Goal: Communication & Community: Answer question/provide support

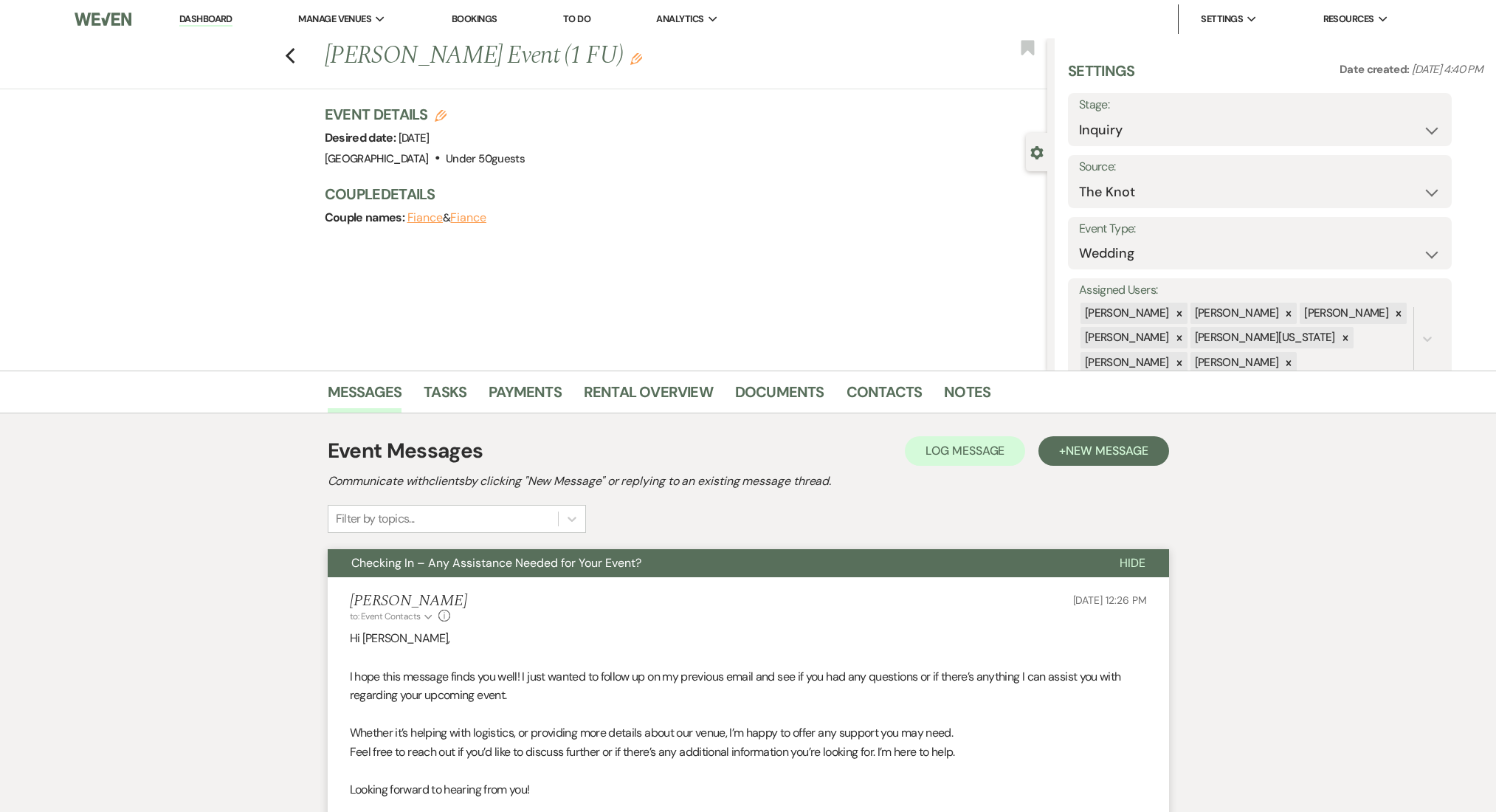
select select "2"
click at [296, 59] on icon "Previous" at bounding box center [291, 56] width 11 height 18
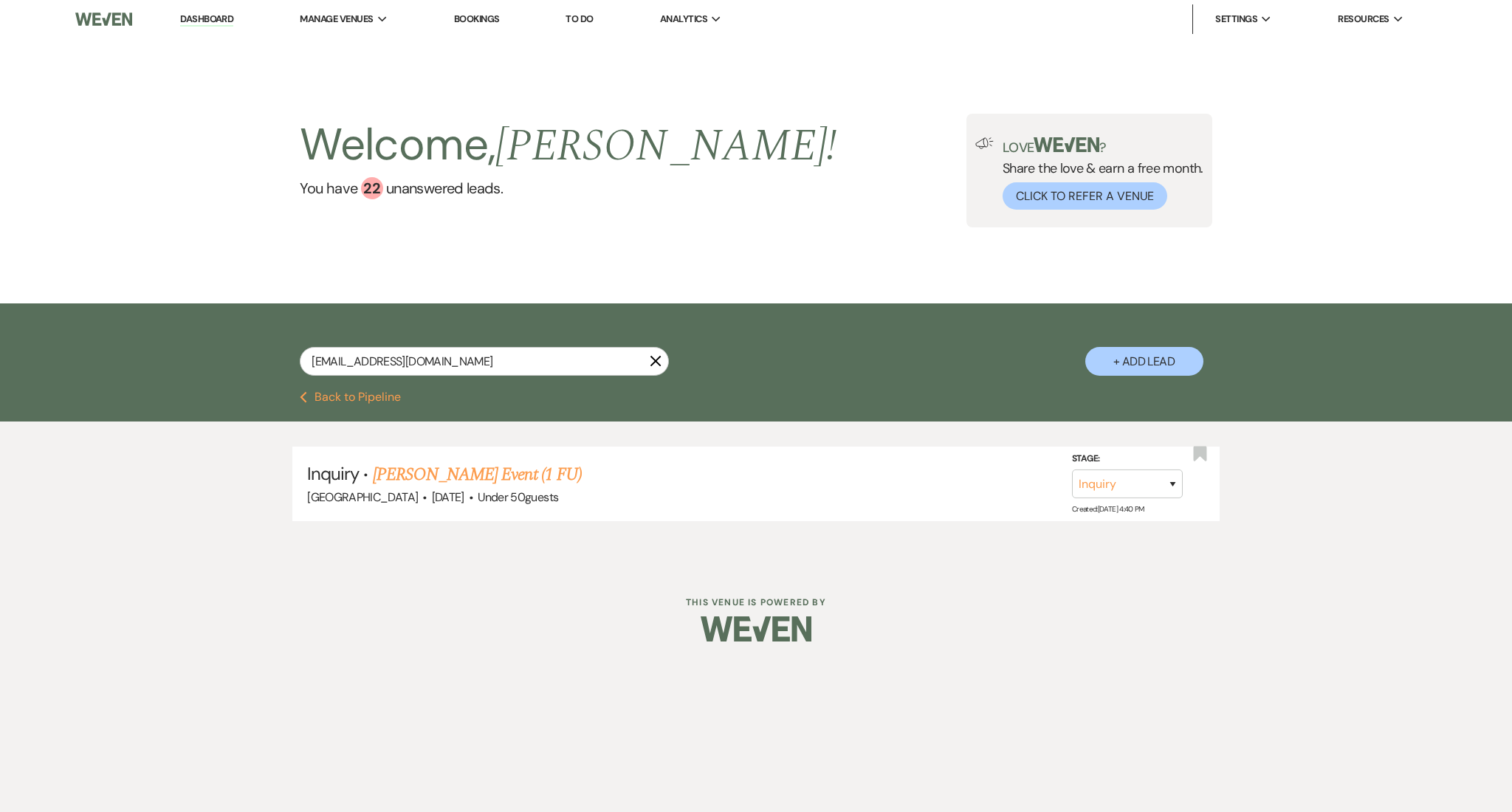
click at [221, 19] on link "Dashboard" at bounding box center [207, 19] width 54 height 14
click at [206, 19] on link "Dashboard" at bounding box center [207, 19] width 54 height 14
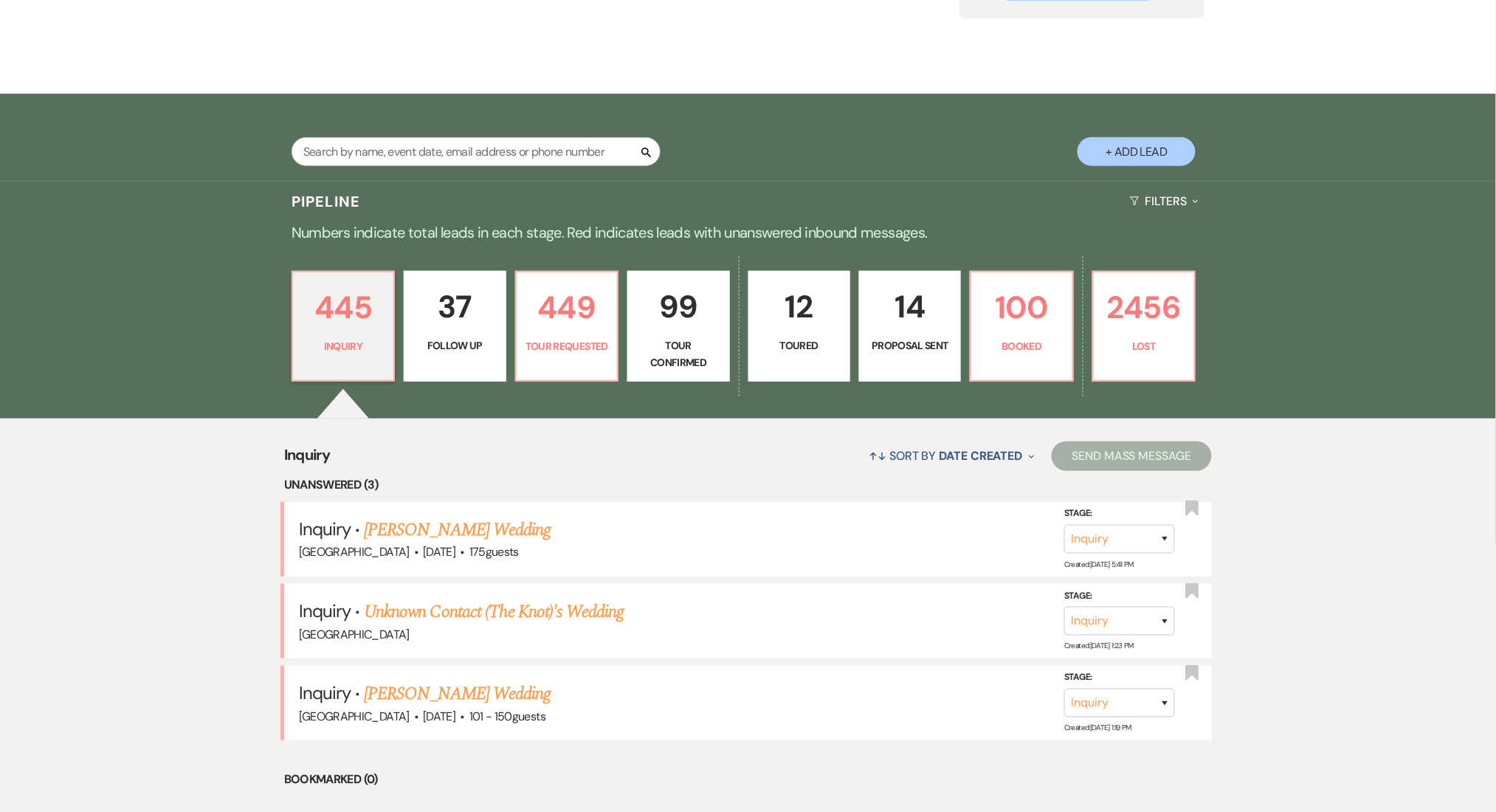
scroll to position [295, 0]
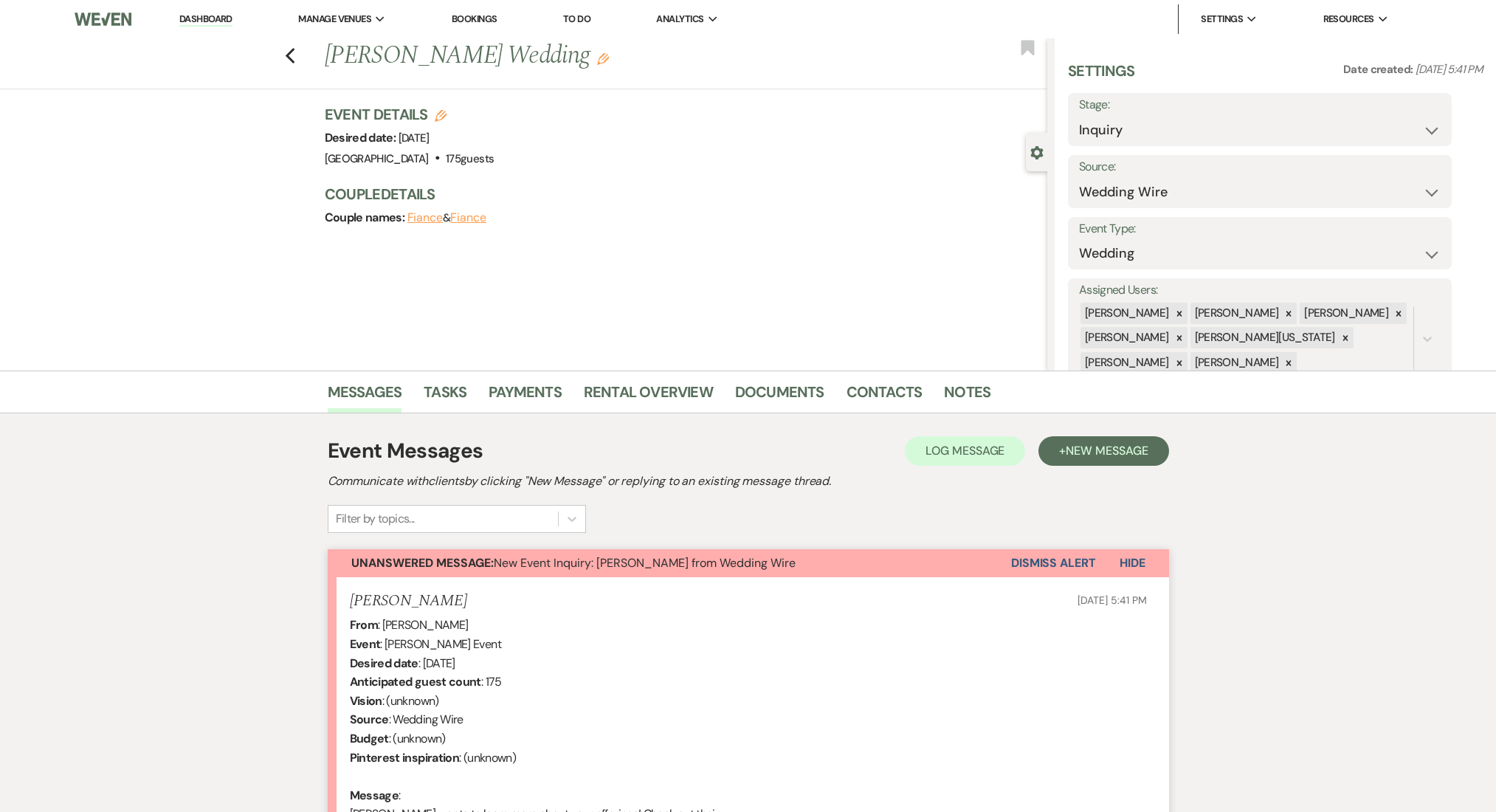
select select "3"
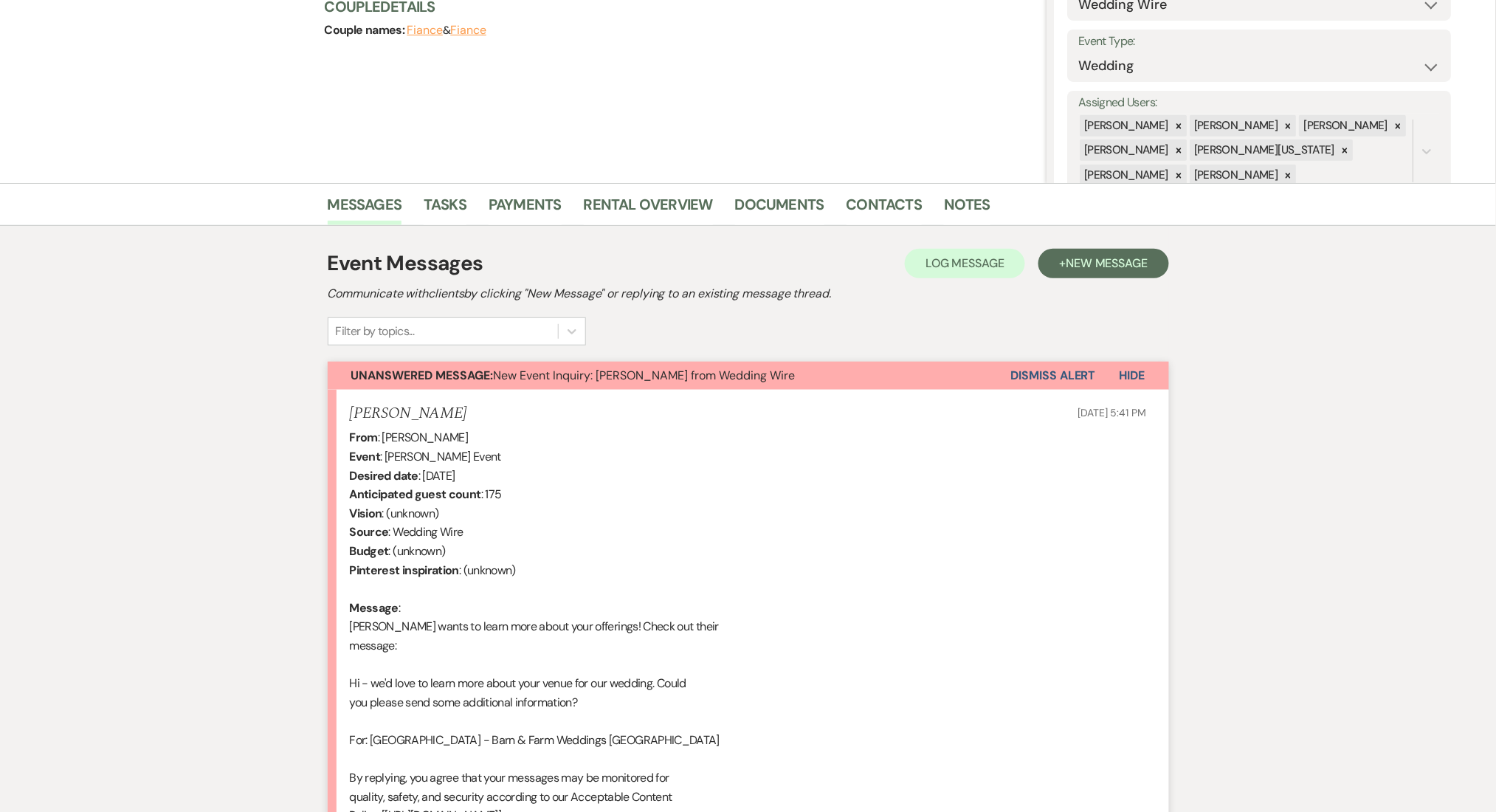
scroll to position [582, 0]
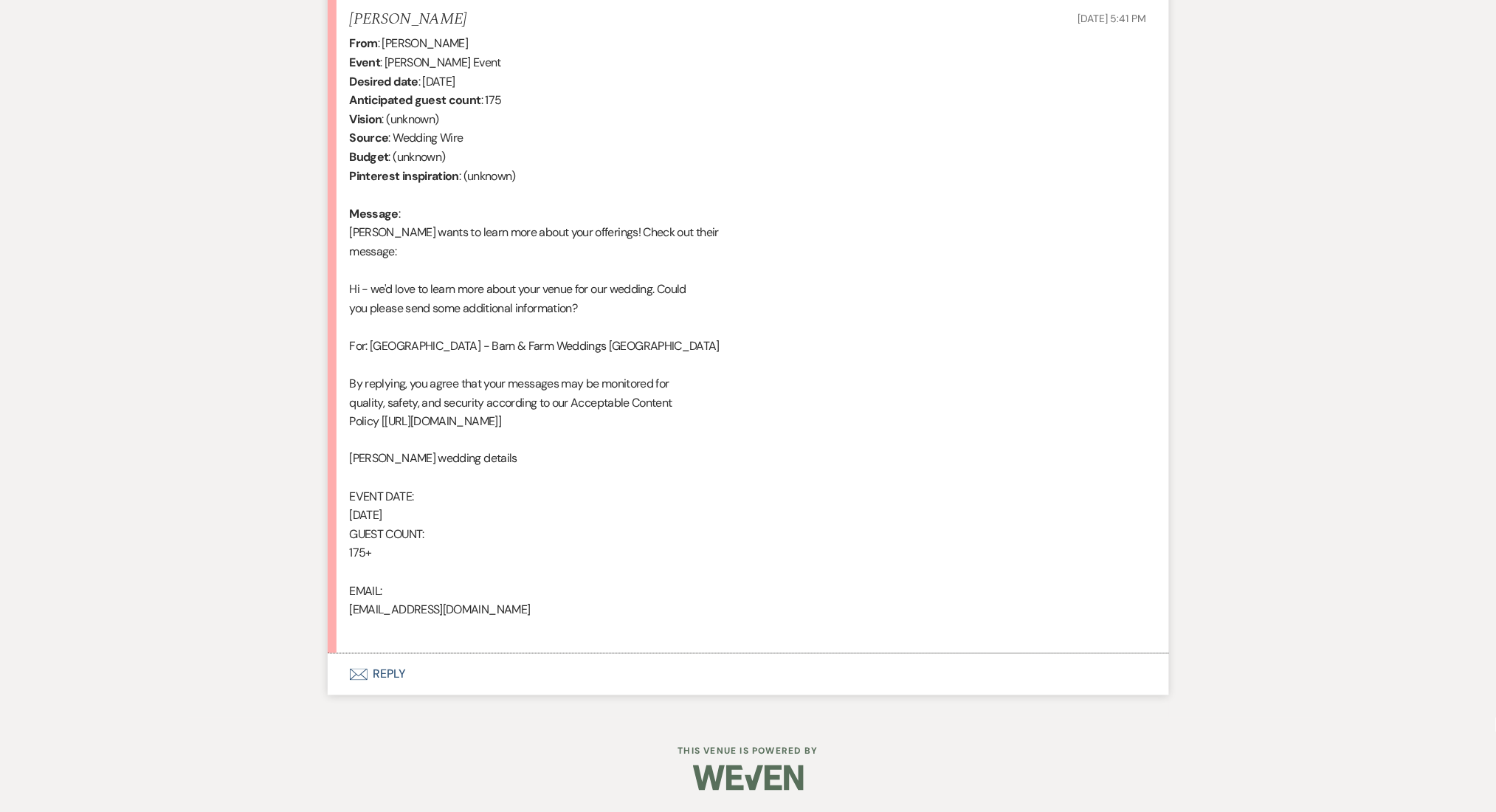
drag, startPoint x: 381, startPoint y: 679, endPoint x: 261, endPoint y: 626, distance: 131.2
click at [382, 679] on button "Envelope Reply" at bounding box center [748, 674] width 841 height 41
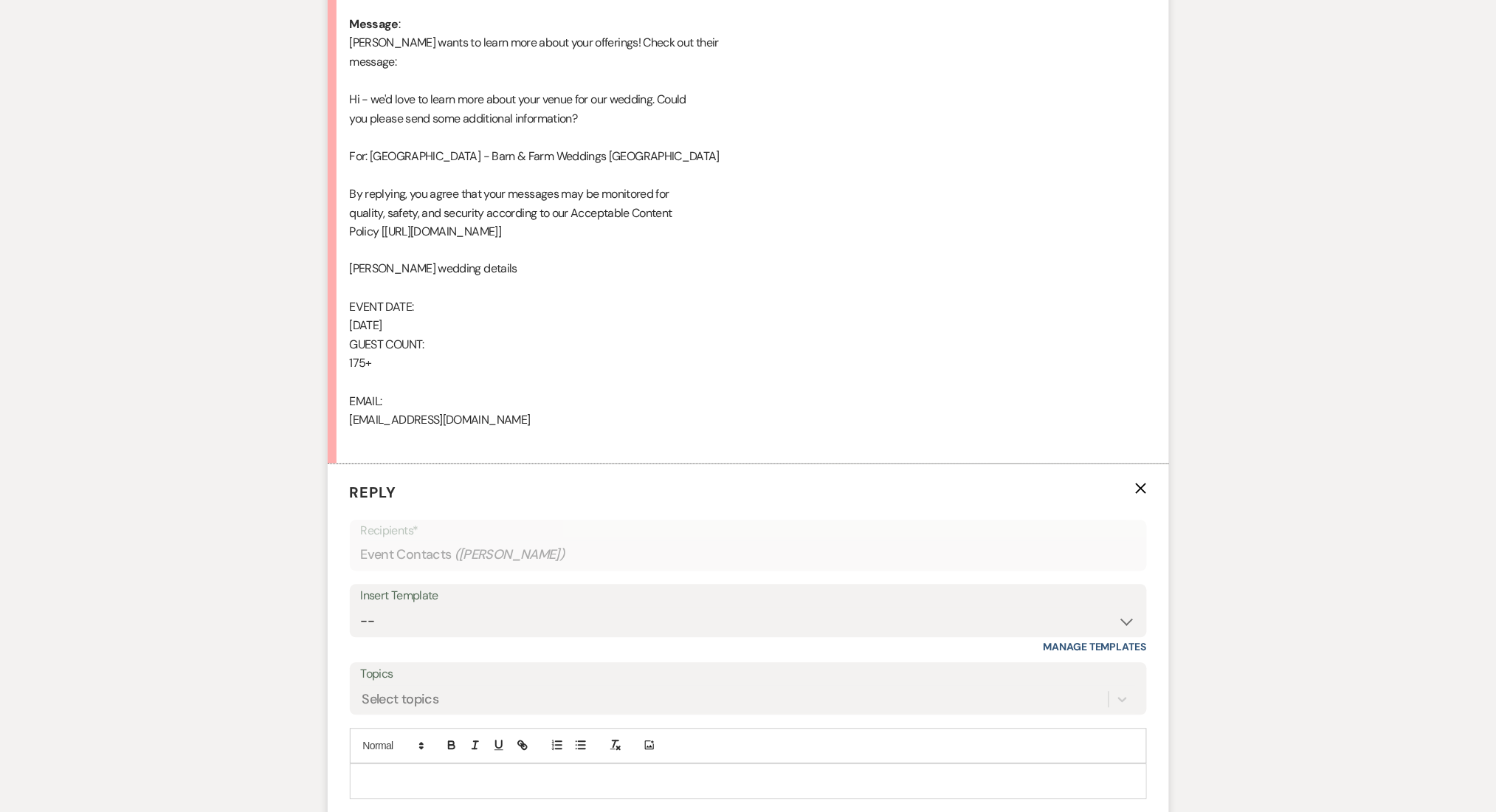
scroll to position [962, 0]
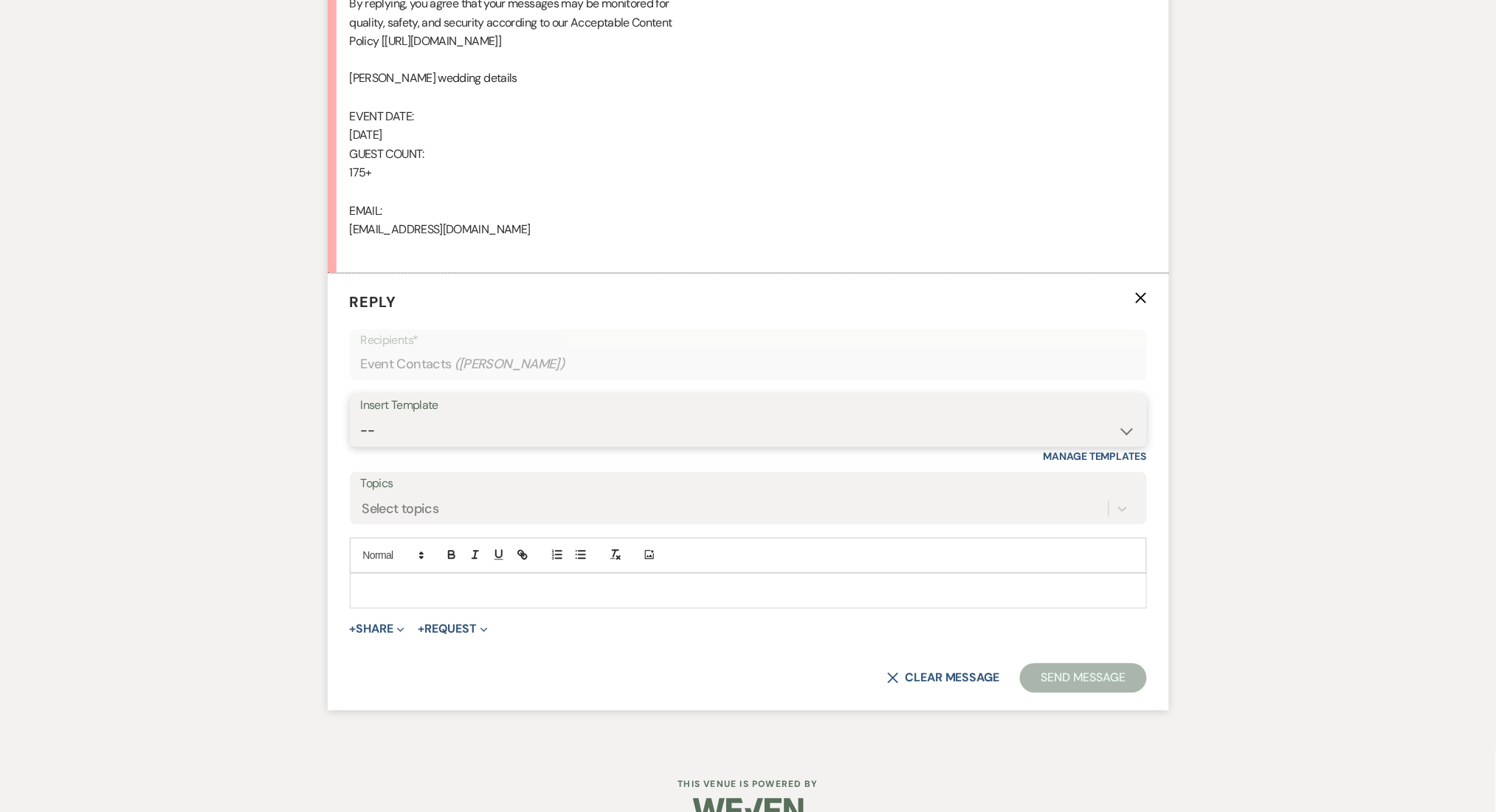
click at [432, 427] on select "-- Inquiry Follow Up Email #2 Contract Sending Template Payment Template Rental…" at bounding box center [748, 432] width 775 height 29
select select "4375"
click at [361, 417] on select "-- Inquiry Follow Up Email #2 Contract Sending Template Payment Template Rental…" at bounding box center [748, 432] width 775 height 29
click at [38, 411] on div "Messages Tasks Payments Rental Overview Documents Contacts Notes Event Messages…" at bounding box center [748, 79] width 1496 height 1342
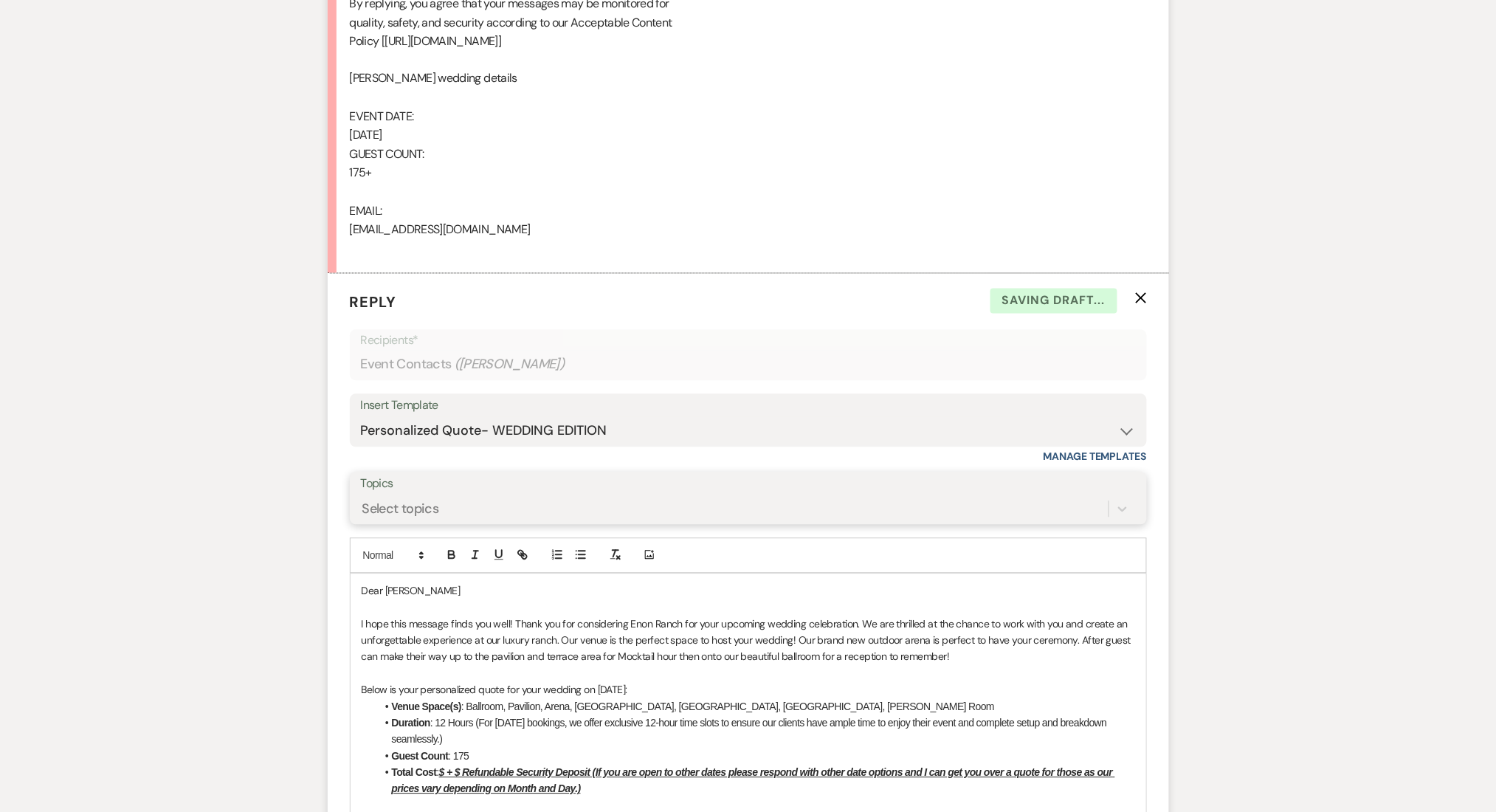
click at [474, 503] on div "Select topics" at bounding box center [734, 509] width 748 height 26
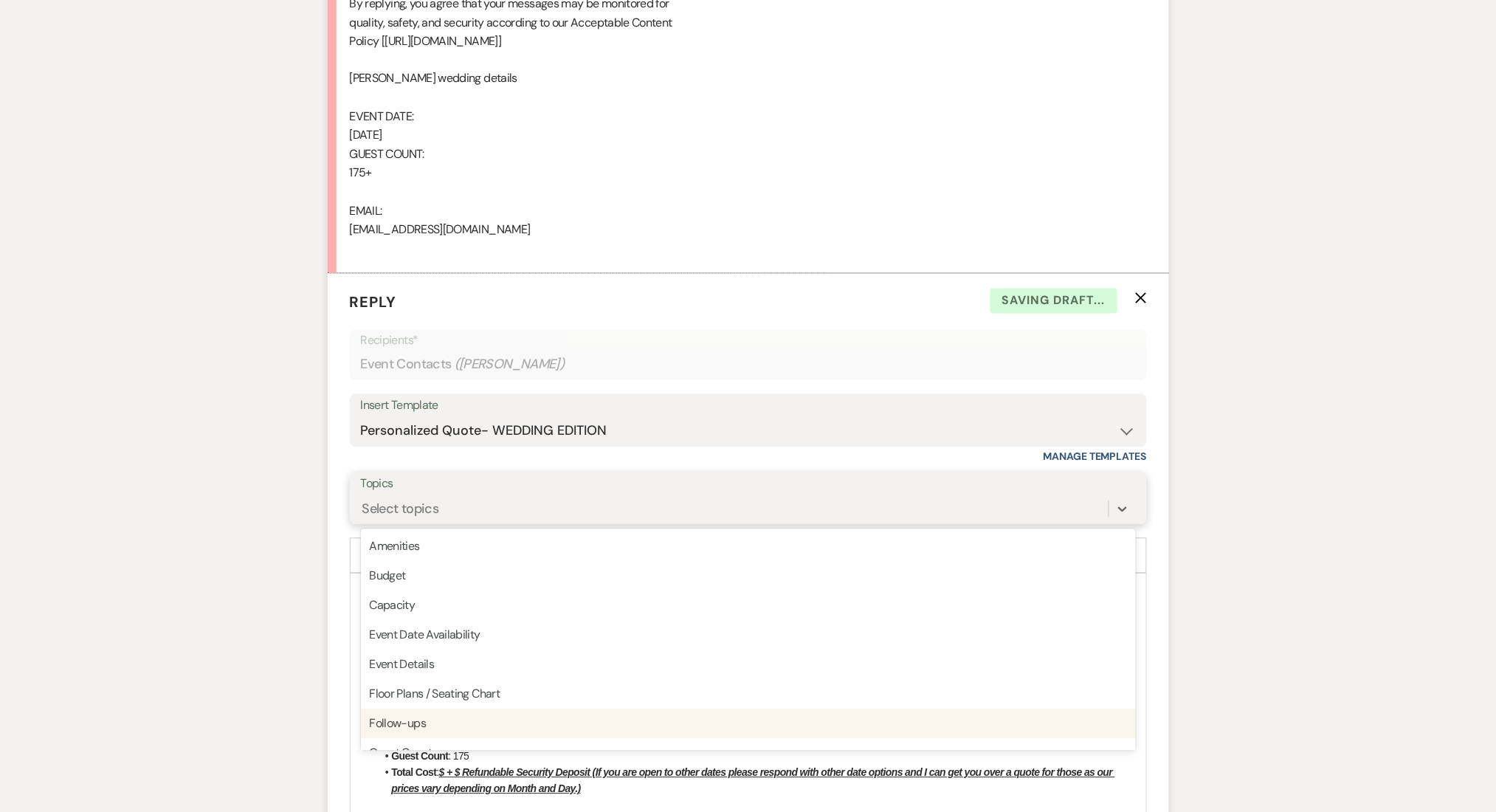
click at [476, 723] on div "Follow-ups" at bounding box center [748, 724] width 775 height 29
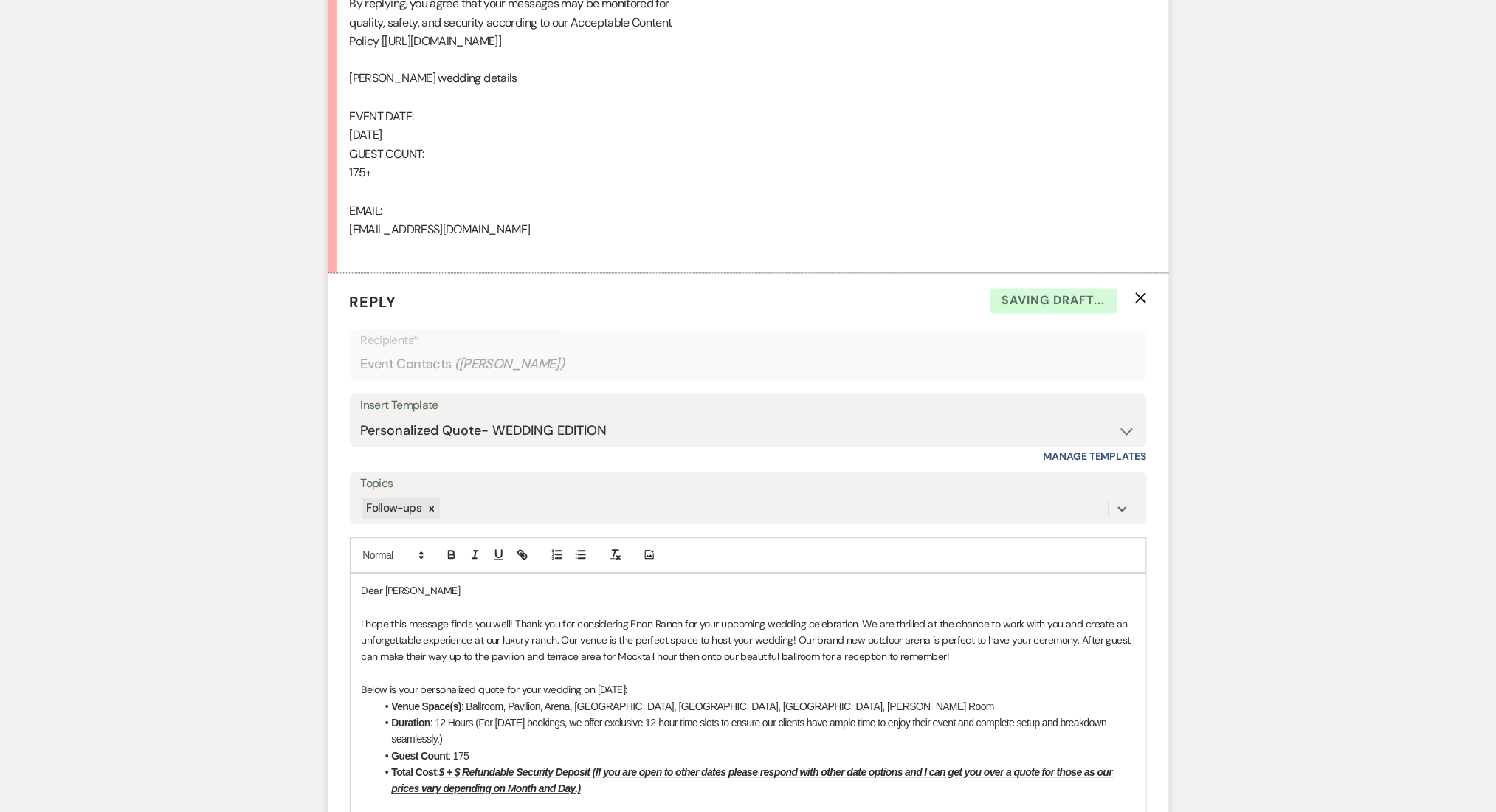
click at [145, 627] on div "Messages Tasks Payments Rental Overview Documents Contacts Notes Event Messages…" at bounding box center [748, 658] width 1496 height 2499
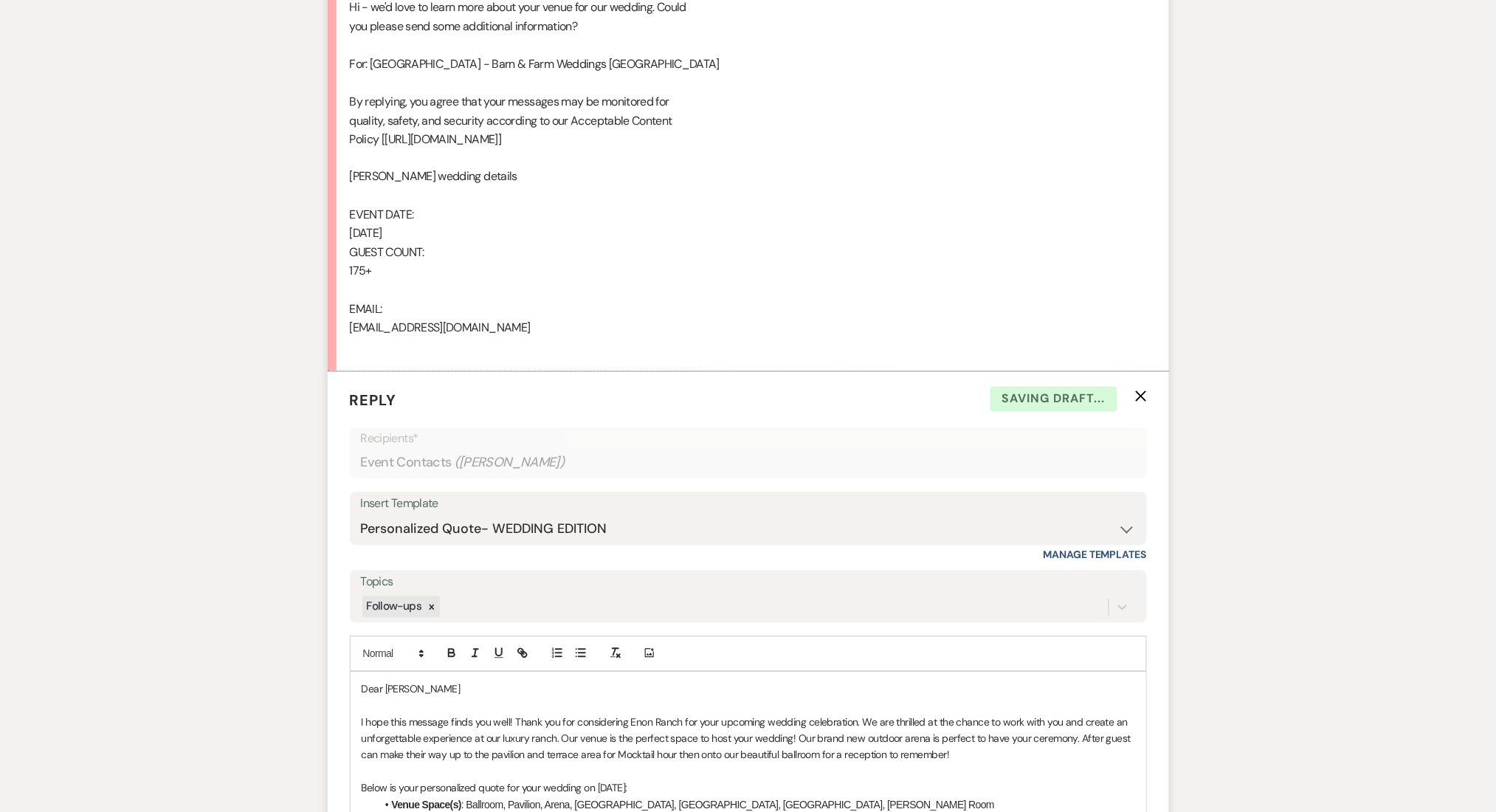
scroll to position [1355, 0]
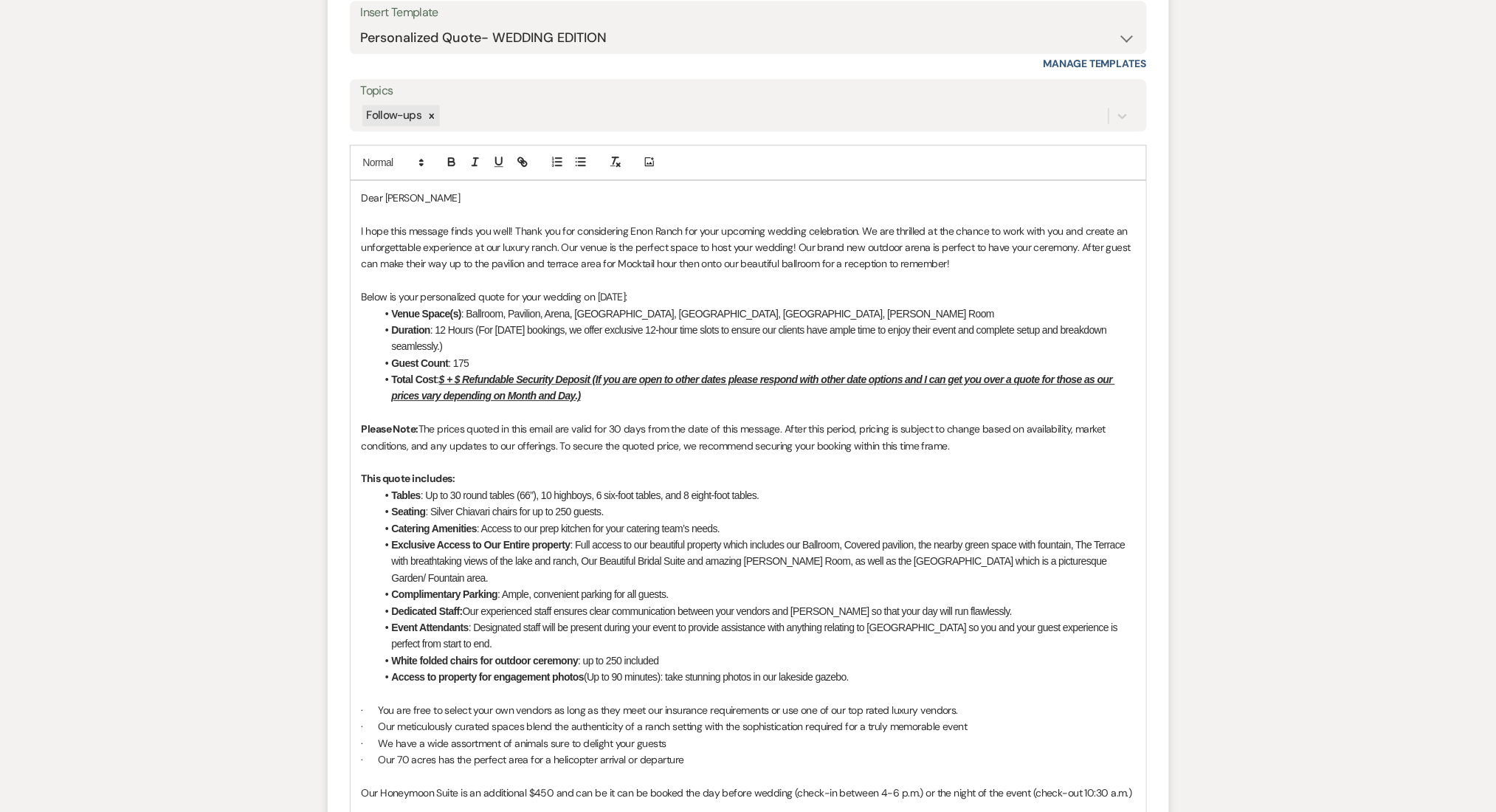
click at [446, 376] on u "$ + $ Refundable Security Deposit (If you are open to other dates please respon…" at bounding box center [754, 387] width 724 height 28
click at [161, 447] on div "Messages Tasks Payments Rental Overview Documents Contacts Notes Event Messages…" at bounding box center [748, 265] width 1496 height 2499
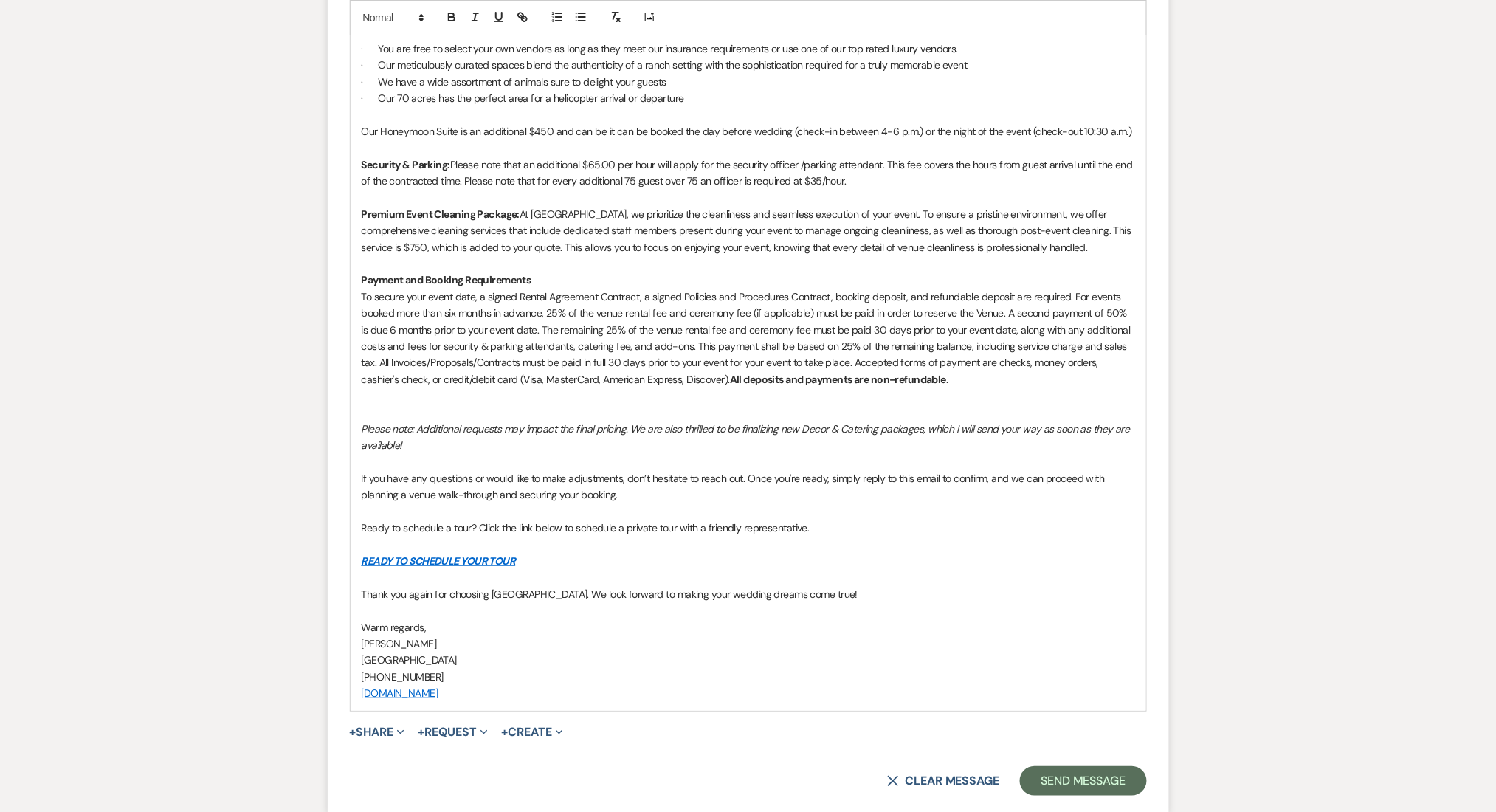
scroll to position [2135, 0]
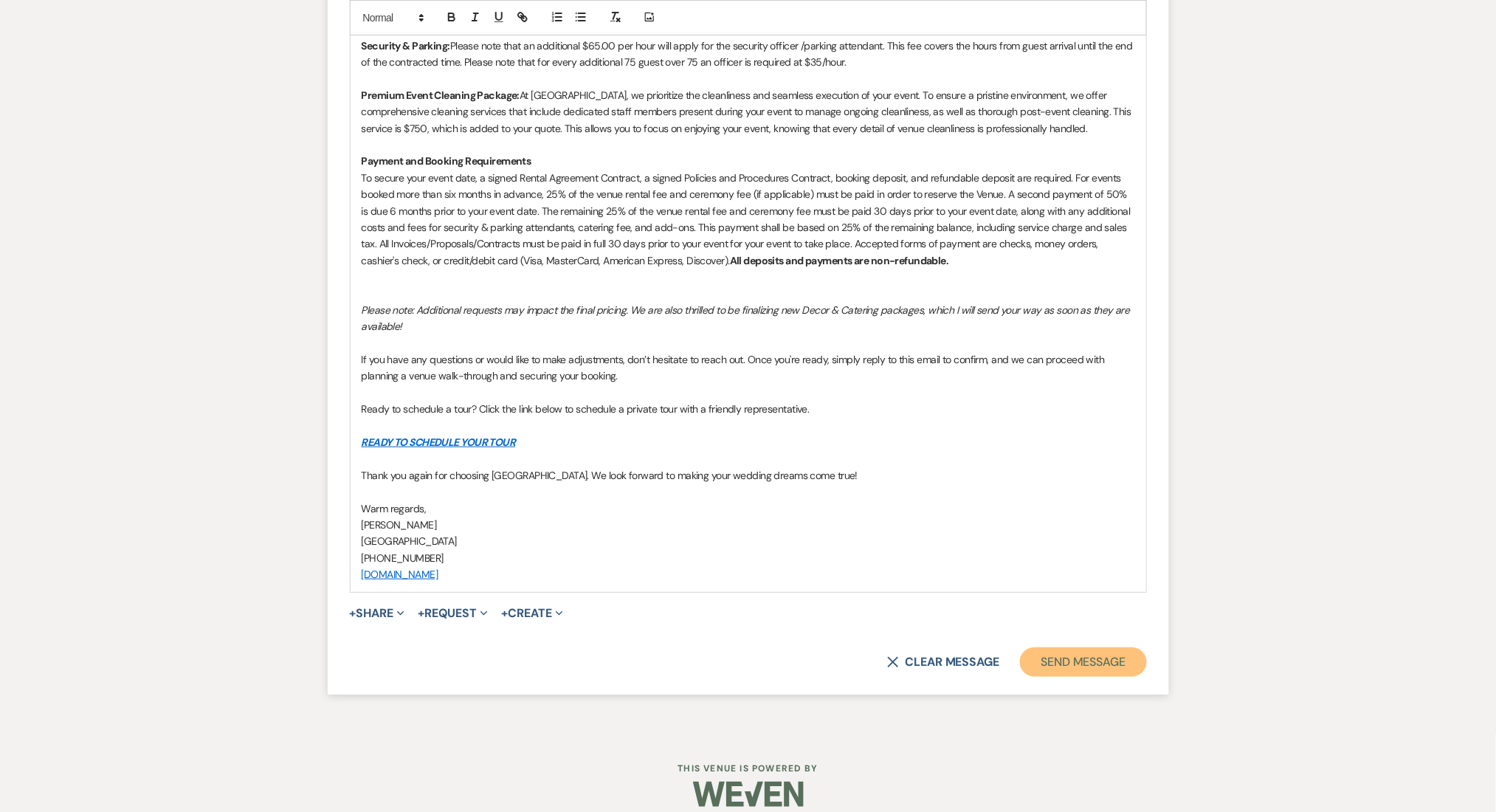
click at [1069, 647] on button "Send Message" at bounding box center [1084, 662] width 126 height 29
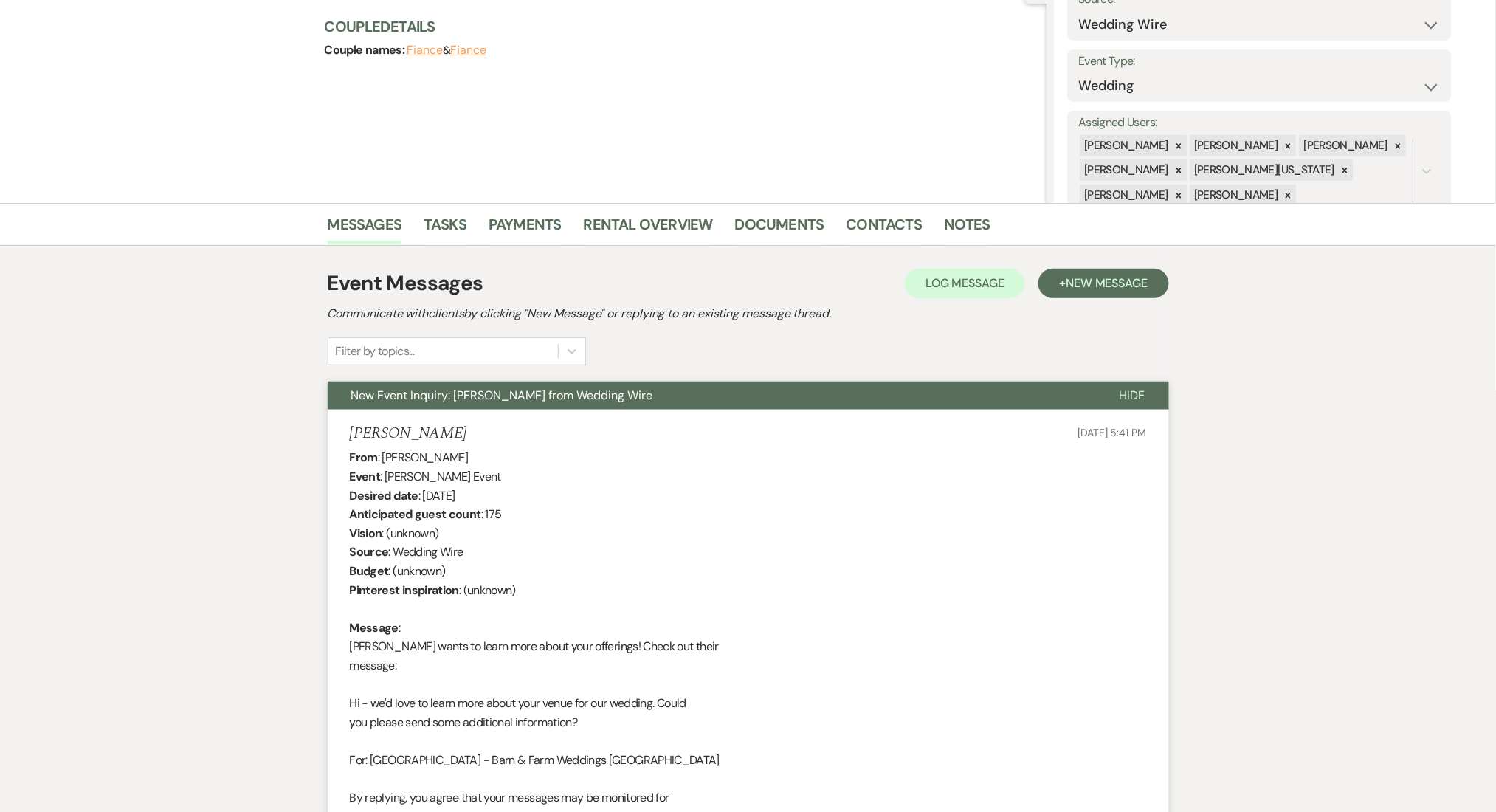
scroll to position [0, 0]
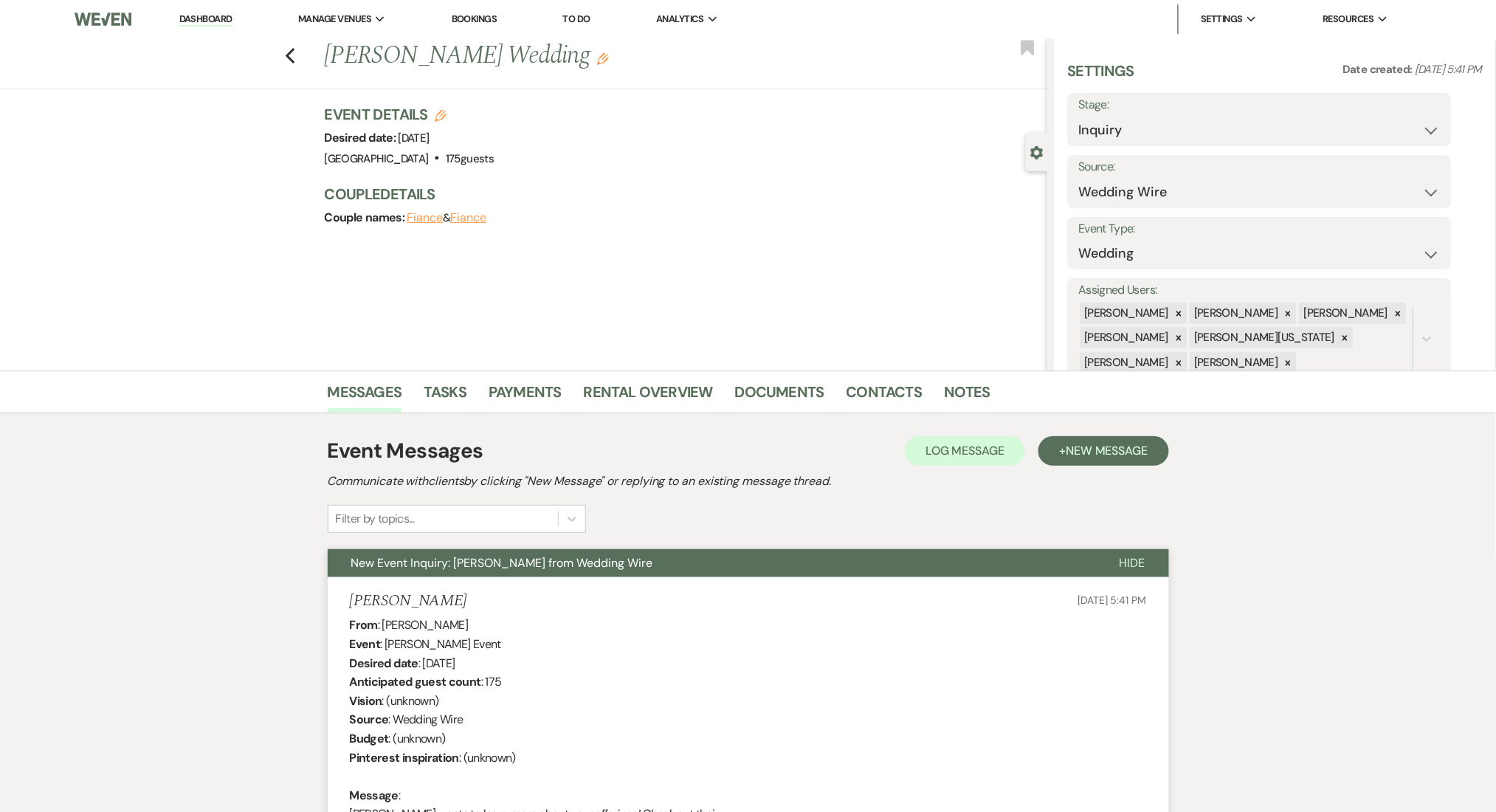
click at [869, 377] on li "Contacts" at bounding box center [895, 395] width 98 height 36
click at [869, 396] on link "Contacts" at bounding box center [885, 396] width 76 height 32
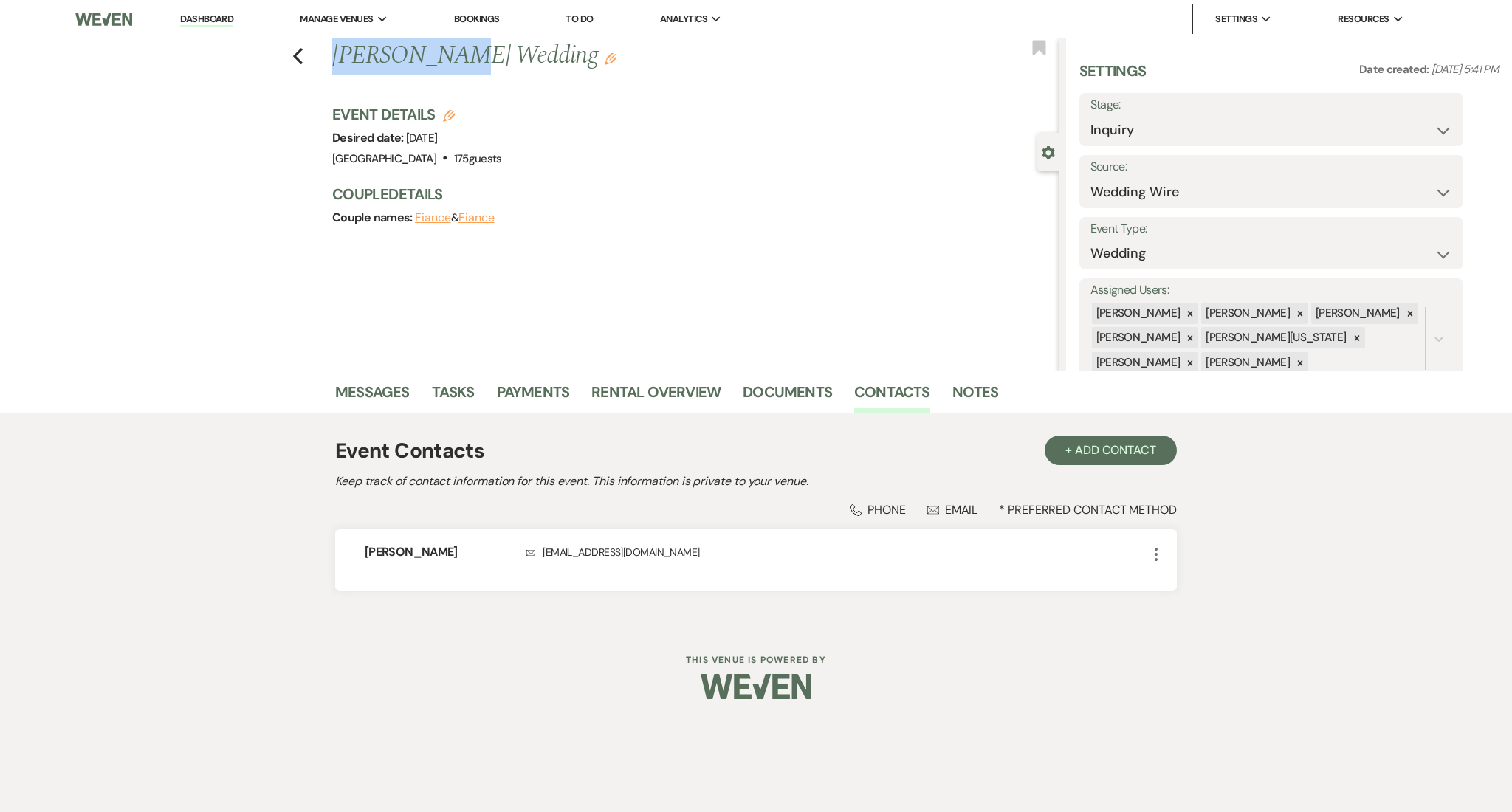
drag, startPoint x: 452, startPoint y: 58, endPoint x: 324, endPoint y: 54, distance: 128.1
click at [325, 54] on div "Previous [PERSON_NAME] Wedding Edit" at bounding box center [692, 56] width 734 height 36
copy h1 "[PERSON_NAME]"
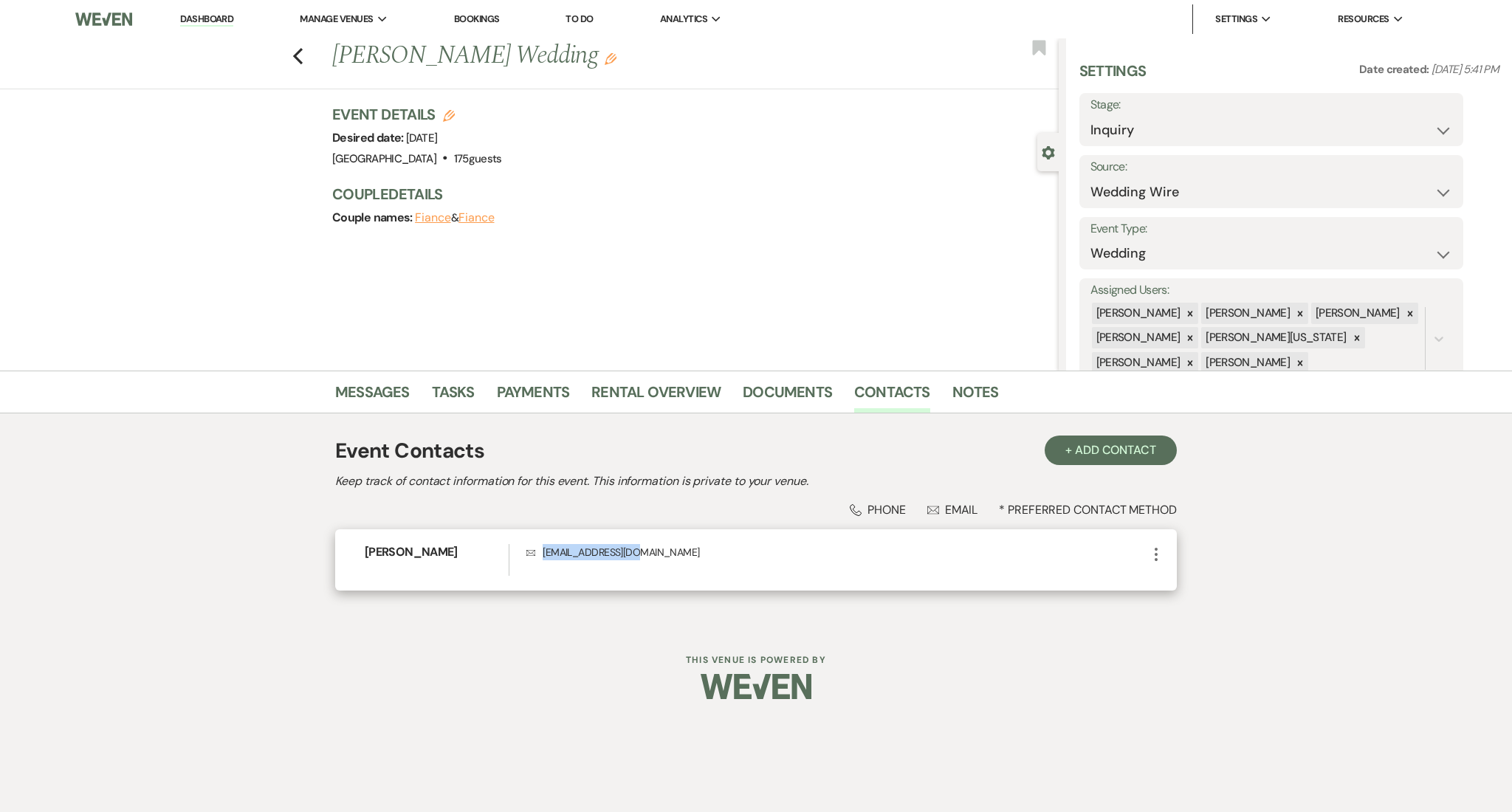
drag, startPoint x: 679, startPoint y: 558, endPoint x: 544, endPoint y: 554, distance: 135.1
click at [544, 554] on p "Envelope [EMAIL_ADDRESS][DOMAIN_NAME]" at bounding box center [837, 552] width 621 height 16
copy p "[EMAIL_ADDRESS][DOMAIN_NAME]"
click at [212, 19] on link "Dashboard" at bounding box center [207, 19] width 54 height 14
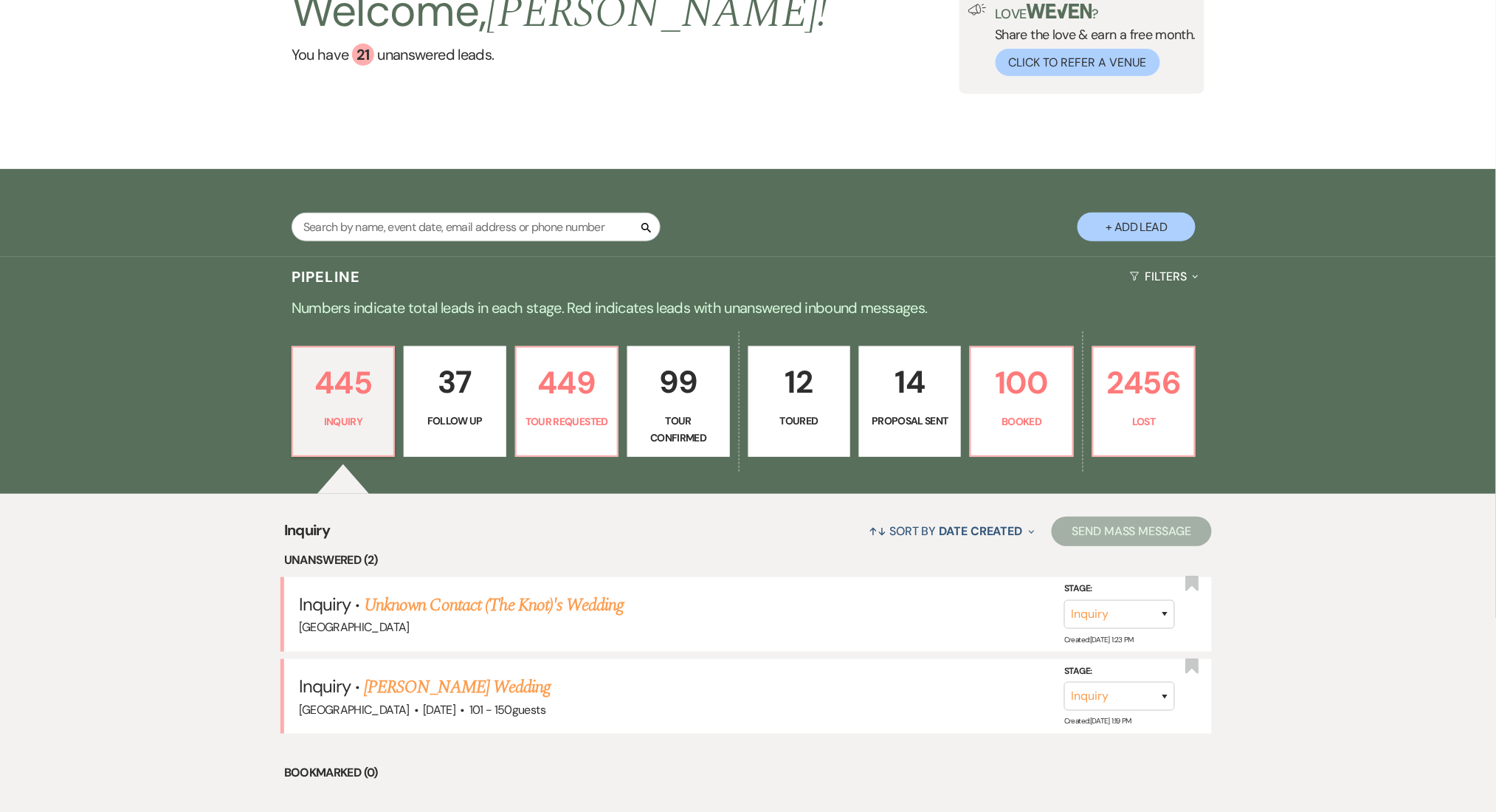
scroll to position [295, 0]
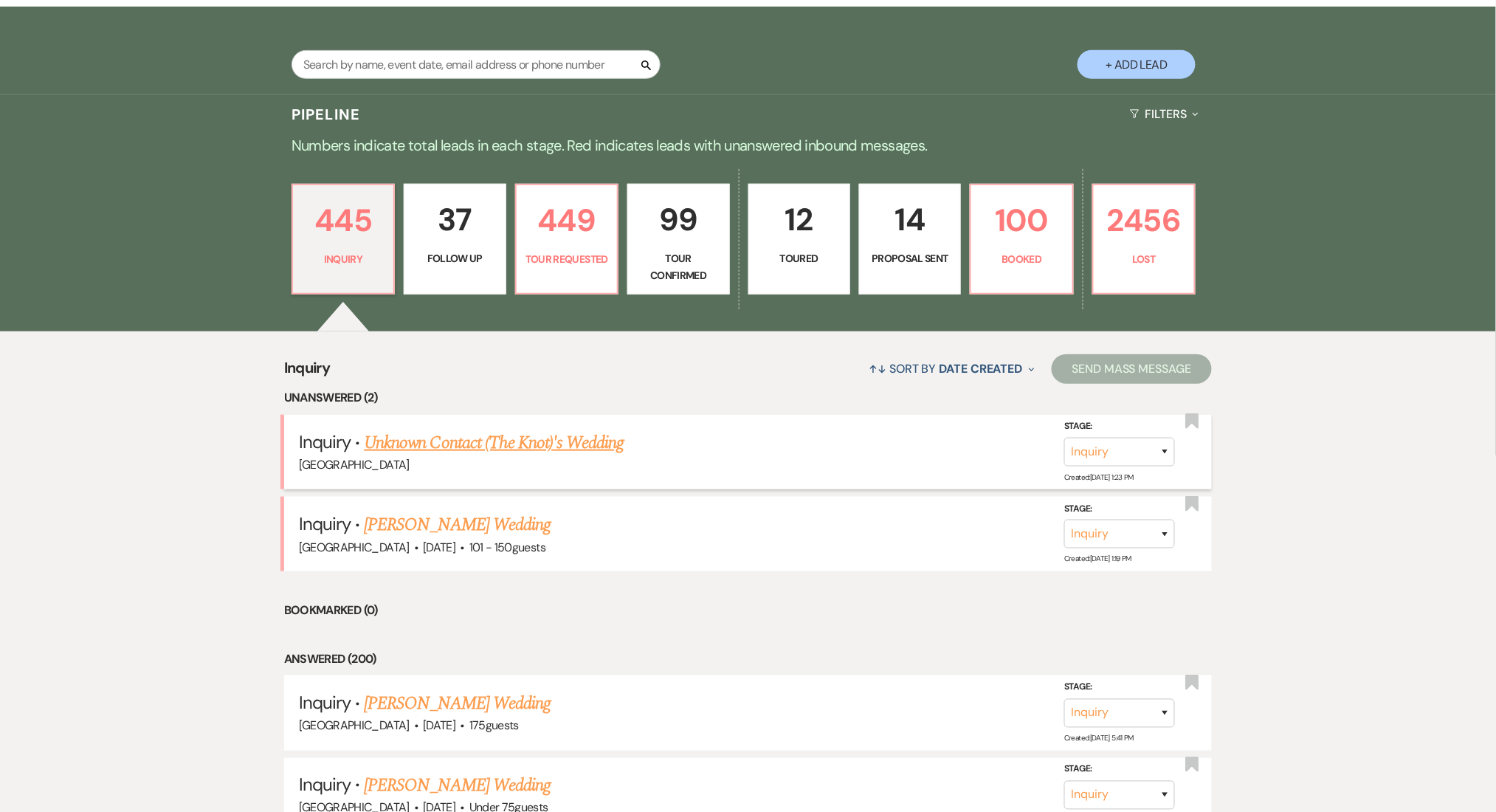
click at [488, 447] on link "Unknown Contact (The Knot)'s Wedding" at bounding box center [494, 442] width 260 height 27
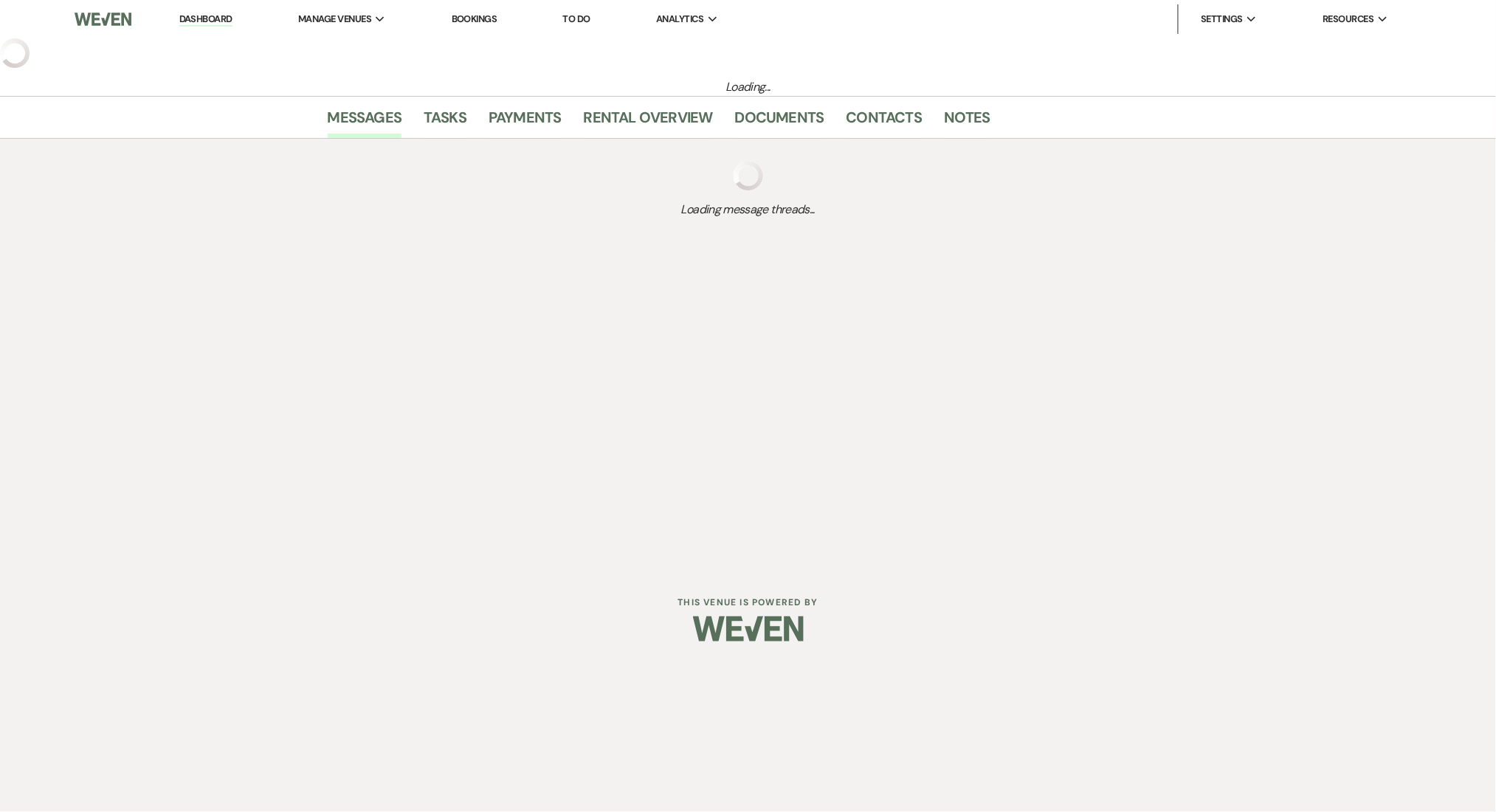
select select "2"
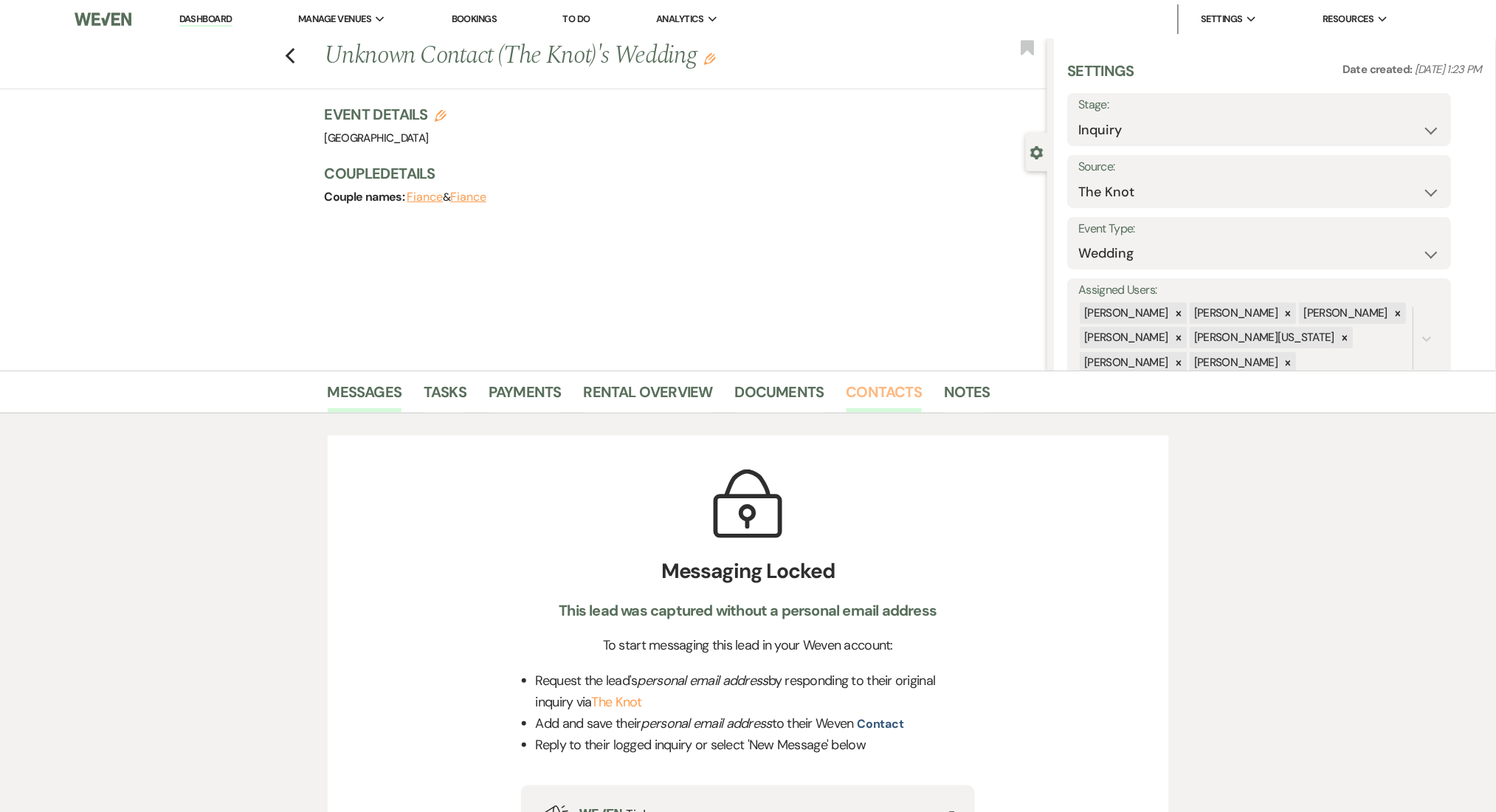
click at [899, 391] on link "Contacts" at bounding box center [885, 396] width 76 height 32
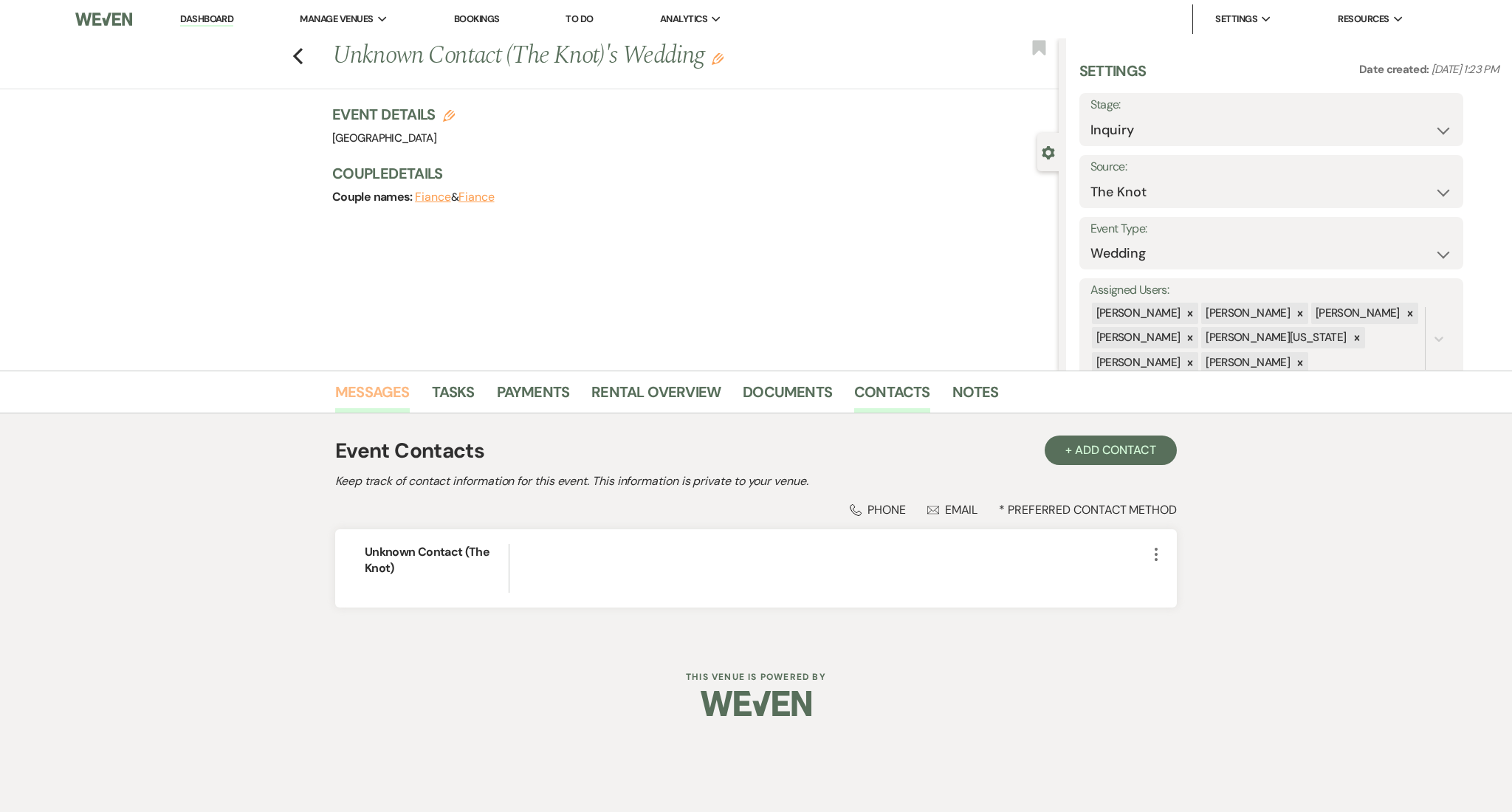
click at [379, 385] on link "Messages" at bounding box center [372, 396] width 75 height 32
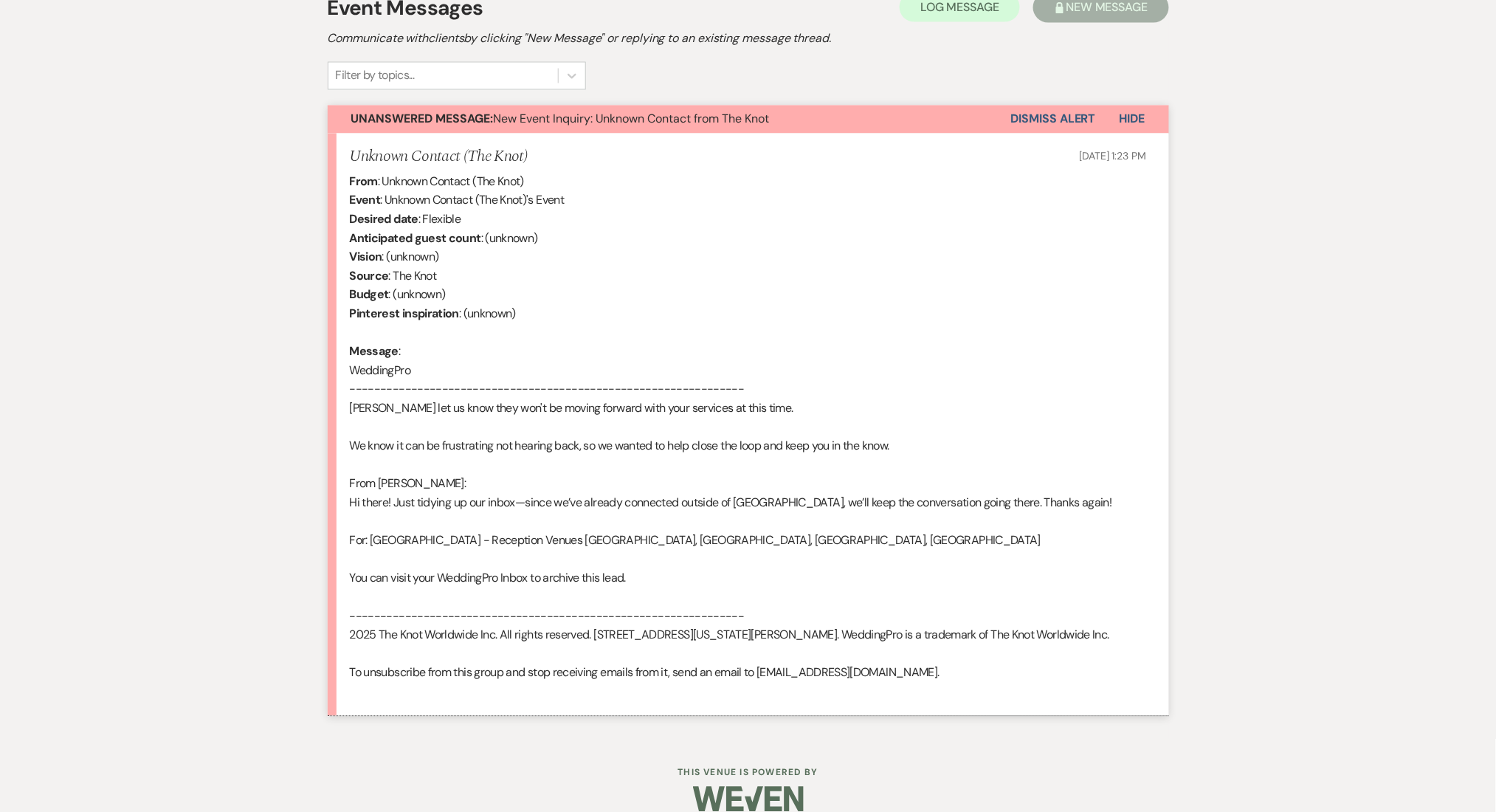
scroll to position [967, 0]
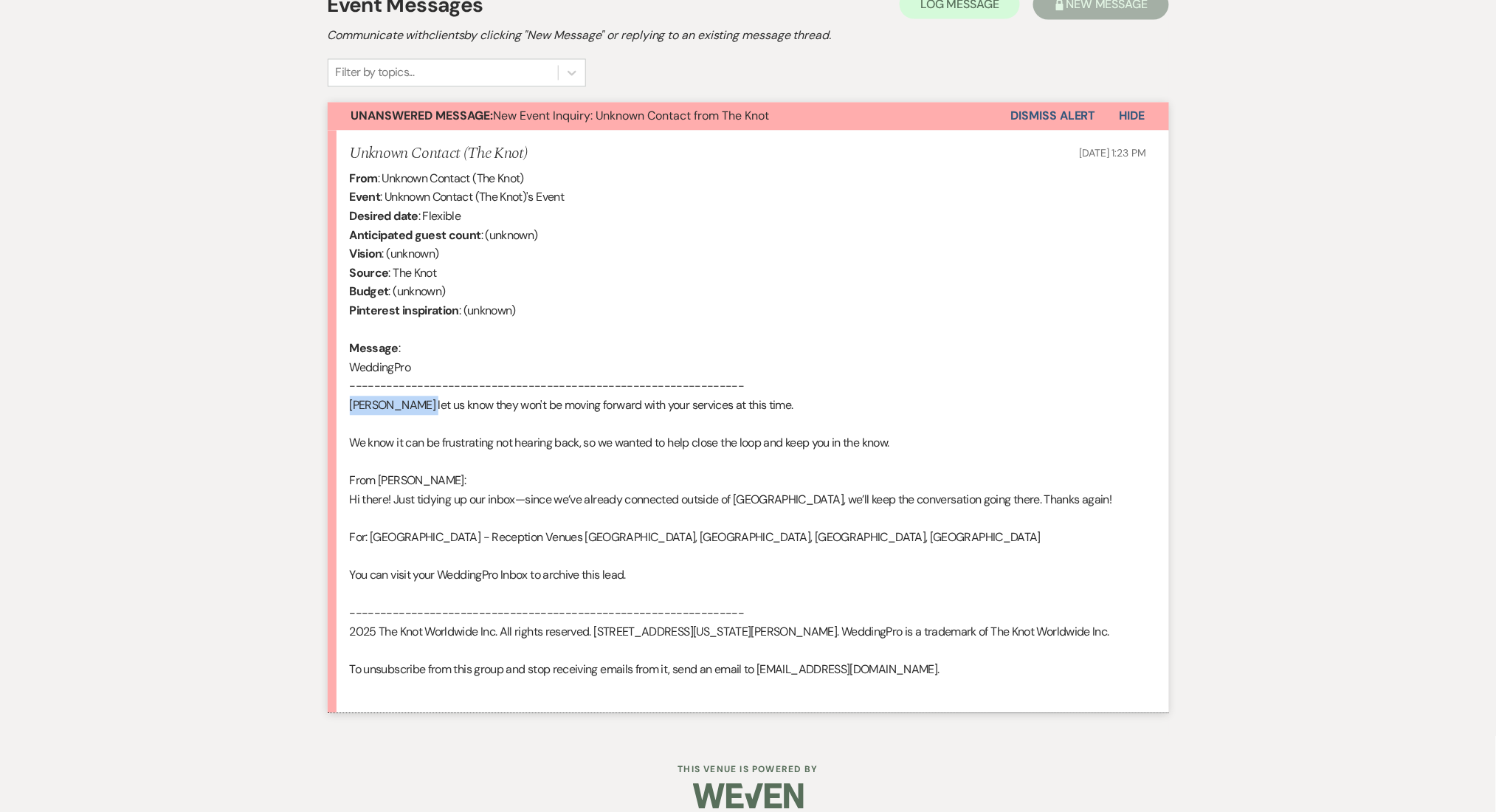
drag, startPoint x: 425, startPoint y: 391, endPoint x: 348, endPoint y: 389, distance: 77.0
click at [348, 389] on li "Unknown Contact (The Knot) [DATE] 1:23 PM From : Unknown Contact (The Knot) Eve…" at bounding box center [748, 422] width 841 height 583
copy div "[PERSON_NAME]"
drag, startPoint x: 422, startPoint y: 462, endPoint x: 378, endPoint y: 458, distance: 44.2
click at [378, 458] on div "From : Unknown Contact (The Knot) Event : Unknown Contact (The Knot)'s Event De…" at bounding box center [749, 434] width 797 height 529
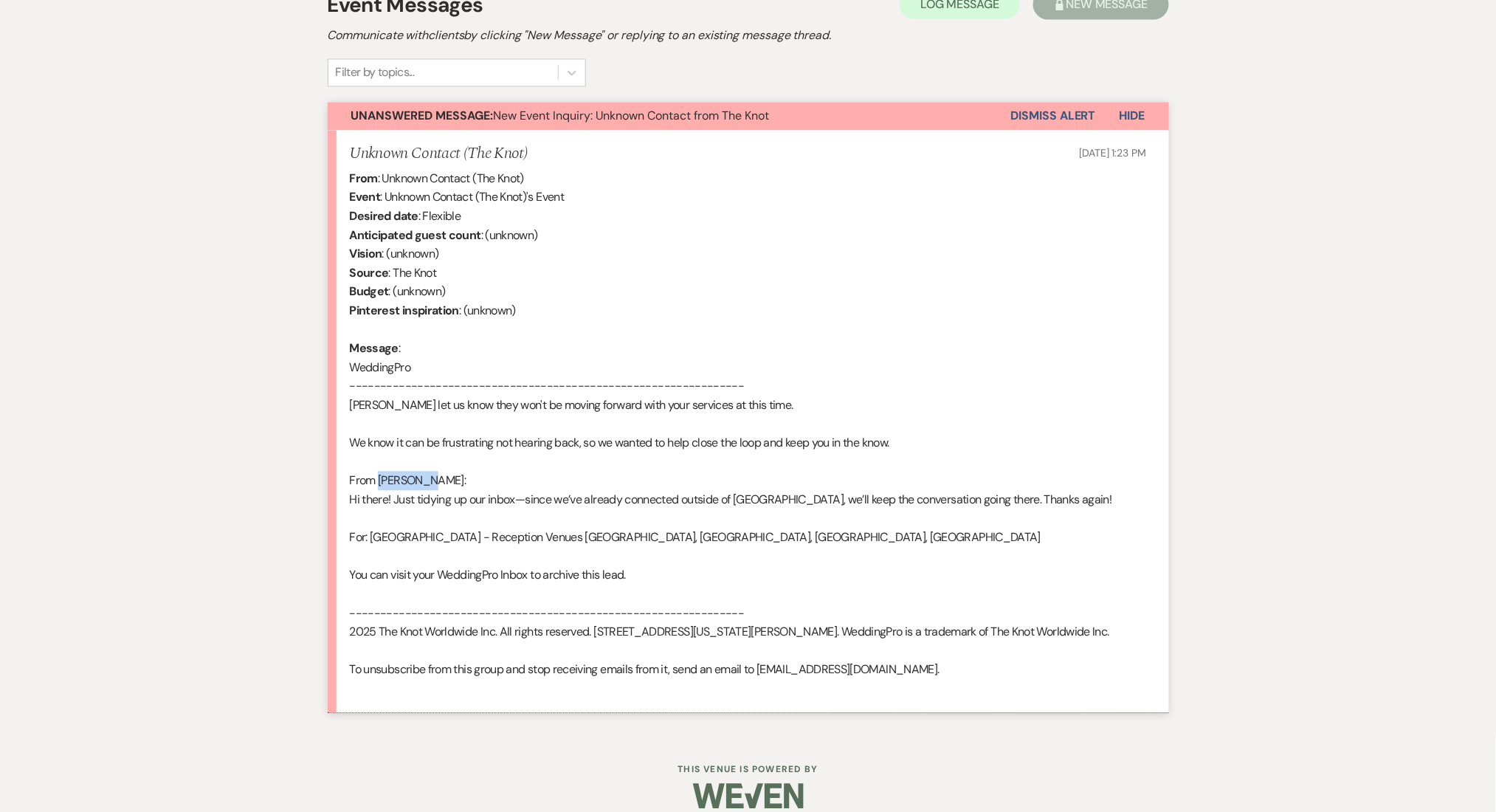
copy div "Marleigh"
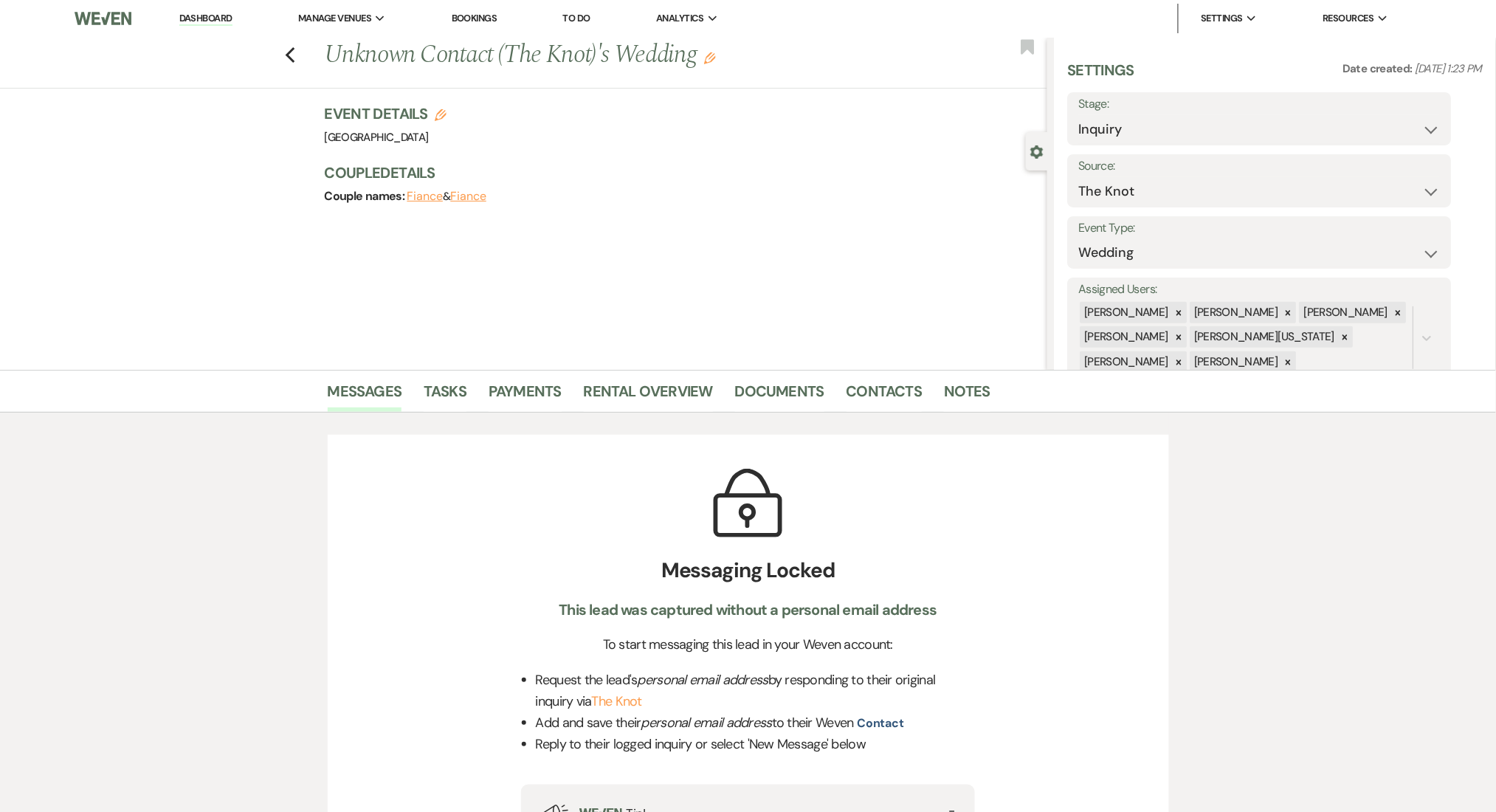
scroll to position [0, 0]
click at [1118, 123] on select "Inquiry Follow Up Tour Requested Tour Confirmed Toured Proposal Sent Booked Lost" at bounding box center [1260, 130] width 361 height 29
select select "8"
click at [1079, 116] on select "Inquiry Follow Up Tour Requested Tour Confirmed Toured Proposal Sent Booked Lost" at bounding box center [1260, 130] width 361 height 29
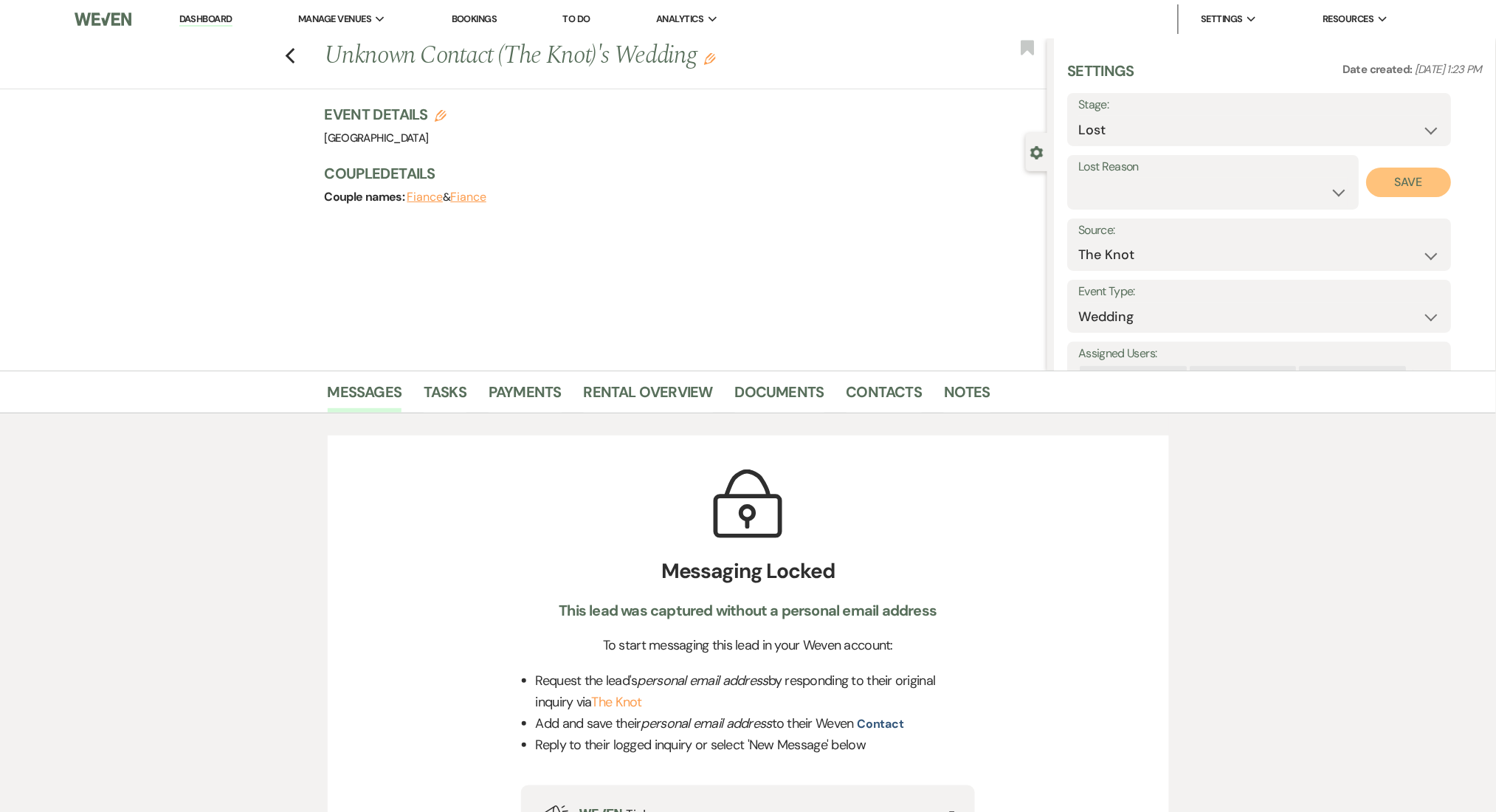
click at [1413, 185] on button "Save" at bounding box center [1409, 182] width 85 height 29
click at [296, 62] on icon "Previous" at bounding box center [291, 56] width 11 height 18
select select "8"
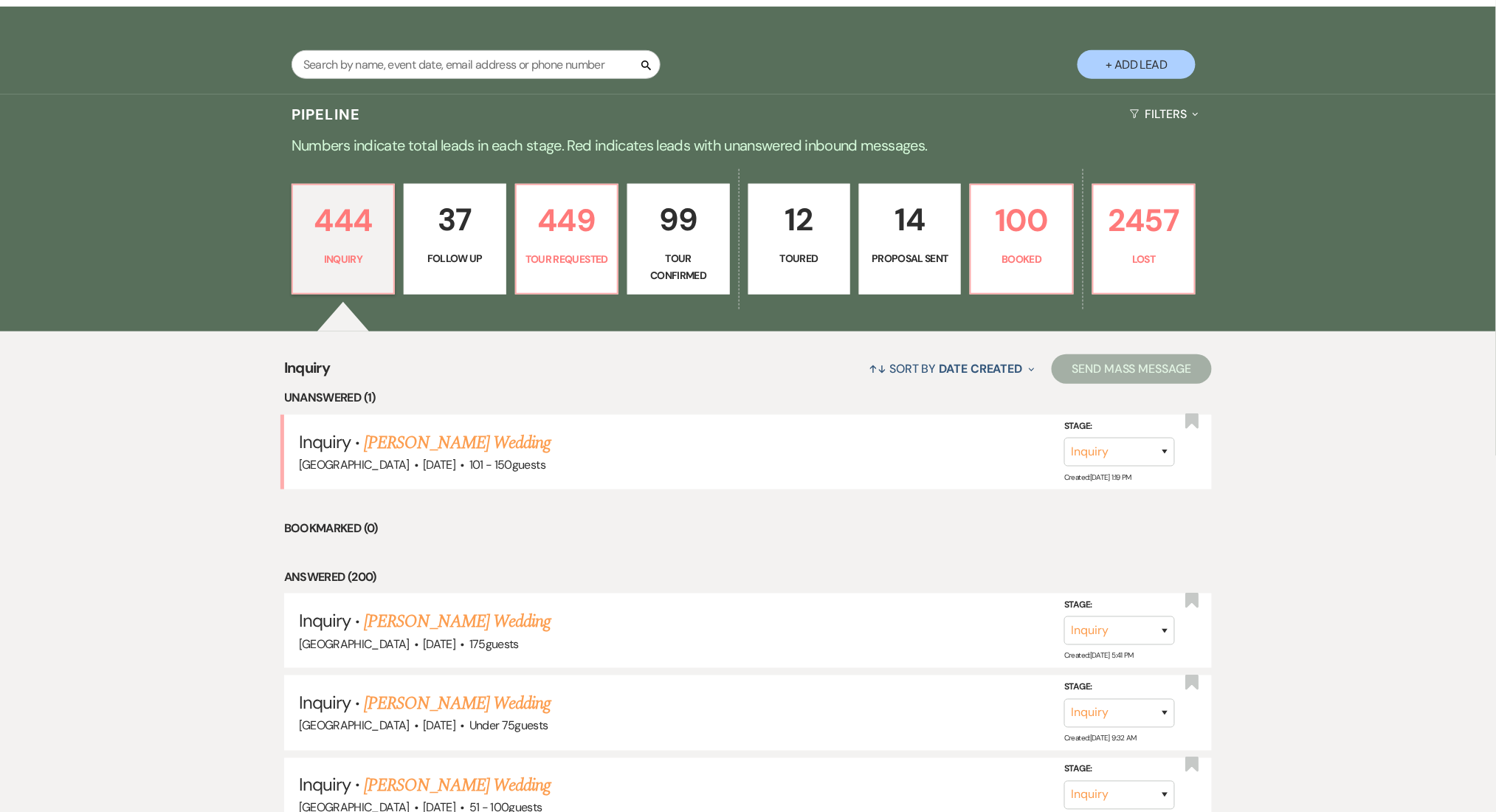
scroll to position [492, 0]
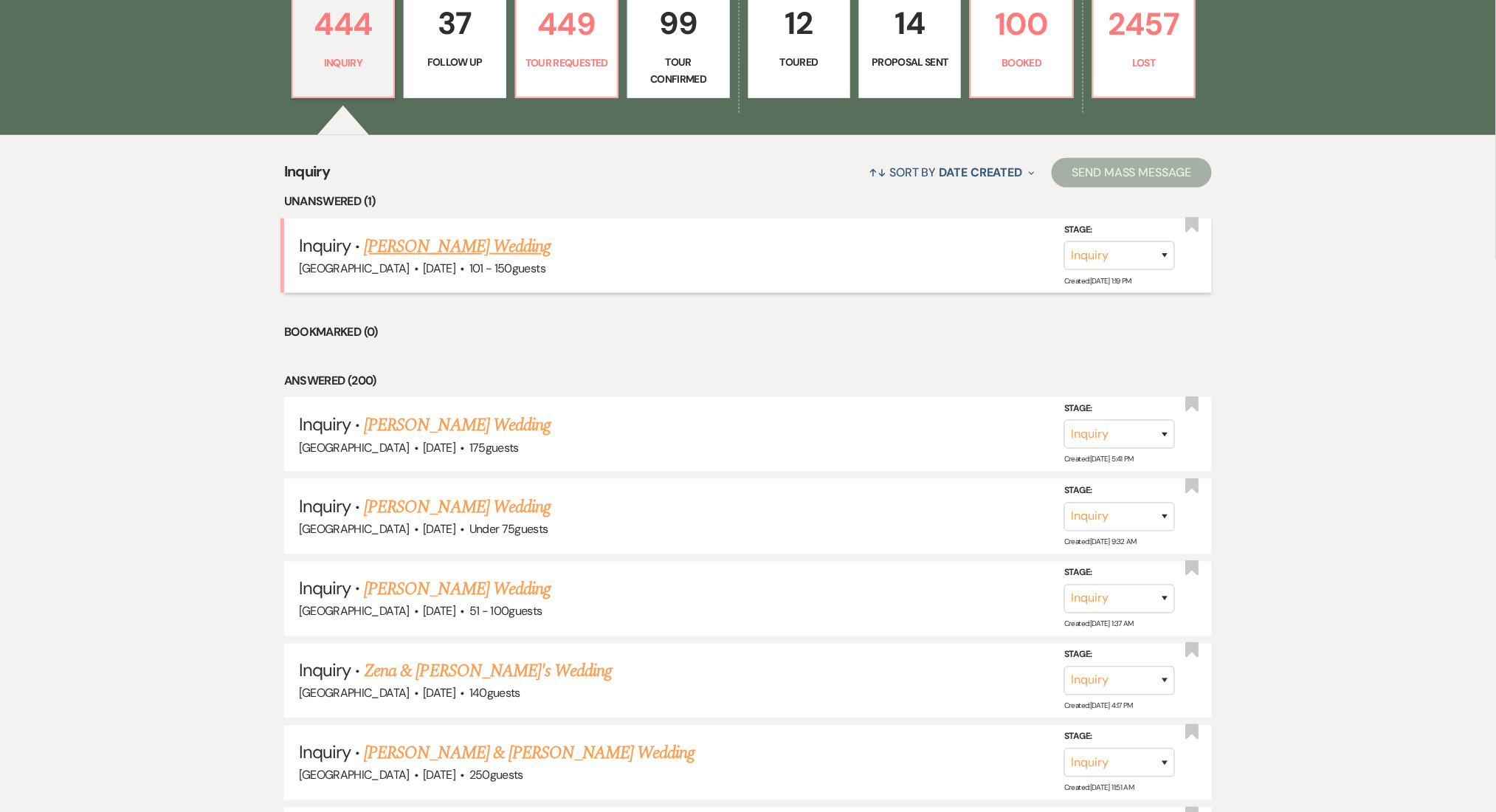
click at [417, 236] on link "[PERSON_NAME] Wedding" at bounding box center [457, 246] width 186 height 27
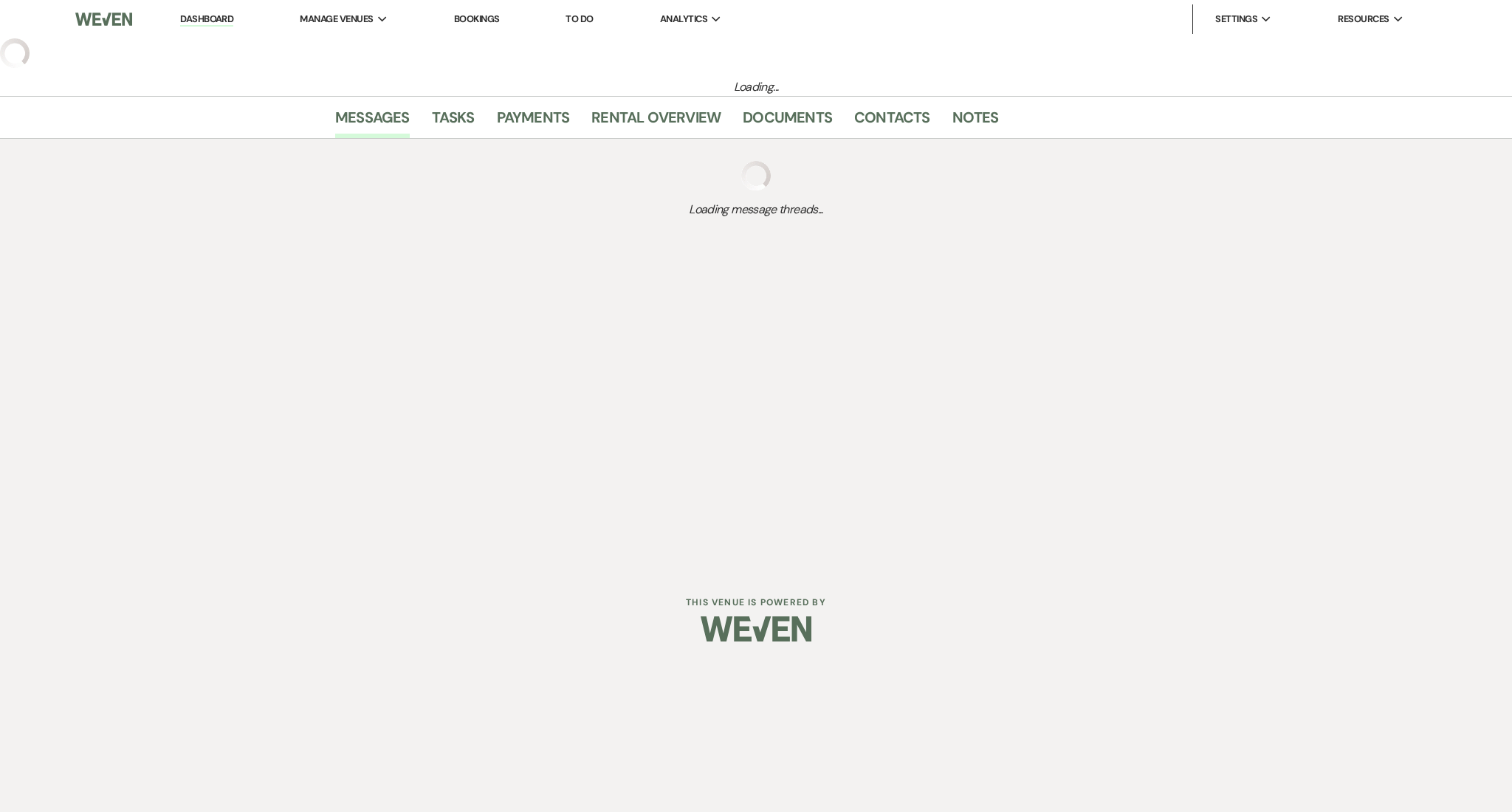
select select "2"
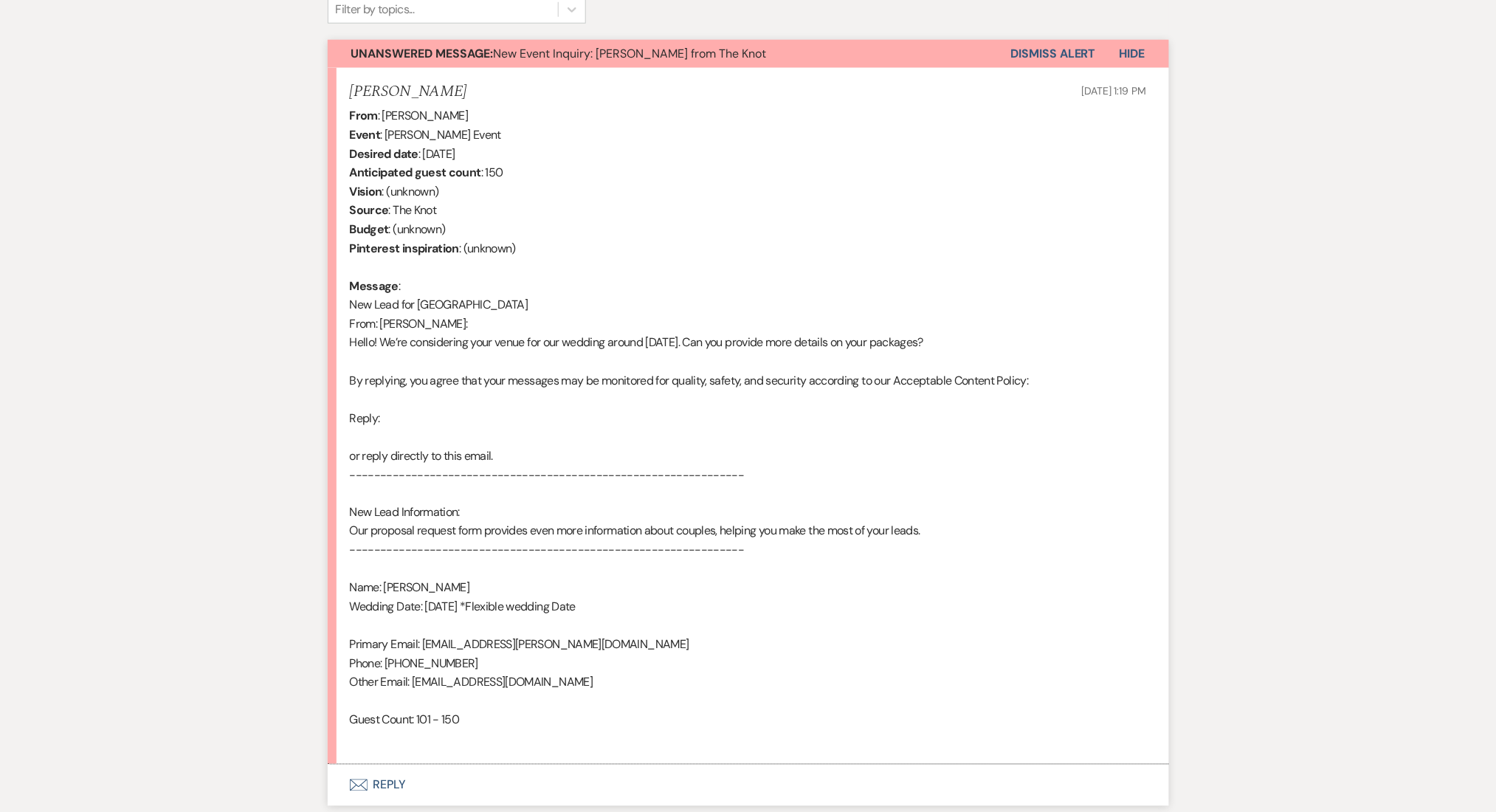
scroll to position [619, 0]
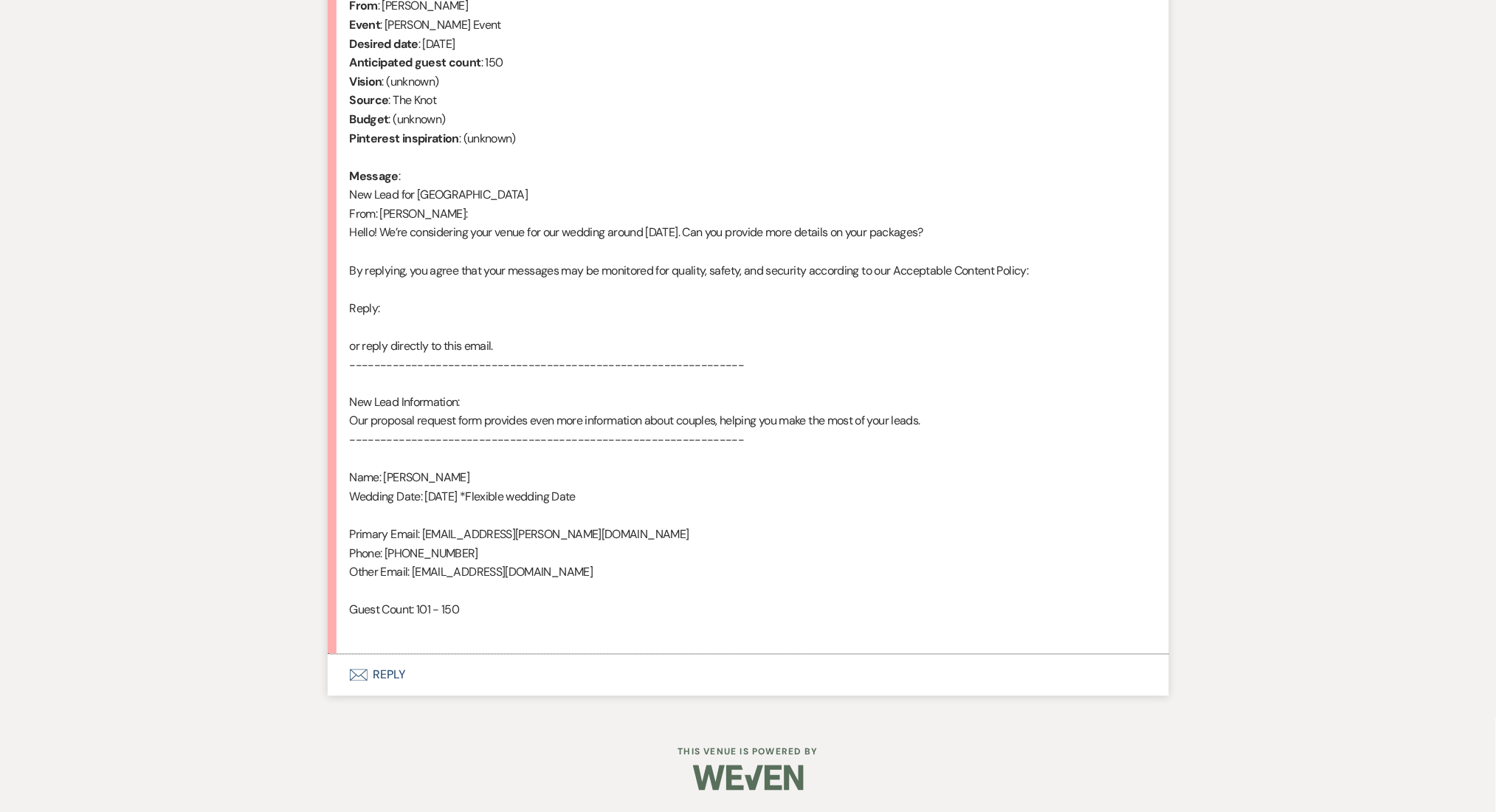
click at [386, 668] on button "Envelope Reply" at bounding box center [748, 675] width 841 height 41
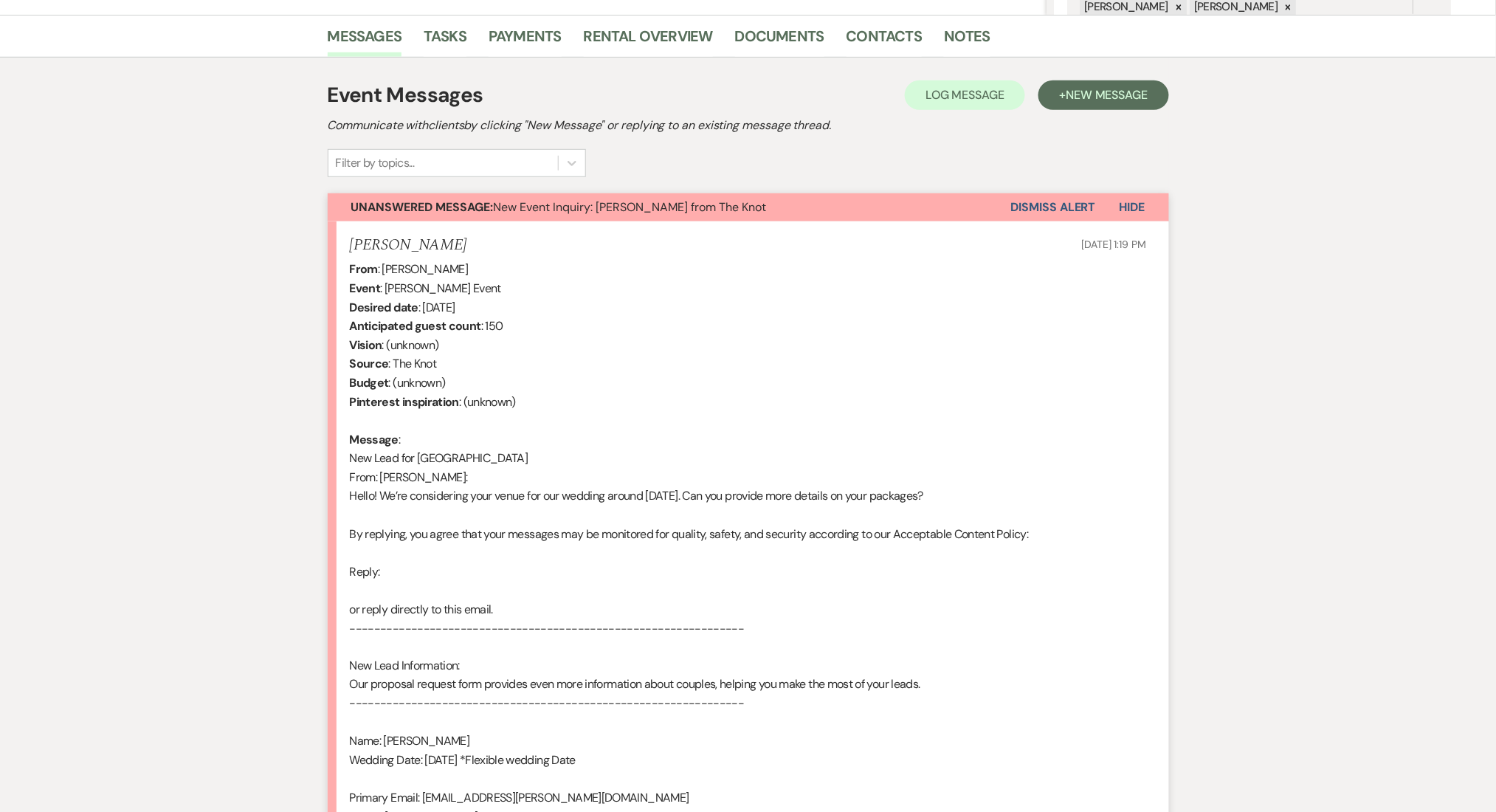
scroll to position [147, 0]
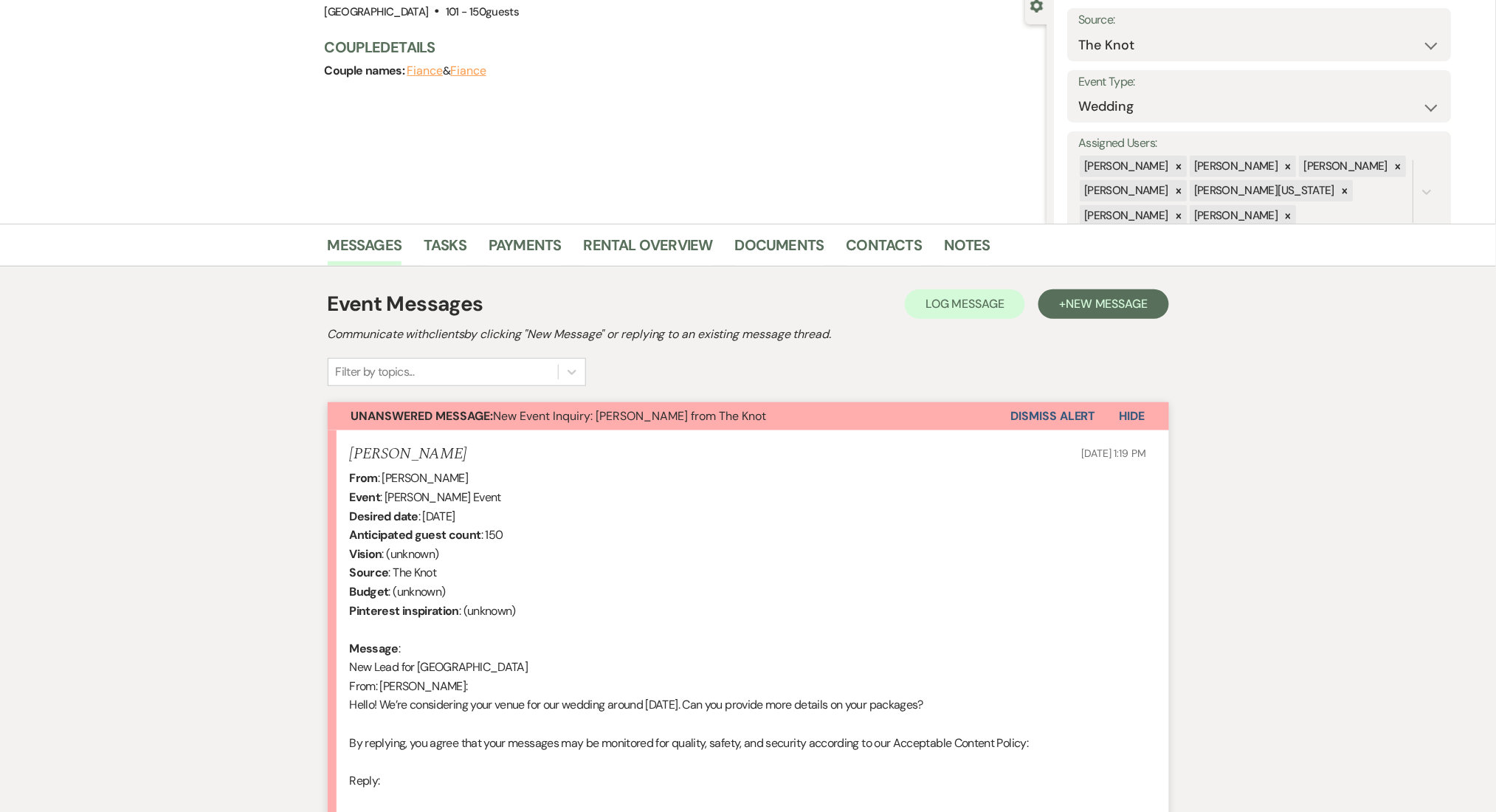
drag, startPoint x: 459, startPoint y: 474, endPoint x: 383, endPoint y: 476, distance: 76.0
click at [383, 476] on div "From : [PERSON_NAME] Event : [PERSON_NAME] Event Desired date : [DATE] Anticipa…" at bounding box center [749, 789] width 797 height 642
copy div "[PERSON_NAME]"
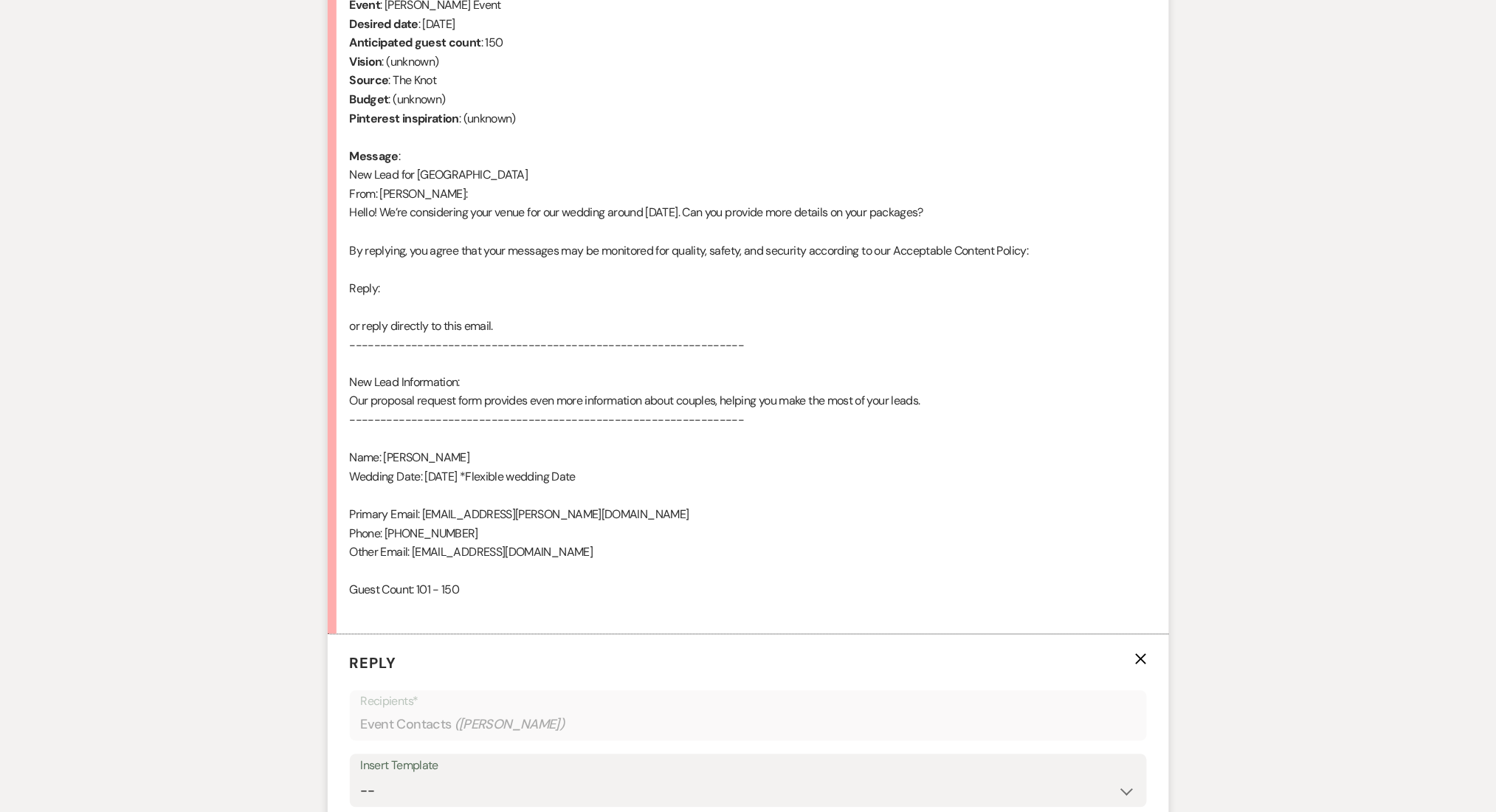
scroll to position [1032, 0]
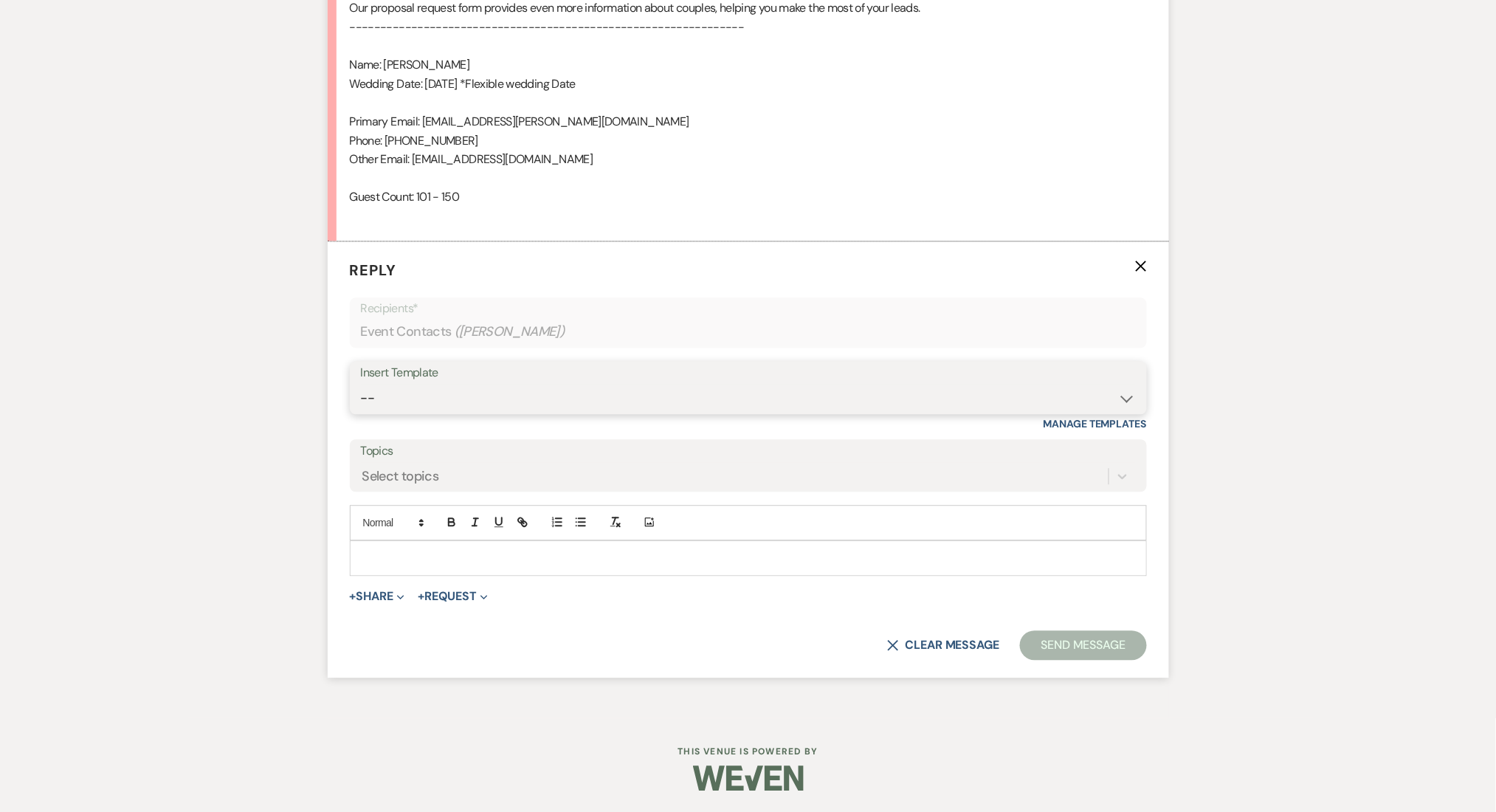
click at [404, 392] on select "-- Inquiry Follow Up Email #2 Contract Sending Template Payment Template Rental…" at bounding box center [748, 399] width 775 height 29
select select "4375"
click at [361, 384] on select "-- Inquiry Follow Up Email #2 Contract Sending Template Payment Template Rental…" at bounding box center [748, 399] width 775 height 29
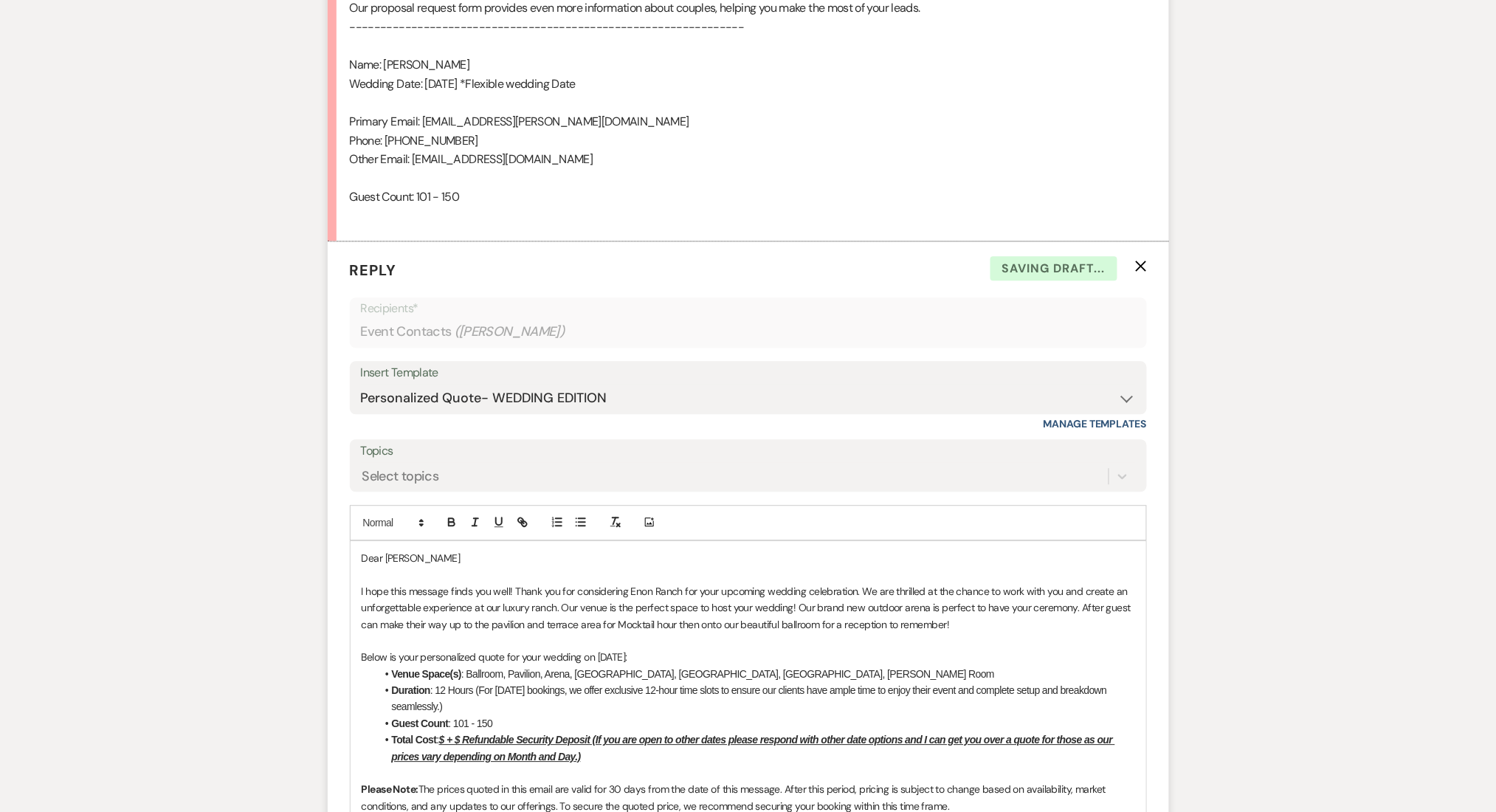
click at [237, 336] on div "Messages Tasks Payments Rental Overview Documents Contacts Notes Event Messages…" at bounding box center [748, 606] width 1496 height 2536
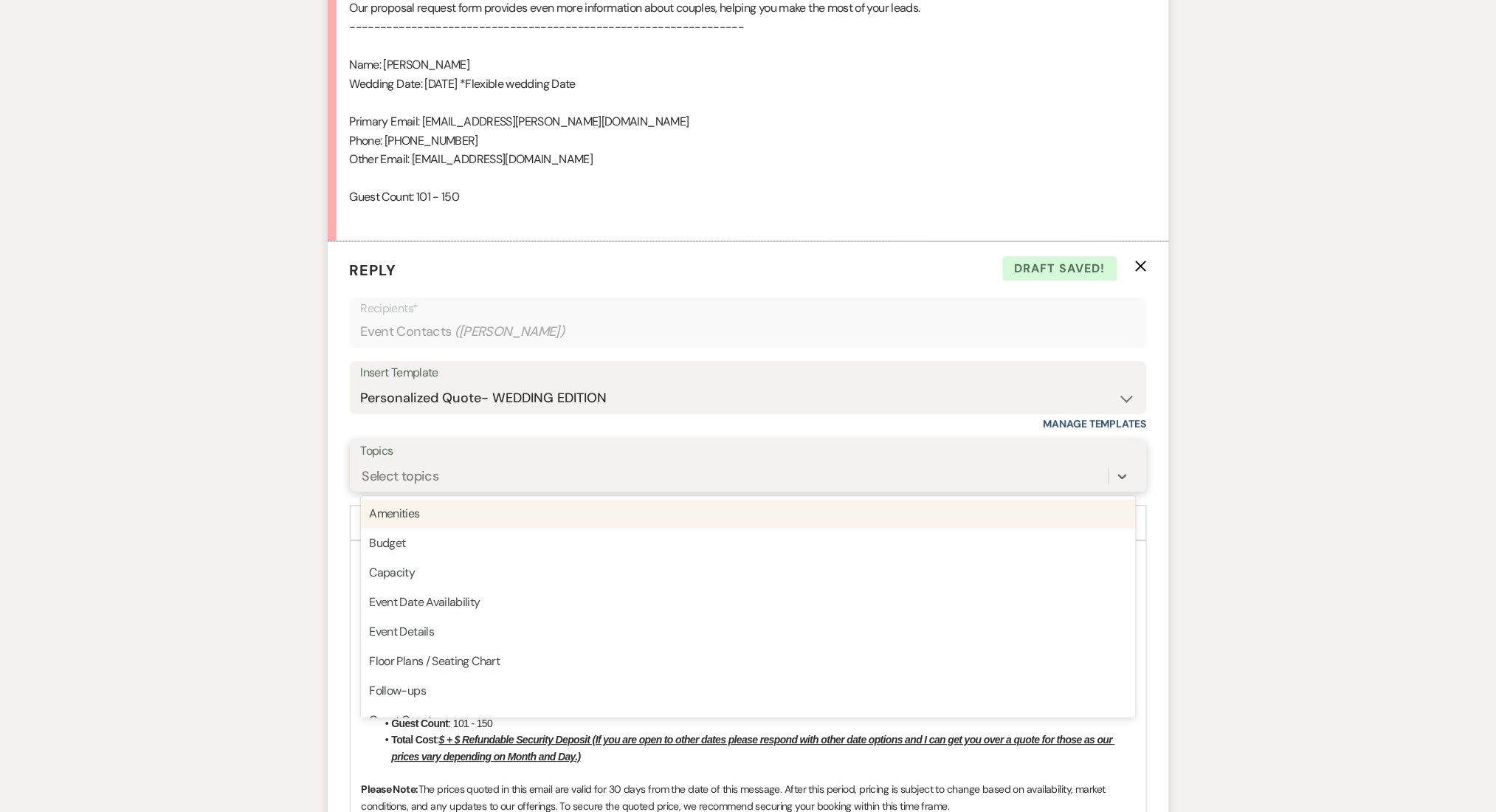
click at [431, 479] on div "Select topics" at bounding box center [400, 476] width 77 height 20
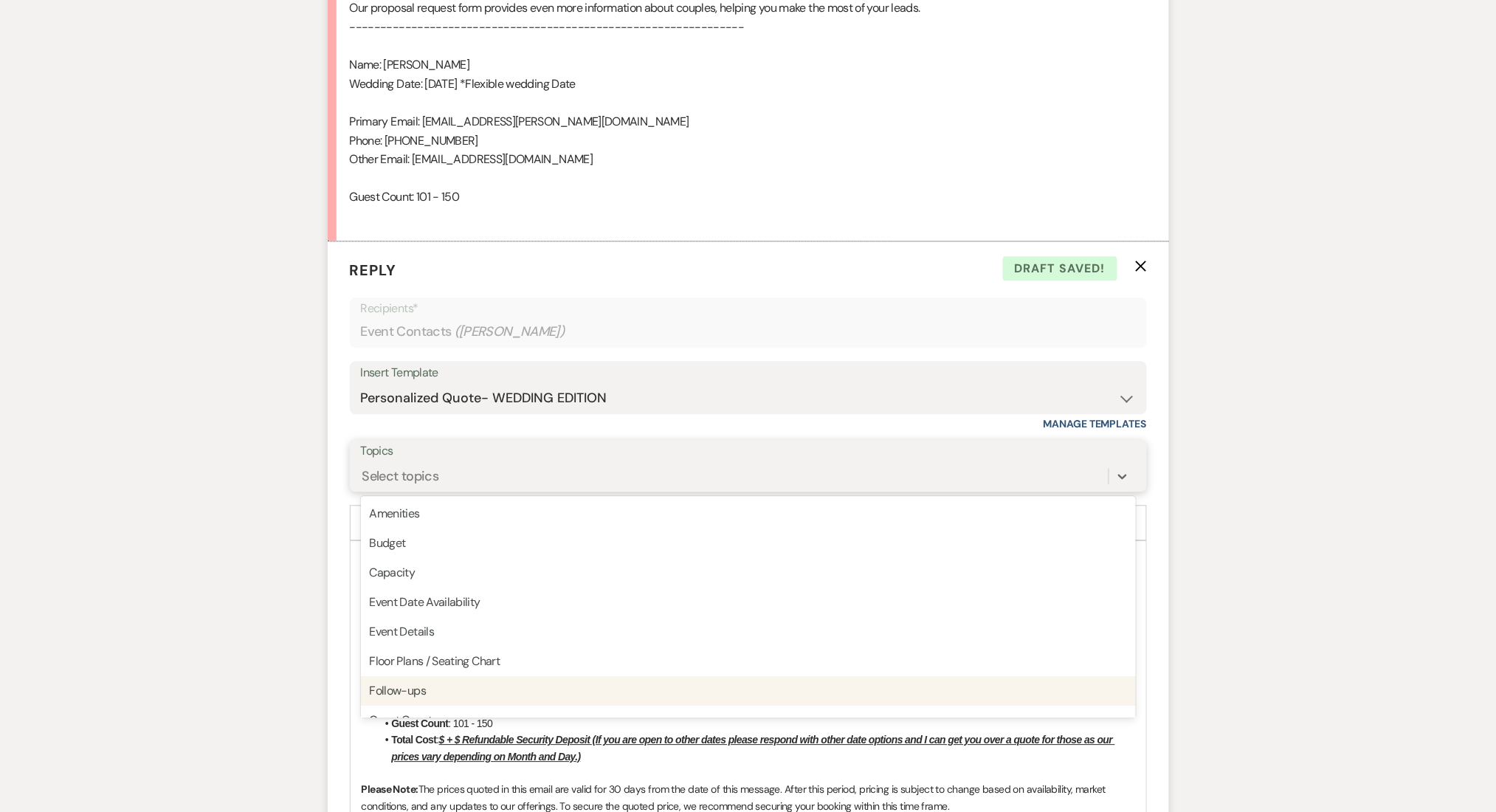
click at [420, 687] on div "Follow-ups" at bounding box center [748, 690] width 775 height 29
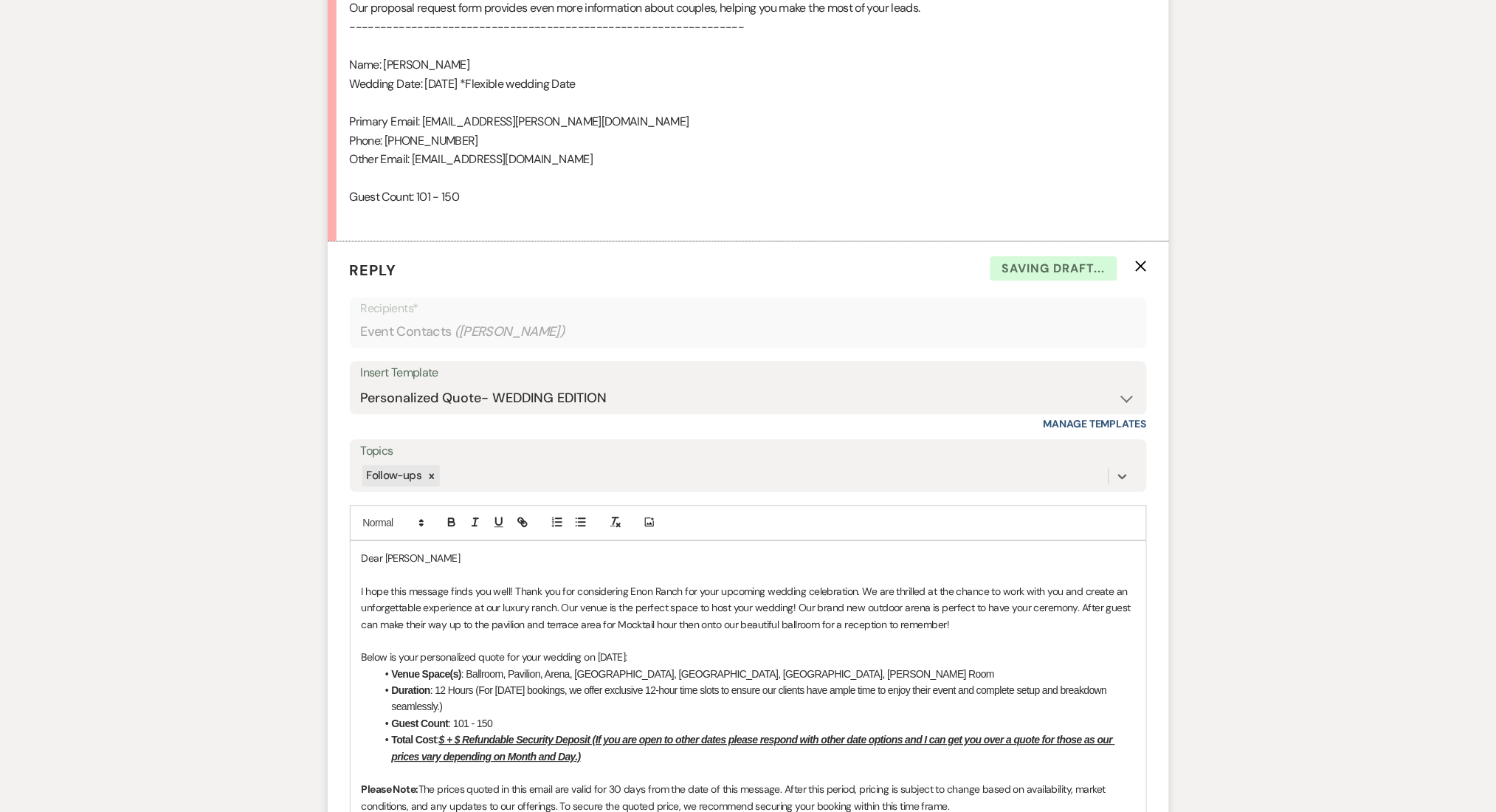
click at [277, 633] on div "Messages Tasks Payments Rental Overview Documents Contacts Notes Event Messages…" at bounding box center [748, 606] width 1496 height 2536
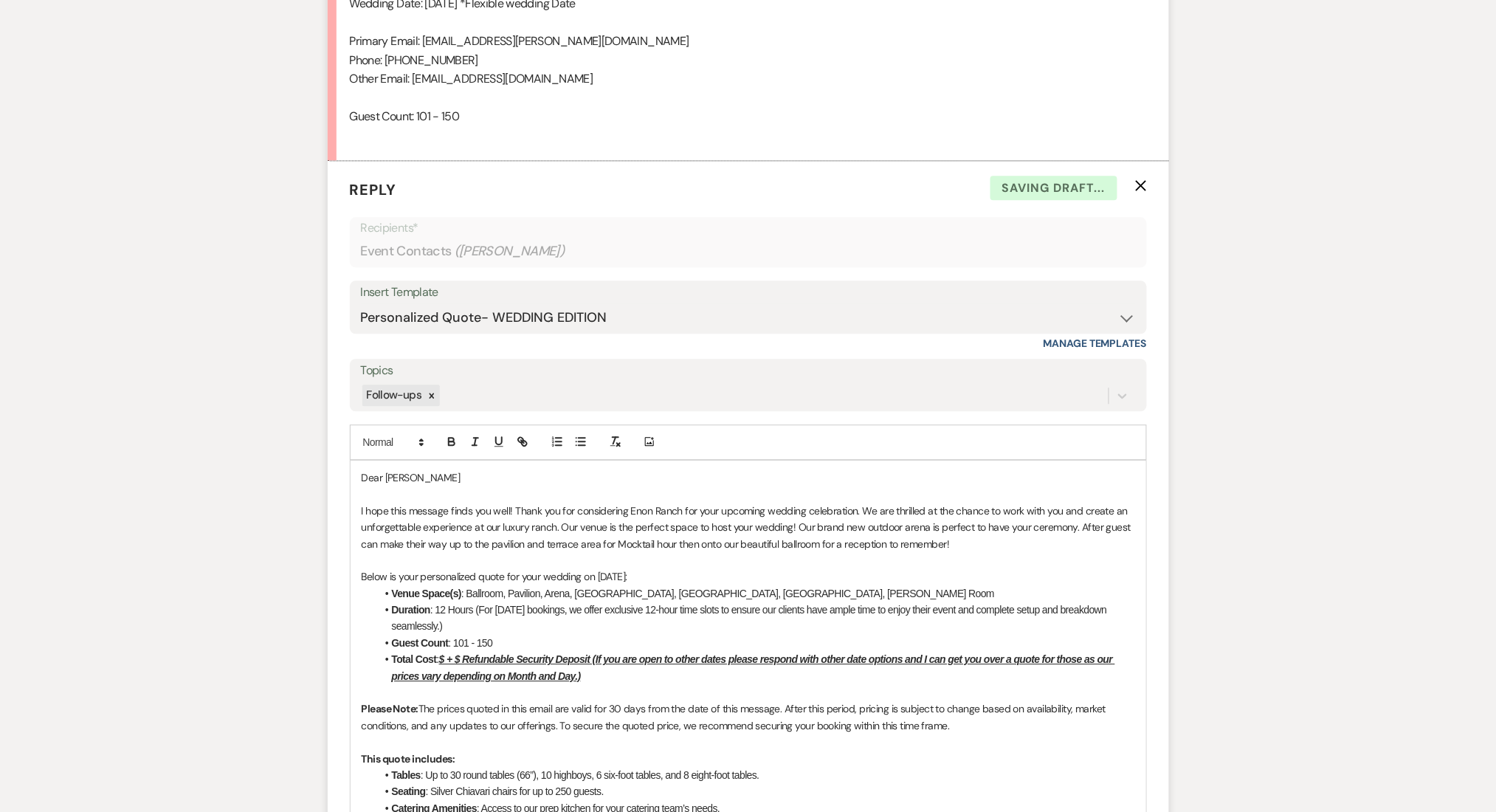
scroll to position [1229, 0]
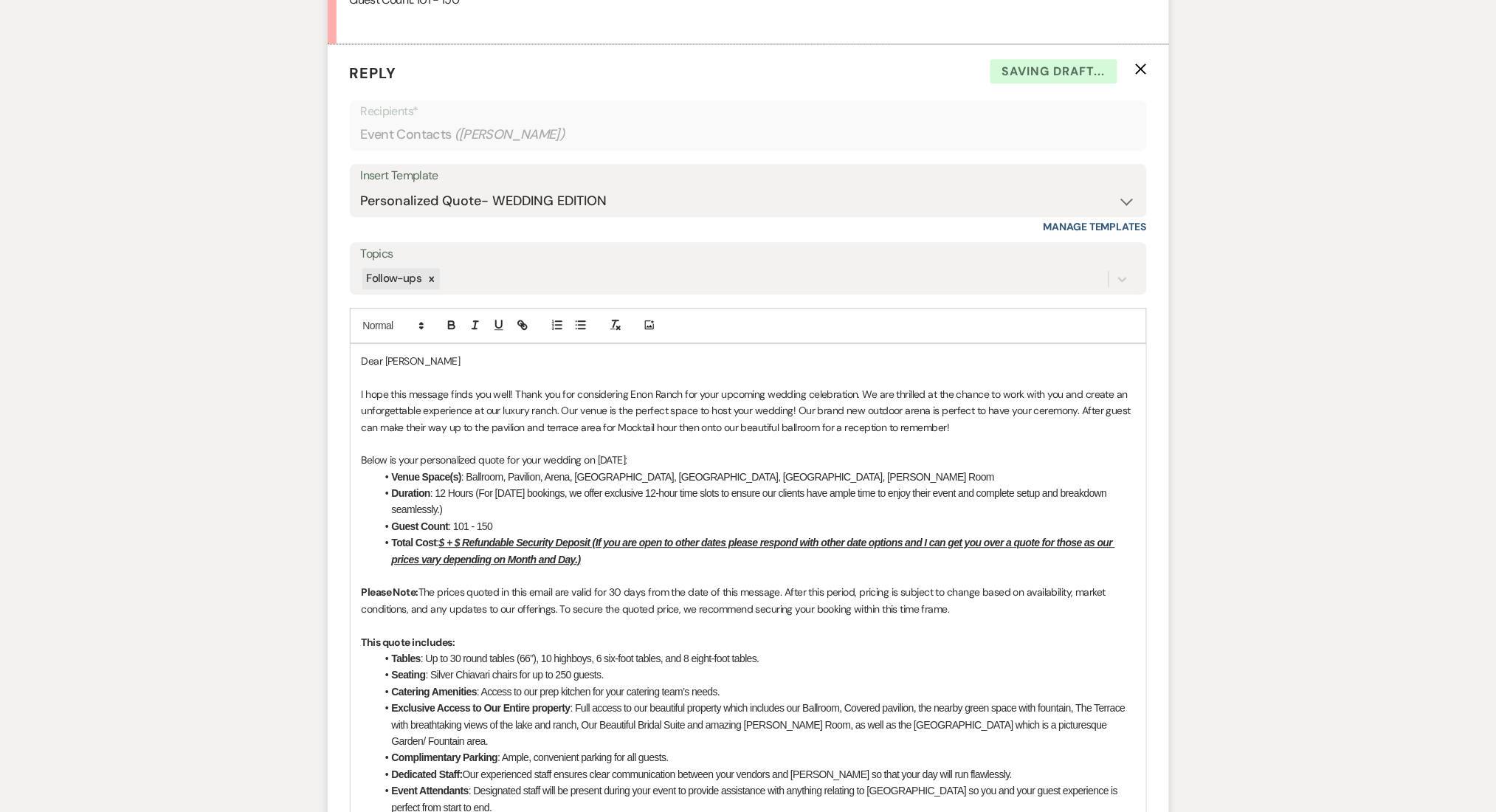
click at [444, 541] on u "$ + $ Refundable Security Deposit (If you are open to other dates please respon…" at bounding box center [754, 550] width 724 height 28
click at [486, 535] on li "Total Cost : $8,500 + $ Refundable Security Deposit (If you are open to other d…" at bounding box center [755, 550] width 759 height 33
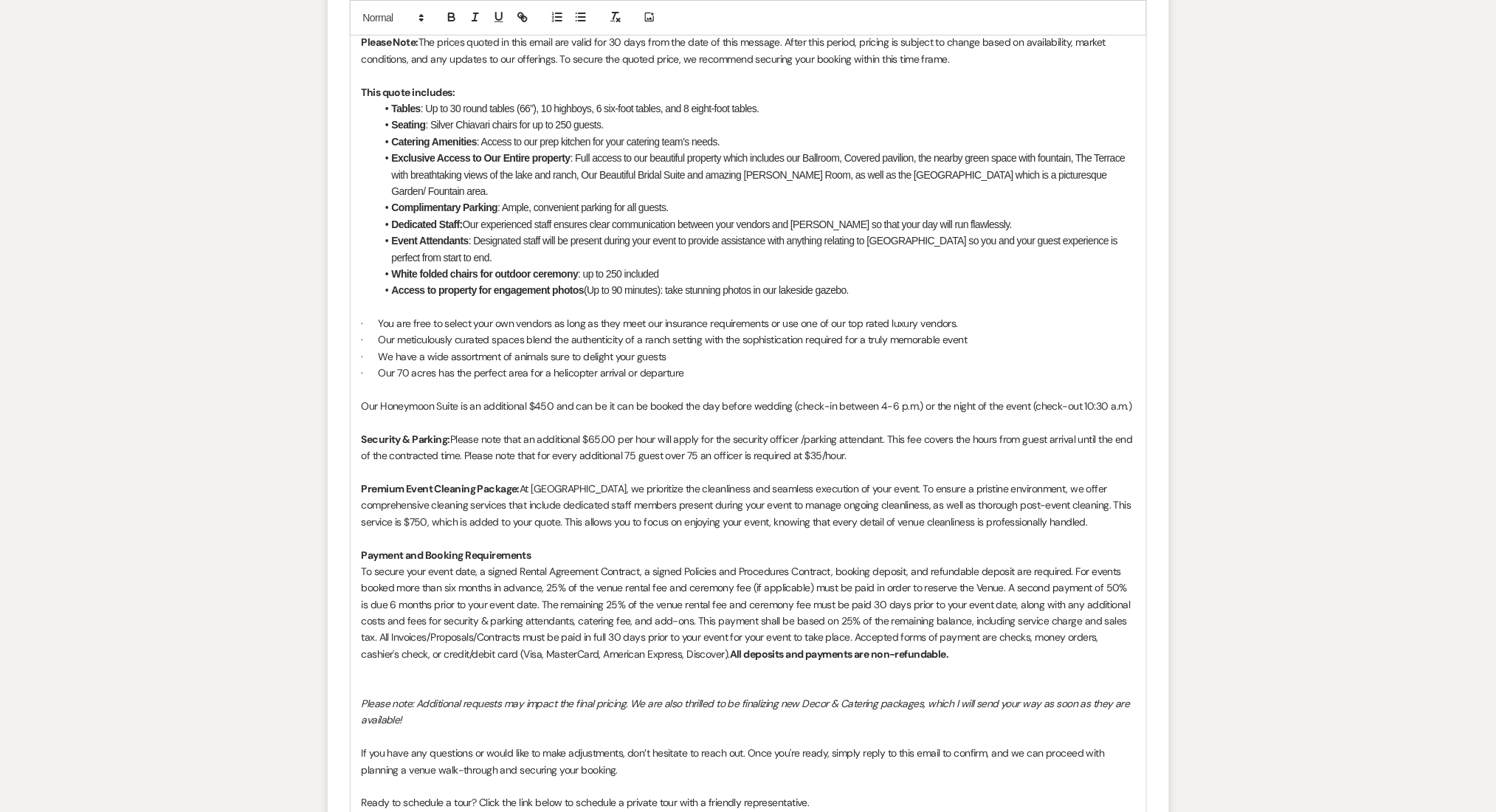
scroll to position [2173, 0]
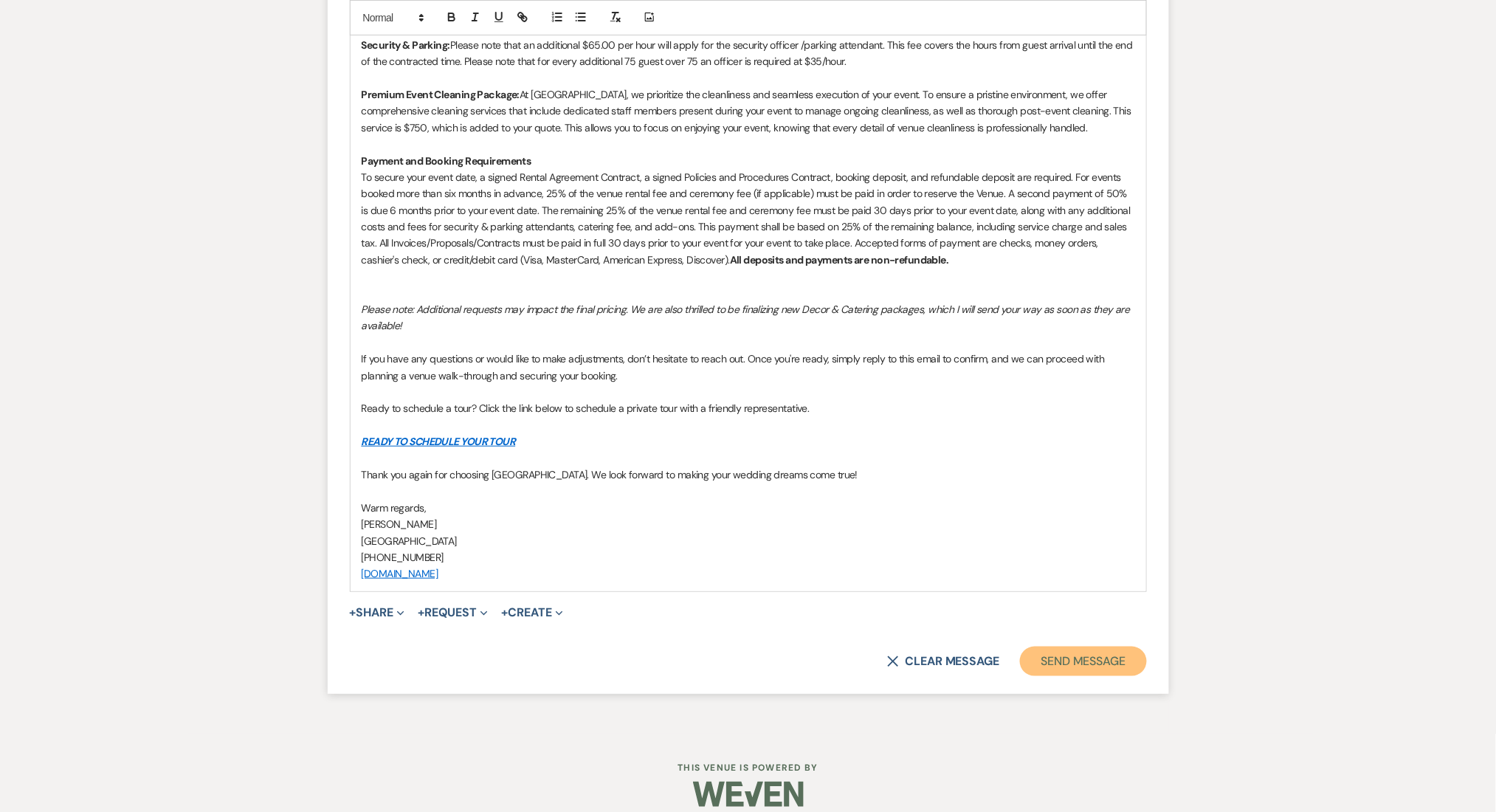
click at [1066, 647] on button "Send Message" at bounding box center [1084, 661] width 126 height 29
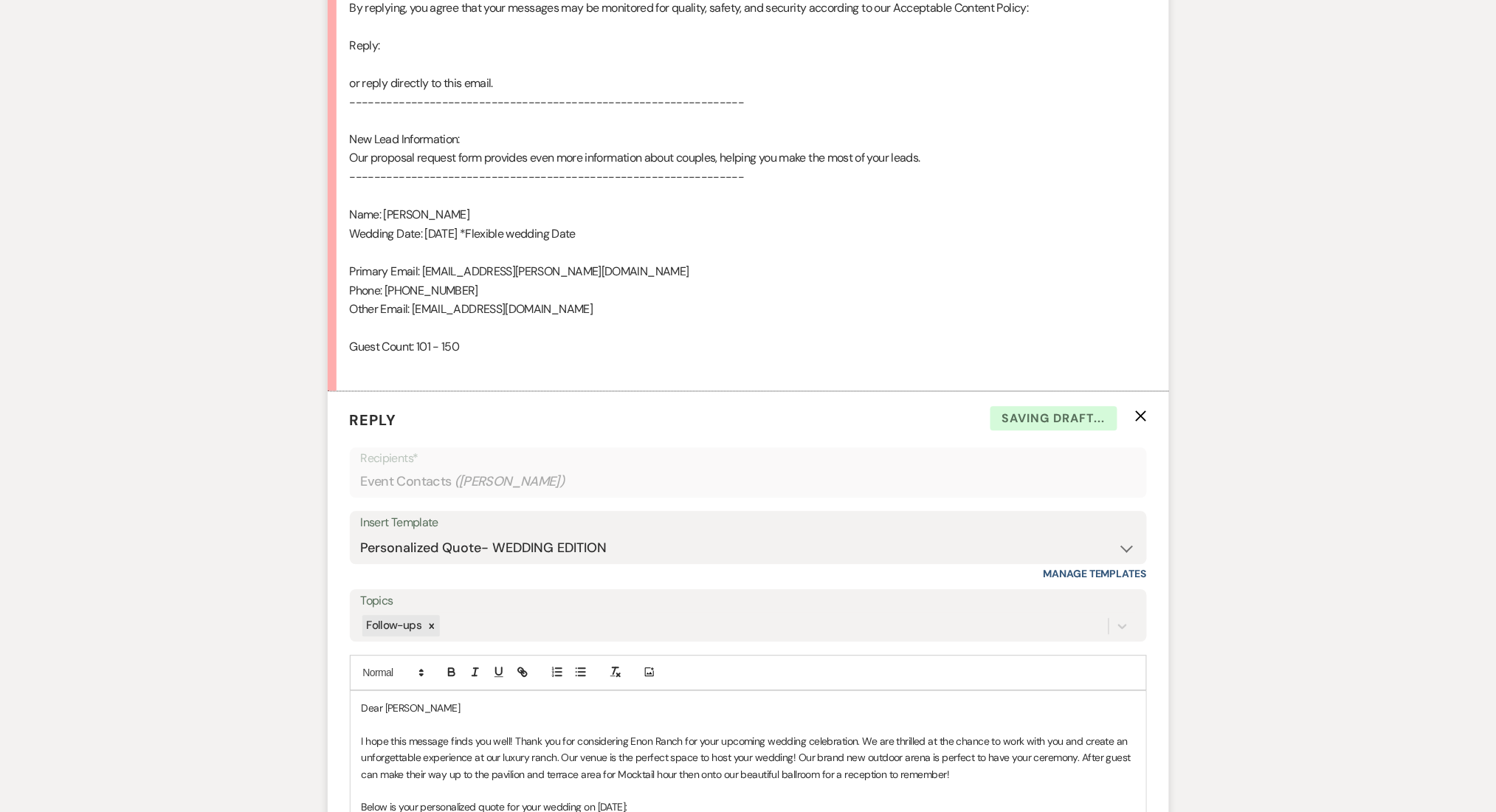
scroll to position [599, 0]
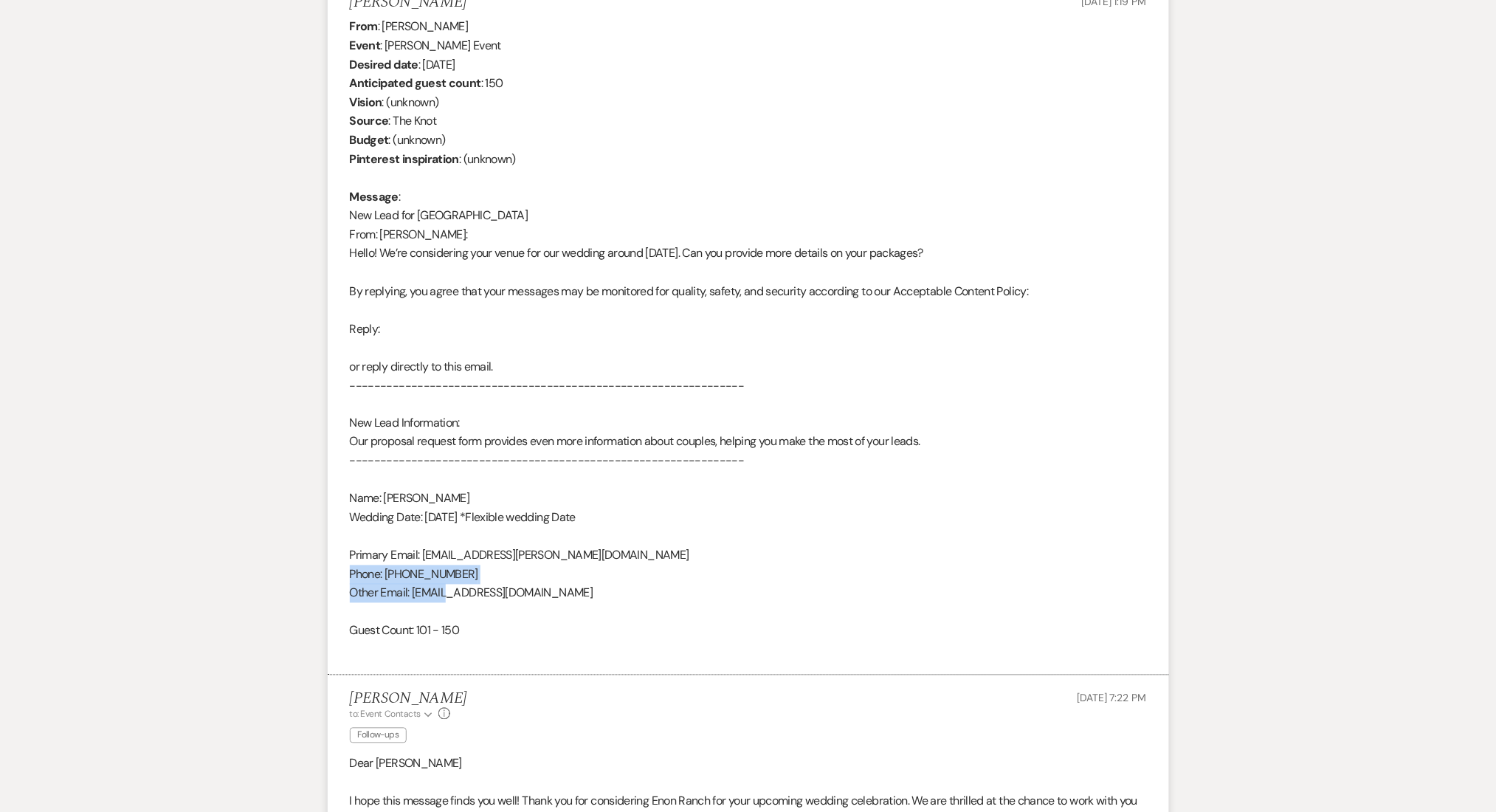
drag, startPoint x: 588, startPoint y: 581, endPoint x: 445, endPoint y: 588, distance: 143.2
click at [442, 588] on div "From : [PERSON_NAME] Event : [PERSON_NAME] Event Desired date : [DATE] Anticipa…" at bounding box center [749, 338] width 797 height 642
click at [485, 597] on div "From : [PERSON_NAME] Event : [PERSON_NAME] Event Desired date : [DATE] Anticipa…" at bounding box center [749, 338] width 797 height 642
drag, startPoint x: 550, startPoint y: 595, endPoint x: 414, endPoint y: 595, distance: 136.0
click at [414, 595] on div "From : [PERSON_NAME] Event : [PERSON_NAME] Event Desired date : [DATE] Anticipa…" at bounding box center [749, 338] width 797 height 642
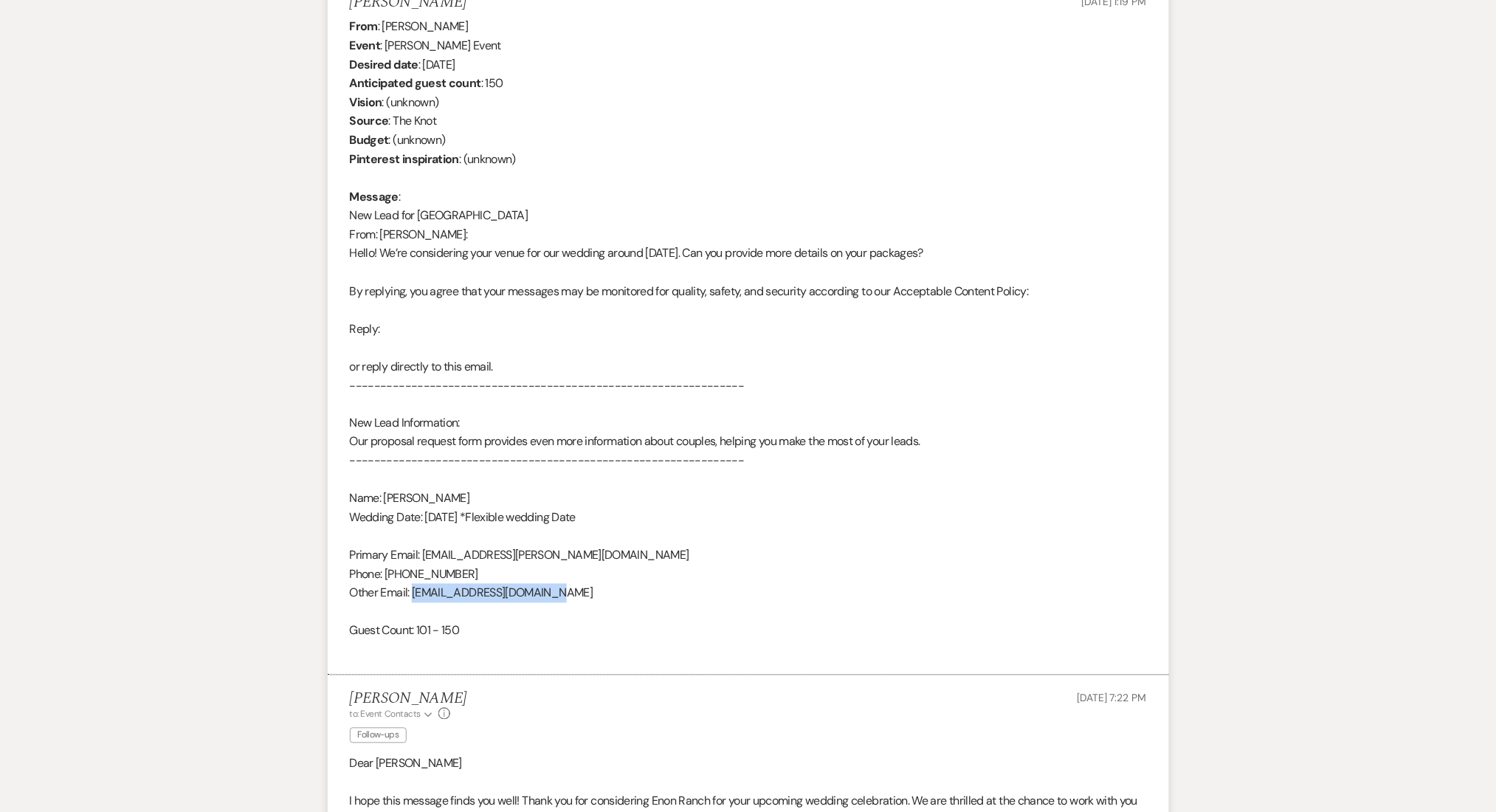
copy div "[EMAIL_ADDRESS][DOMAIN_NAME]"
drag, startPoint x: 443, startPoint y: 571, endPoint x: 388, endPoint y: 571, distance: 55.0
click at [388, 571] on div "From : [PERSON_NAME] Event : [PERSON_NAME] Event Desired date : [DATE] Anticipa…" at bounding box center [749, 338] width 797 height 642
copy div "678) 619-9919"
drag, startPoint x: 550, startPoint y: 596, endPoint x: 414, endPoint y: 592, distance: 136.1
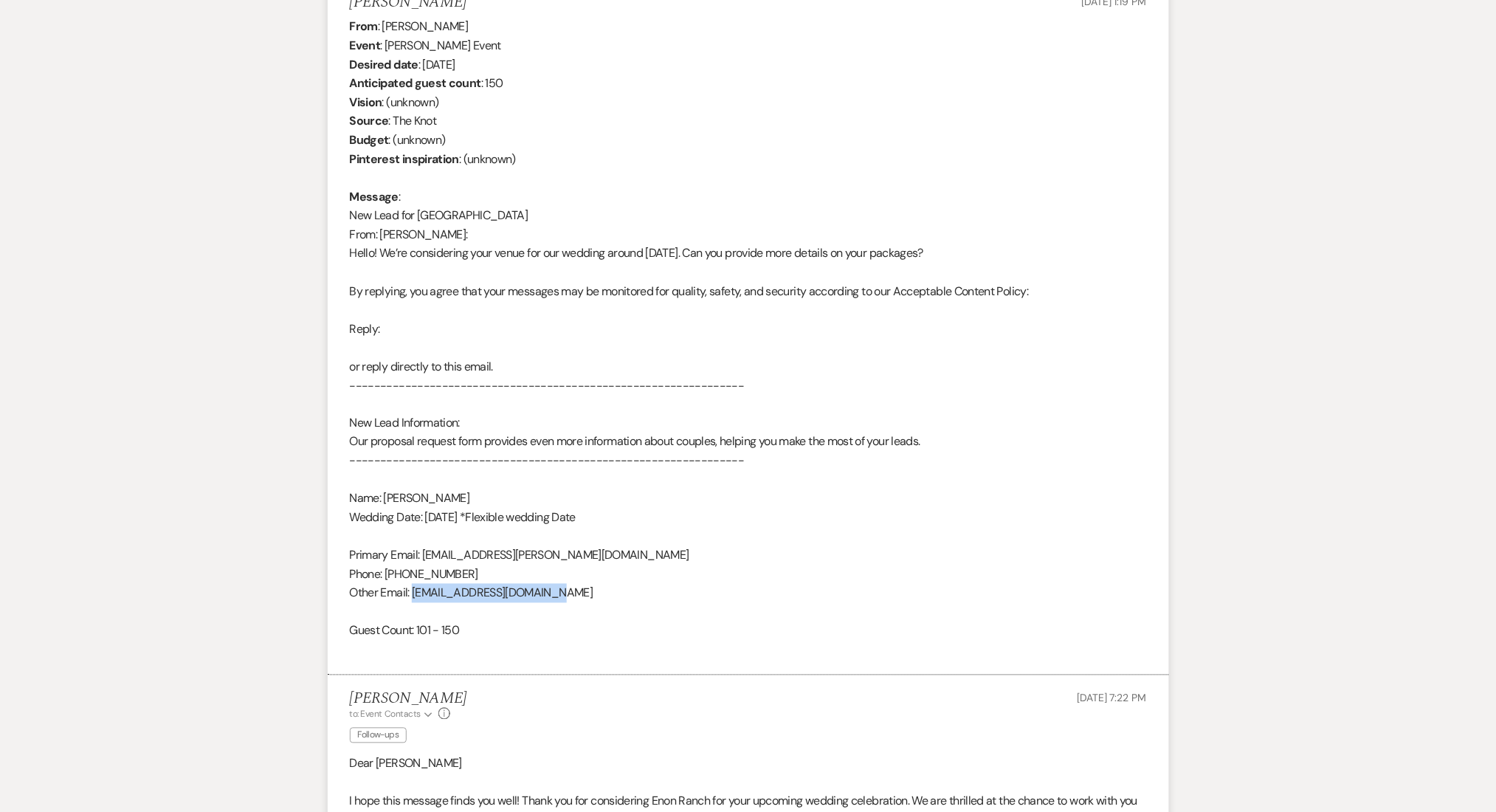
click at [414, 592] on div "From : [PERSON_NAME] Event : [PERSON_NAME] Event Desired date : [DATE] Anticipa…" at bounding box center [749, 338] width 797 height 642
copy div "[EMAIL_ADDRESS][DOMAIN_NAME]"
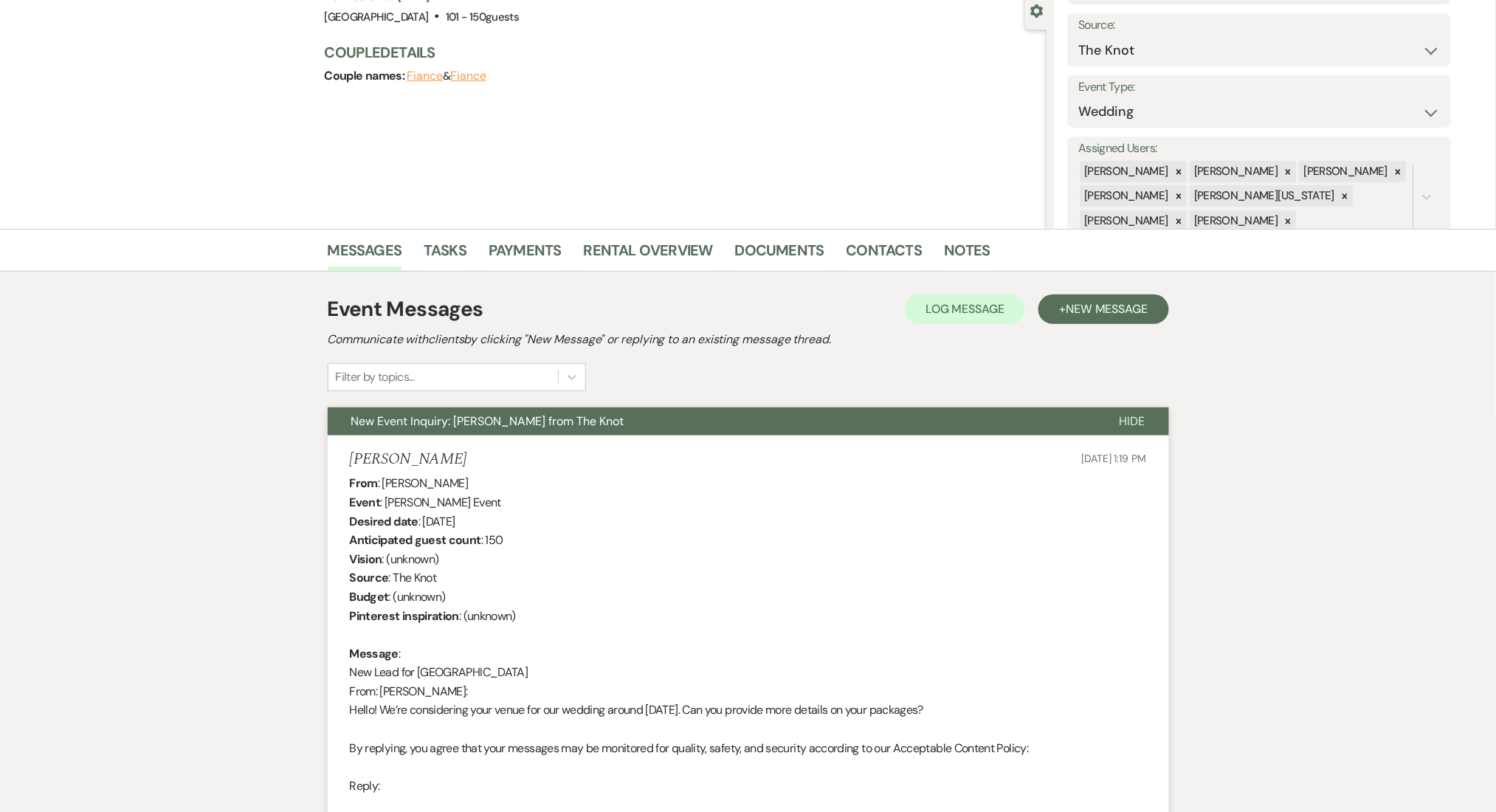
scroll to position [0, 0]
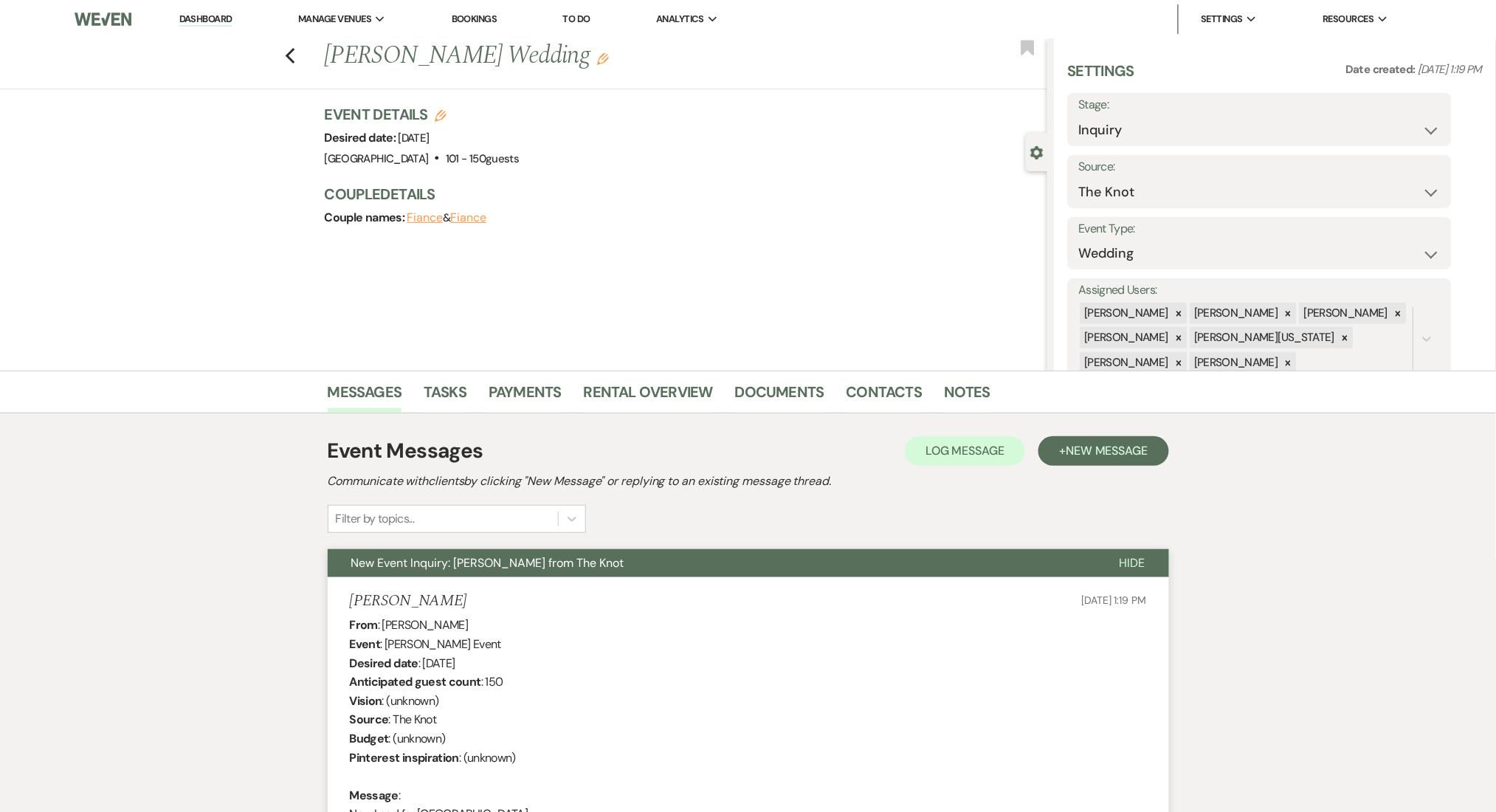
click at [205, 23] on link "Dashboard" at bounding box center [206, 19] width 53 height 14
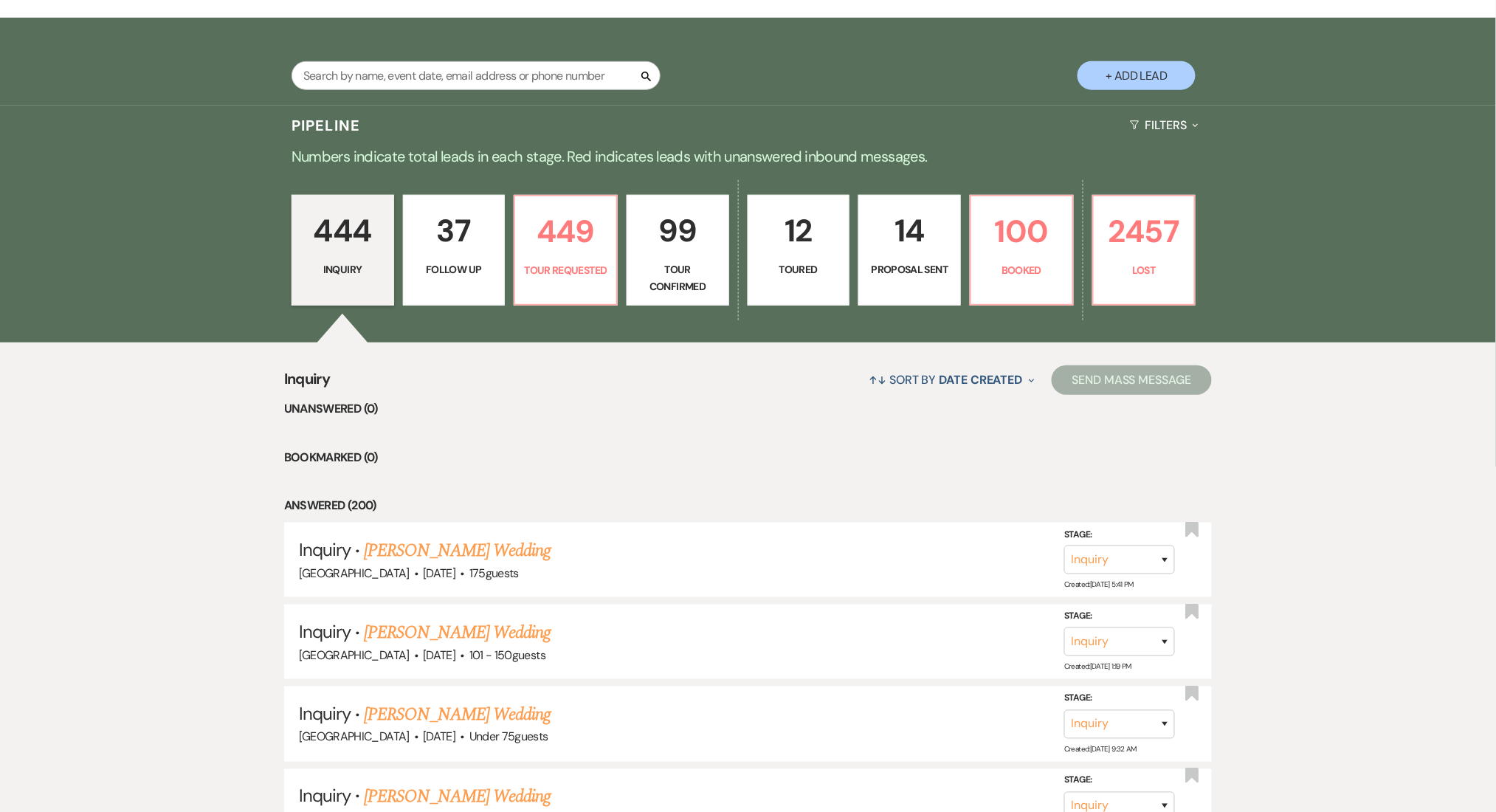
scroll to position [295, 0]
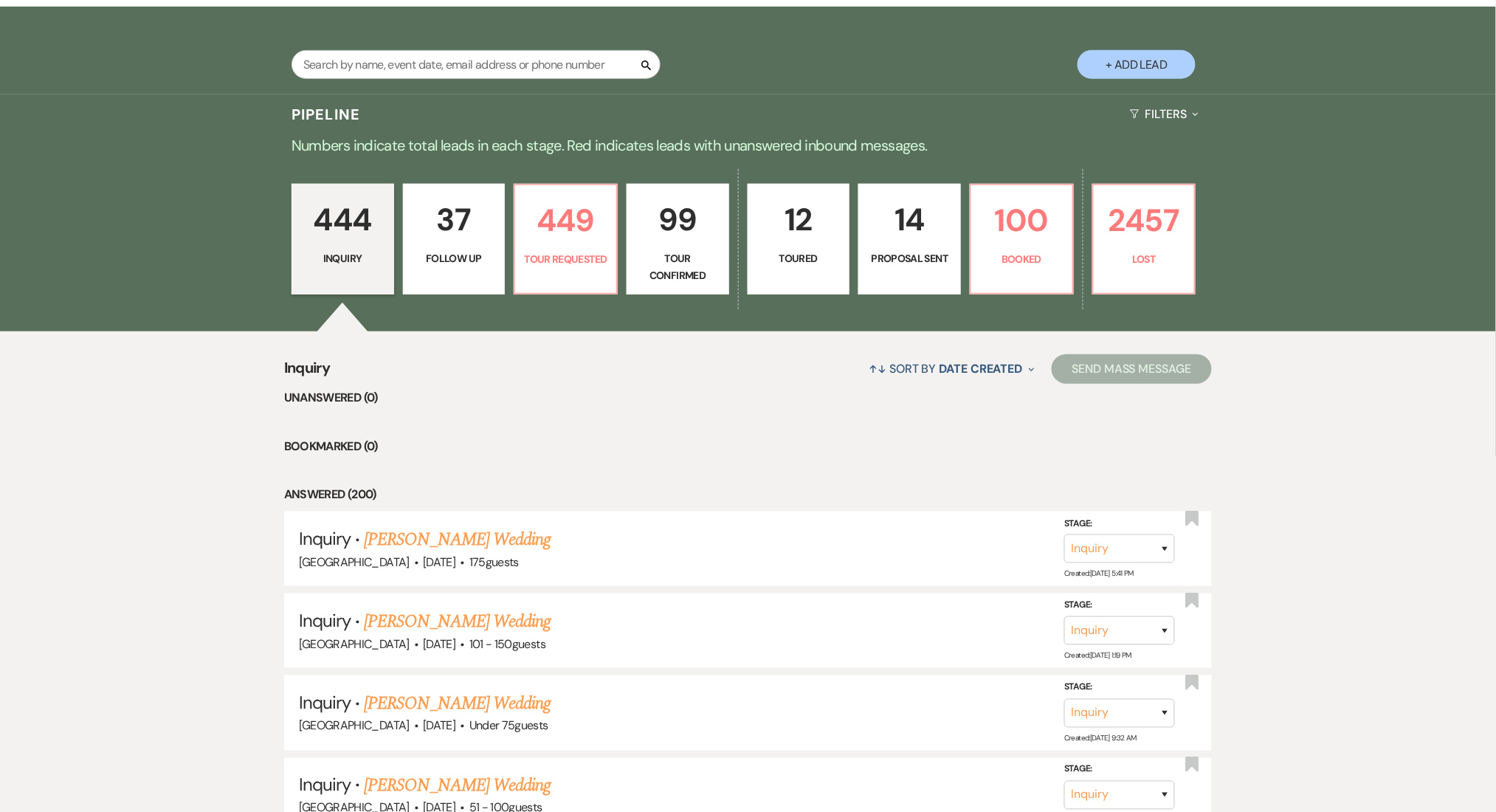
click at [439, 229] on p "37" at bounding box center [454, 219] width 83 height 49
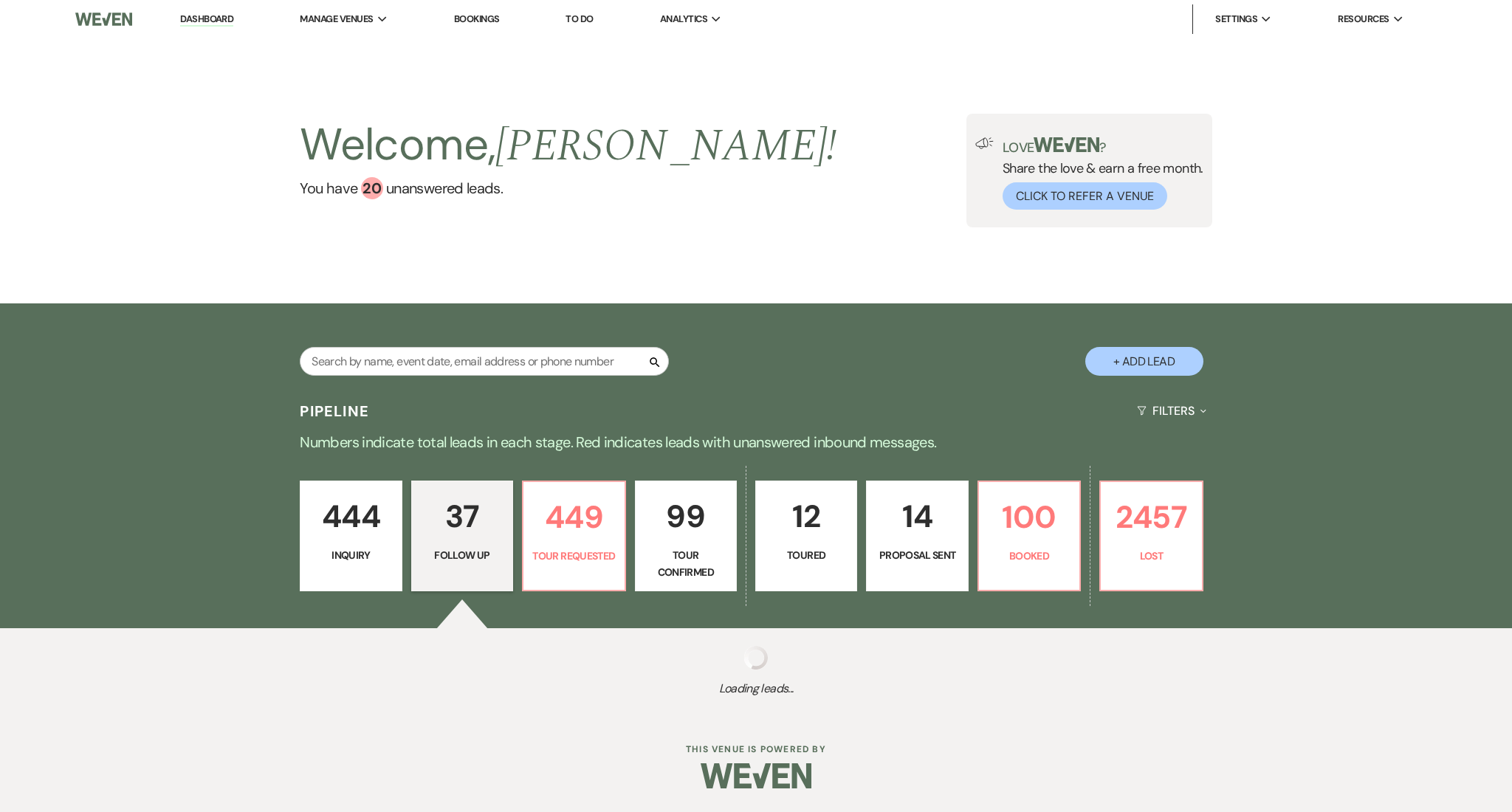
select select "9"
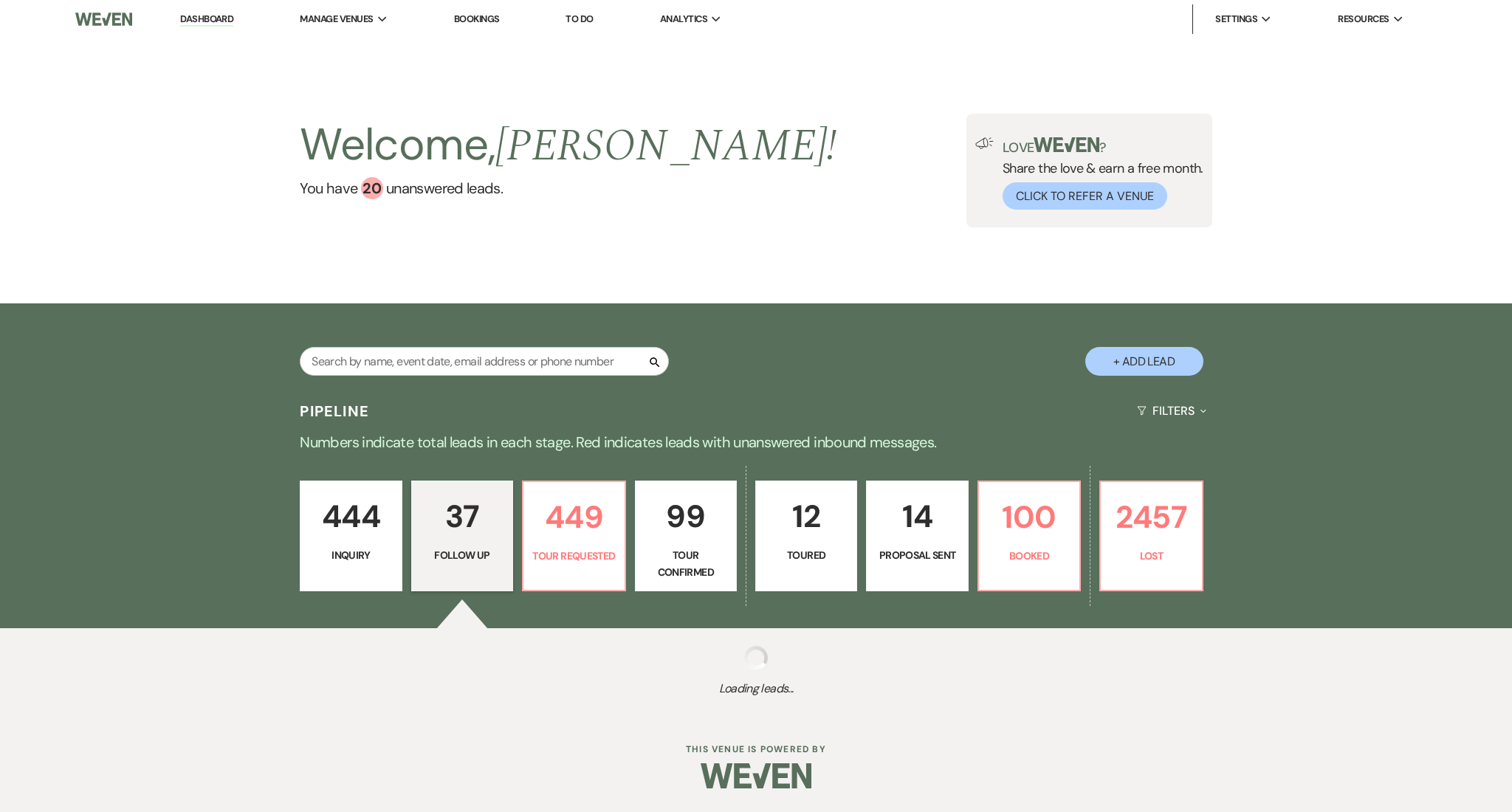
select select "9"
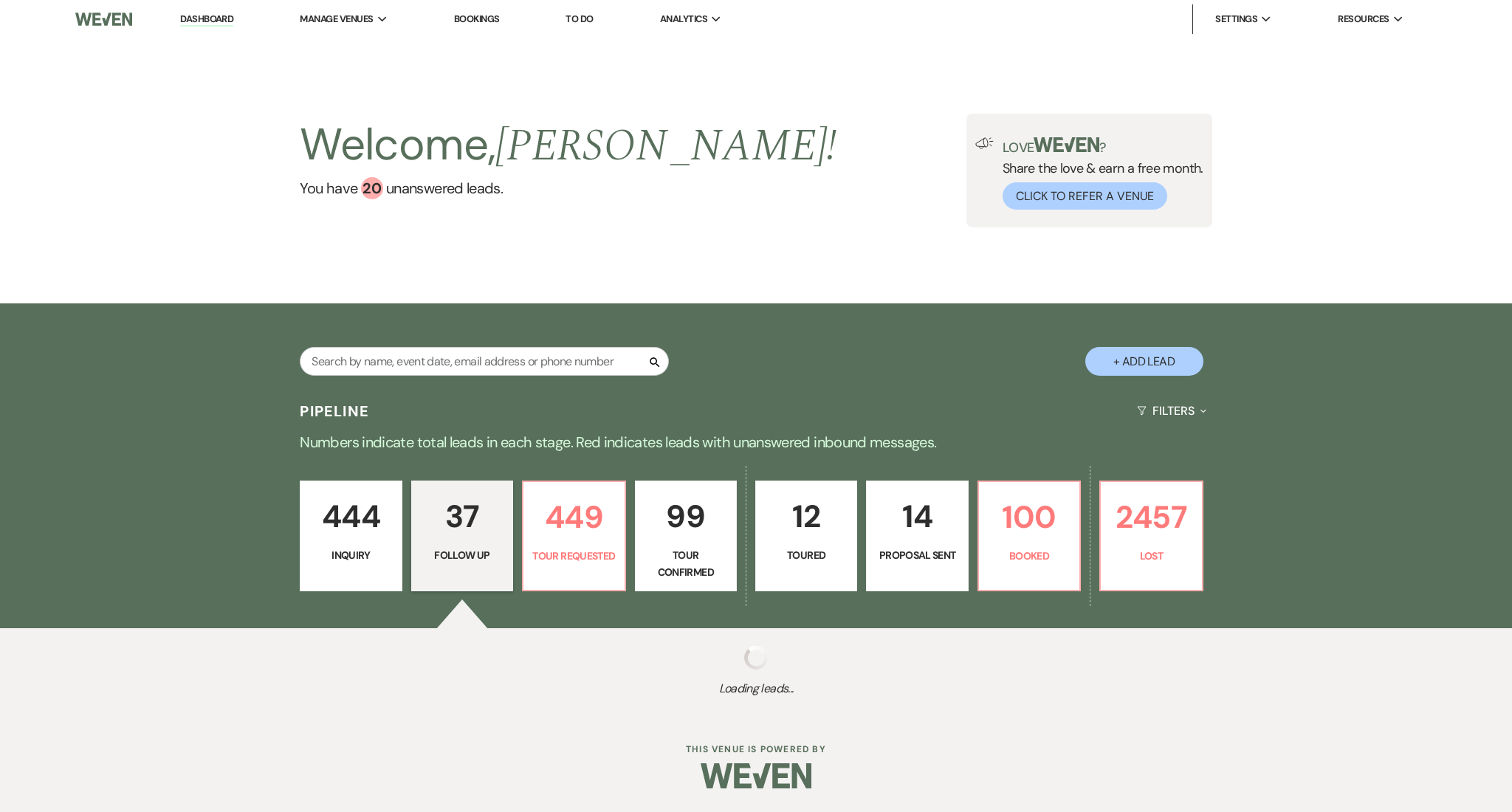
select select "9"
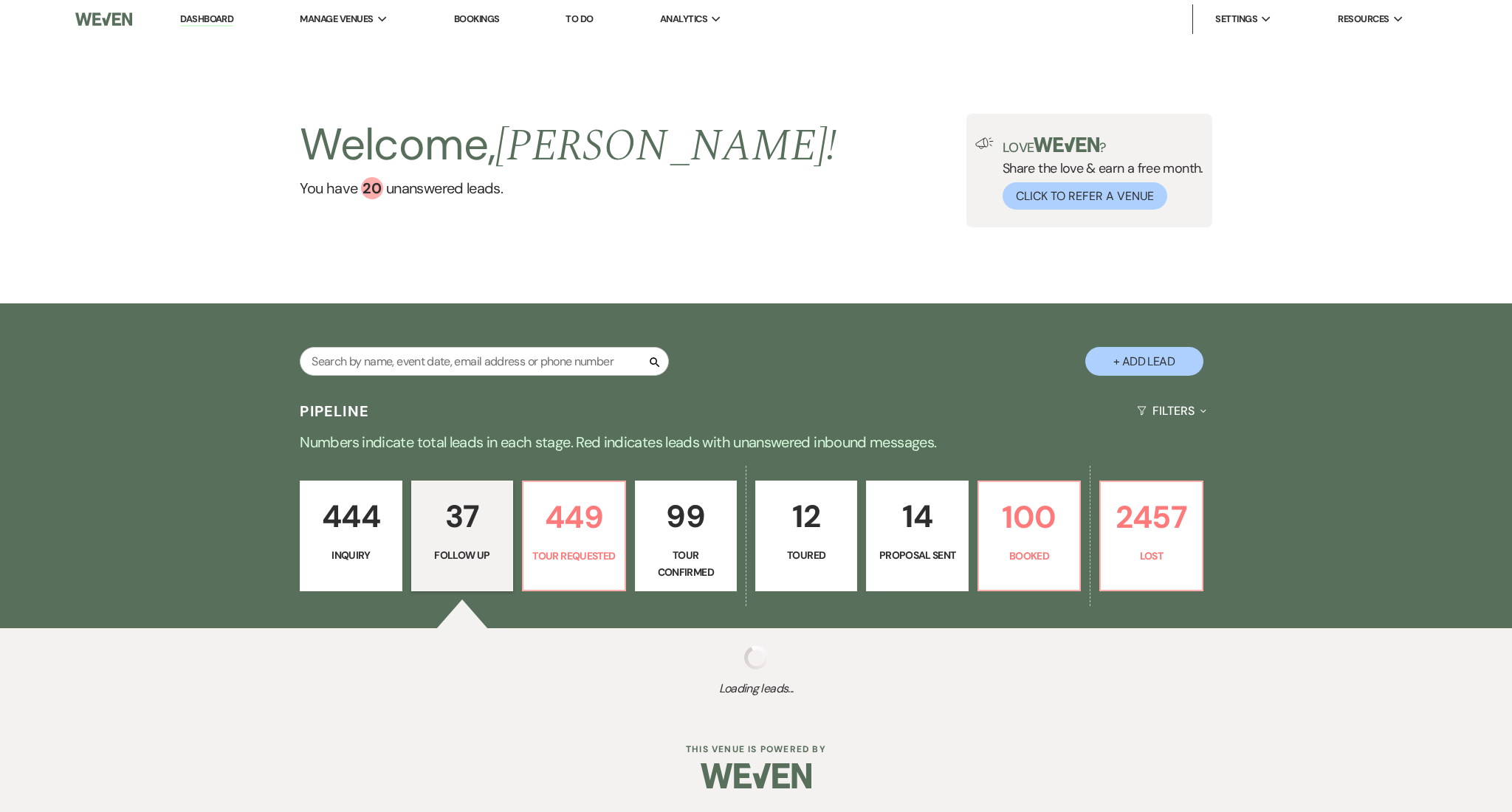
select select "9"
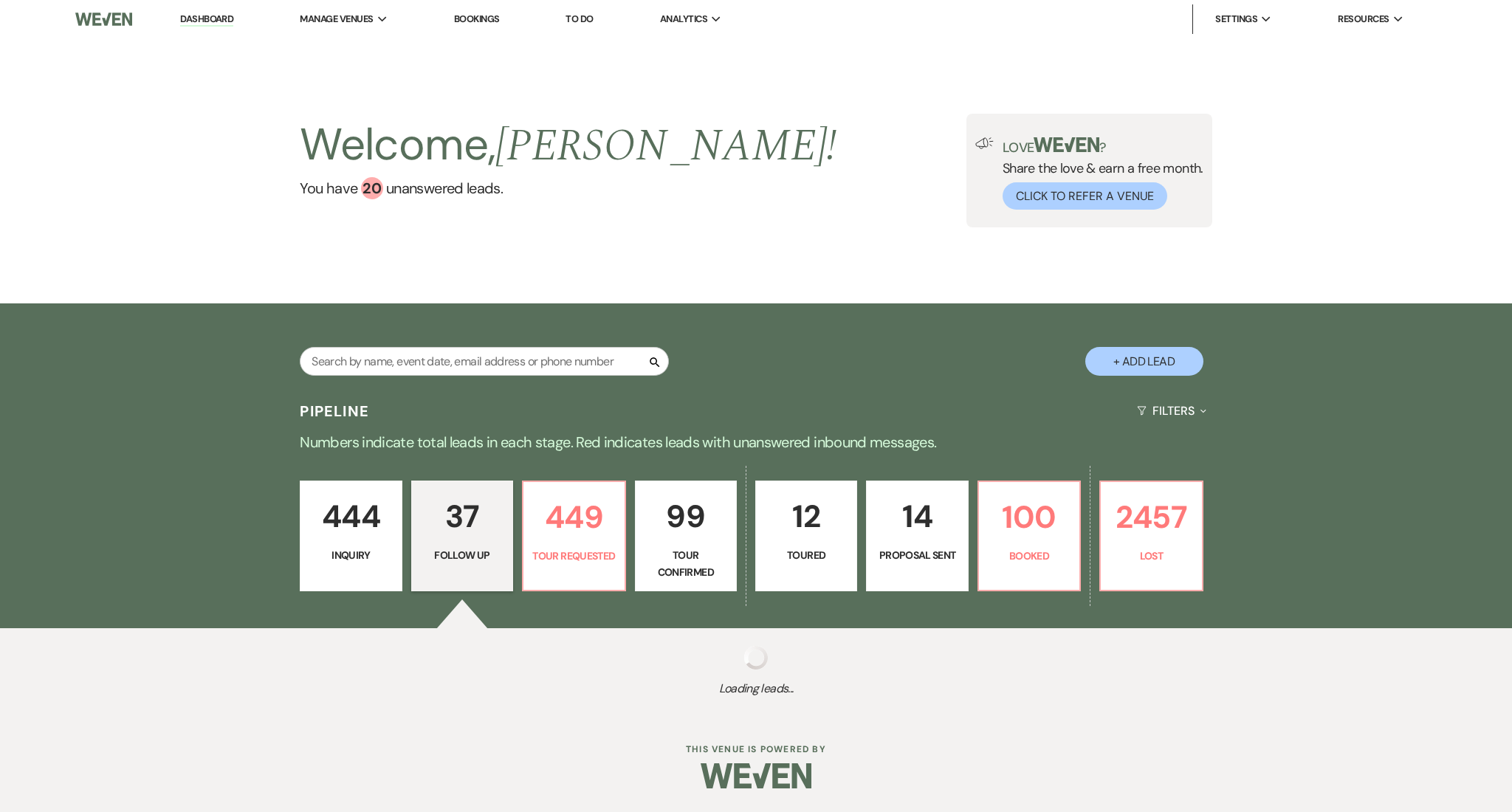
select select "9"
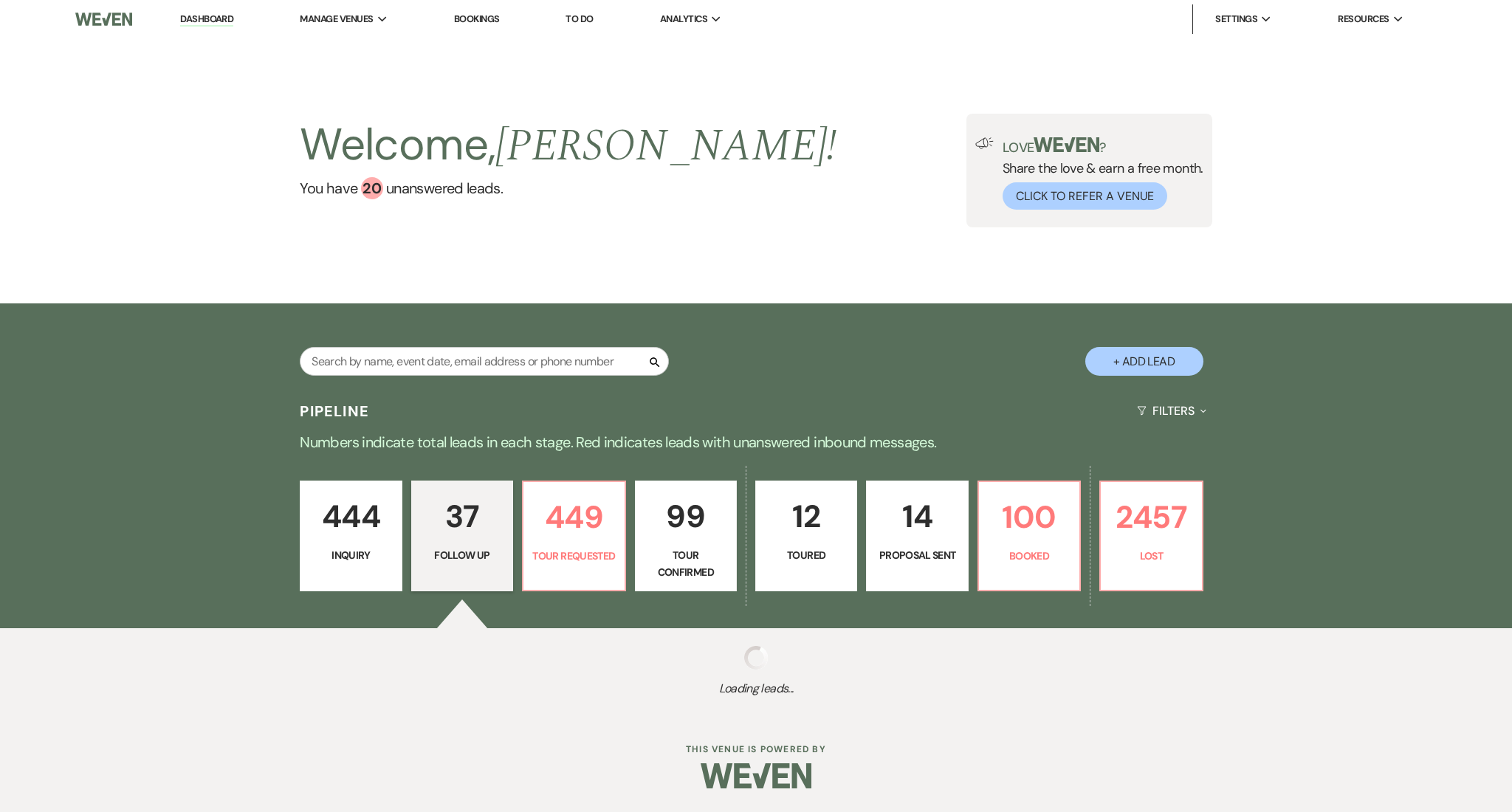
select select "9"
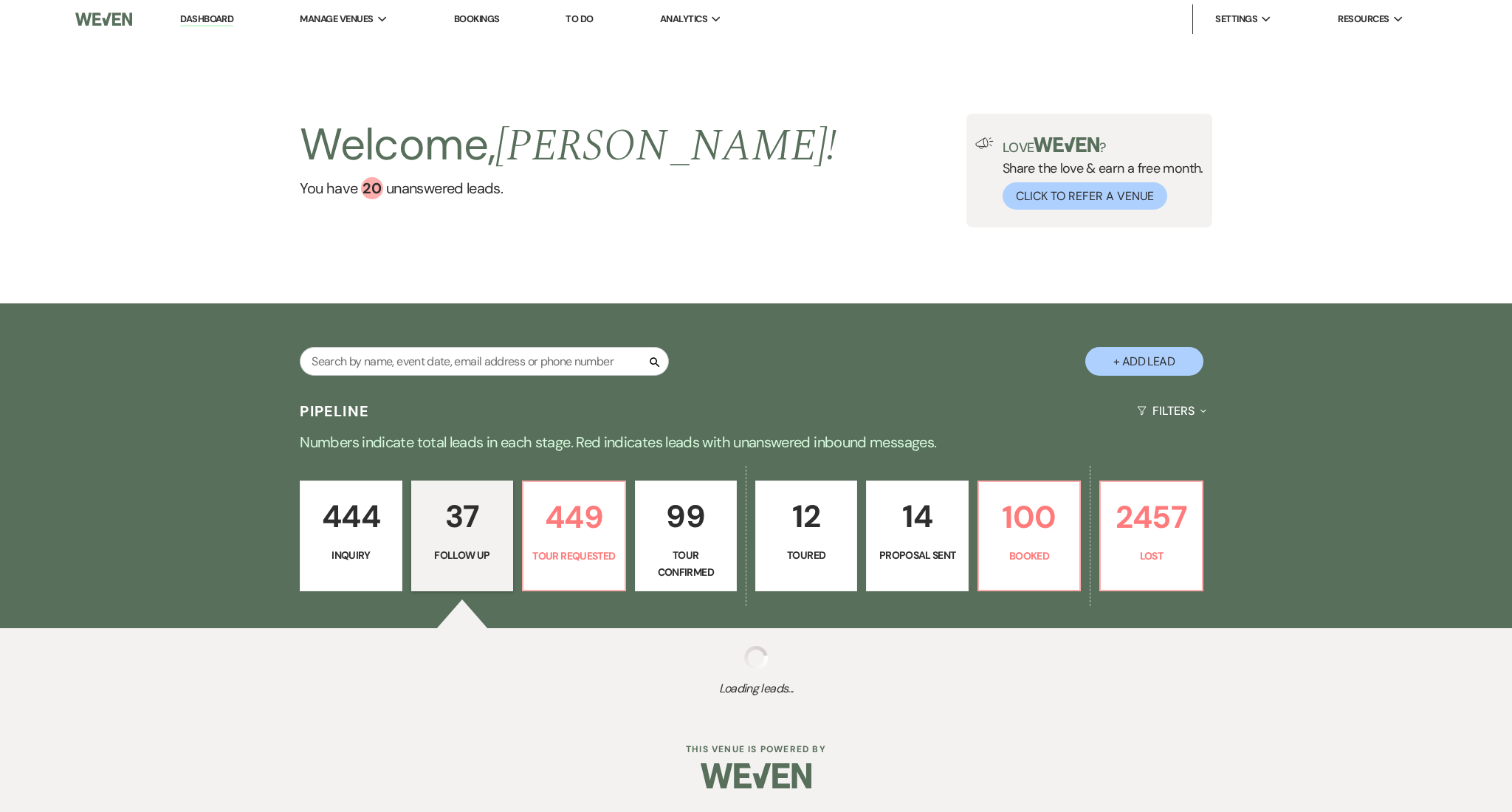
select select "9"
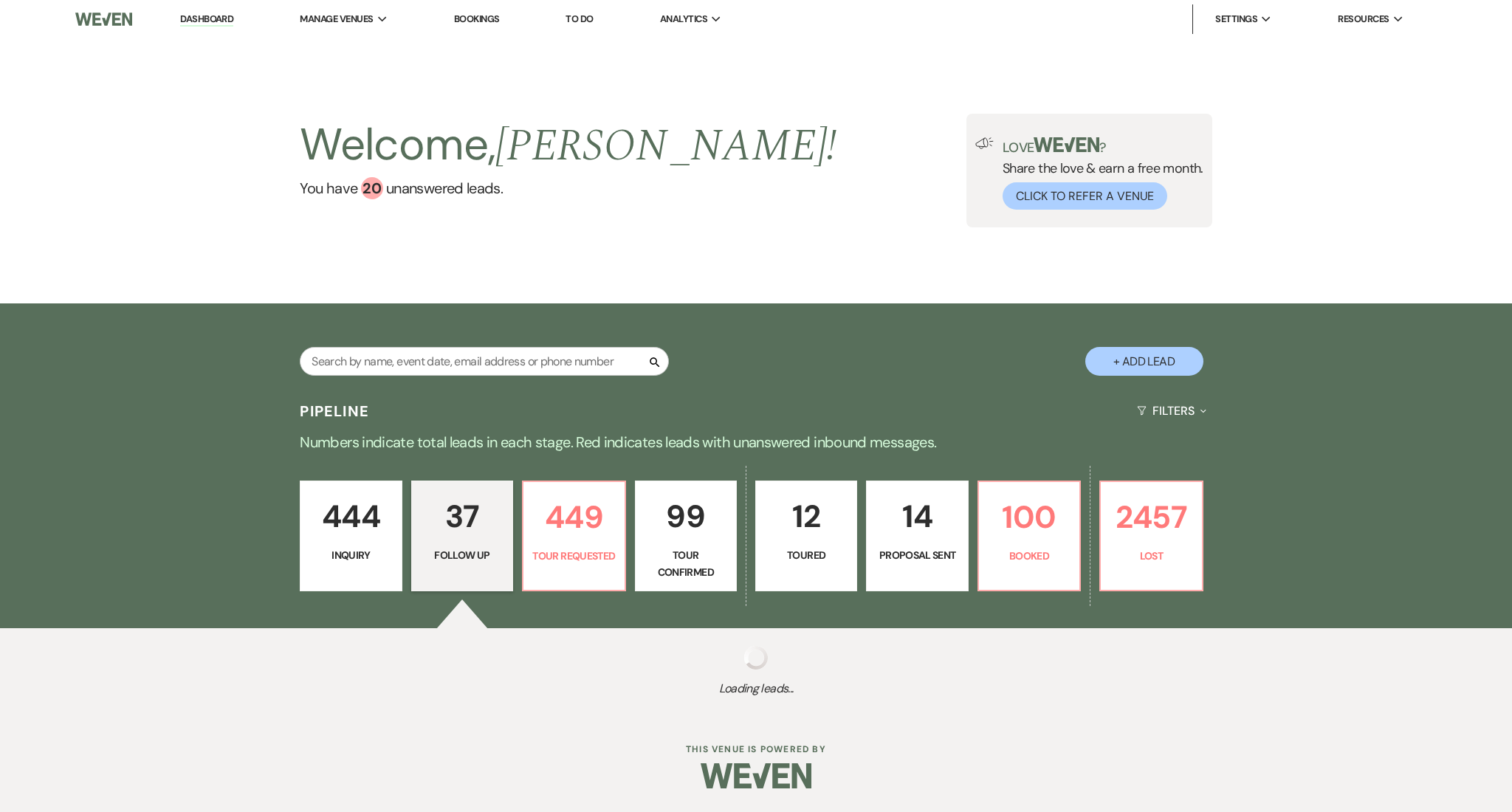
select select "9"
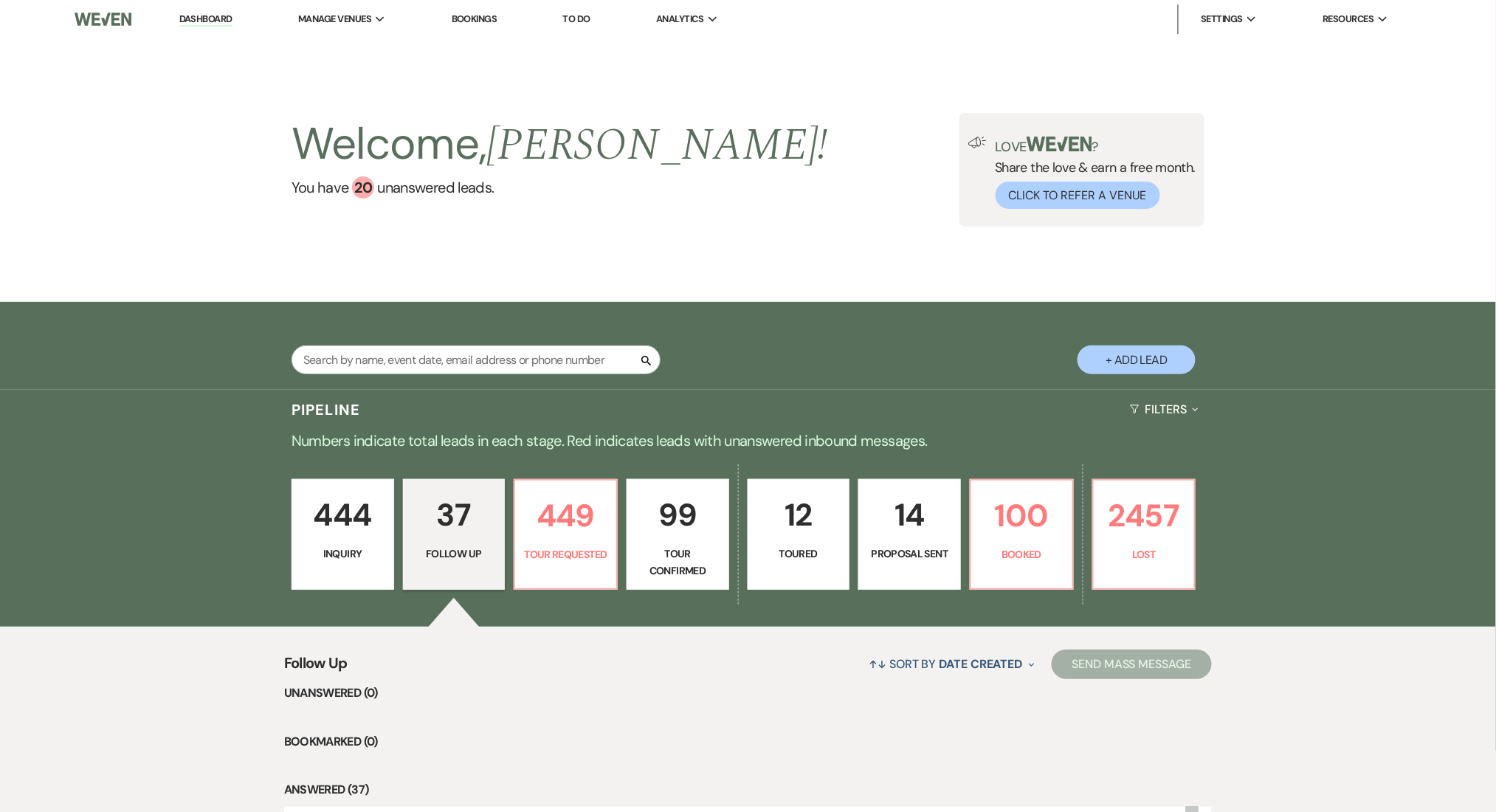
click at [218, 26] on li "Dashboard" at bounding box center [206, 19] width 68 height 29
click at [215, 12] on link "Dashboard" at bounding box center [206, 19] width 53 height 14
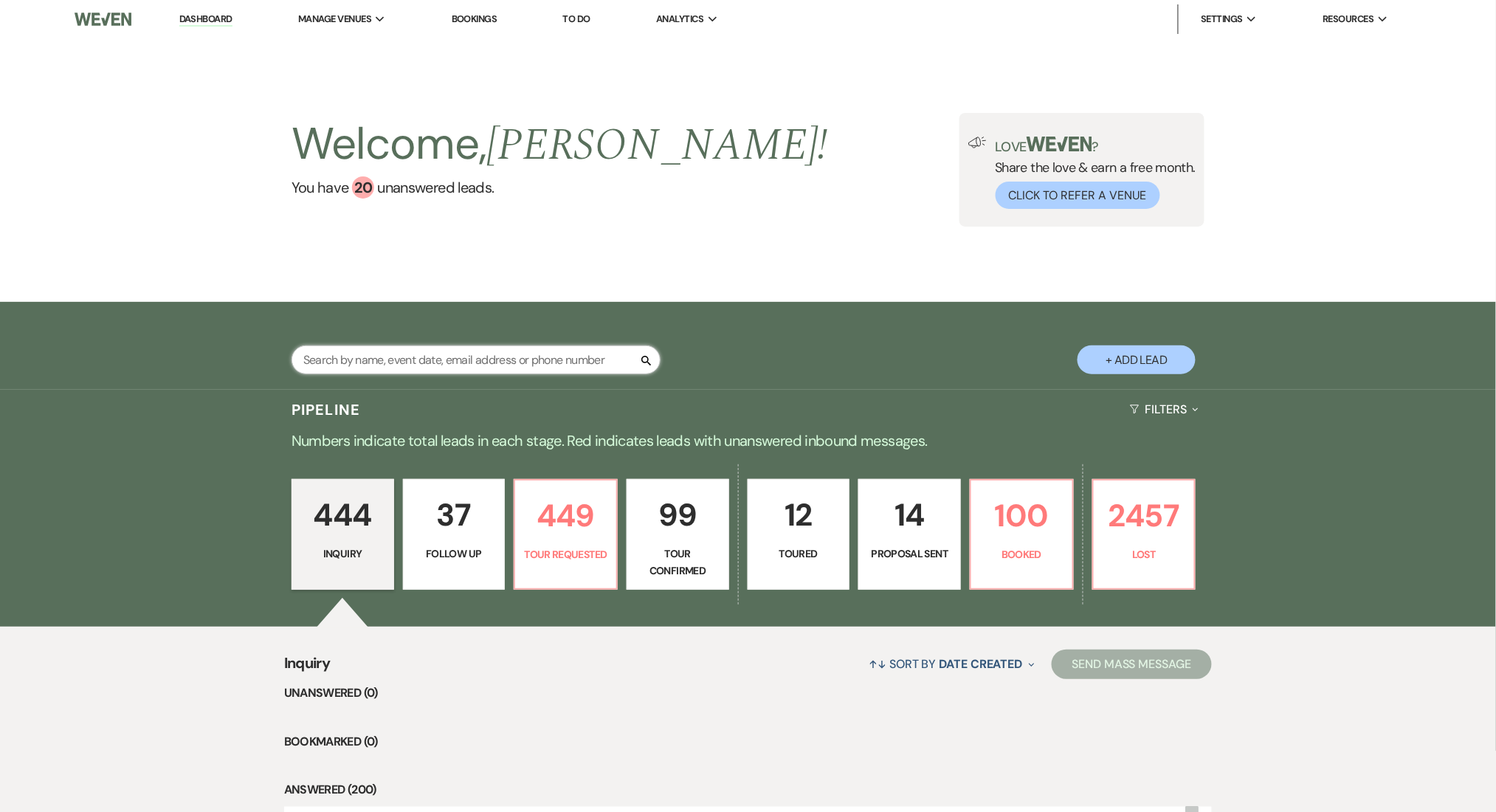
click at [529, 352] on input "text" at bounding box center [476, 360] width 369 height 29
paste input "[EMAIL_ADDRESS][DOMAIN_NAME]"
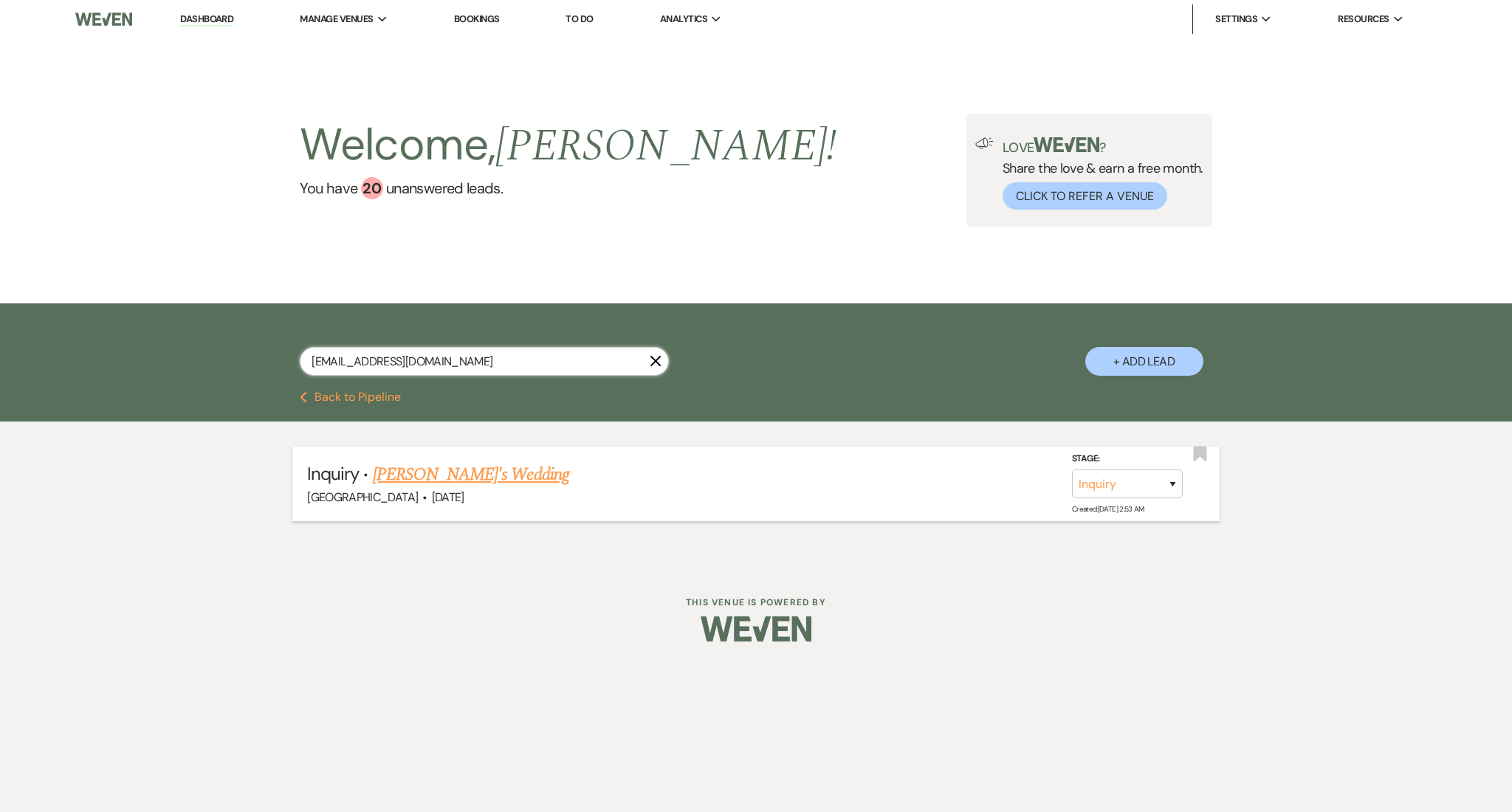
type input "[EMAIL_ADDRESS][DOMAIN_NAME]"
click at [468, 465] on link "[PERSON_NAME]'s Wedding" at bounding box center [471, 474] width 196 height 27
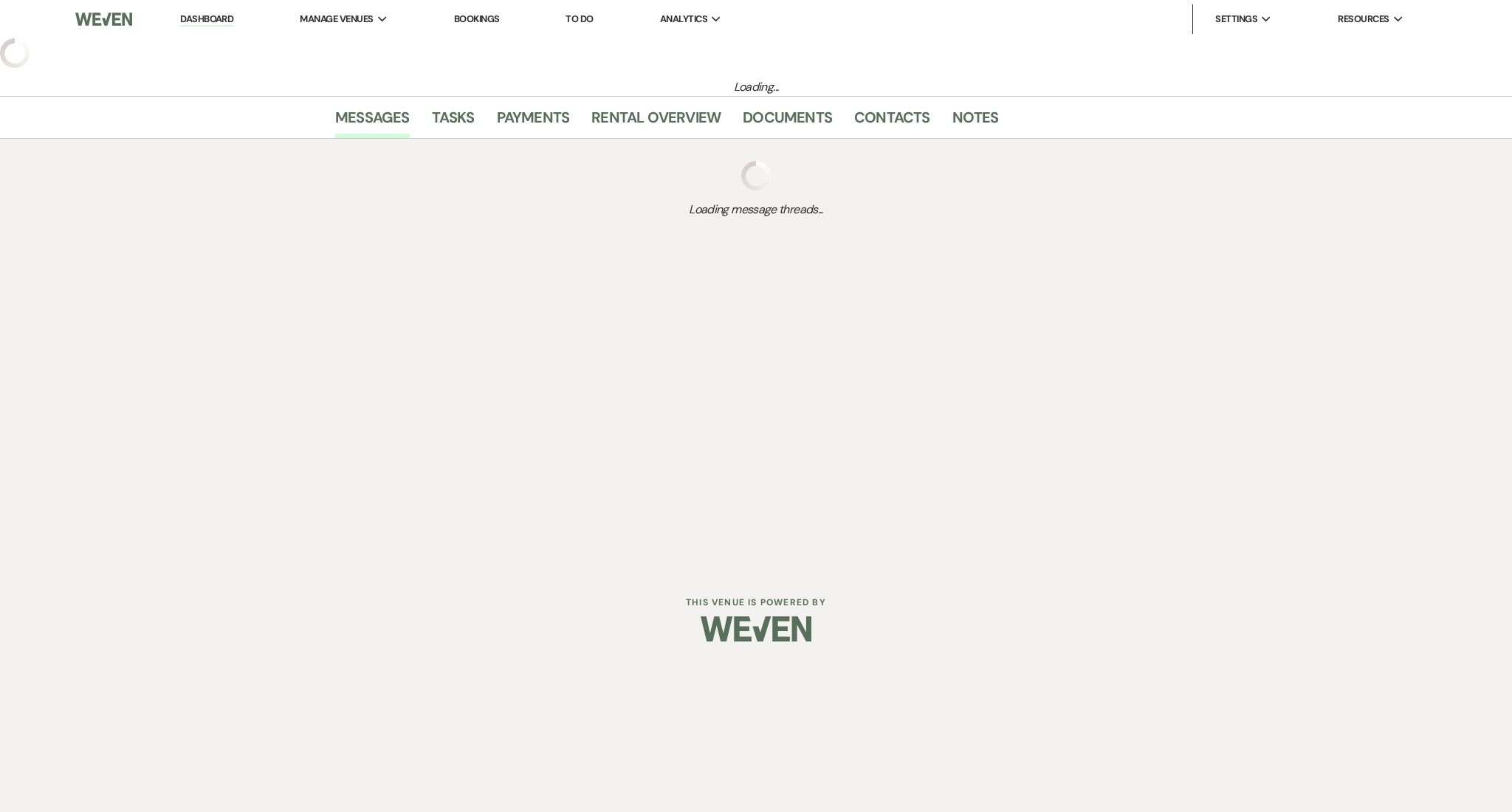
select select "2"
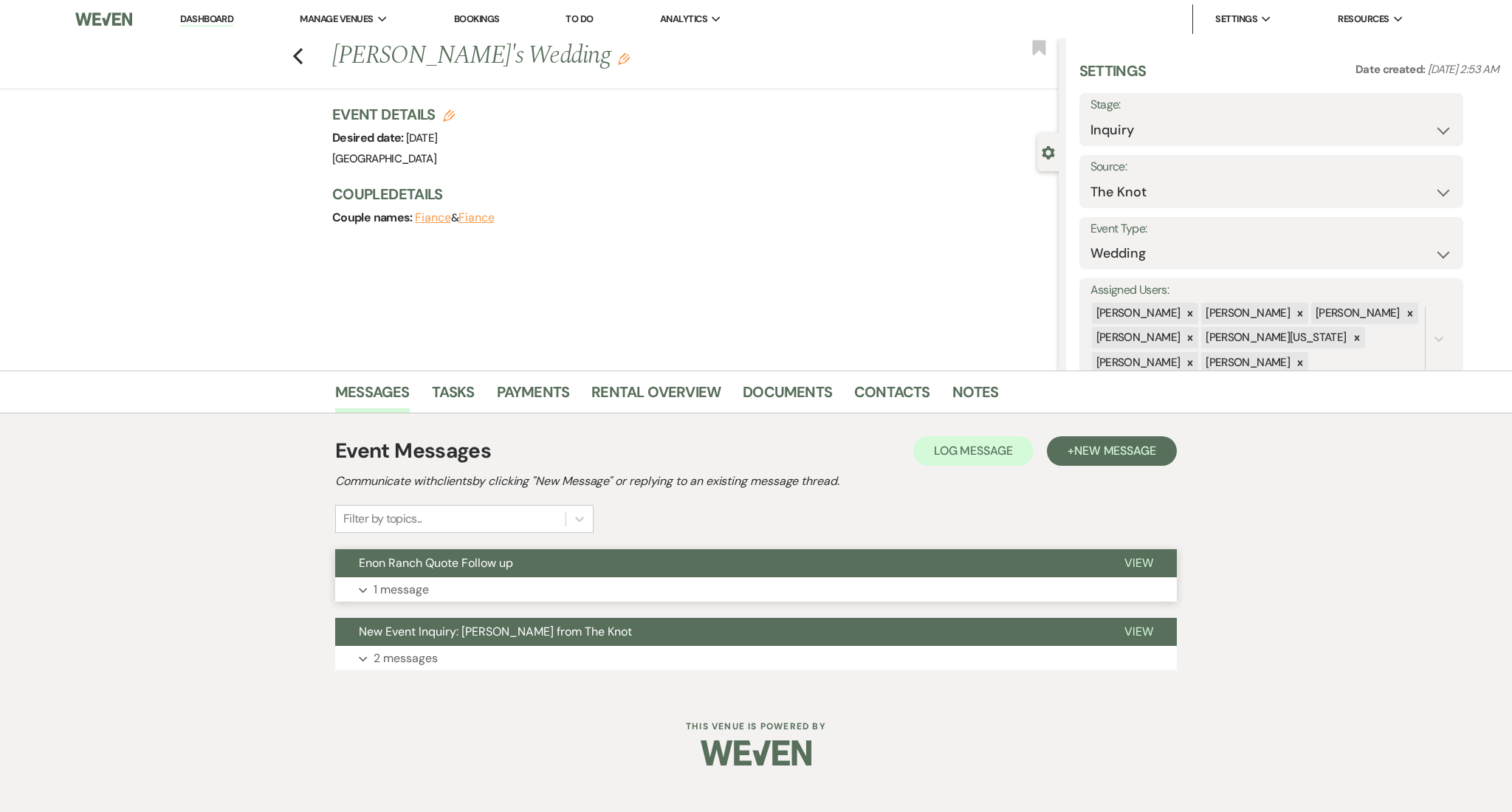
click at [529, 589] on button "Expand 1 message" at bounding box center [756, 589] width 842 height 25
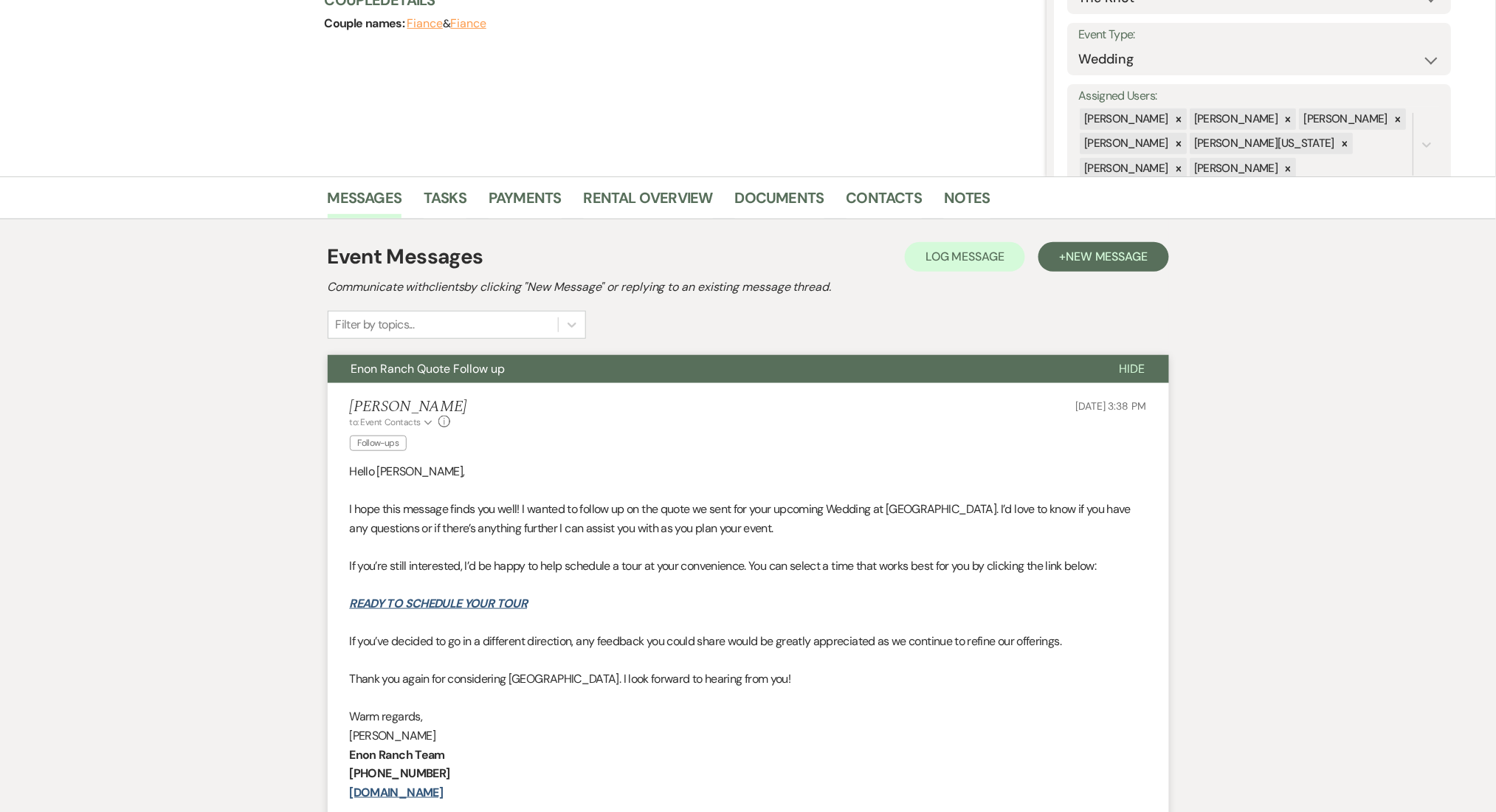
scroll to position [32, 0]
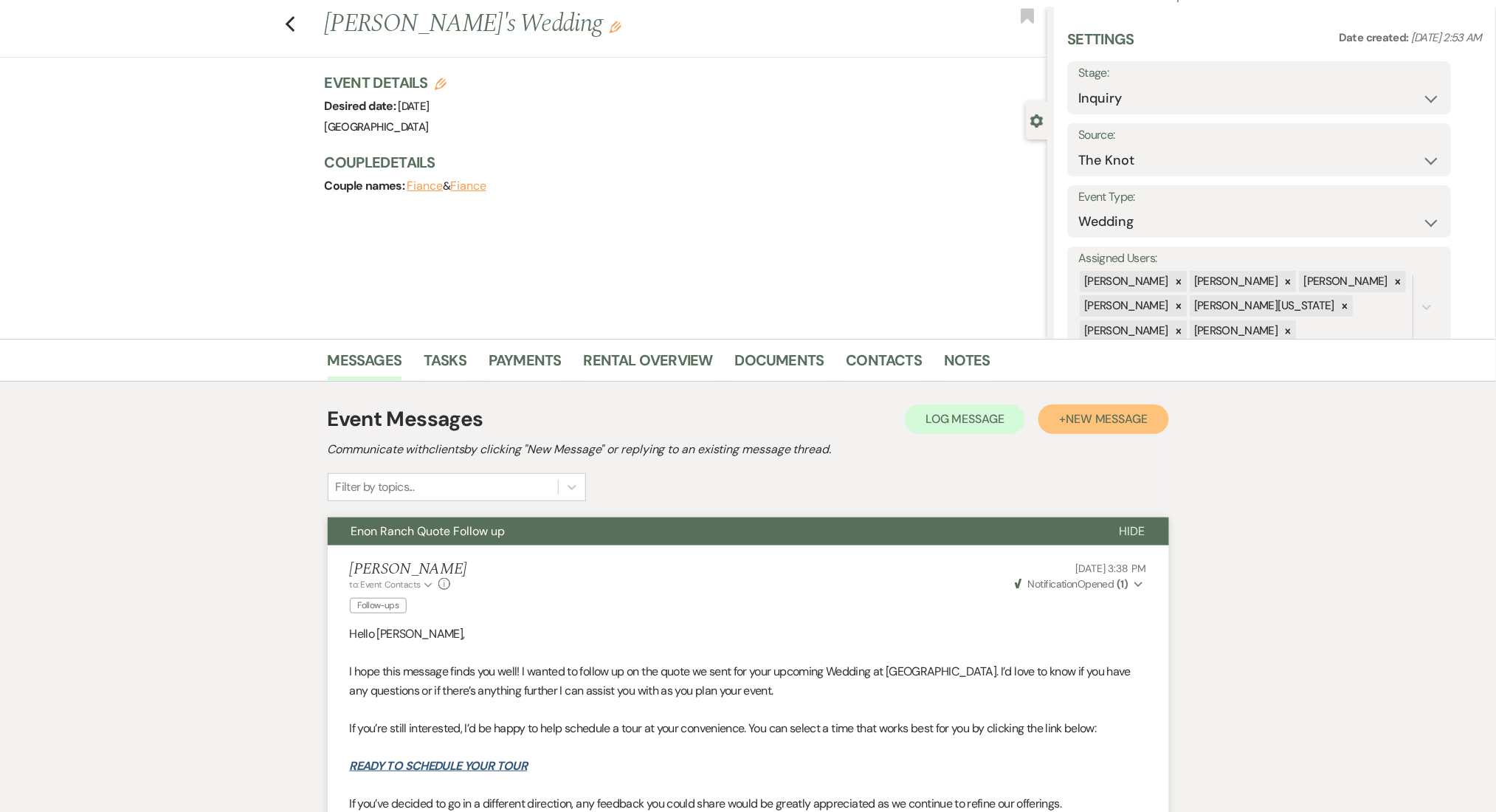
click at [1095, 423] on span "New Message" at bounding box center [1106, 418] width 82 height 15
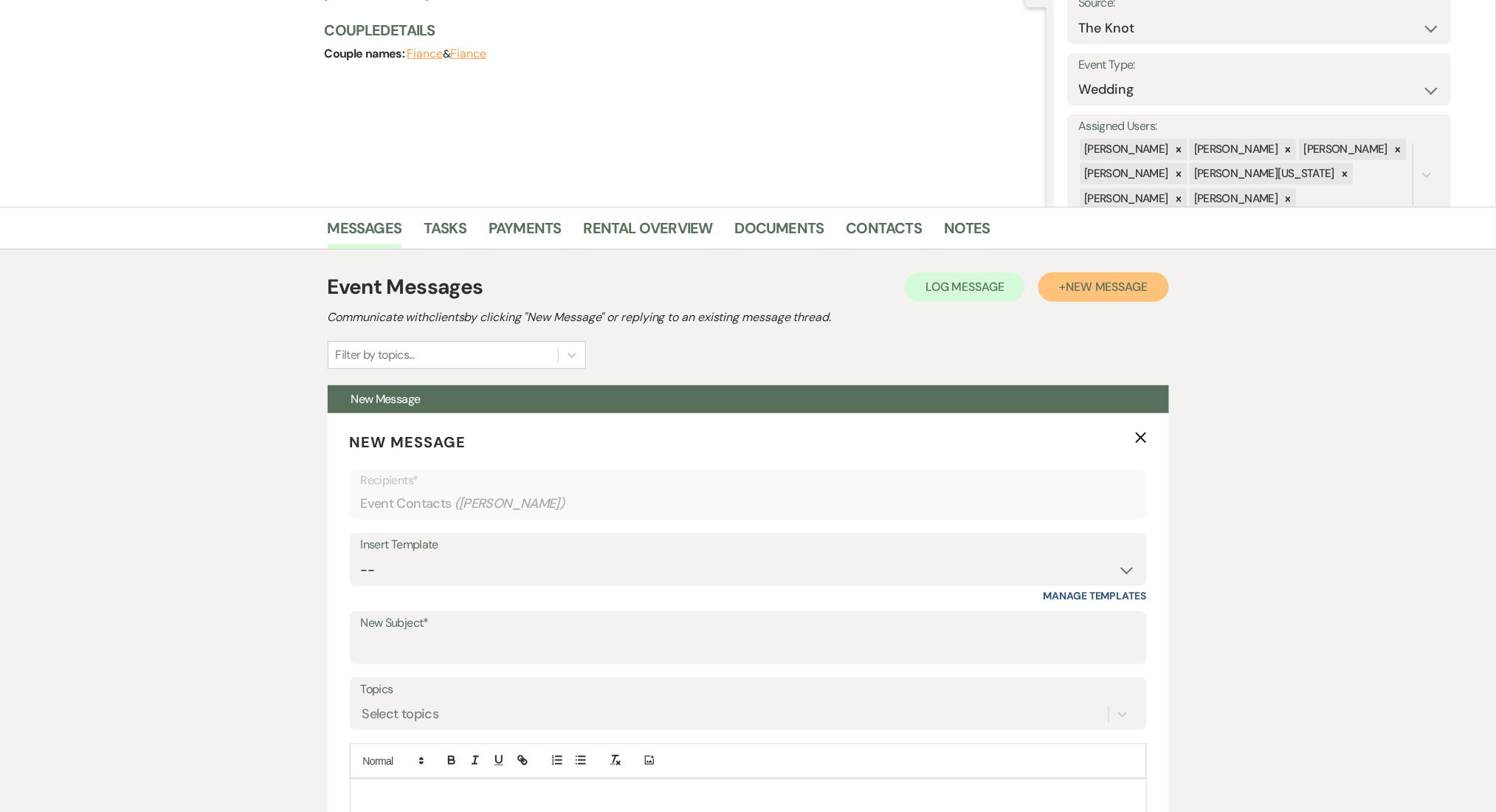
scroll to position [327, 0]
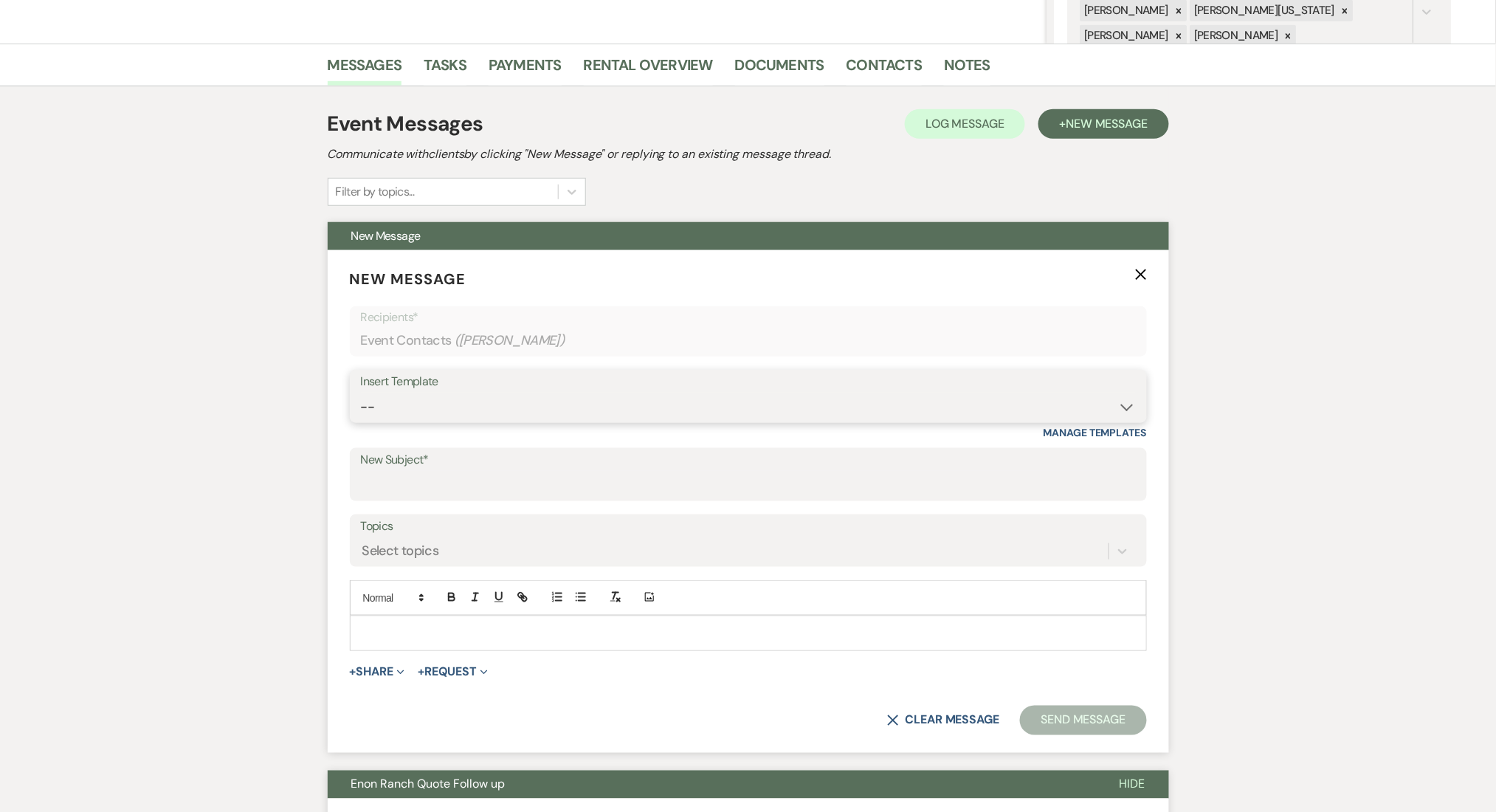
click at [419, 403] on select "-- Inquiry Follow Up Email #2 Contract Sending Template Payment Template Rental…" at bounding box center [748, 408] width 775 height 29
select select "4603"
click at [361, 393] on select "-- Inquiry Follow Up Email #2 Contract Sending Template Payment Template Rental…" at bounding box center [748, 408] width 775 height 29
click at [114, 335] on div "Messages Tasks Payments Rental Overview Documents Contacts Notes Event Messages…" at bounding box center [748, 704] width 1496 height 1322
type input "Checking In – Any Assistance Needed for Your Event?"
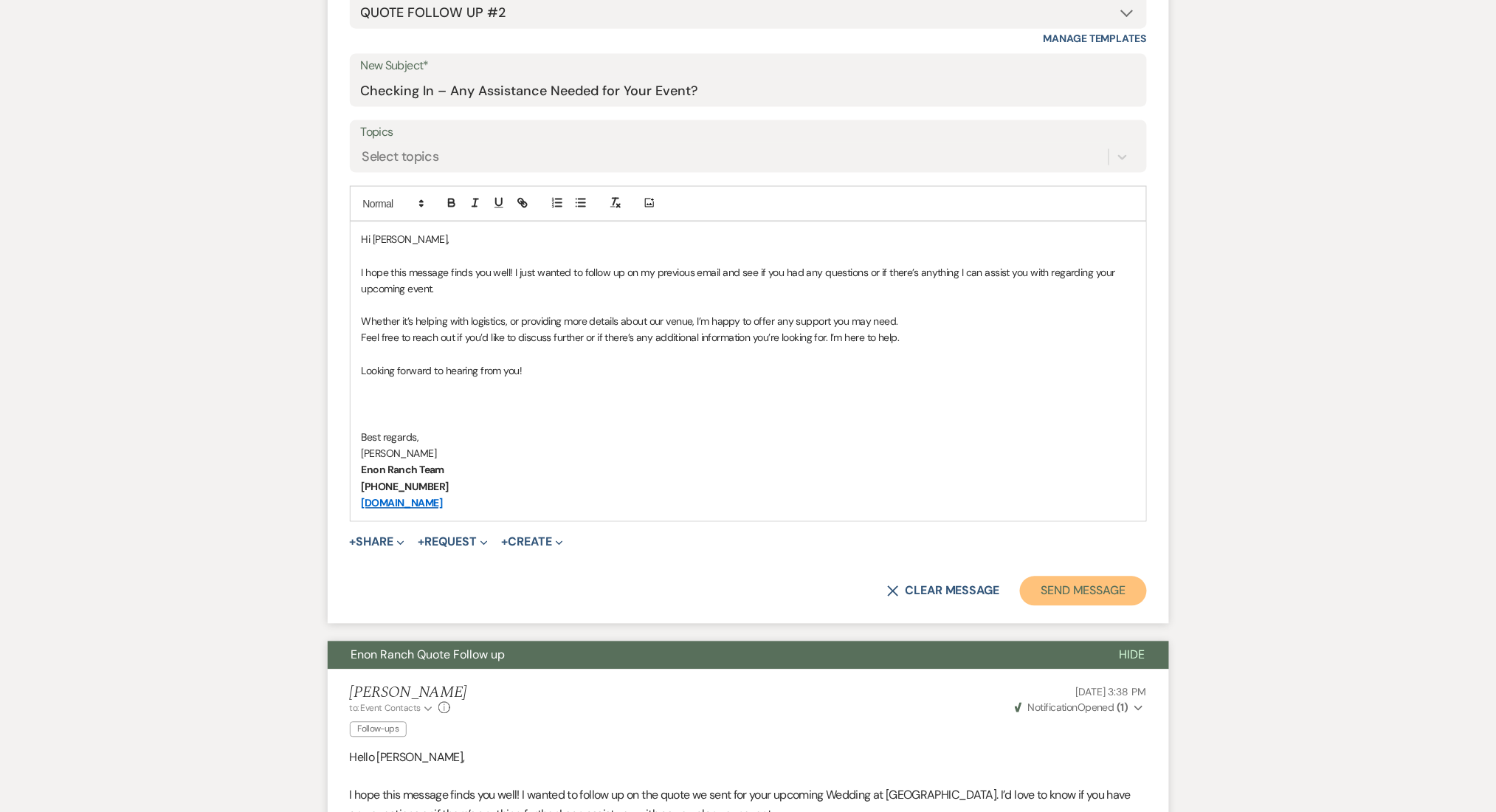
click at [1096, 583] on button "Send Message" at bounding box center [1084, 591] width 126 height 29
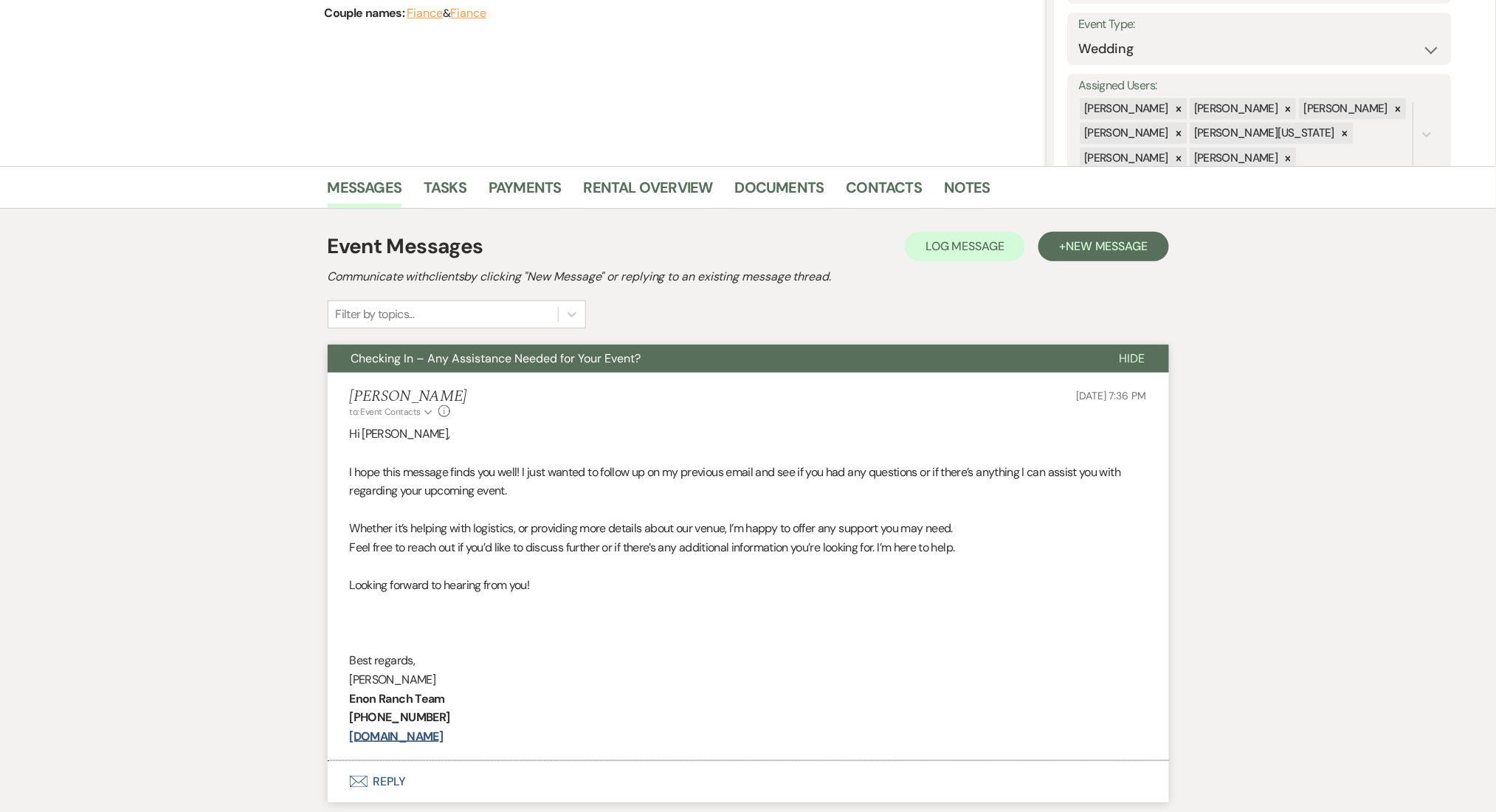
scroll to position [0, 0]
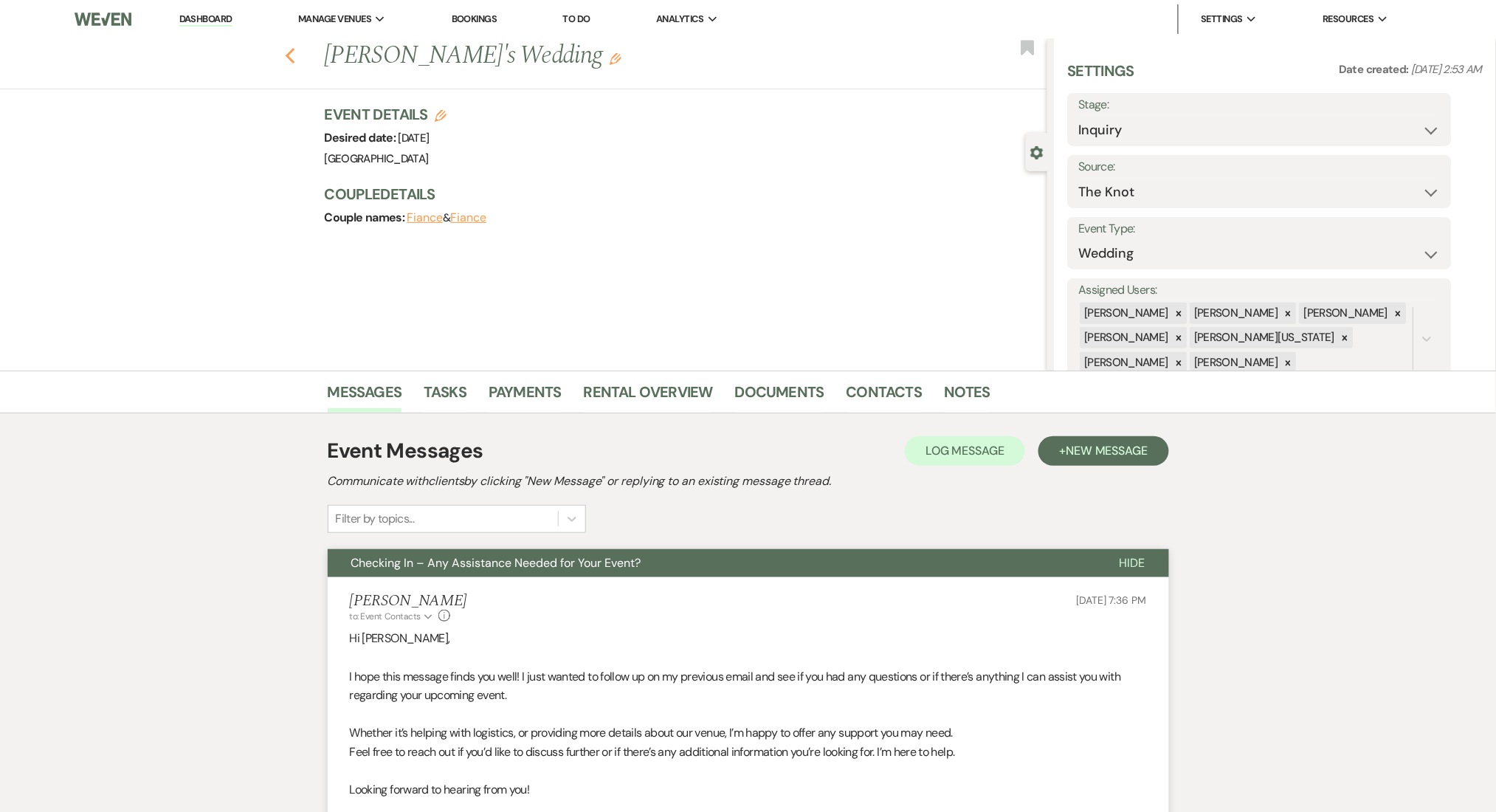
click at [294, 49] on use "button" at bounding box center [290, 56] width 10 height 16
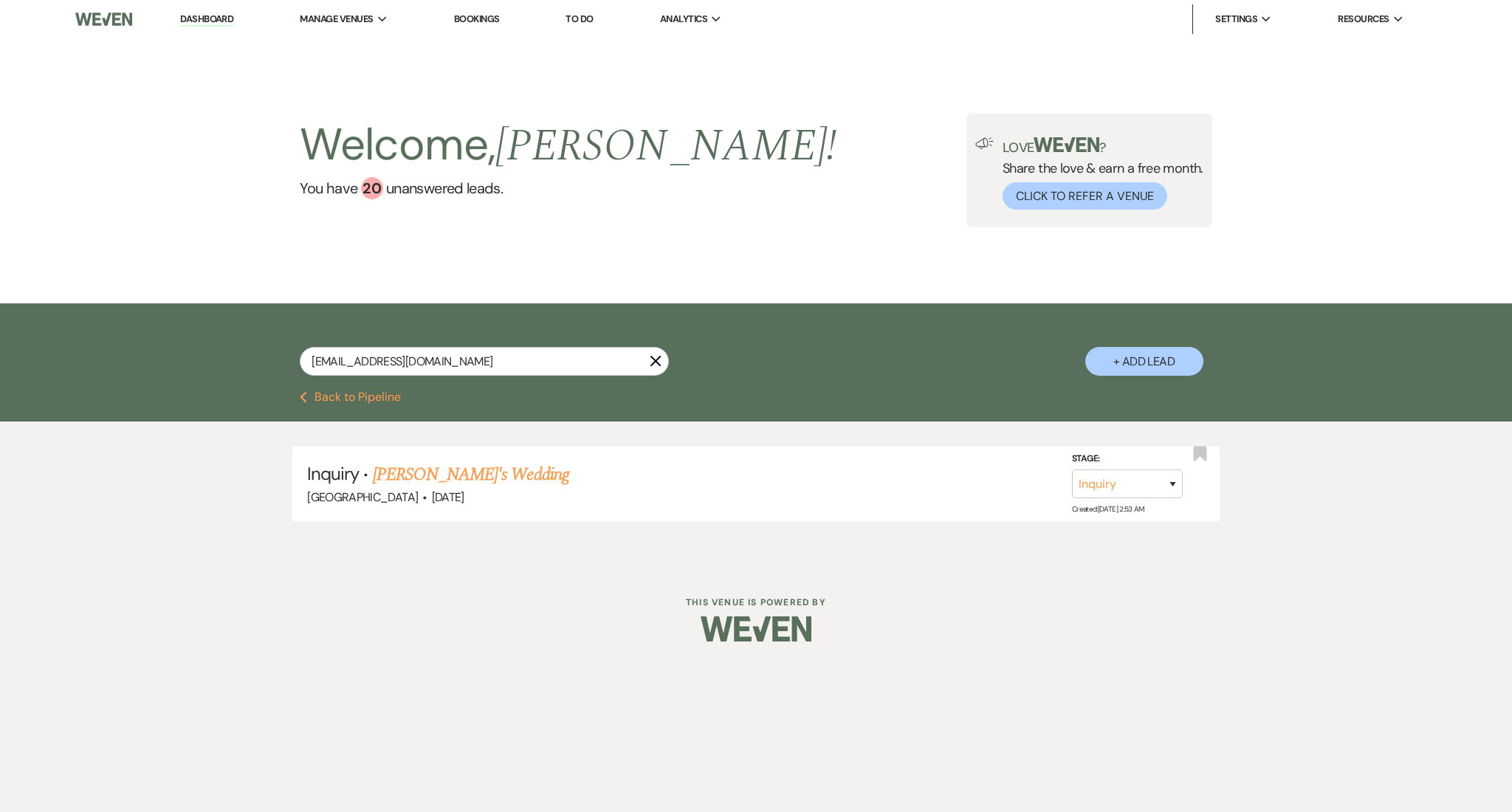
click at [473, 363] on input "[EMAIL_ADDRESS][DOMAIN_NAME]" at bounding box center [484, 361] width 369 height 29
drag, startPoint x: 488, startPoint y: 363, endPoint x: 93, endPoint y: 314, distance: 398.0
click at [93, 314] on div "[EMAIL_ADDRESS][DOMAIN_NAME] X + Add Lead" at bounding box center [756, 347] width 1512 height 88
paste input "[PERSON_NAME].[PERSON_NAME]"
type input "[PERSON_NAME][EMAIL_ADDRESS][PERSON_NAME][DOMAIN_NAME]"
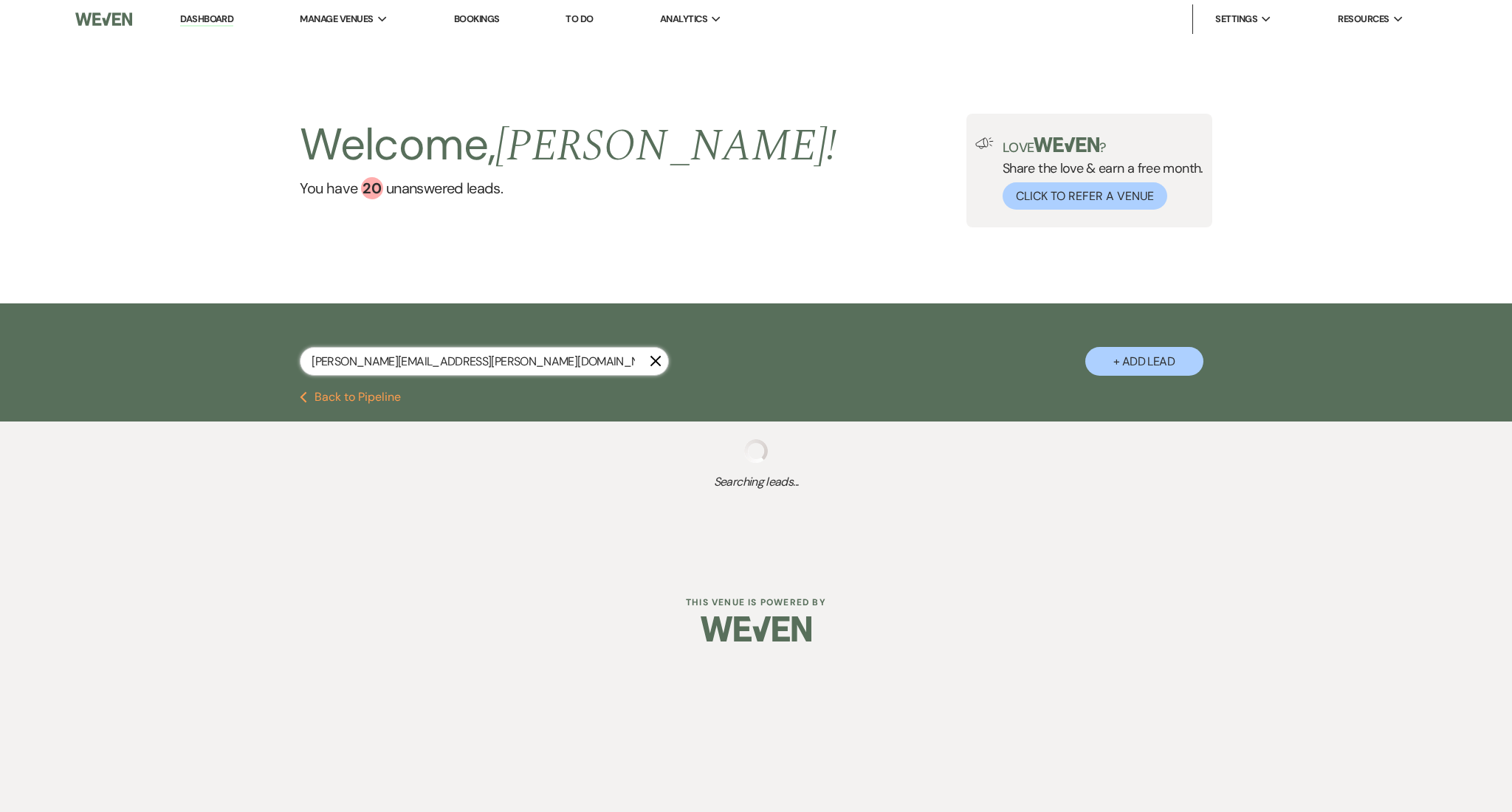
select select "2"
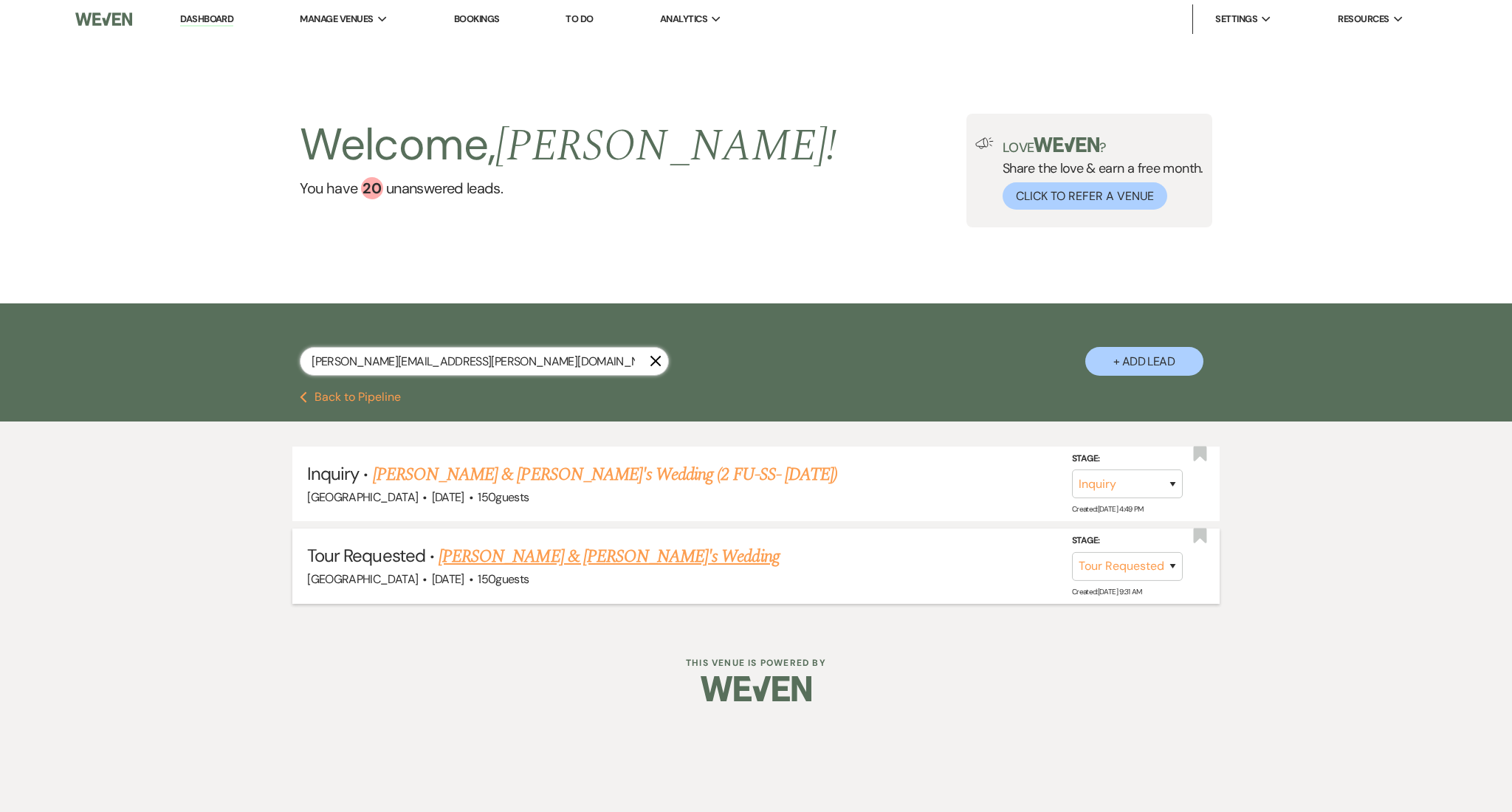
type input "[PERSON_NAME][EMAIL_ADDRESS][PERSON_NAME][DOMAIN_NAME]"
click at [599, 559] on link "[PERSON_NAME] & [PERSON_NAME]'s Wedding" at bounding box center [609, 556] width 341 height 27
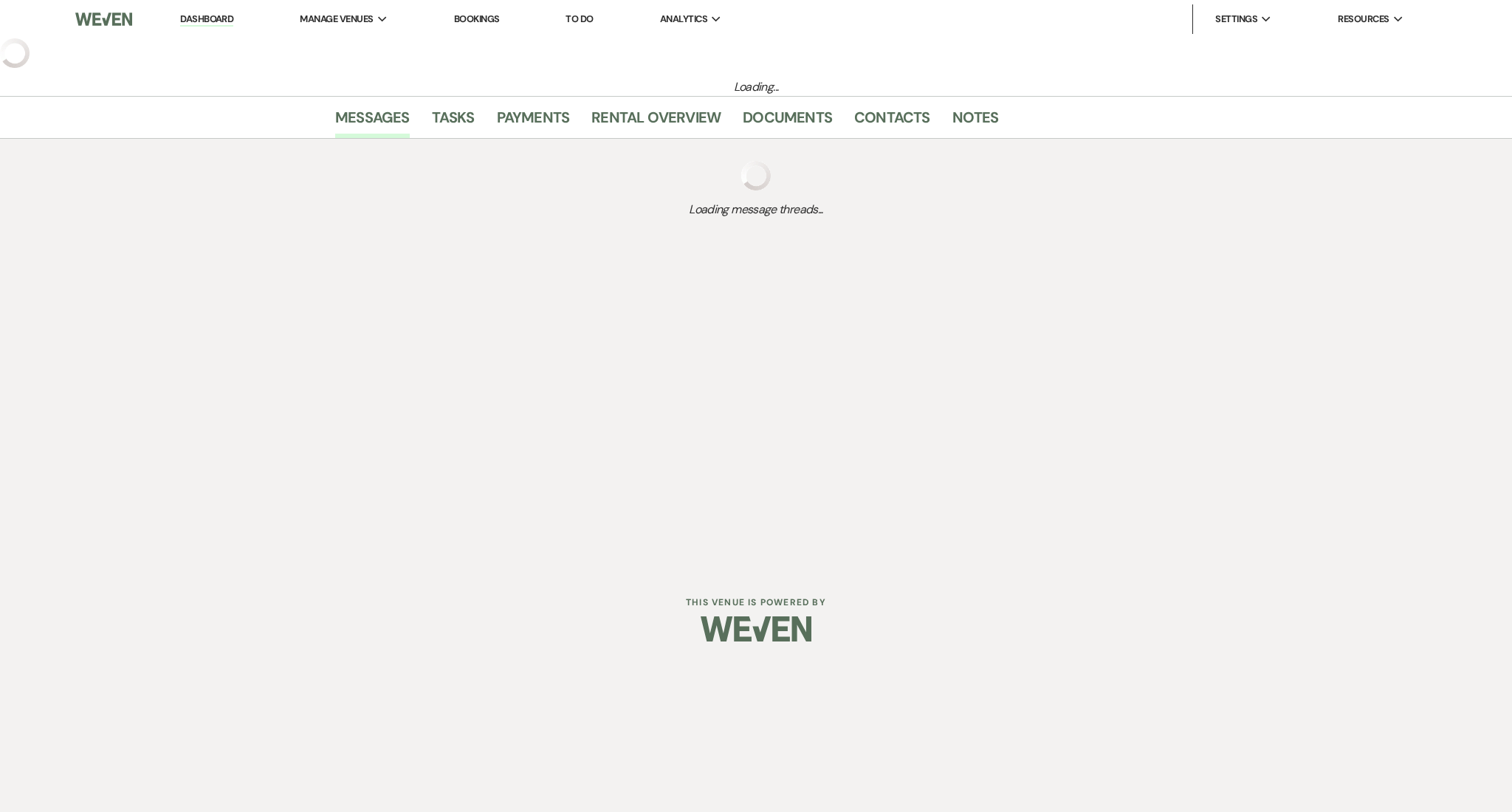
select select "2"
select select "5"
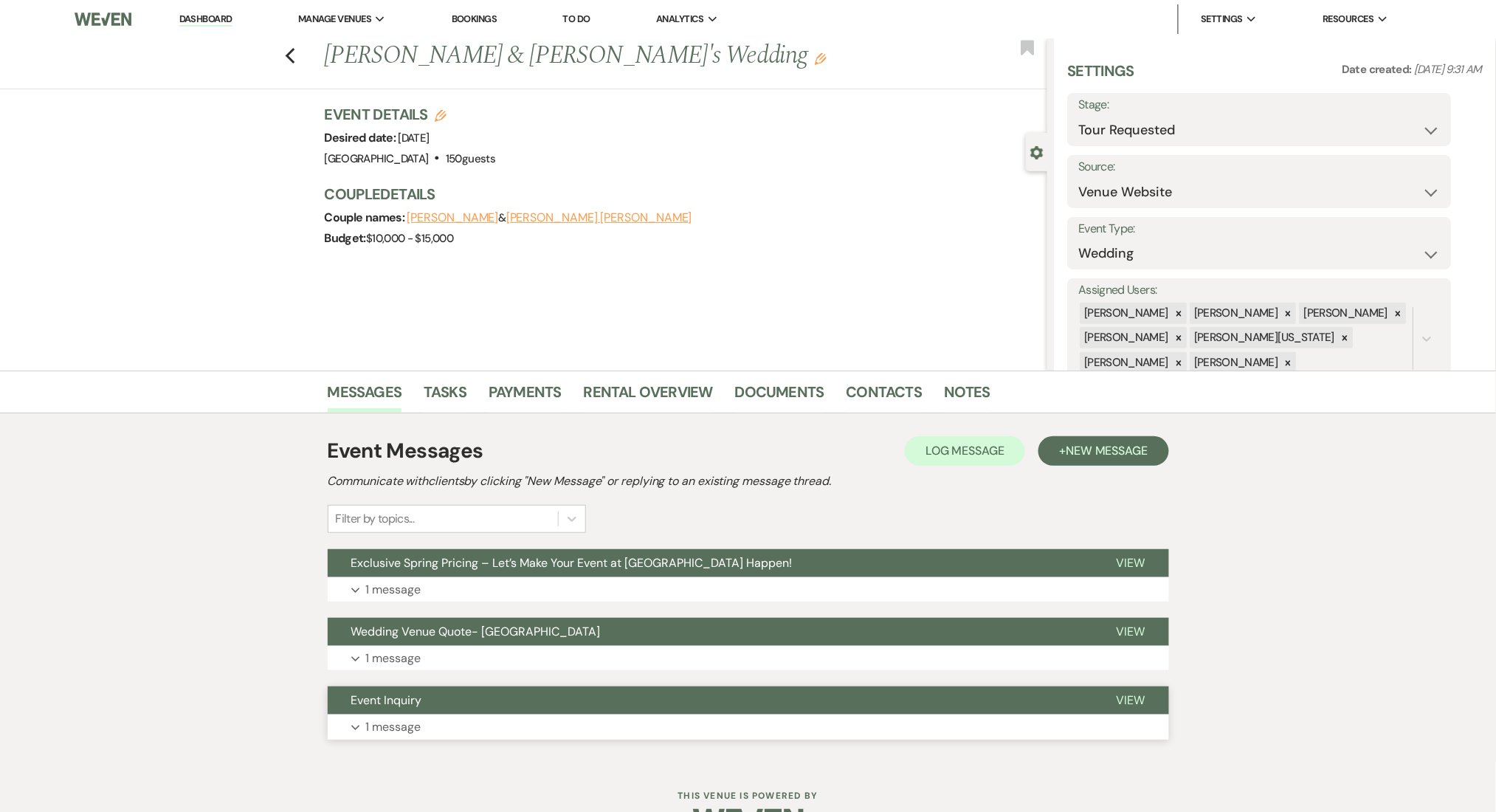
click at [407, 723] on p "1 message" at bounding box center [394, 727] width 55 height 19
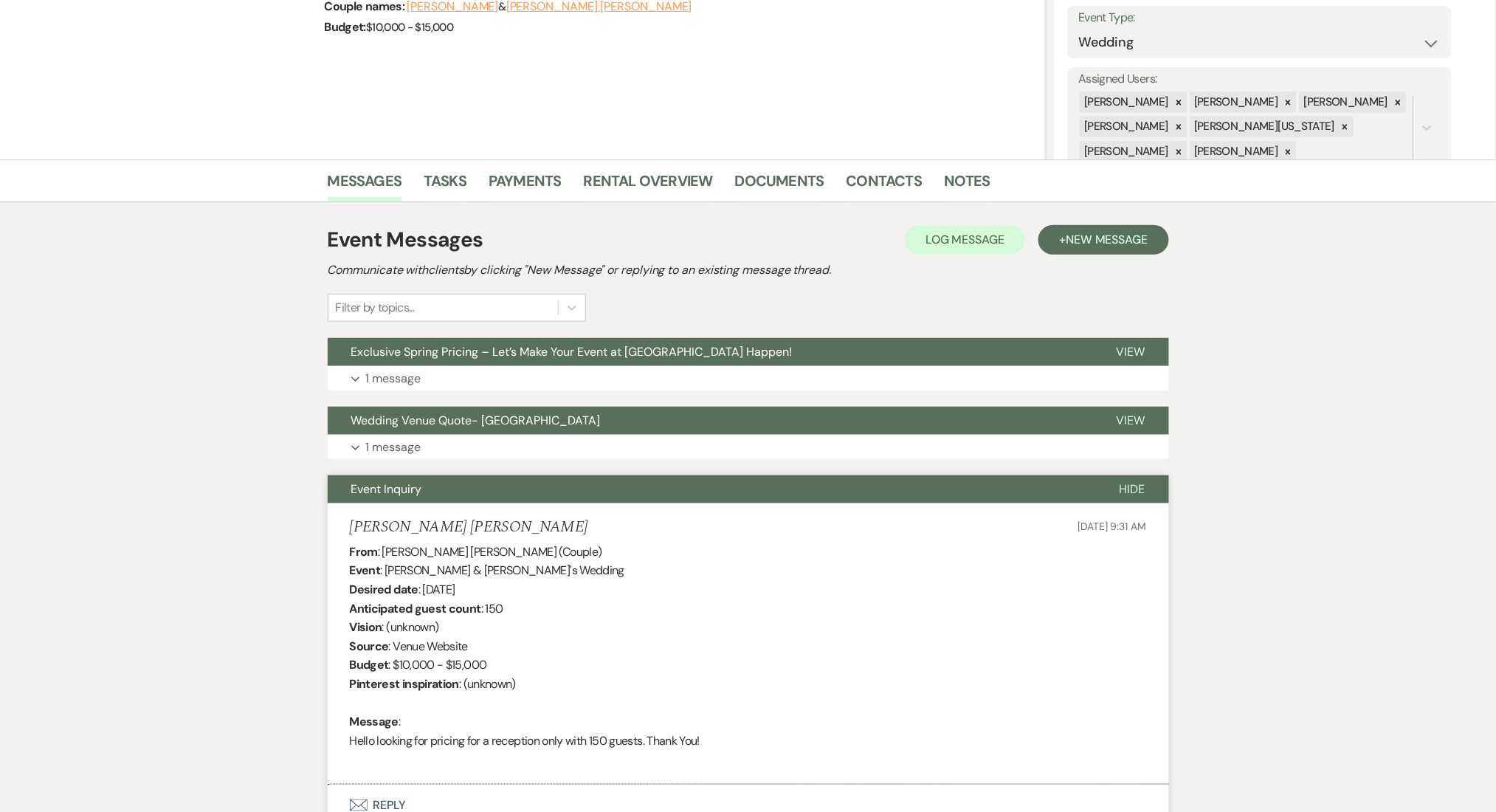
scroll to position [341, 0]
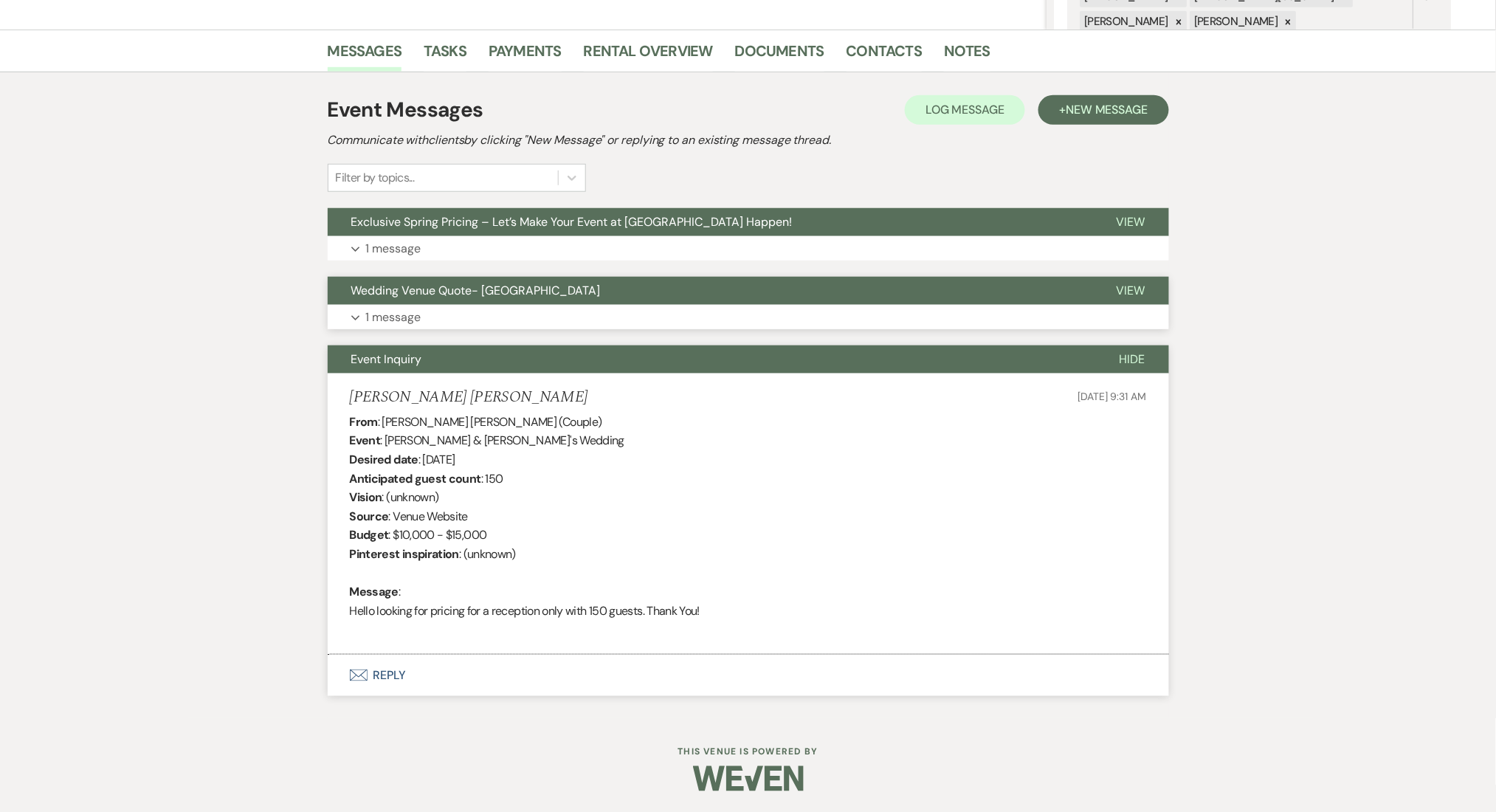
click at [435, 317] on button "Expand 1 message" at bounding box center [748, 317] width 841 height 25
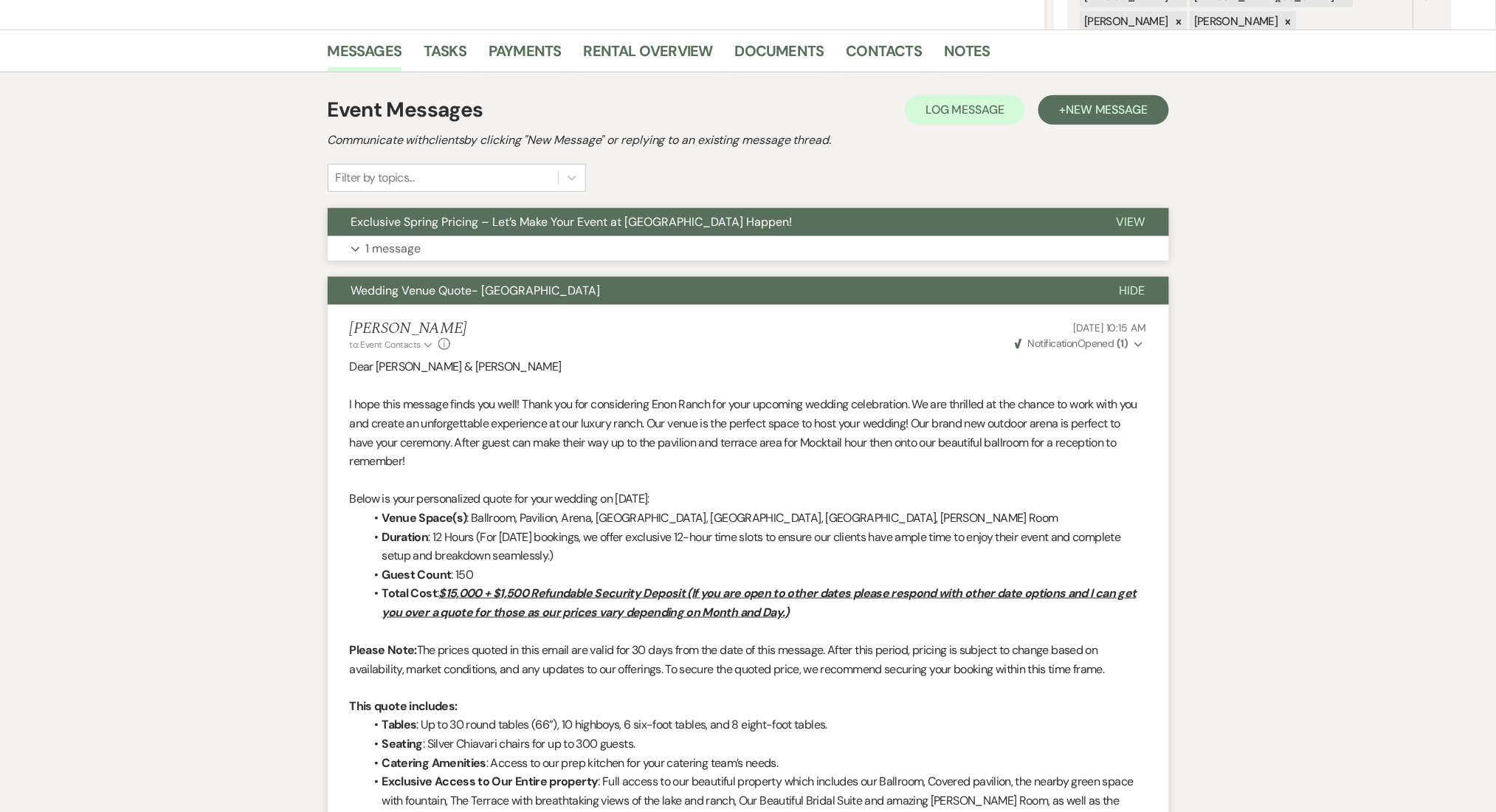
click at [482, 244] on button "Expand 1 message" at bounding box center [748, 248] width 841 height 25
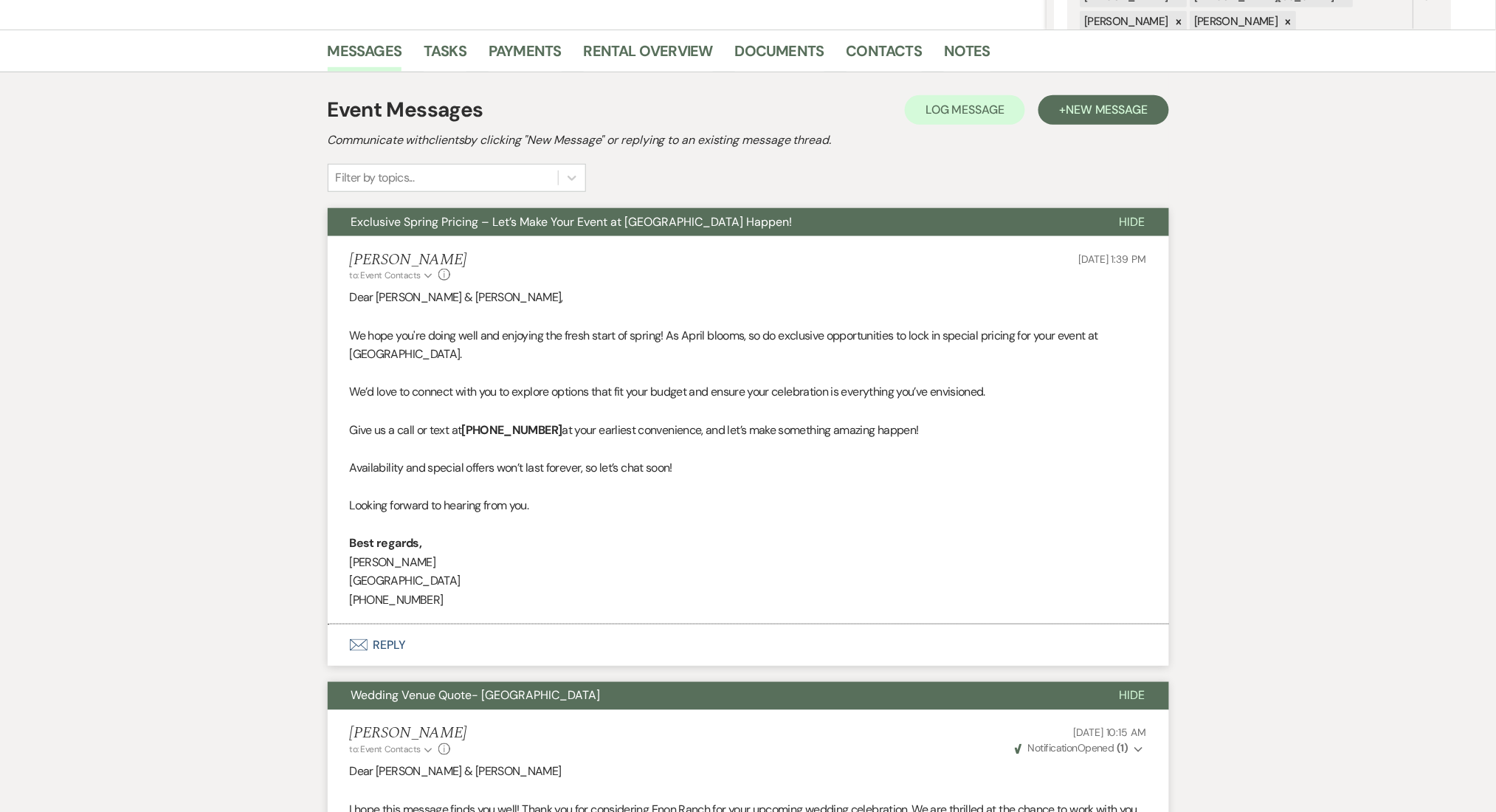
scroll to position [0, 0]
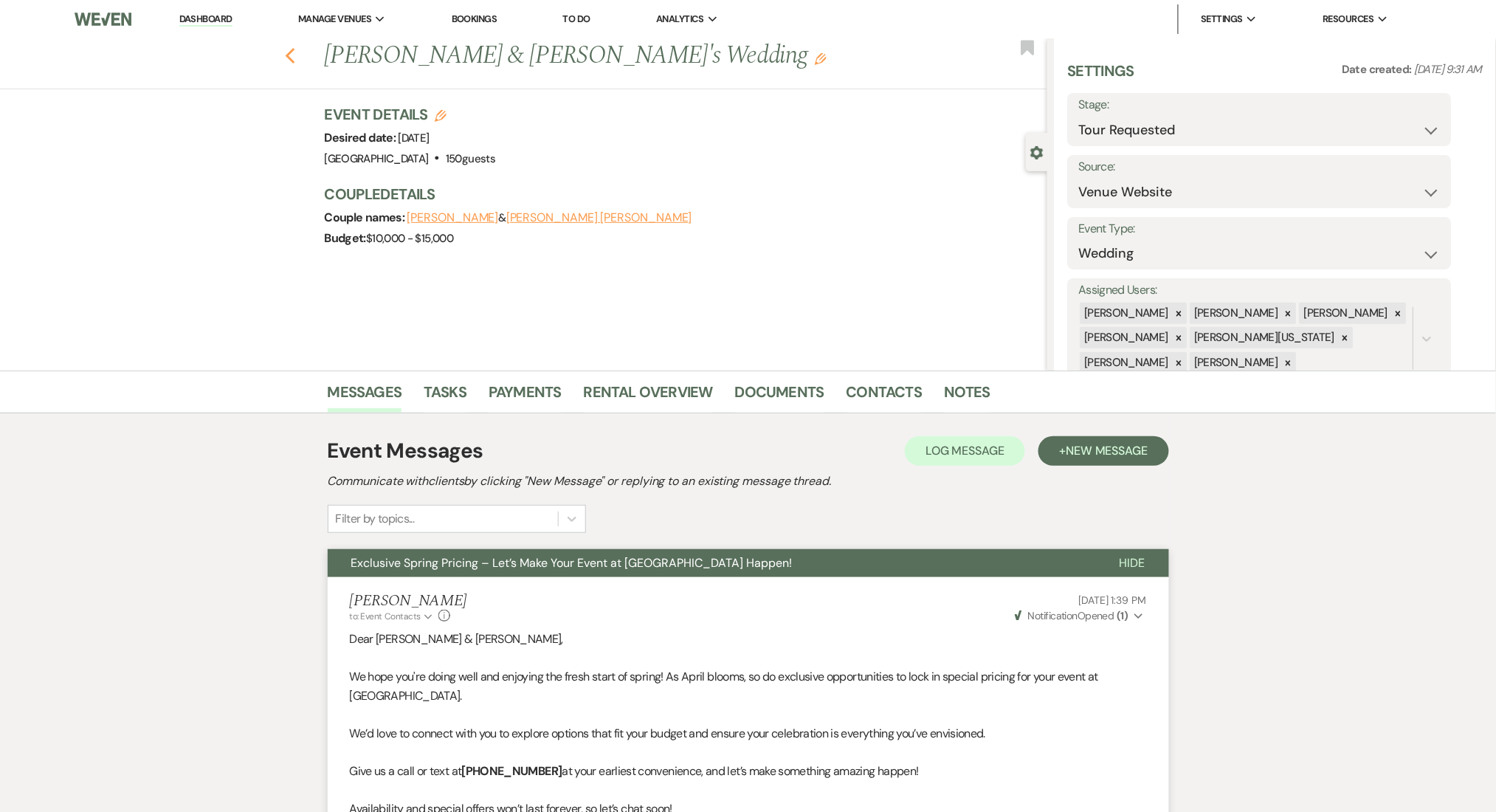
click at [295, 53] on icon "Previous" at bounding box center [291, 56] width 11 height 18
select select "2"
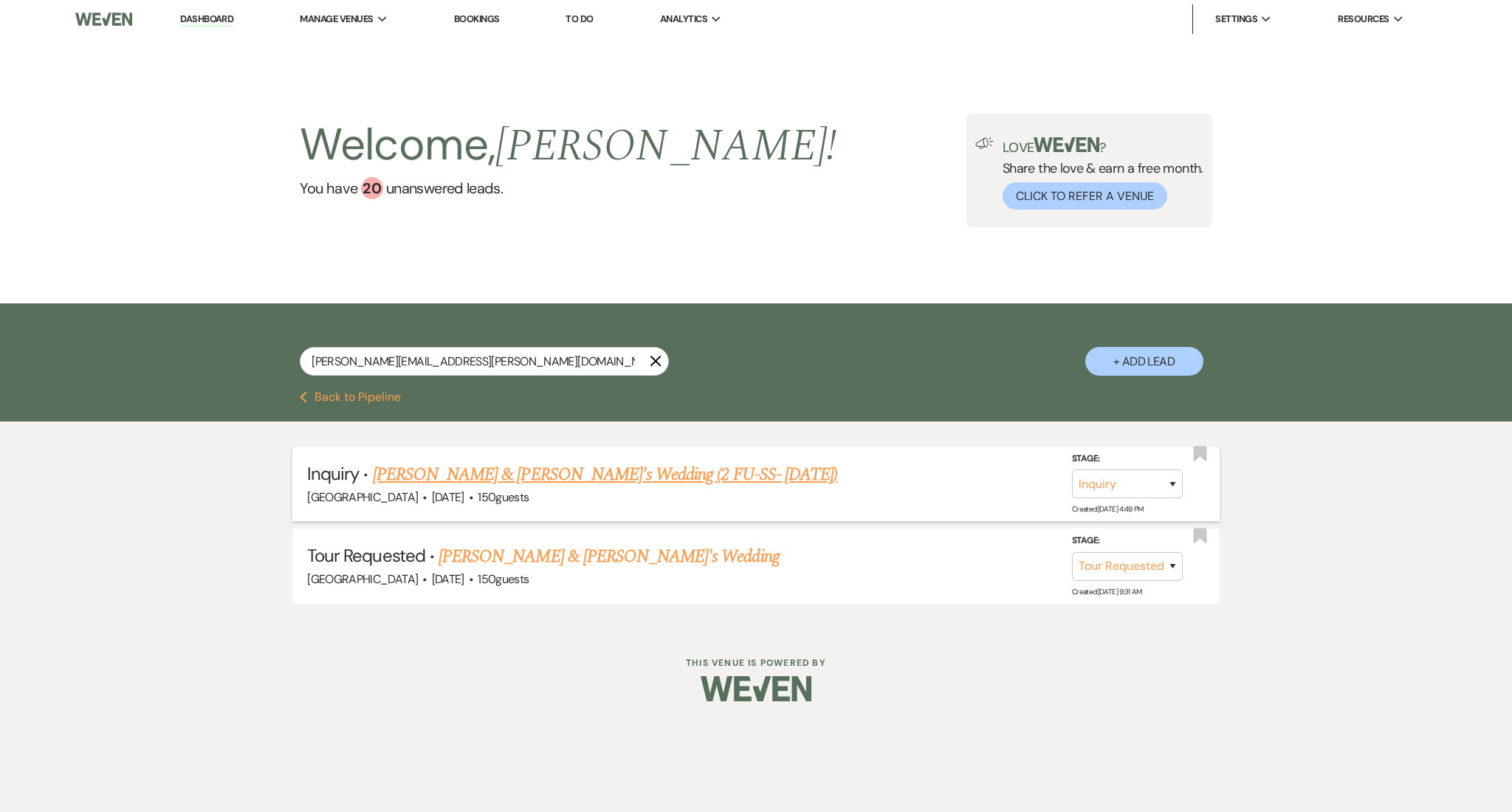
click at [606, 468] on link "[PERSON_NAME] & [PERSON_NAME]'s Wedding (2 FU-SS- [DATE])" at bounding box center [605, 474] width 465 height 27
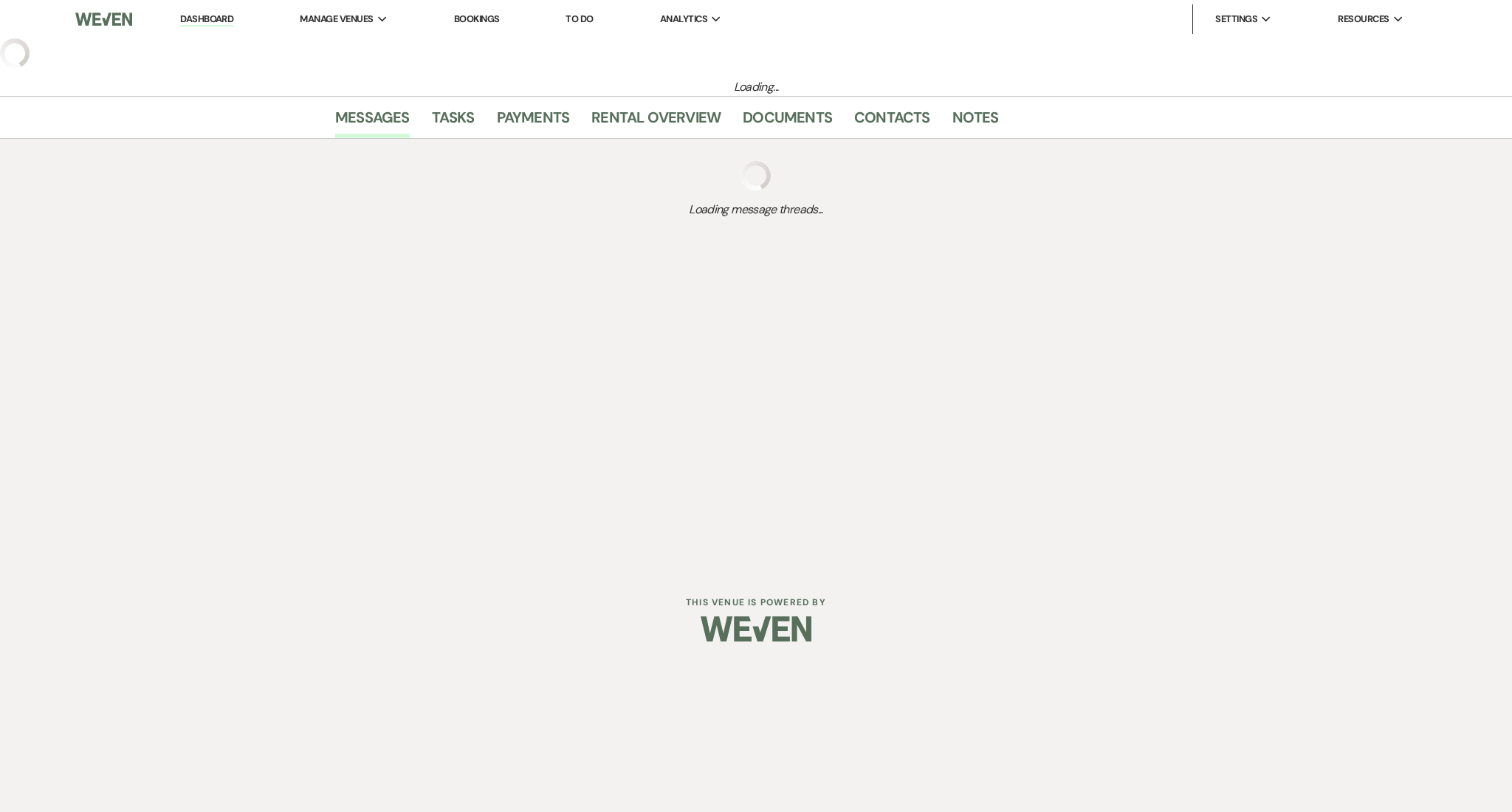
select select "5"
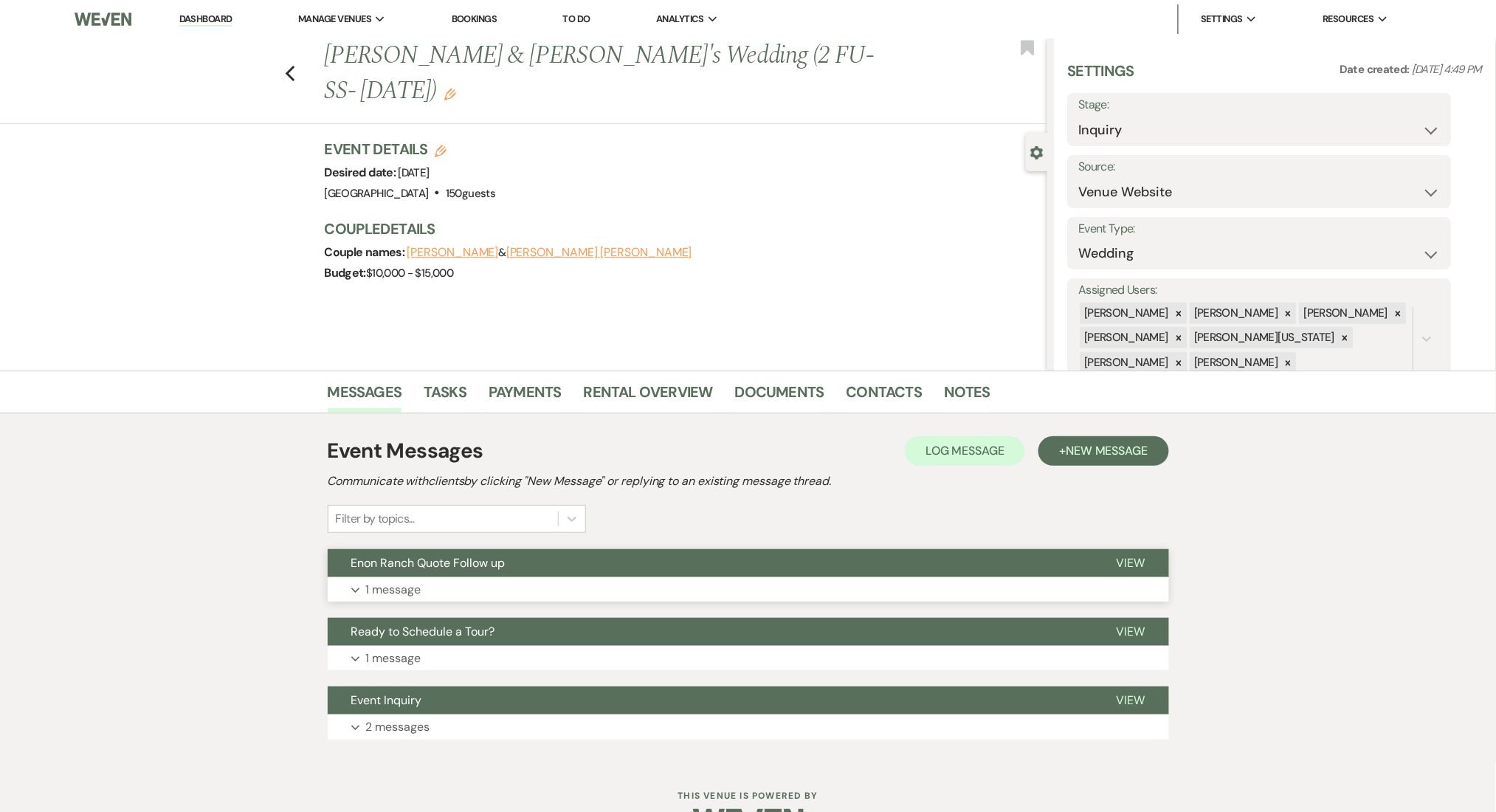
click at [514, 582] on button "Expand 1 message" at bounding box center [748, 589] width 841 height 25
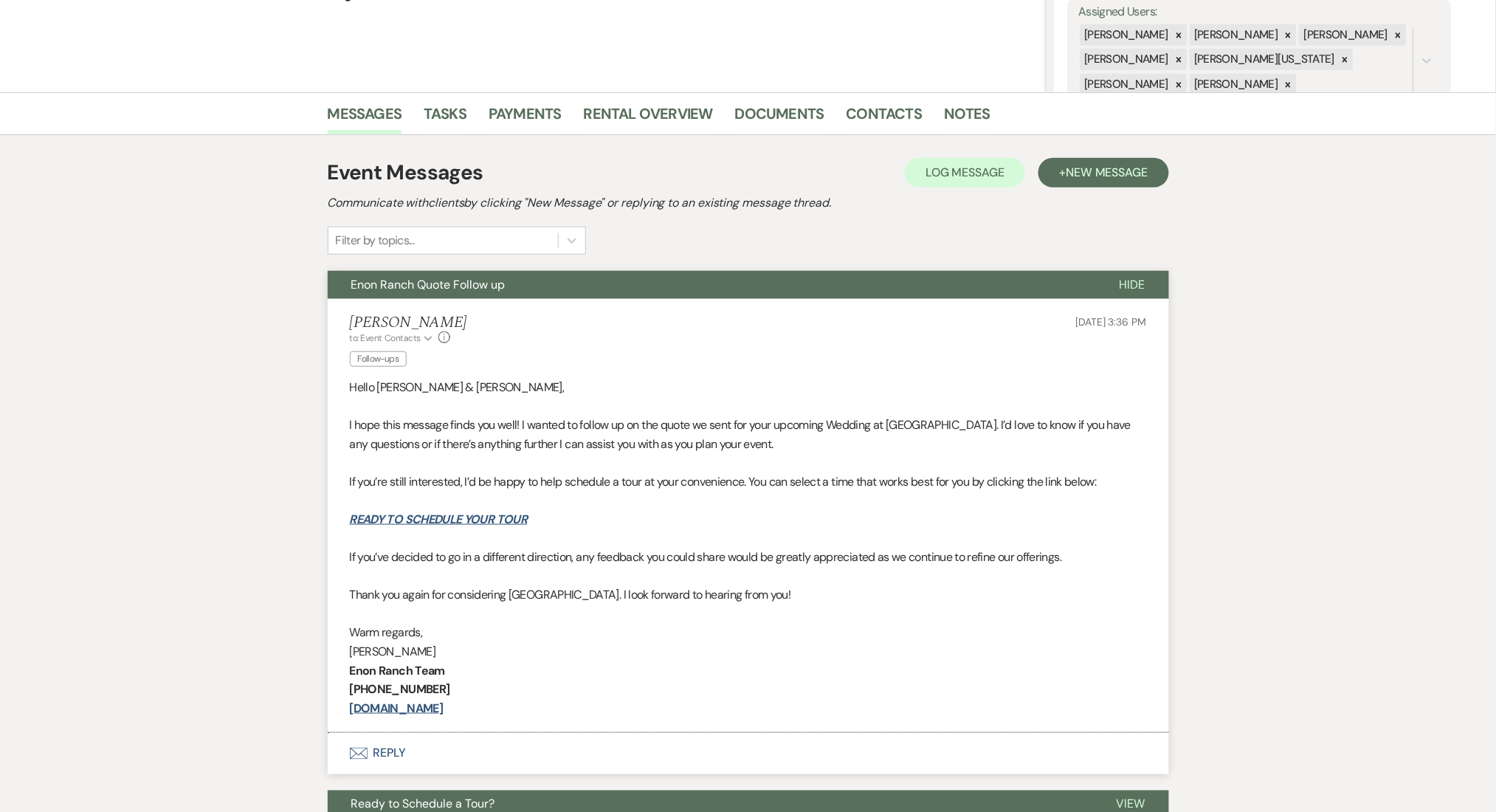
scroll to position [393, 0]
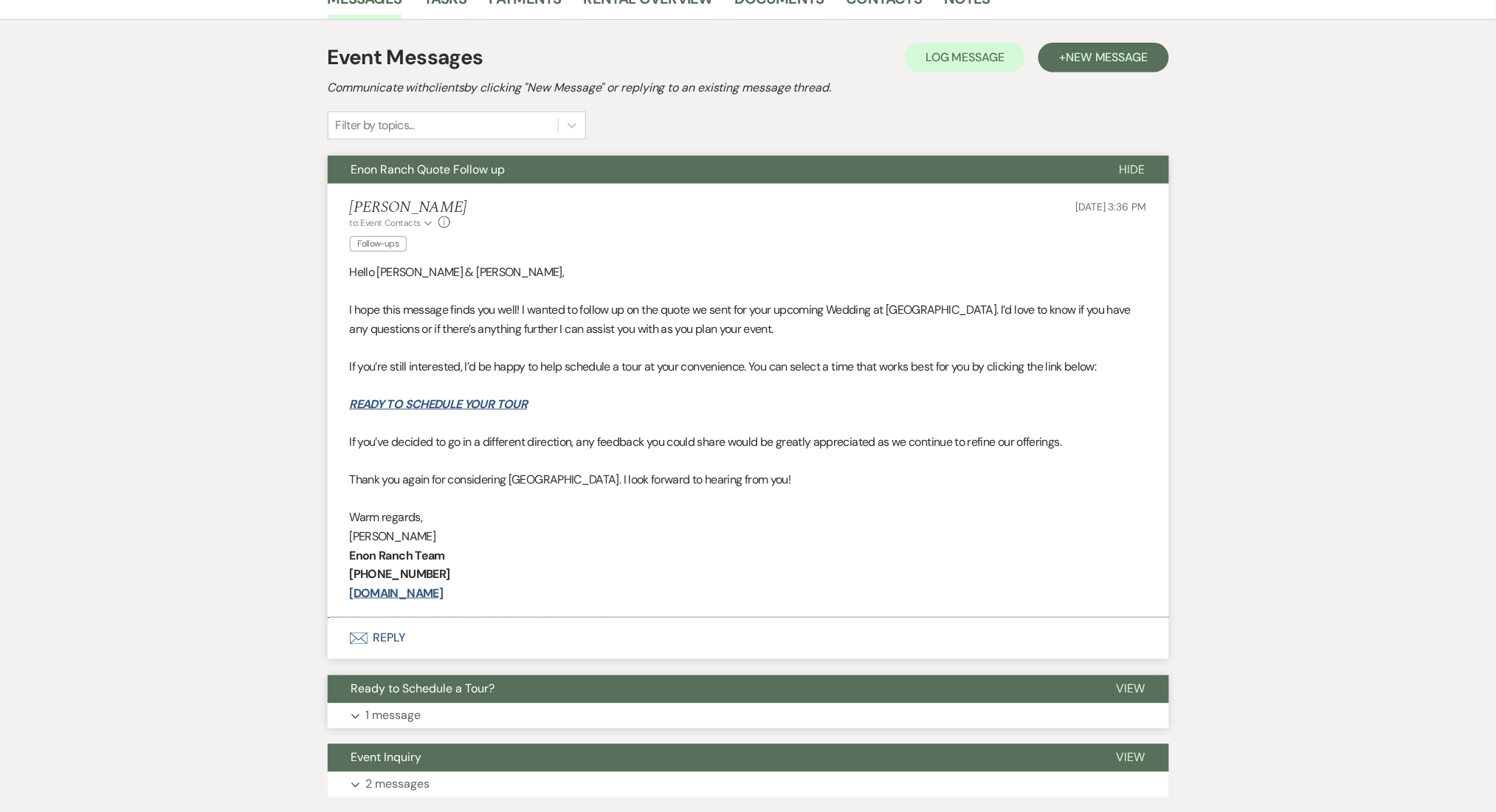
click at [634, 711] on button "Expand 1 message" at bounding box center [748, 716] width 841 height 25
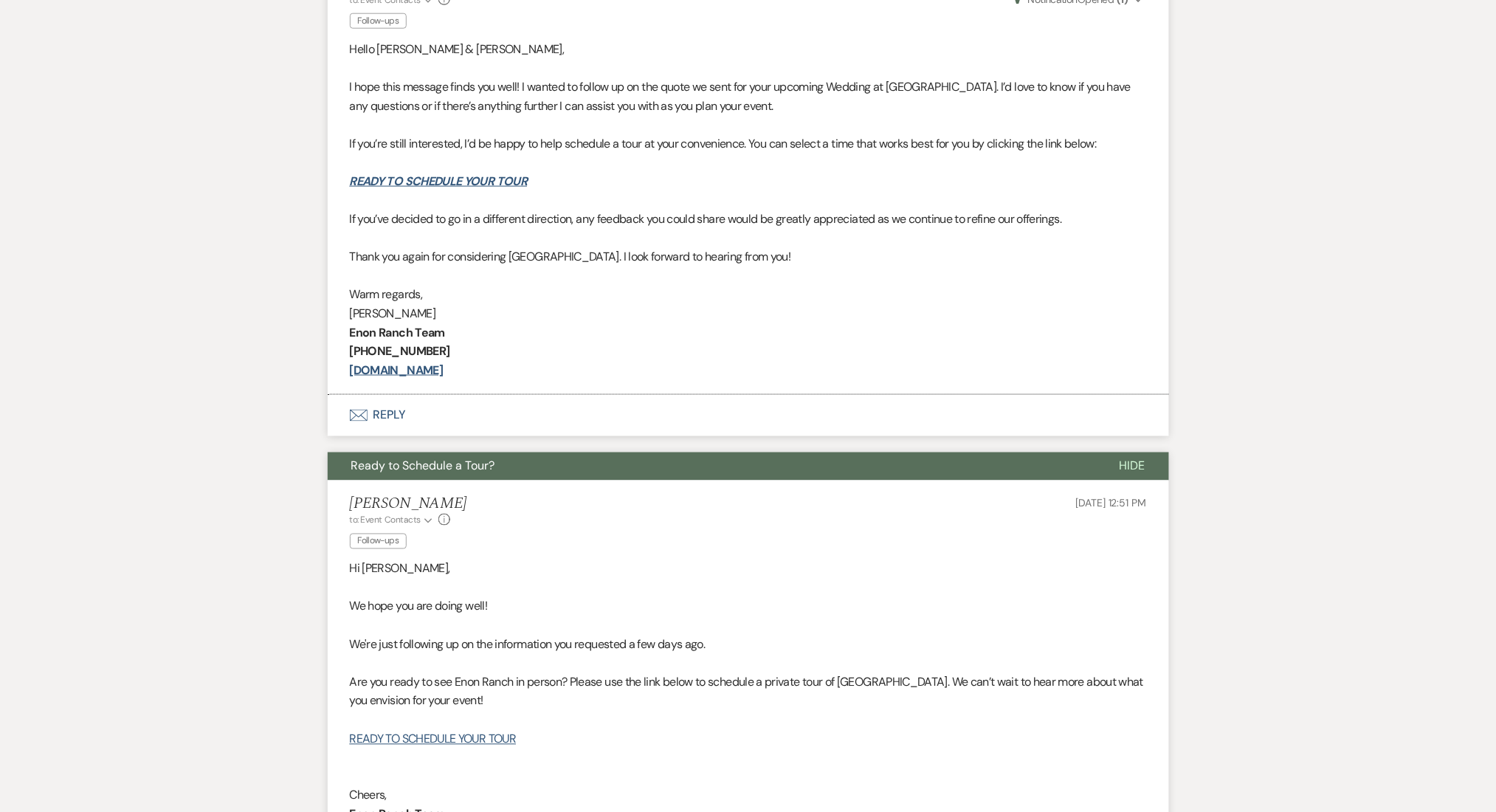
scroll to position [886, 0]
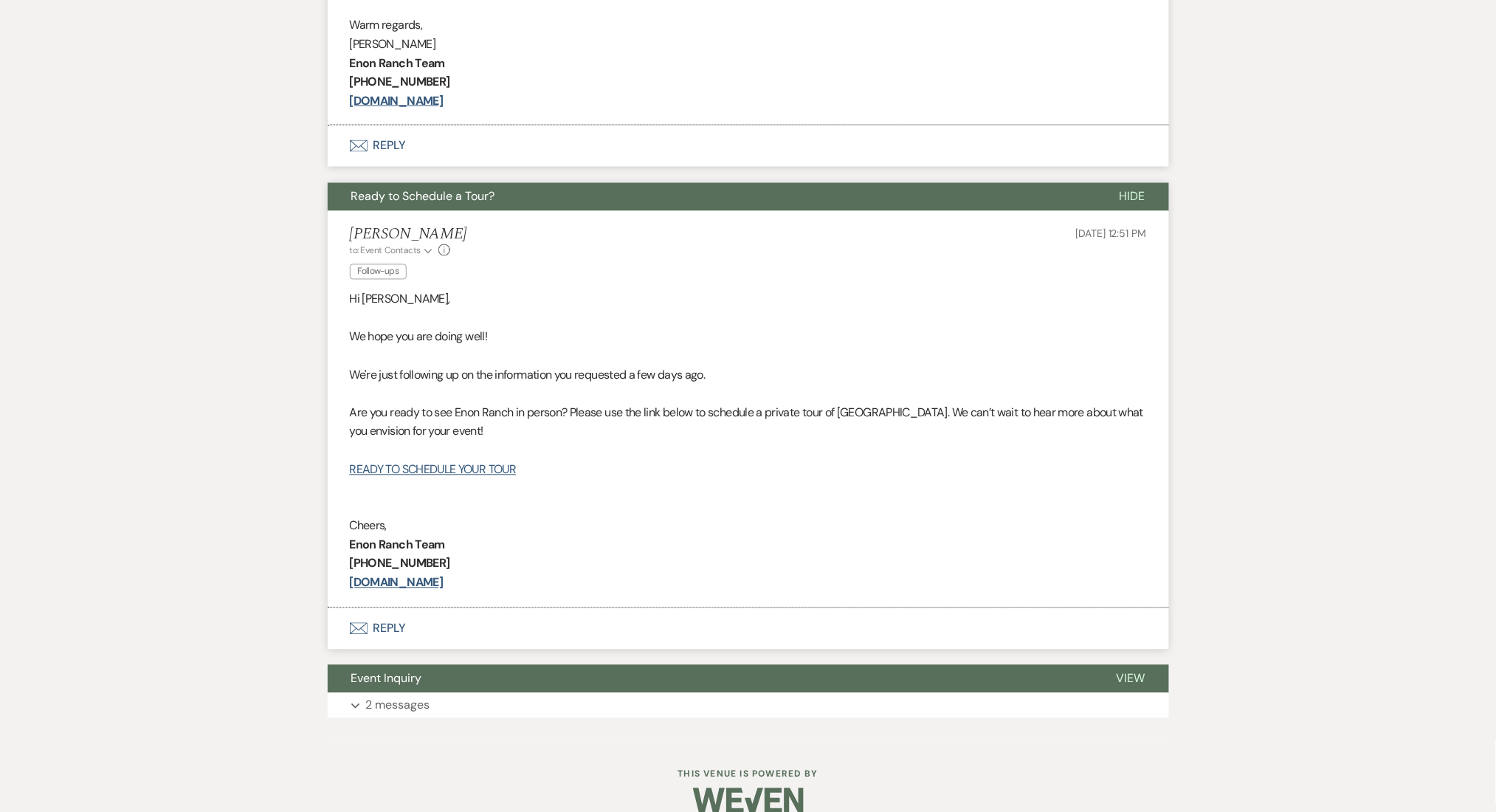
click at [545, 727] on div "Event Messages Log Log Message + New Message Communicate with clients by clicki…" at bounding box center [748, 134] width 841 height 1212
click at [535, 677] on button "Event Inquiry" at bounding box center [710, 679] width 765 height 28
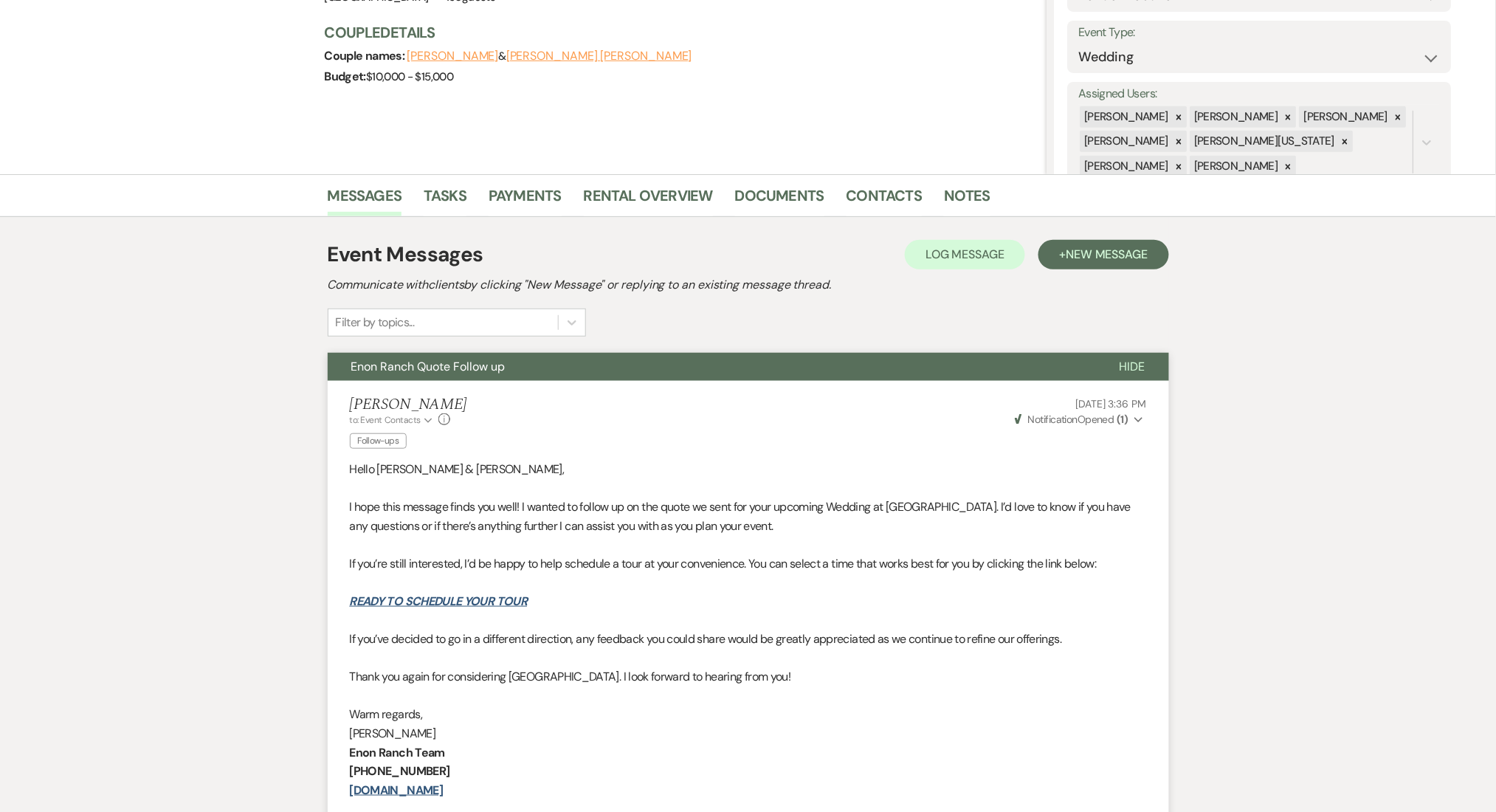
scroll to position [0, 0]
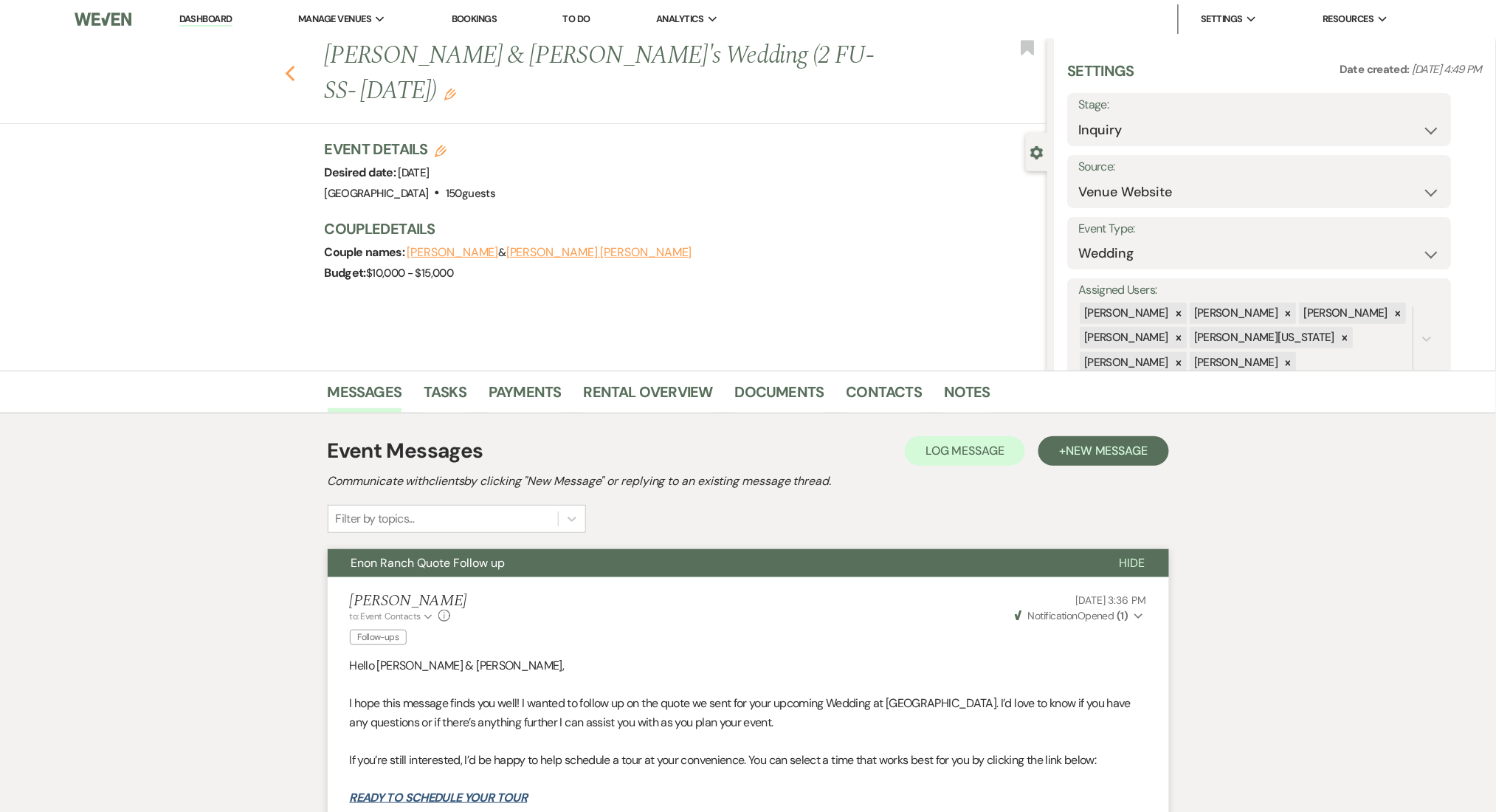
click at [296, 65] on icon "Previous" at bounding box center [291, 74] width 11 height 18
select select "2"
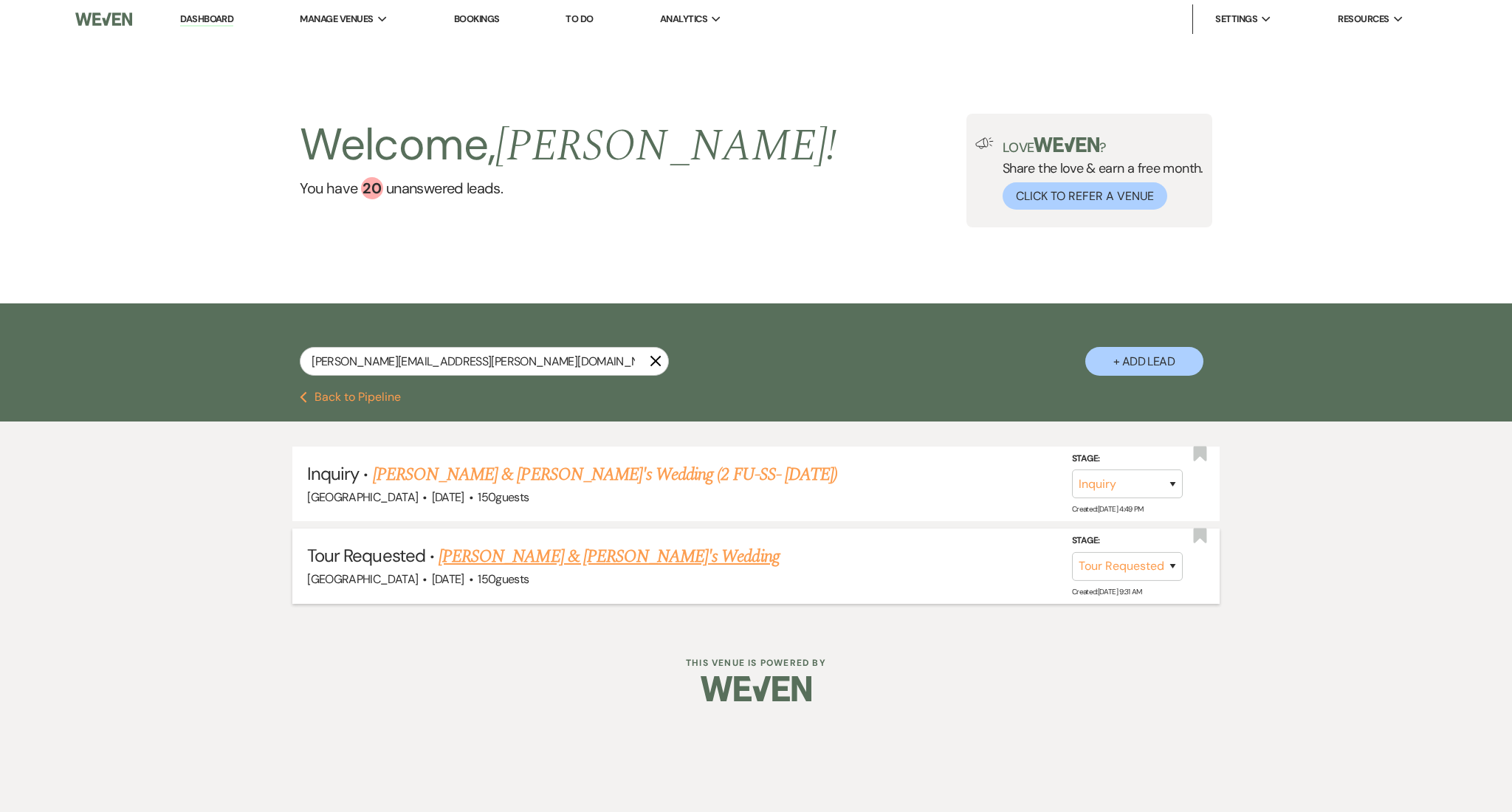
click at [610, 566] on link "[PERSON_NAME] & [PERSON_NAME]'s Wedding" at bounding box center [609, 556] width 341 height 27
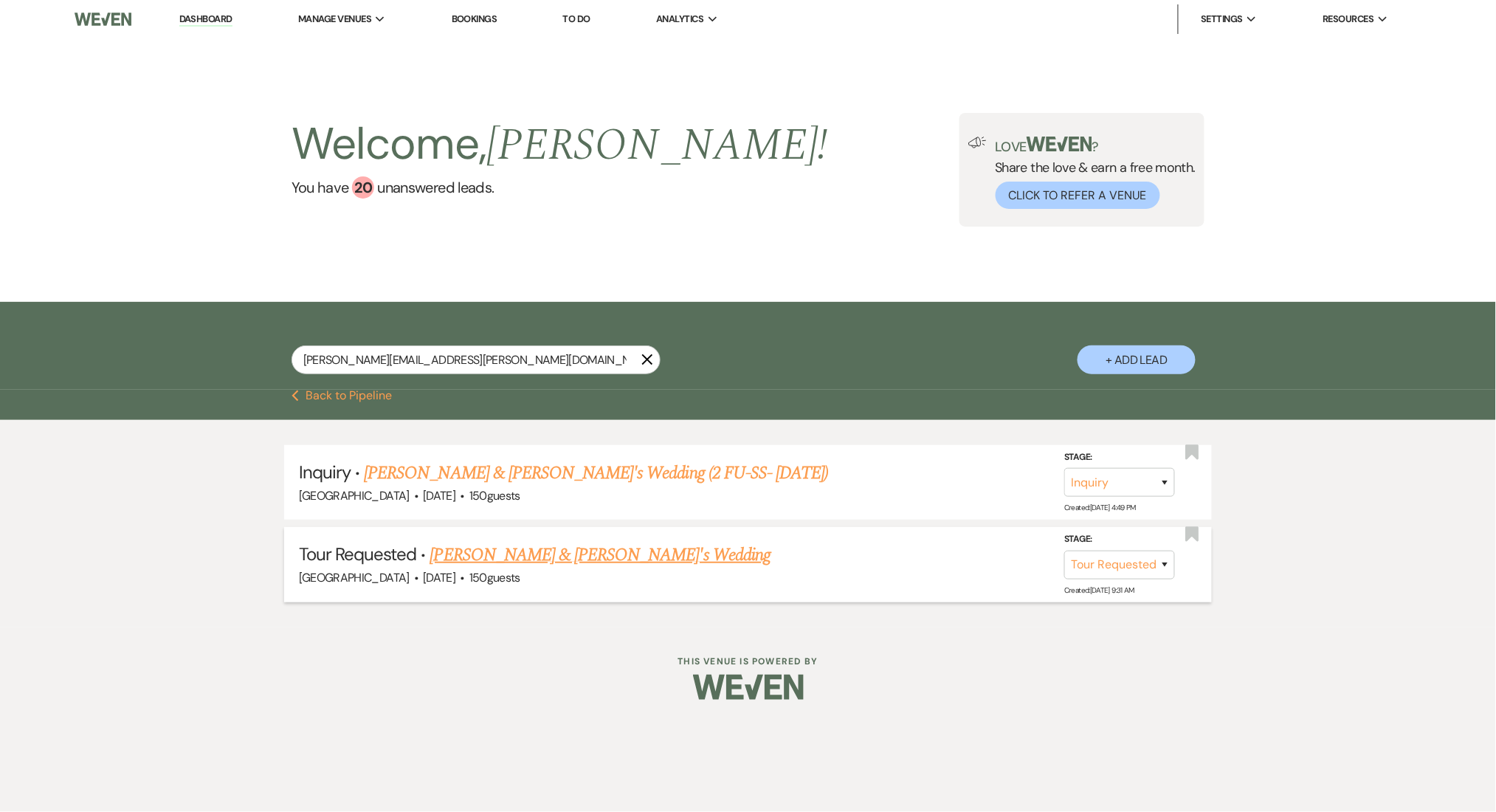
select select "2"
select select "5"
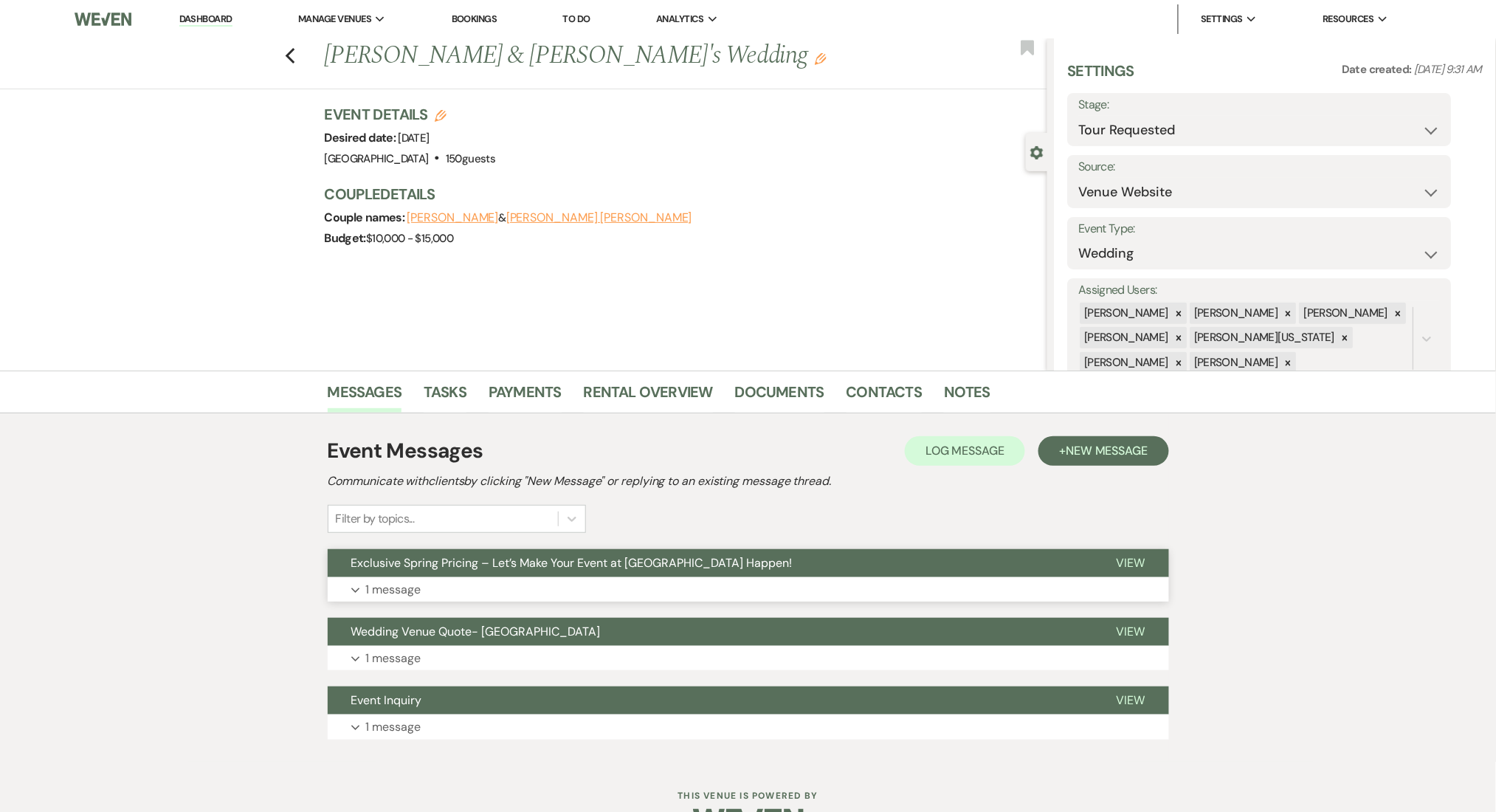
click at [611, 590] on button "Expand 1 message" at bounding box center [748, 589] width 841 height 25
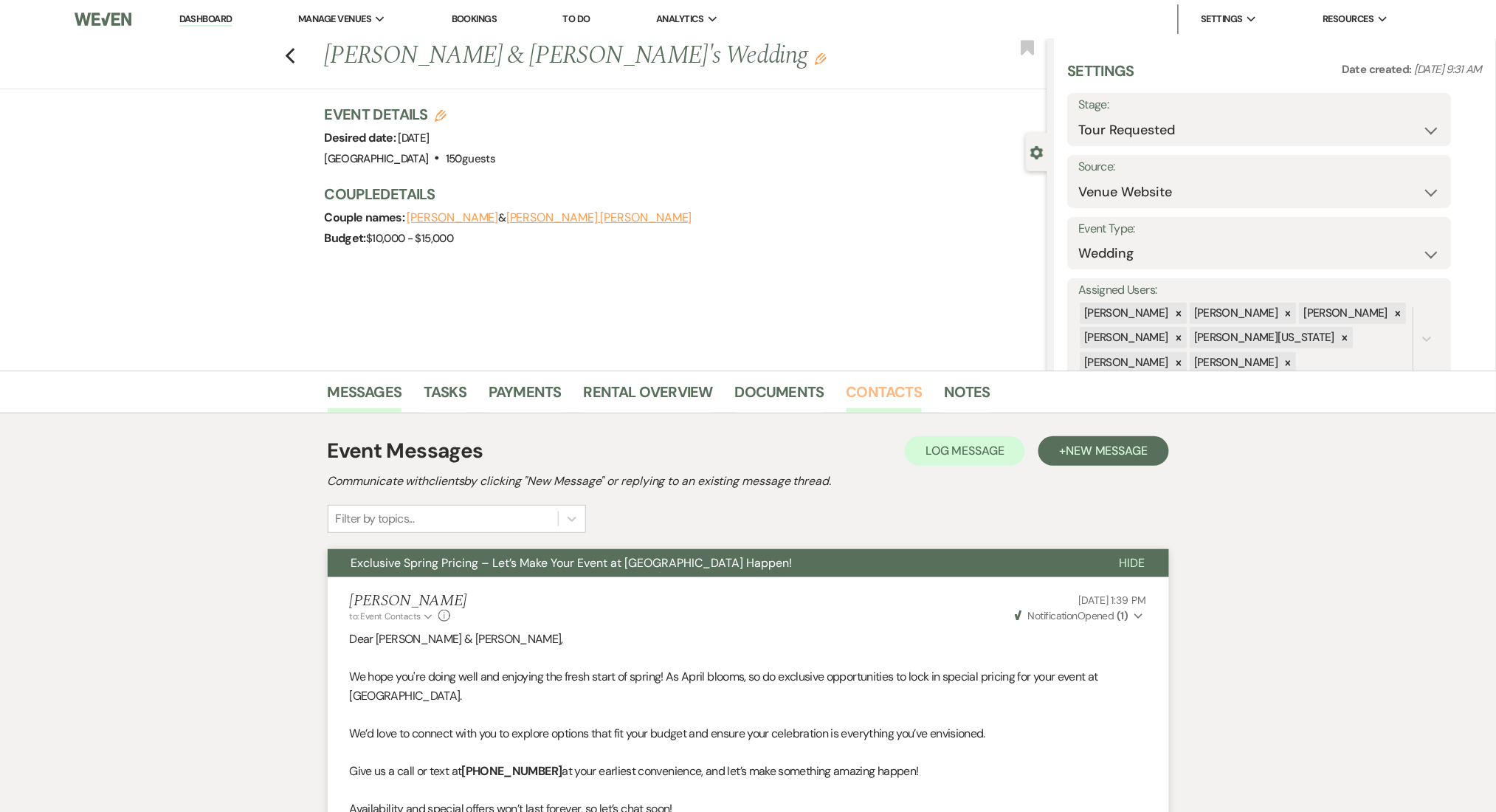
click at [860, 400] on link "Contacts" at bounding box center [885, 396] width 76 height 32
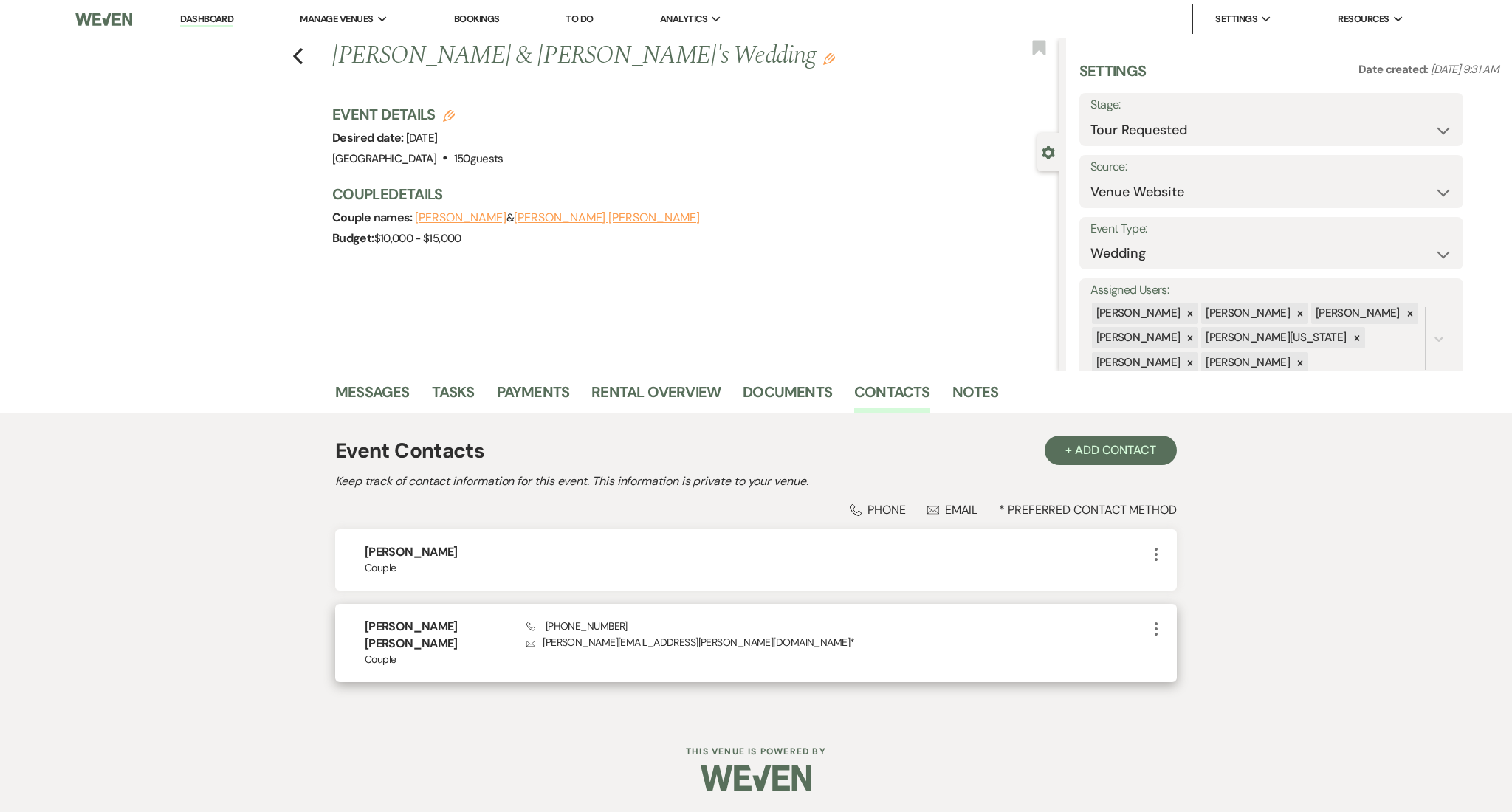
click at [657, 642] on p "Envelope [PERSON_NAME][EMAIL_ADDRESS][PERSON_NAME][DOMAIN_NAME] *" at bounding box center [837, 642] width 621 height 16
drag, startPoint x: 650, startPoint y: 643, endPoint x: 539, endPoint y: 648, distance: 111.1
click at [539, 648] on p "Envelope [PERSON_NAME][EMAIL_ADDRESS][PERSON_NAME][DOMAIN_NAME] *" at bounding box center [837, 642] width 621 height 16
copy p "[PERSON_NAME][EMAIL_ADDRESS][PERSON_NAME][DOMAIN_NAME]"
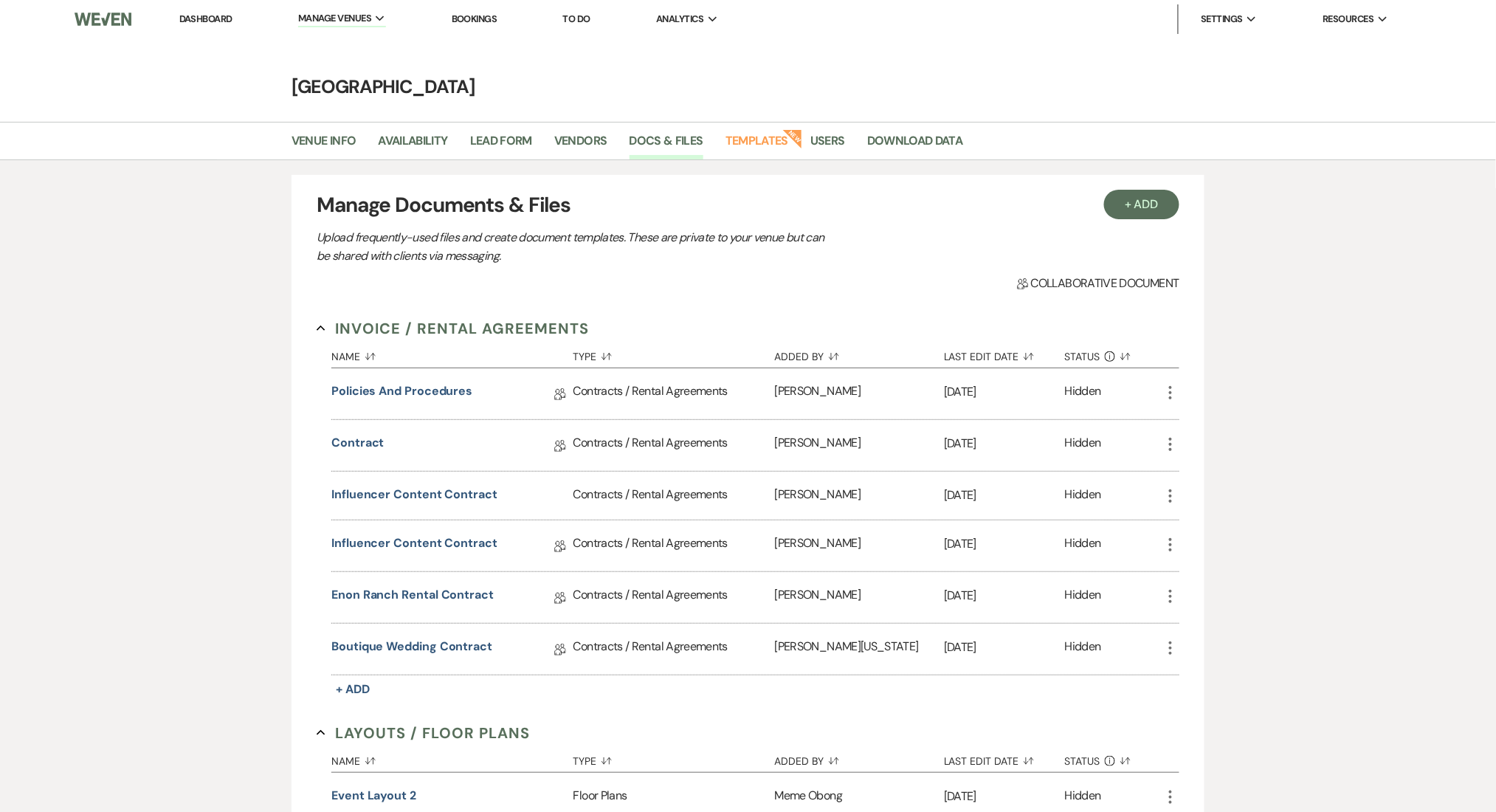
click at [479, 6] on li "Bookings" at bounding box center [474, 19] width 61 height 29
click at [479, 19] on link "Bookings" at bounding box center [474, 18] width 45 height 12
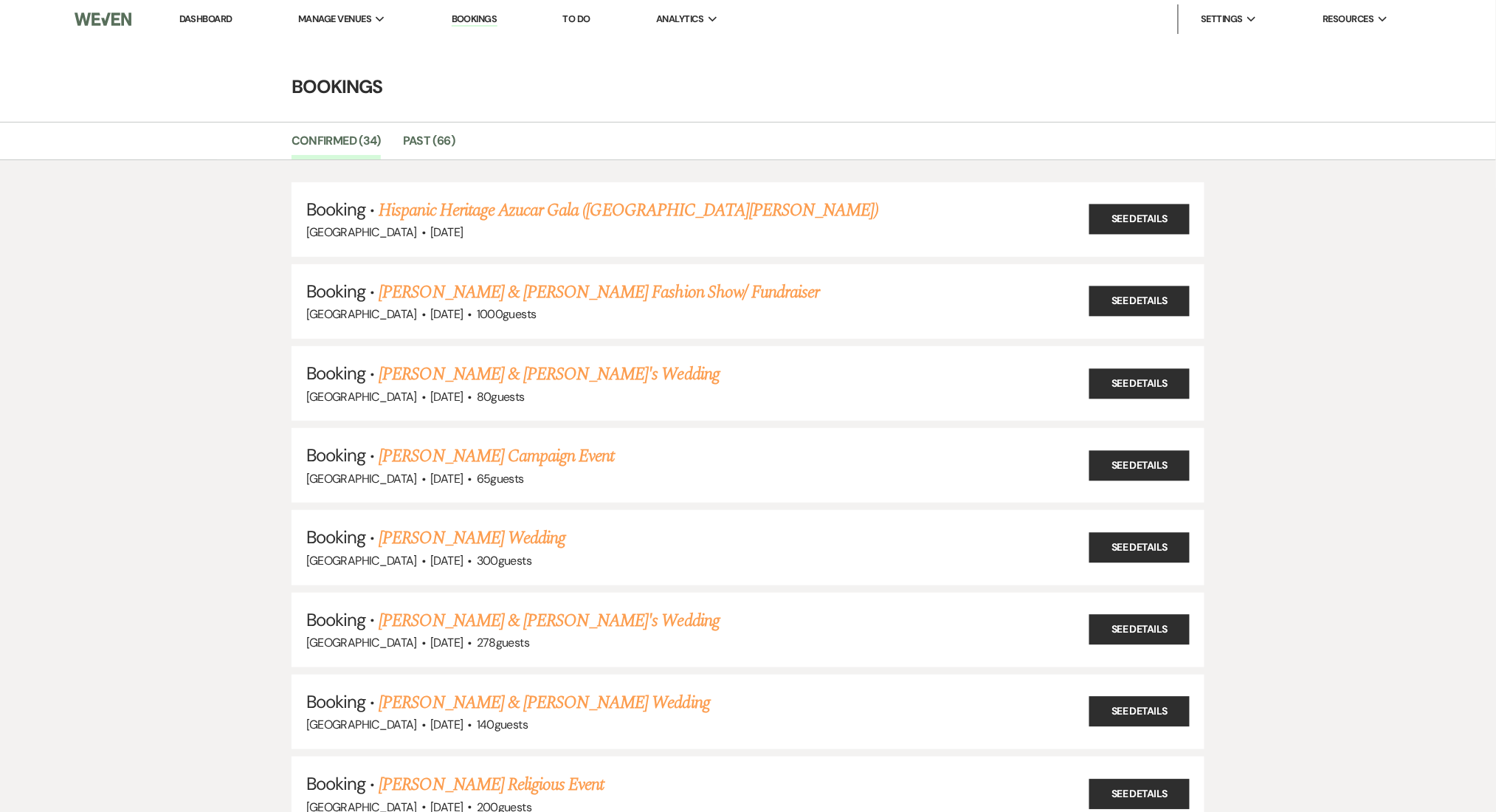
drag, startPoint x: 203, startPoint y: 14, endPoint x: 217, endPoint y: 13, distance: 14.0
click at [203, 14] on link "Dashboard" at bounding box center [206, 18] width 53 height 12
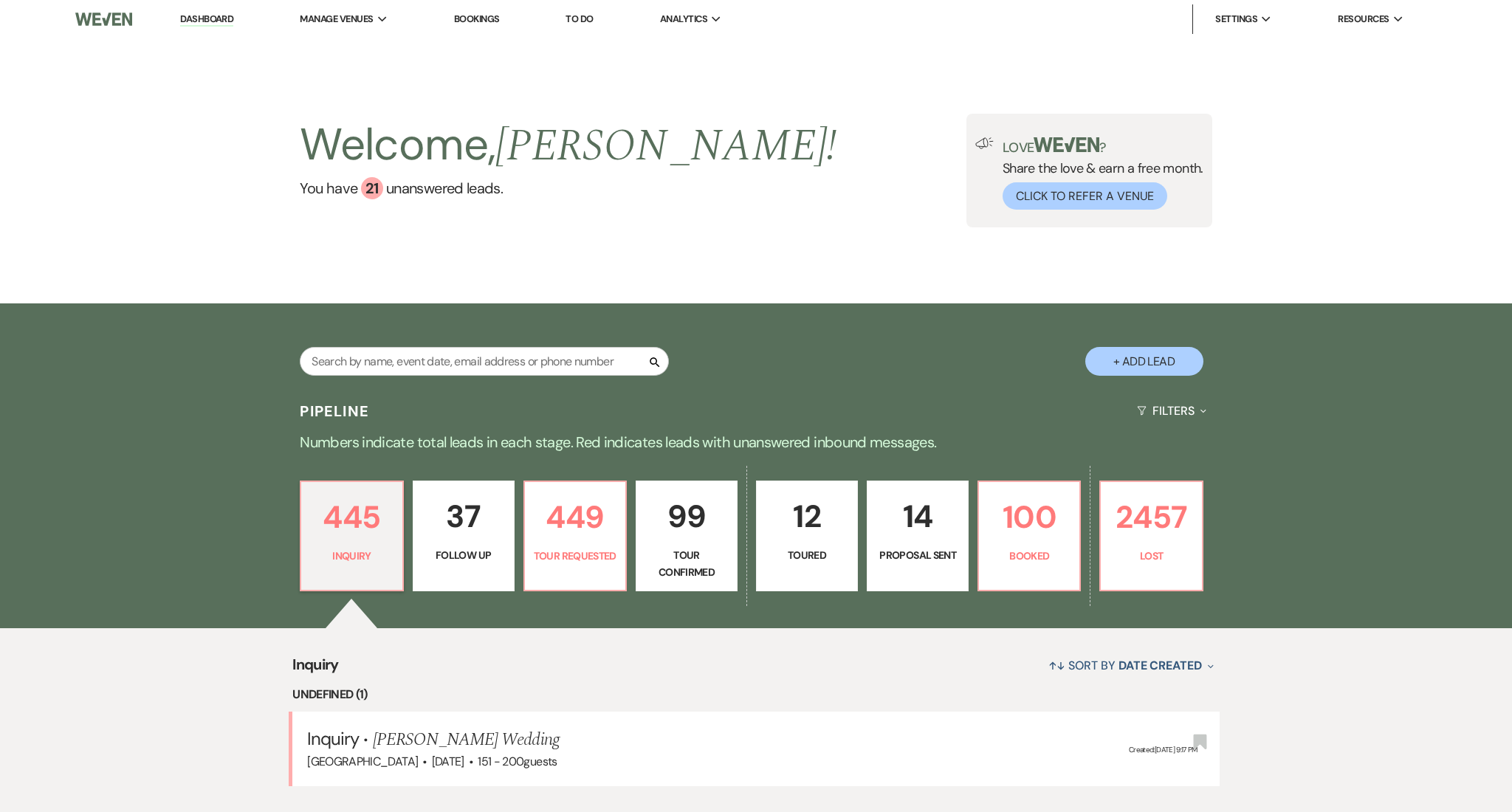
click at [499, 536] on link "37 Follow Up" at bounding box center [464, 536] width 102 height 111
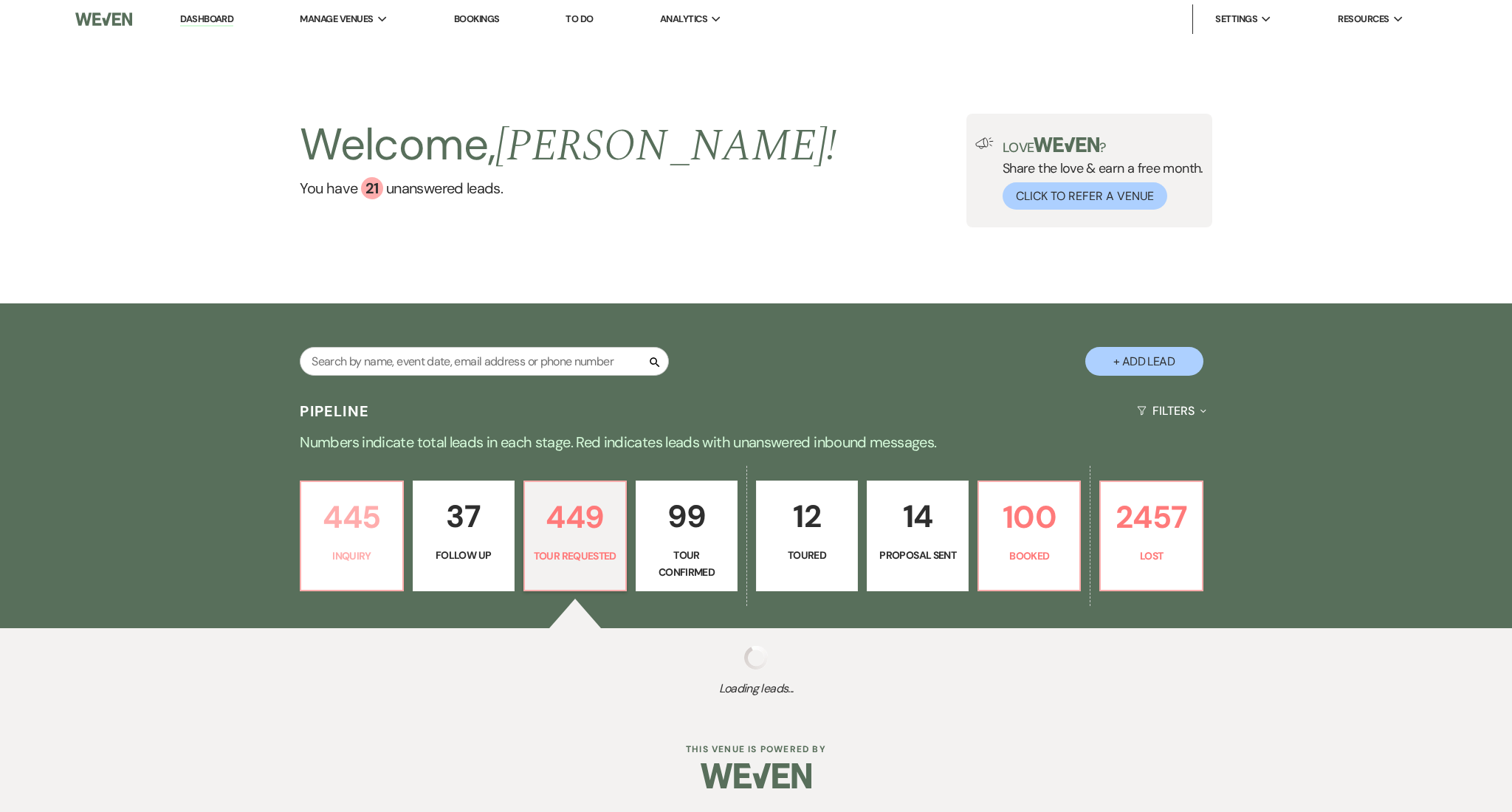
click at [320, 558] on p "Inquiry" at bounding box center [352, 556] width 83 height 16
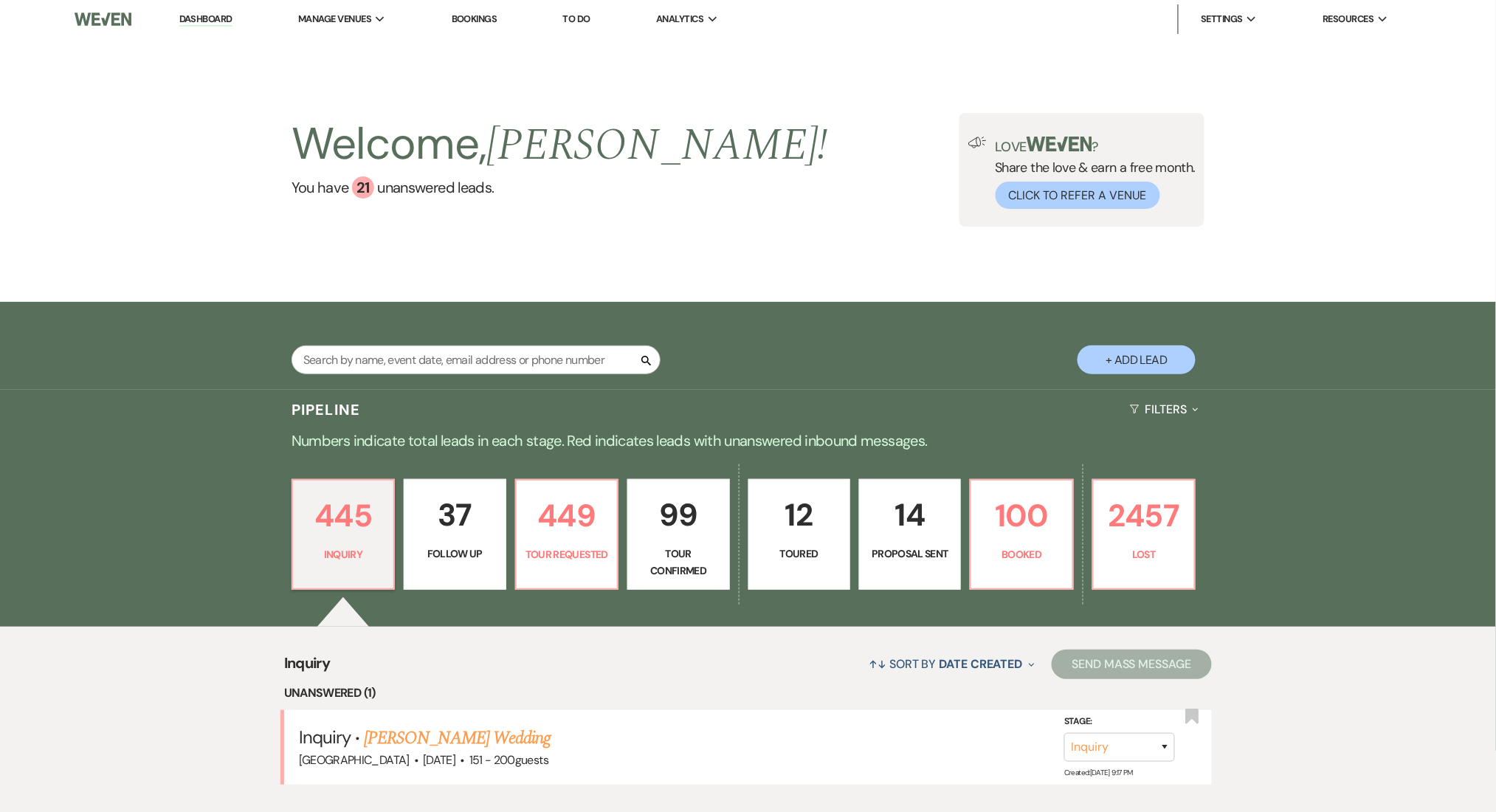
click at [473, 731] on link "CORTNEY NORWOOD's Wedding" at bounding box center [457, 737] width 186 height 27
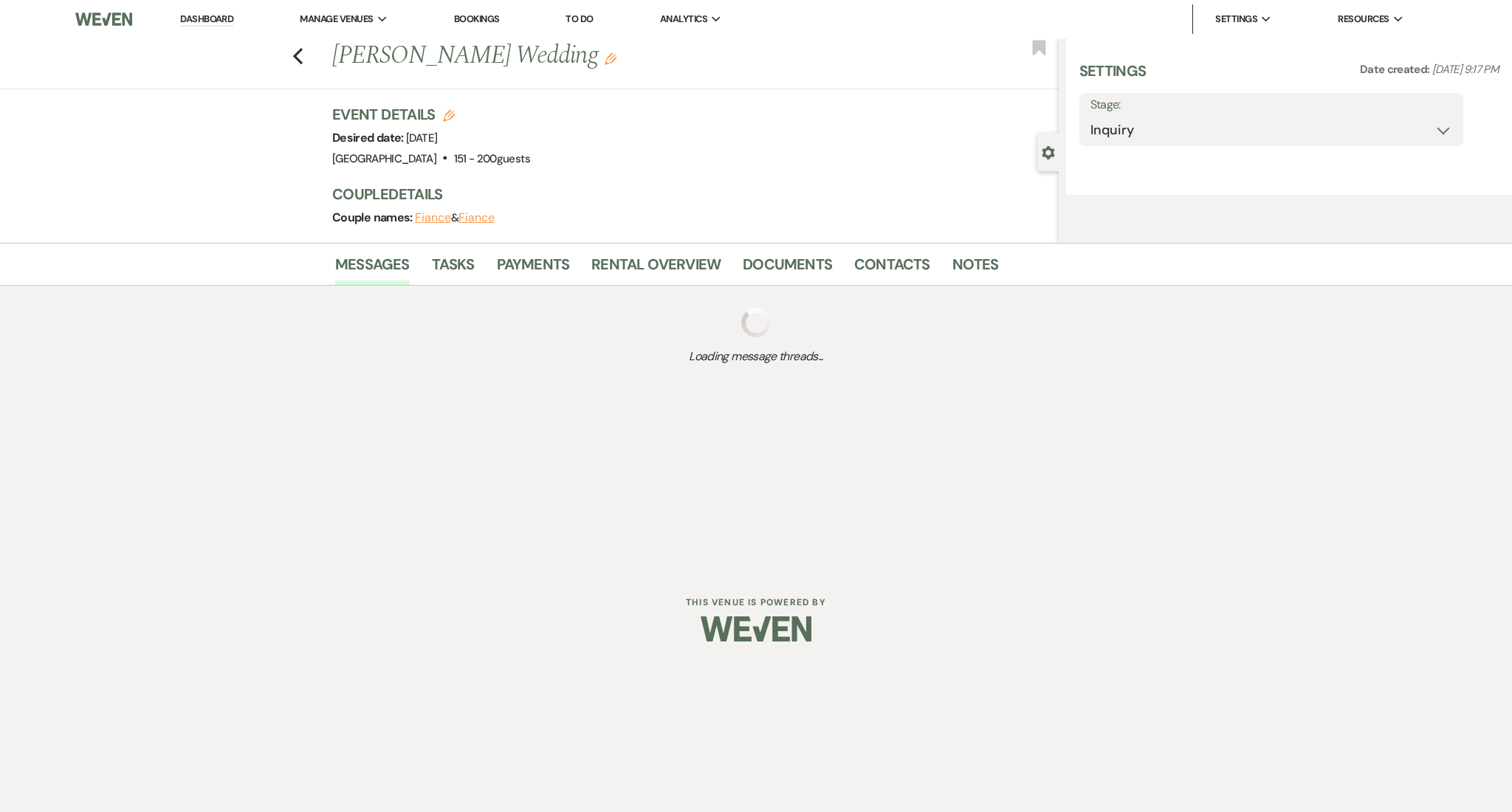
select select "2"
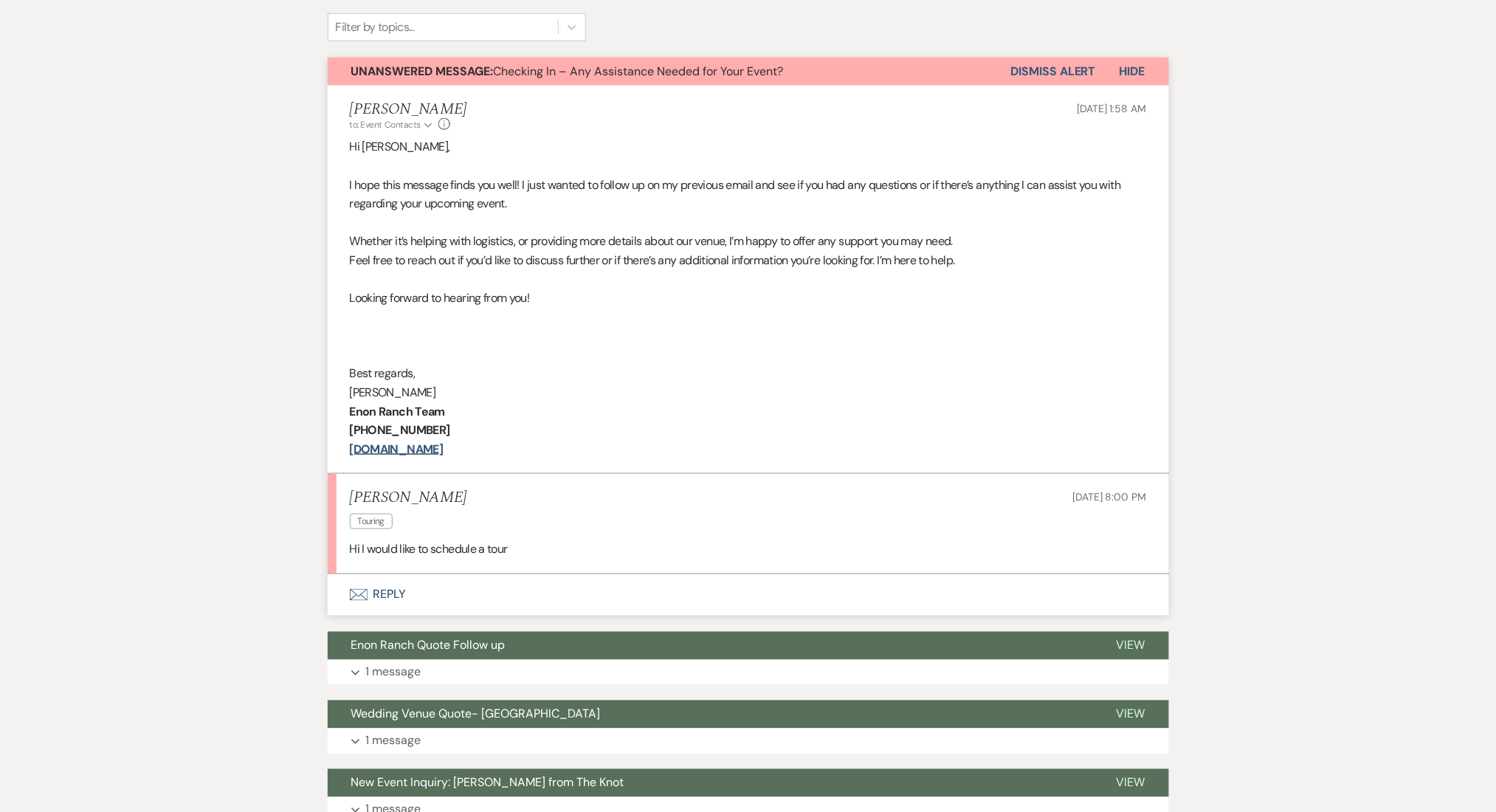
scroll to position [618, 0]
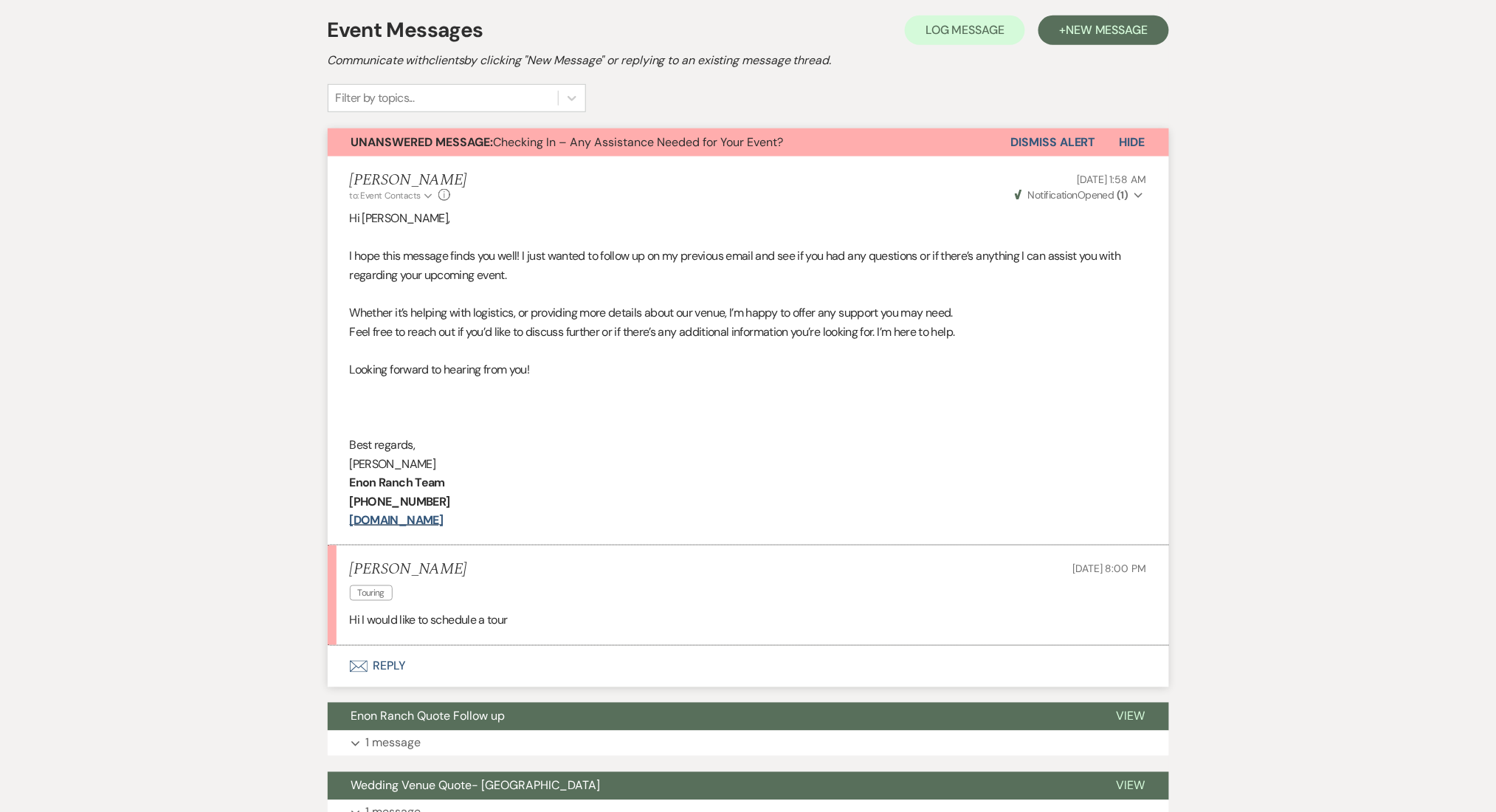
click at [416, 667] on button "Envelope Reply" at bounding box center [748, 666] width 841 height 41
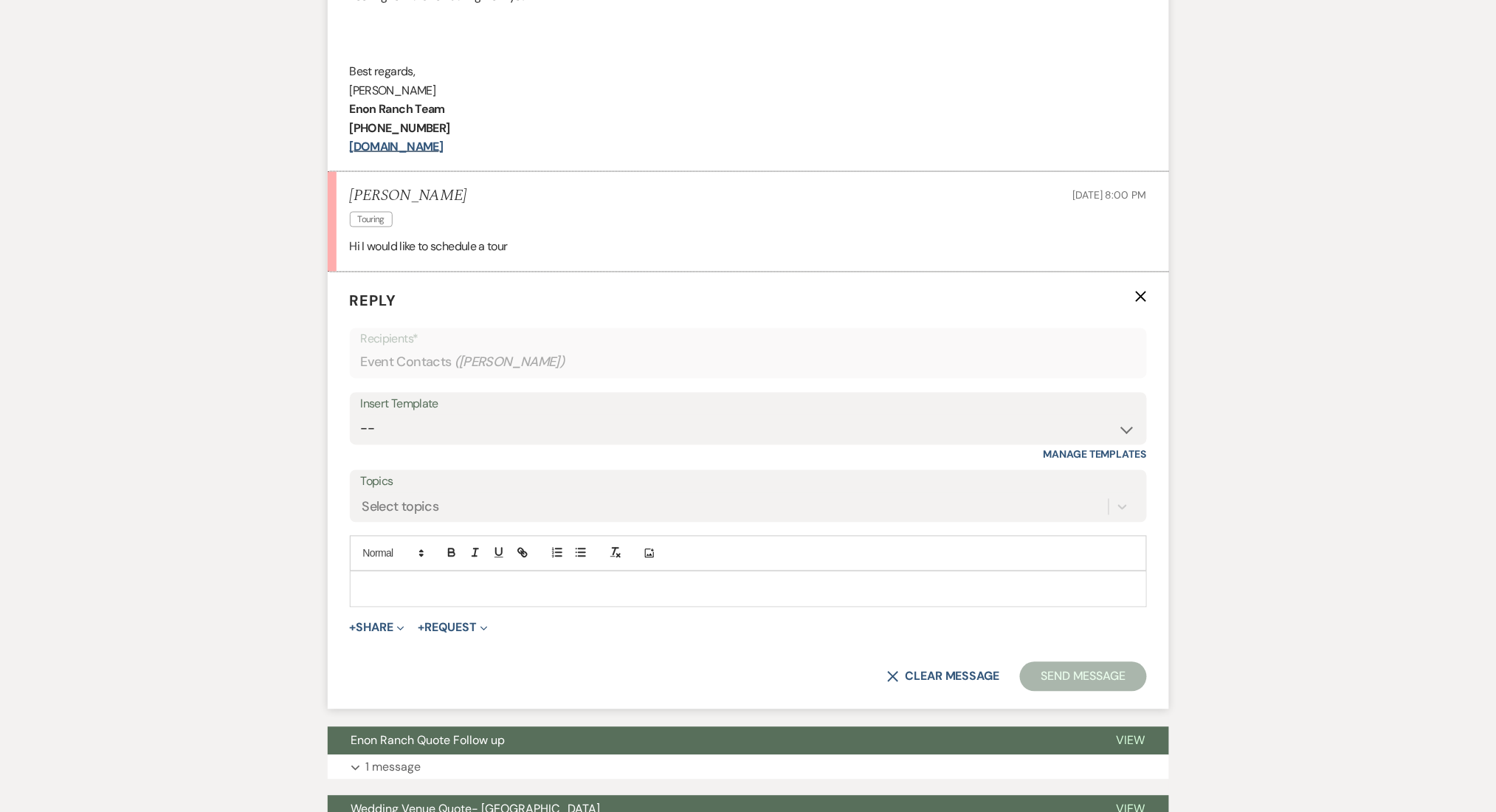
scroll to position [812, 0]
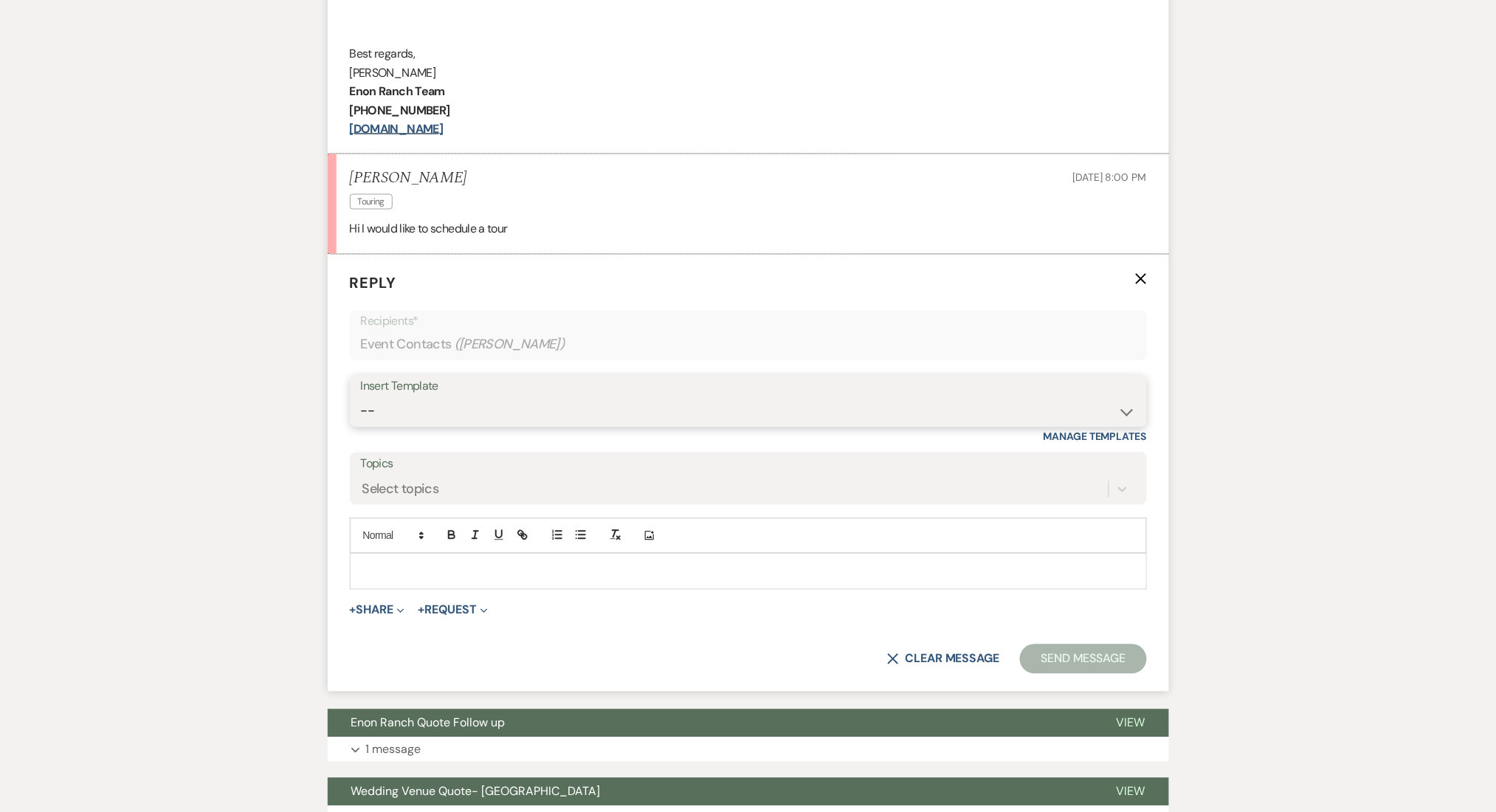
click at [460, 410] on select "-- Inquiry Follow Up Email #2 Contract Sending Template Payment Template Rental…" at bounding box center [748, 412] width 775 height 29
select select "1402"
click at [361, 397] on select "-- Inquiry Follow Up Email #2 Contract Sending Template Payment Template Rental…" at bounding box center [748, 412] width 775 height 29
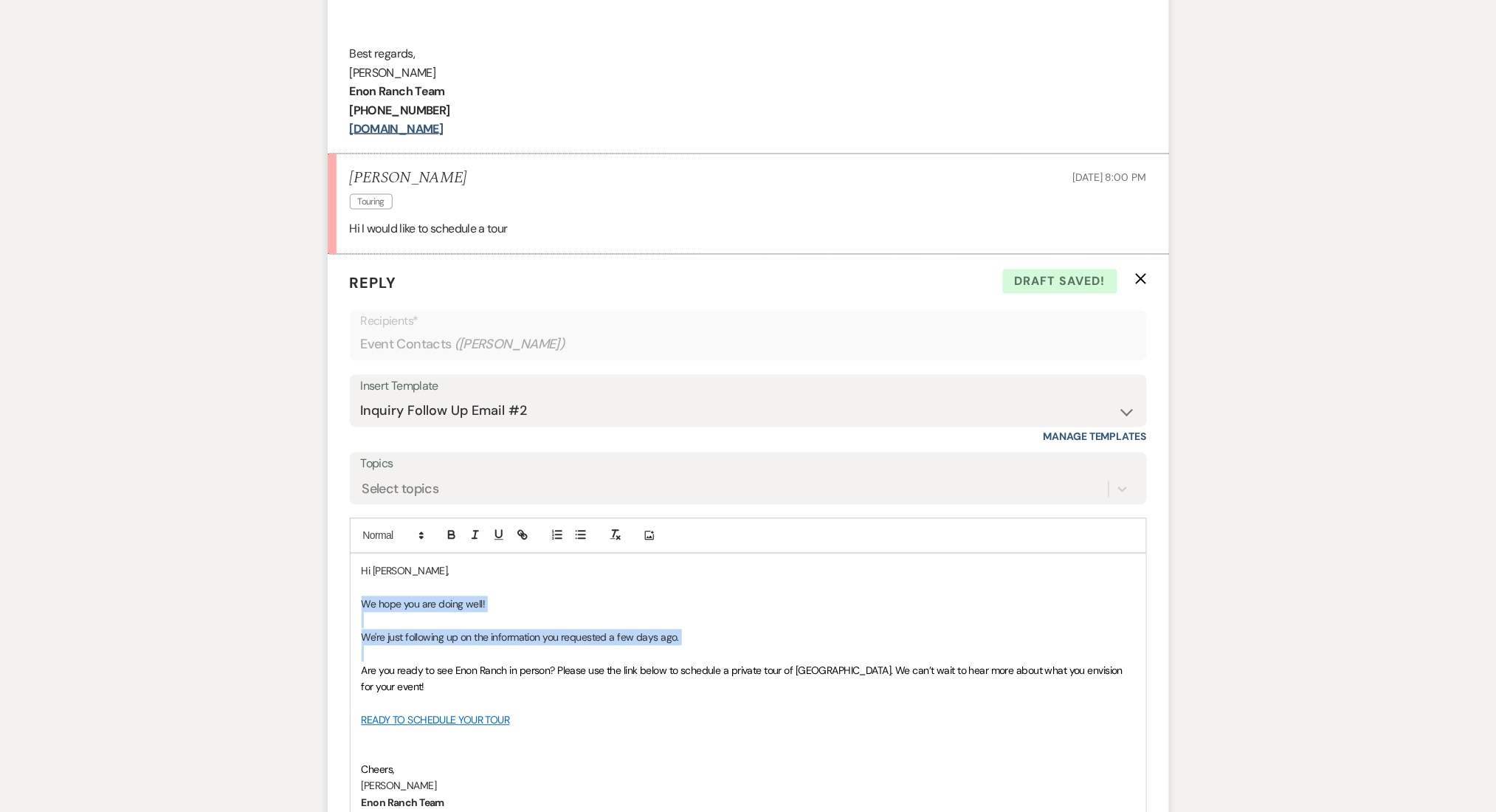
drag, startPoint x: 360, startPoint y: 667, endPoint x: 353, endPoint y: 601, distance: 66.4
click at [353, 601] on div "Hi CORTNEY, We hope you are doing well! We're just following up on the informat…" at bounding box center [749, 703] width 796 height 299
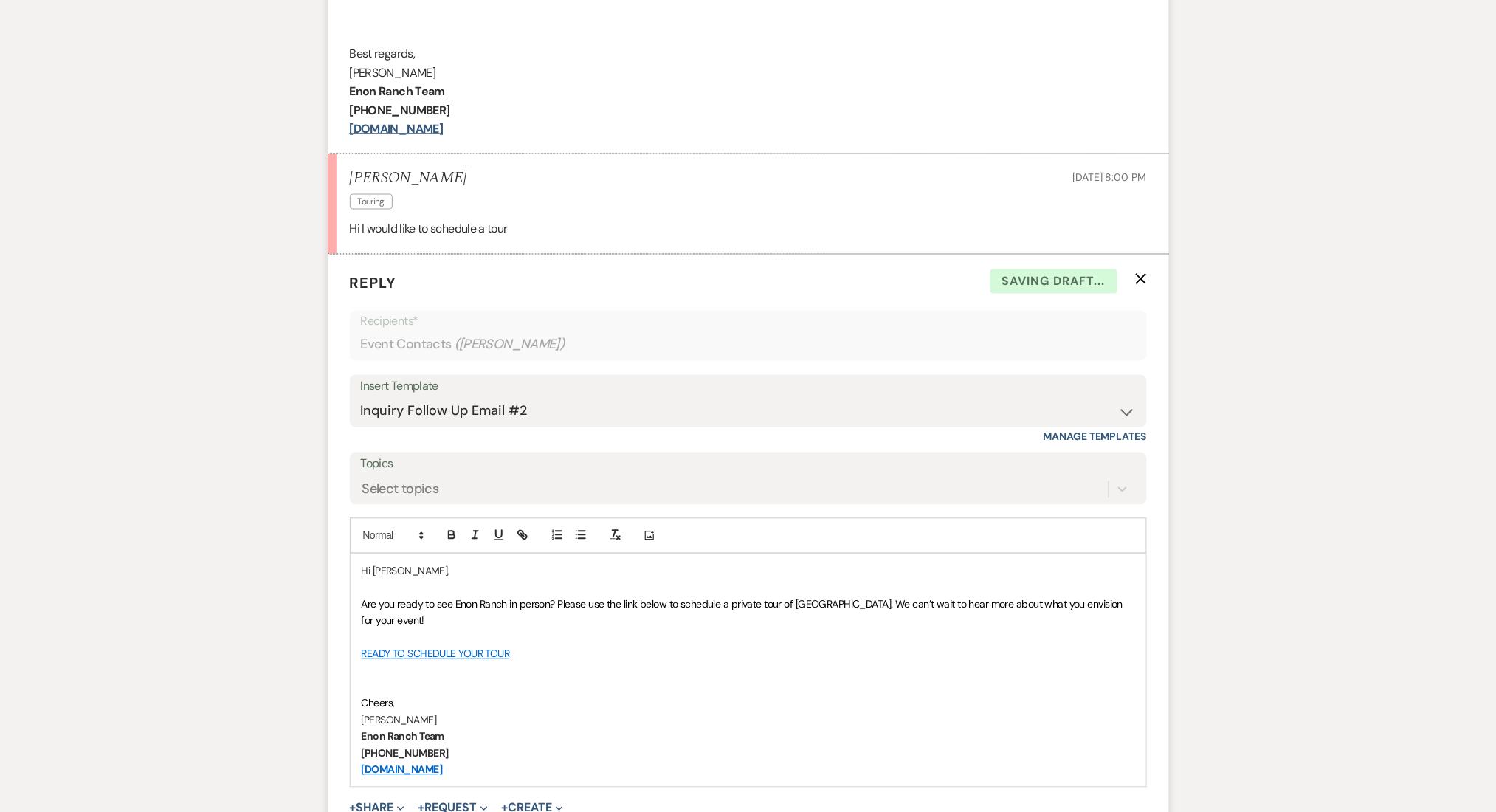
click at [633, 604] on span "Are you ready to see Enon Ranch in person? Please use the link below to schedul…" at bounding box center [743, 613] width 764 height 29
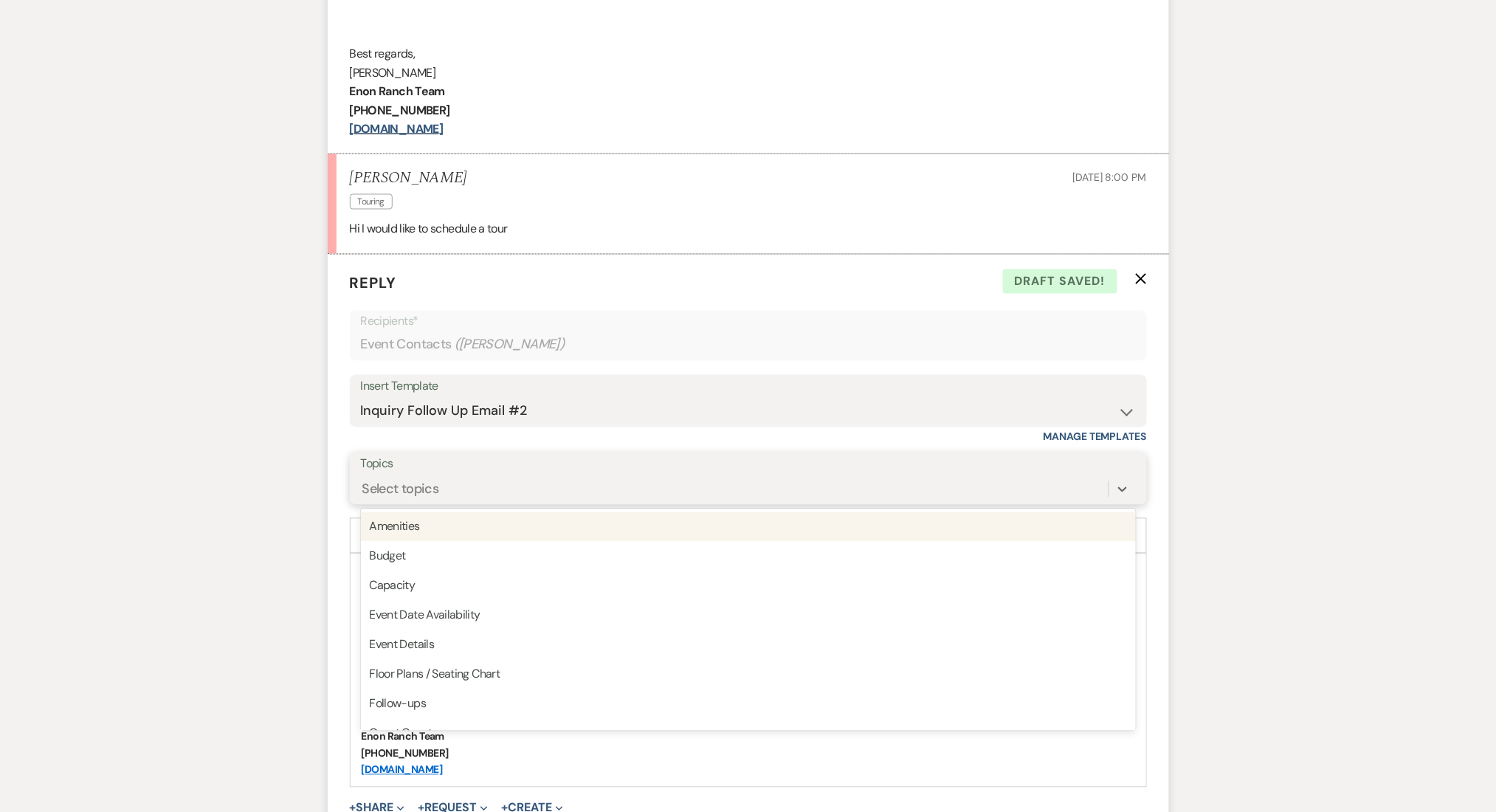
click at [403, 485] on div "Select topics" at bounding box center [400, 489] width 77 height 20
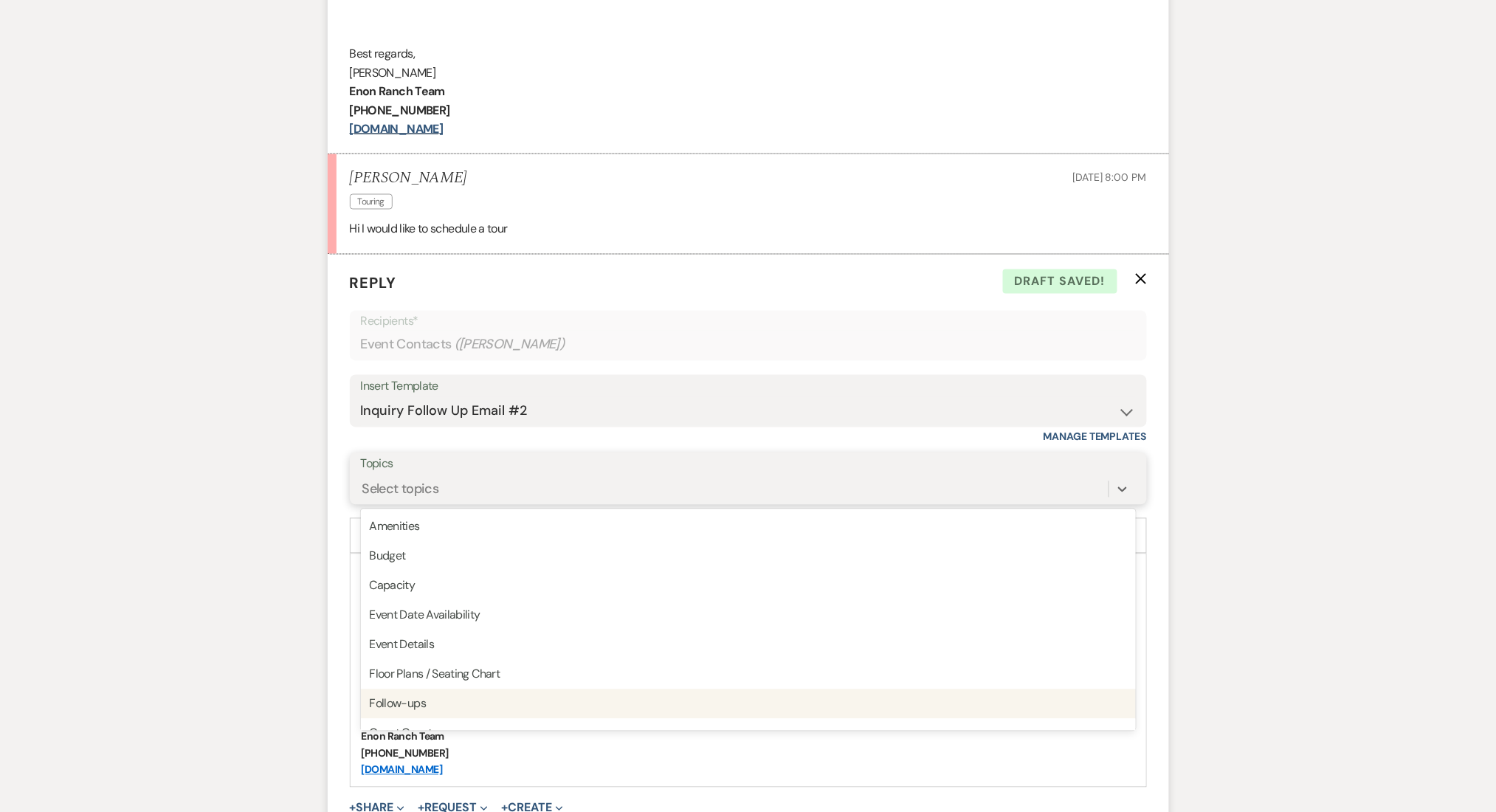
click at [390, 699] on div "Follow-ups" at bounding box center [748, 704] width 775 height 29
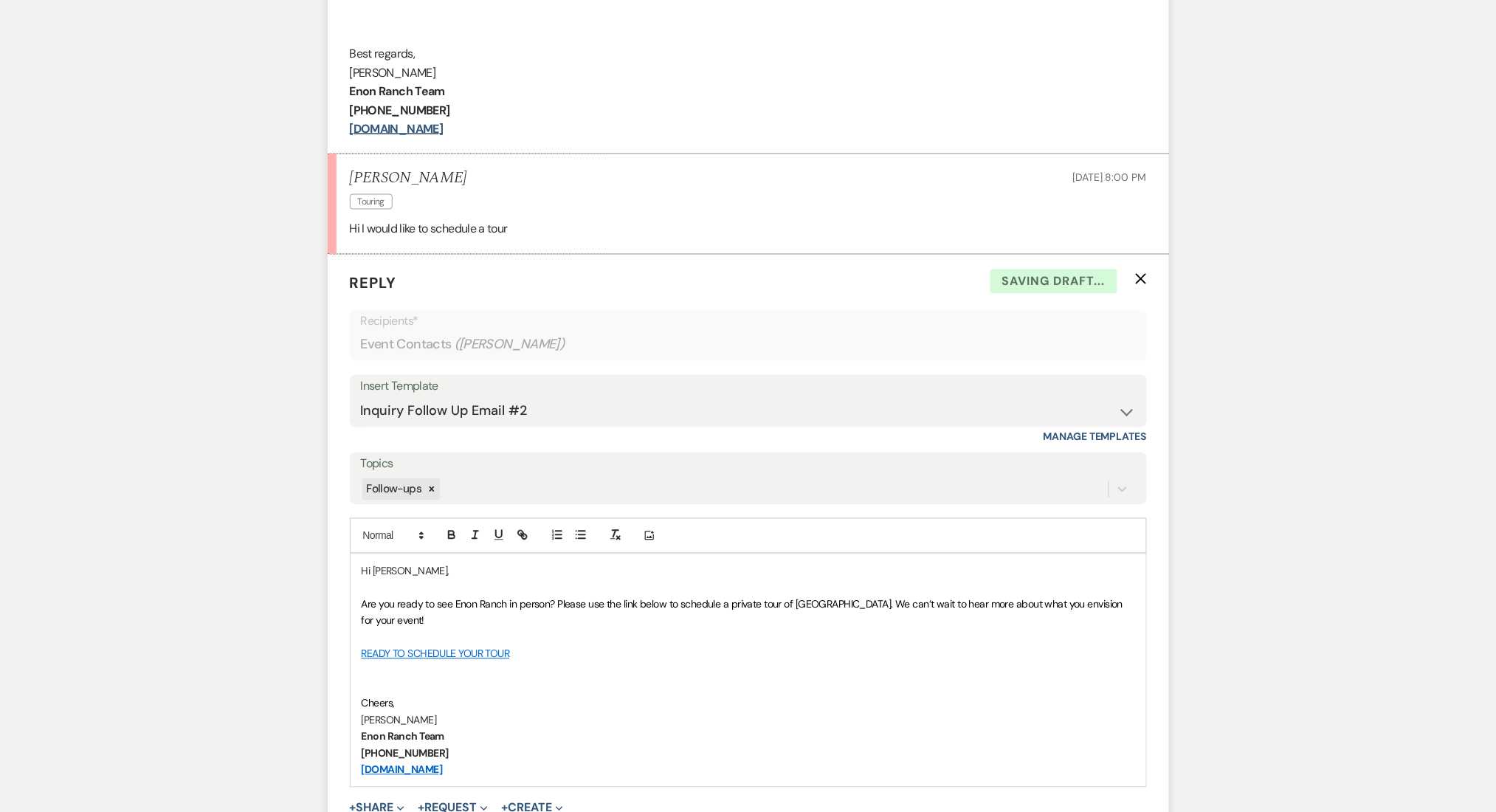
click at [219, 647] on div "Messages Tasks Payments Rental Overview Documents Contacts Notes Event Messages…" at bounding box center [748, 339] width 1496 height 1561
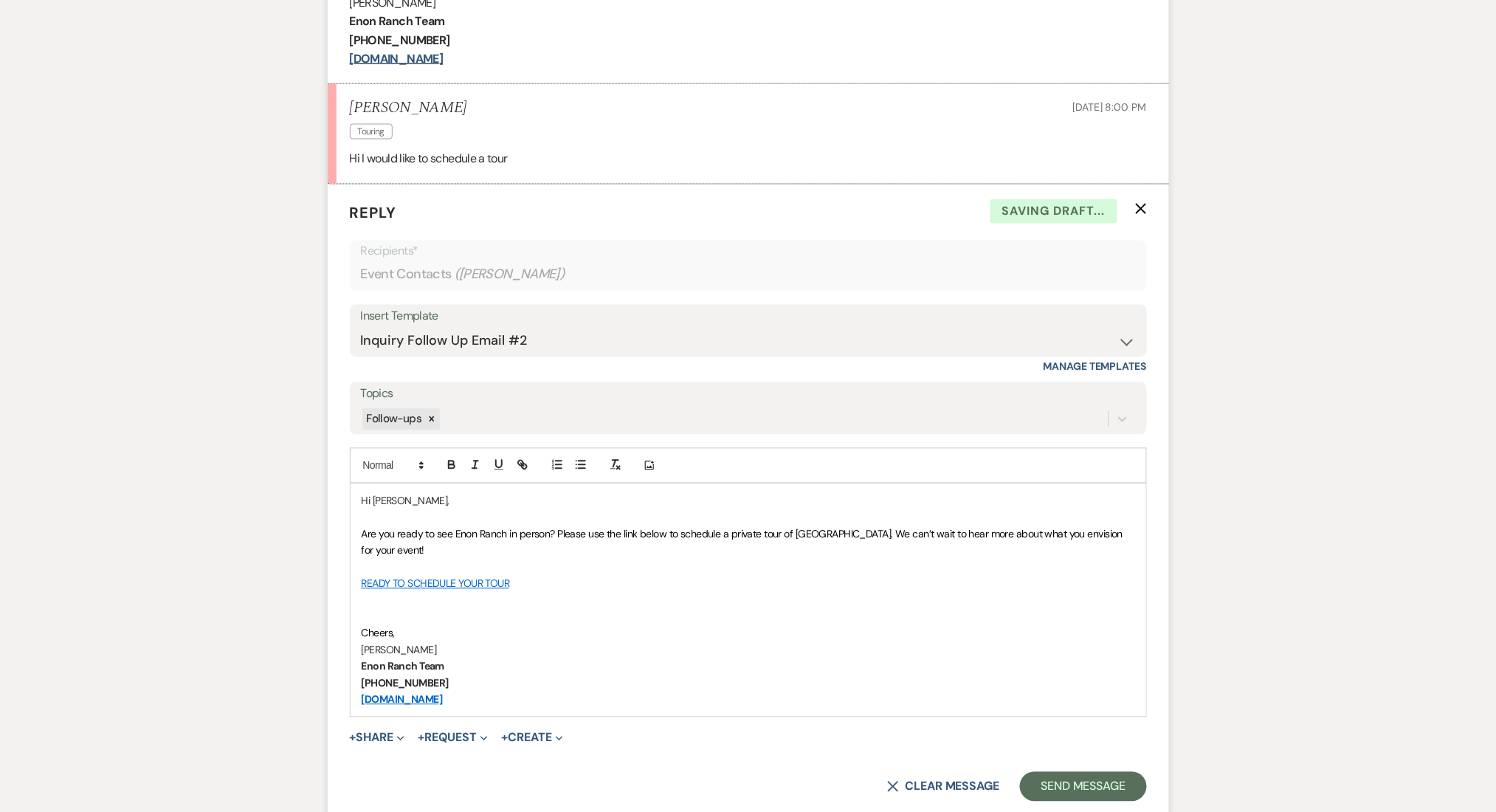
scroll to position [1009, 0]
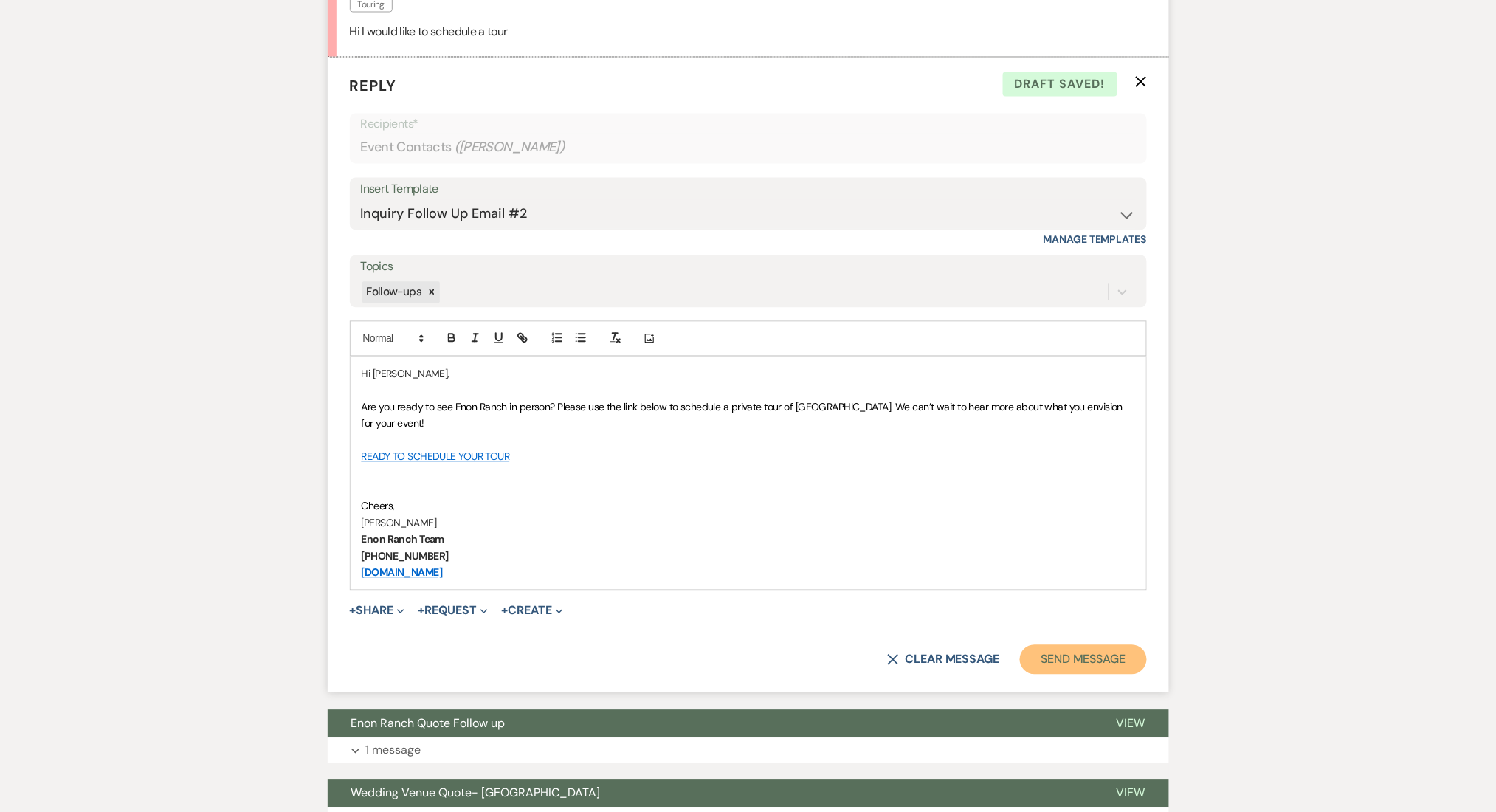
click at [1079, 662] on button "Send Message" at bounding box center [1084, 660] width 126 height 29
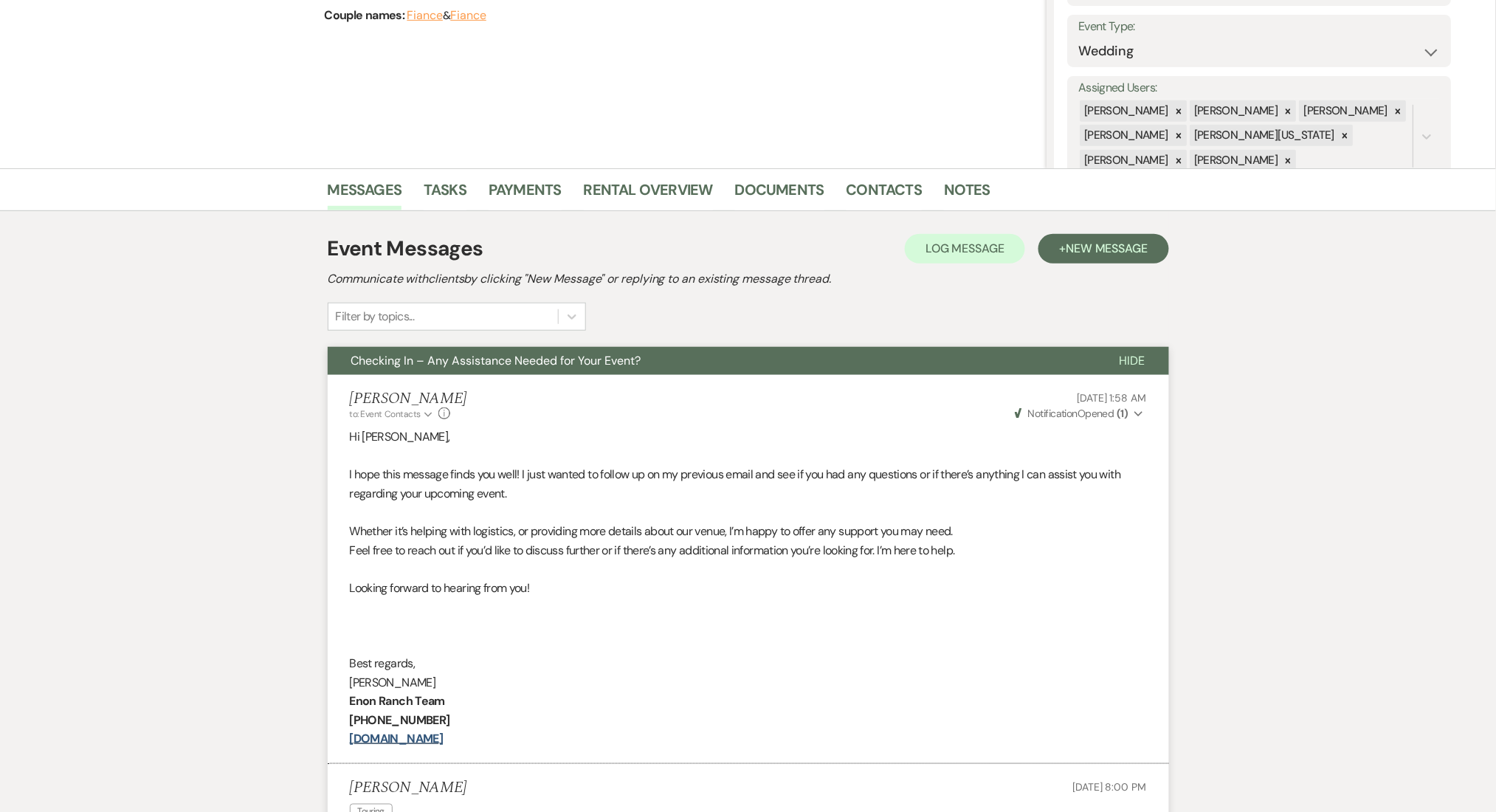
scroll to position [0, 0]
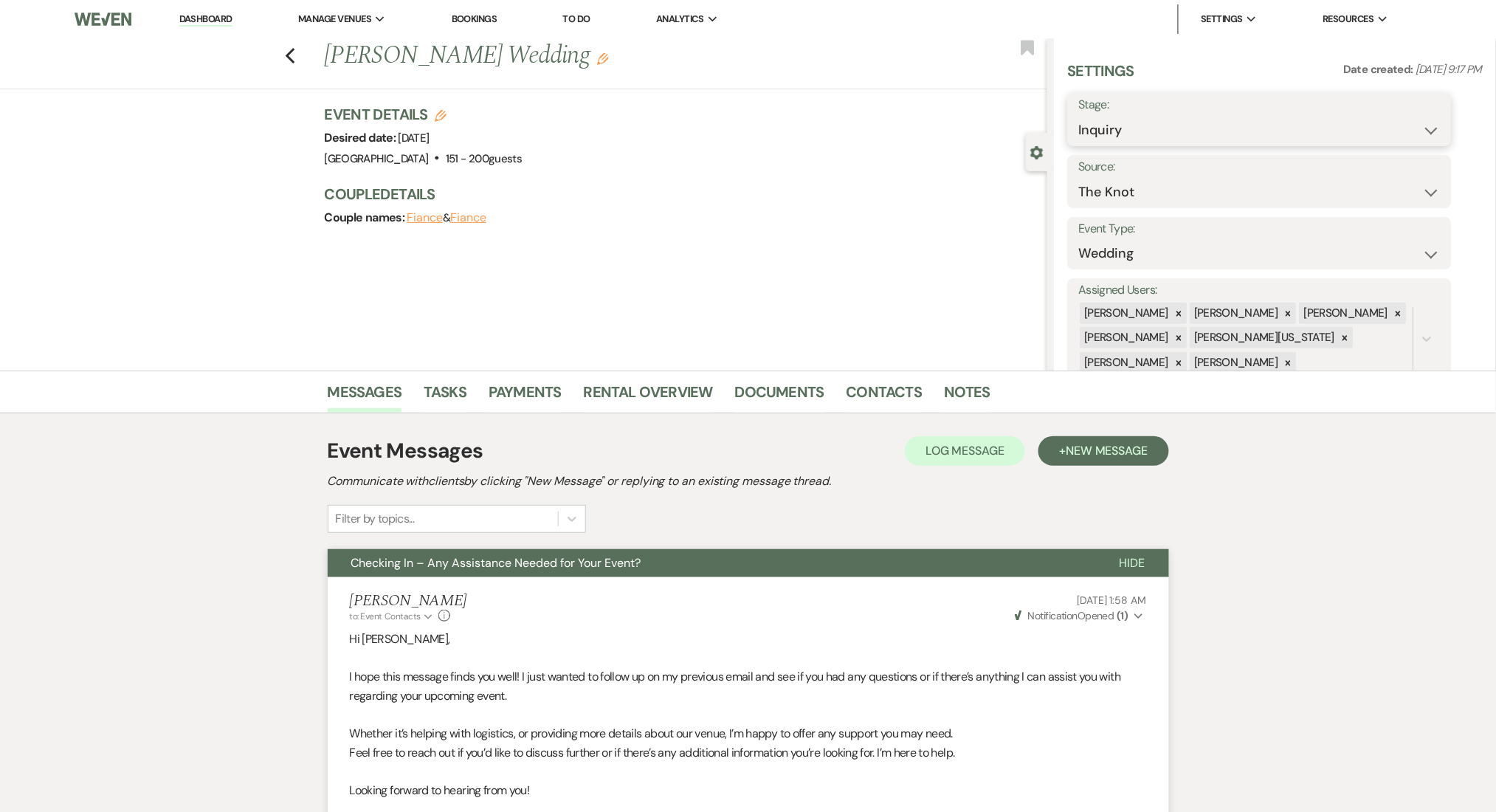
click at [1147, 136] on select "Inquiry Follow Up Tour Requested Tour Confirmed Toured Proposal Sent Booked Lost" at bounding box center [1260, 130] width 361 height 29
click at [1079, 116] on select "Inquiry Follow Up Tour Requested Tour Confirmed Toured Proposal Sent Booked Lost" at bounding box center [1260, 130] width 361 height 29
click at [1092, 128] on select "Inquiry Follow Up Tour Requested Tour Confirmed Toured Proposal Sent Booked Lost" at bounding box center [1215, 130] width 271 height 29
select select "2"
click at [1079, 116] on select "Inquiry Follow Up Tour Requested Tour Confirmed Toured Proposal Sent Booked Lost" at bounding box center [1215, 130] width 271 height 29
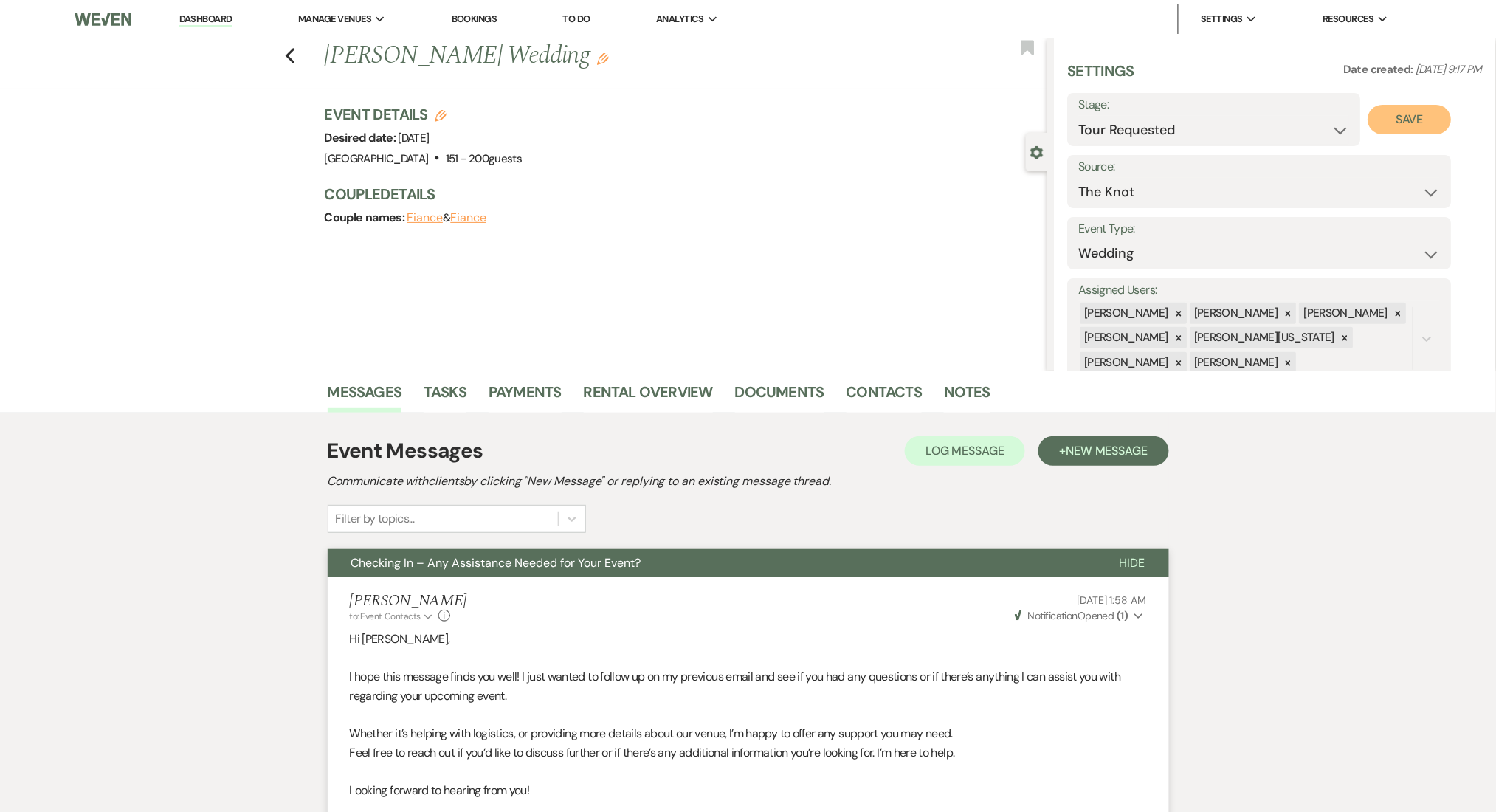
click at [1400, 127] on button "Save" at bounding box center [1410, 119] width 83 height 29
click at [293, 53] on icon "Previous" at bounding box center [291, 56] width 11 height 18
select select "2"
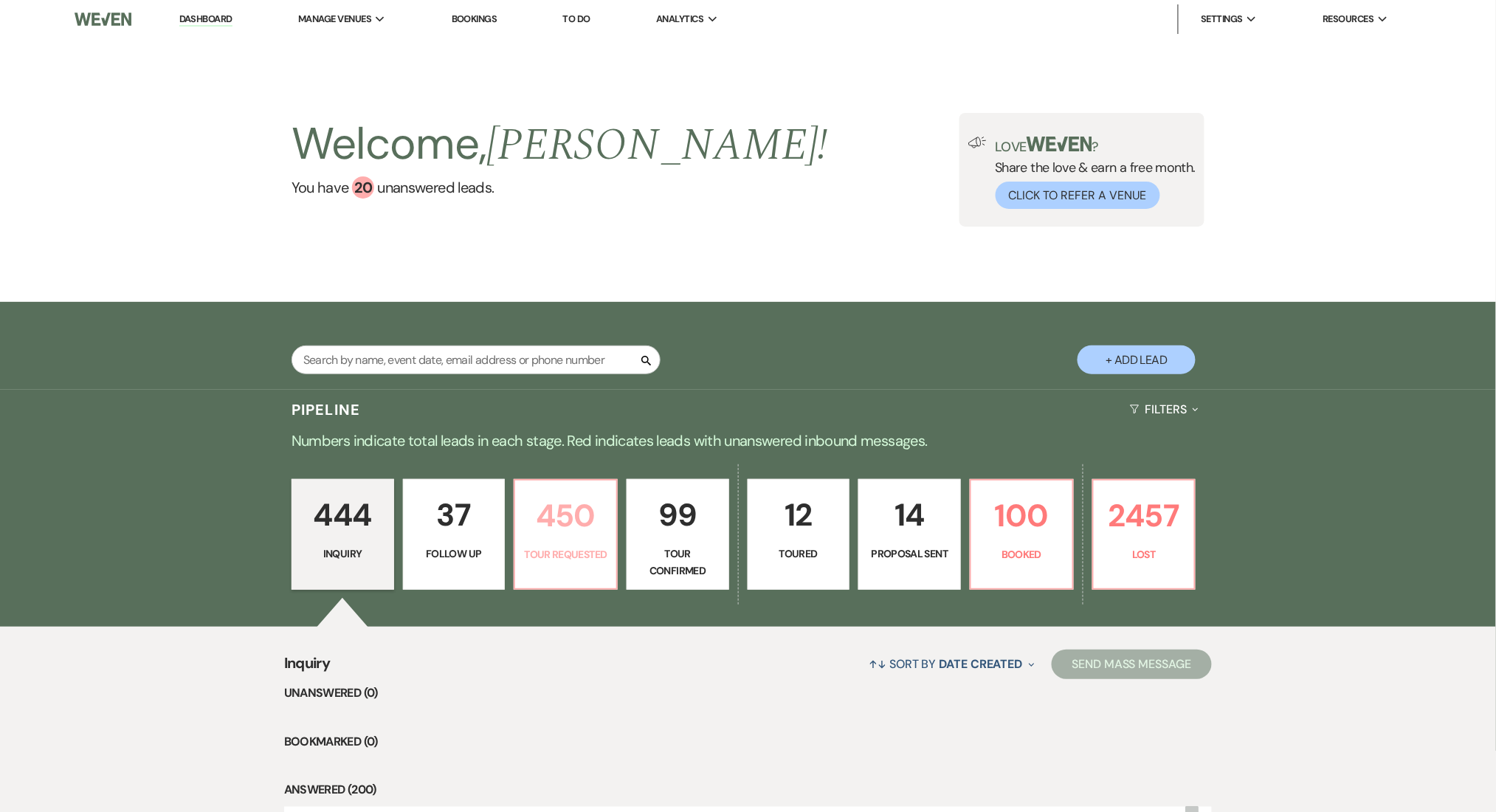
click at [566, 546] on p "Tour Requested" at bounding box center [566, 554] width 83 height 16
select select "2"
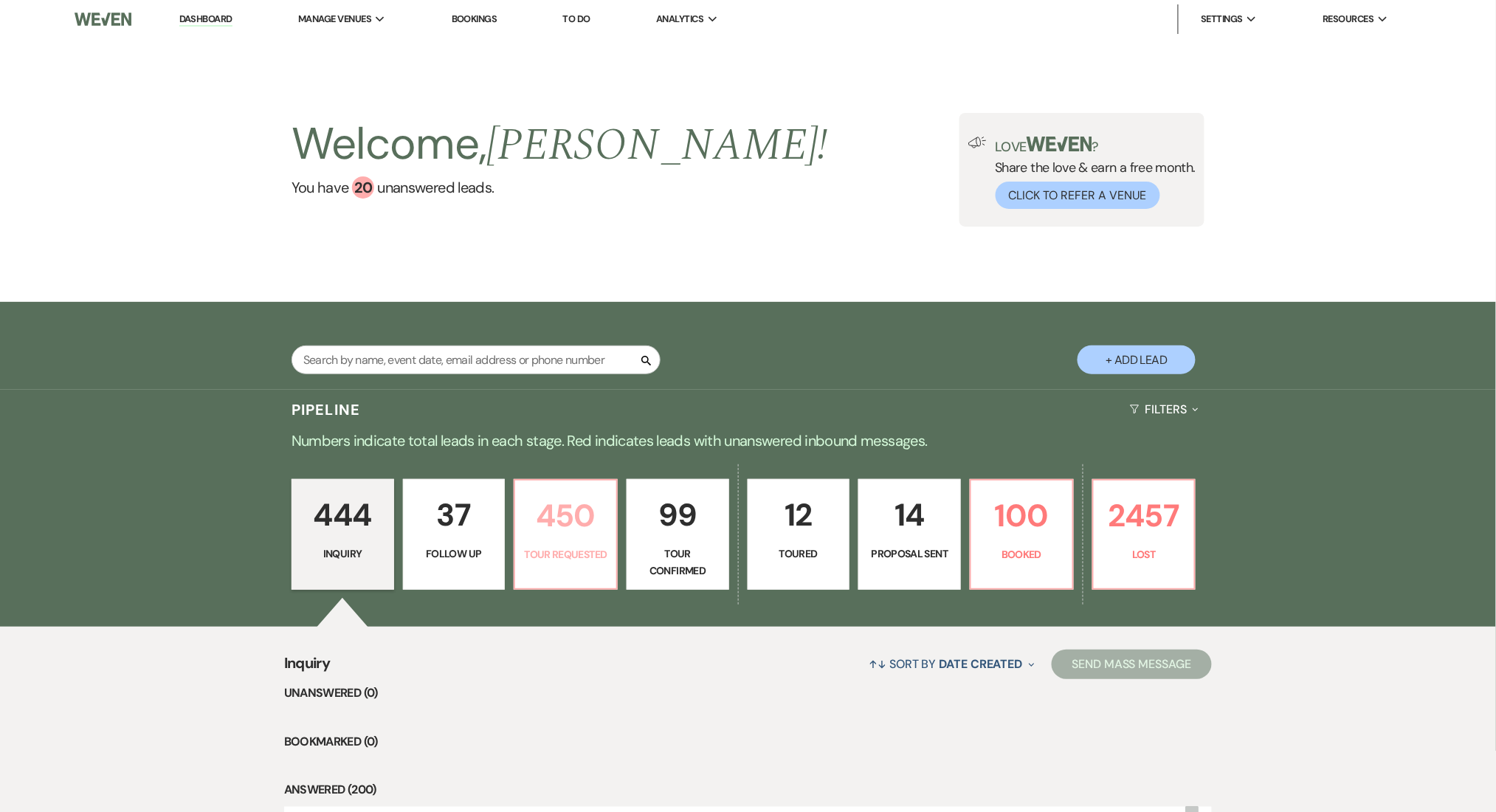
select select "2"
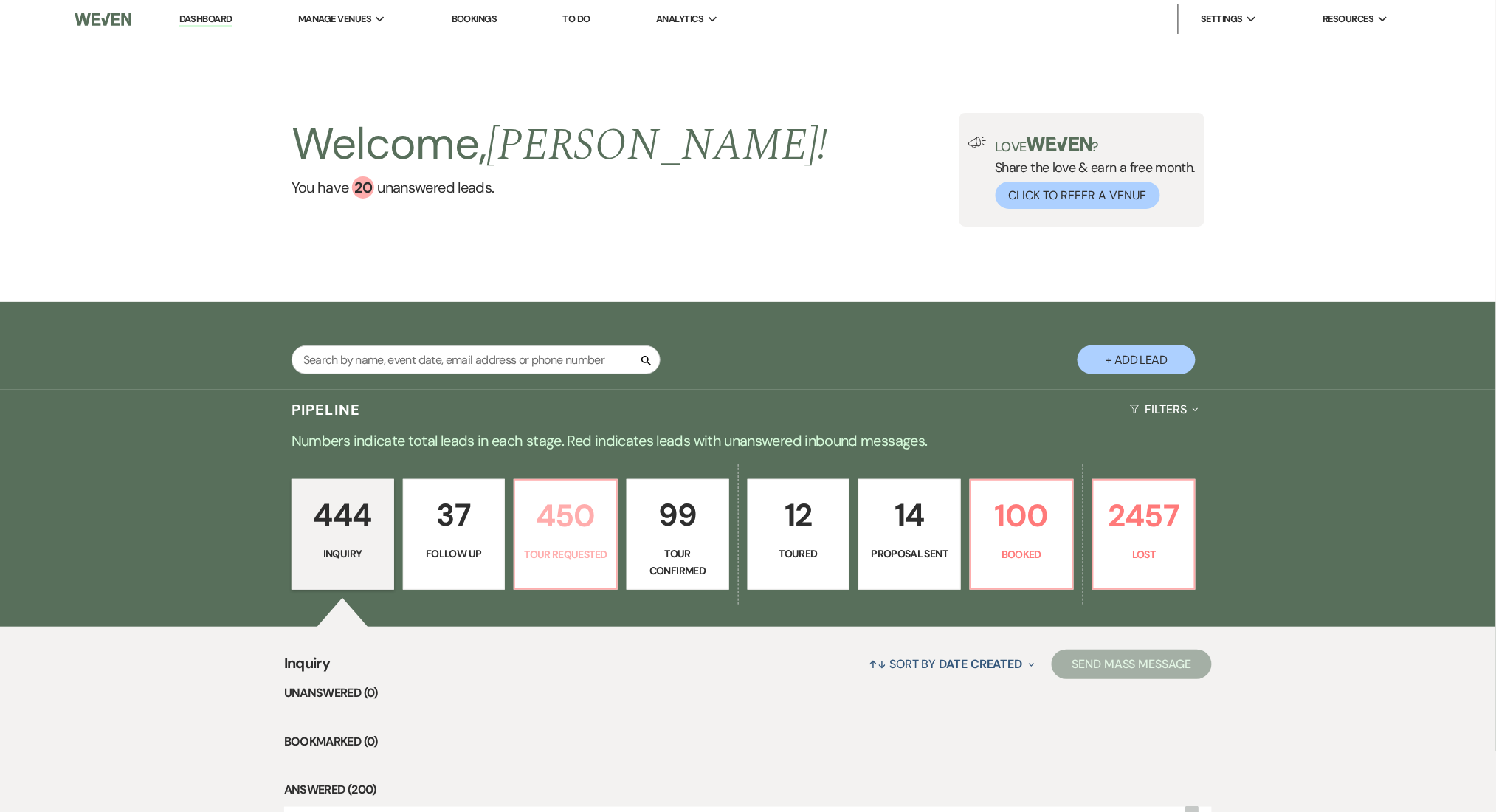
select select "2"
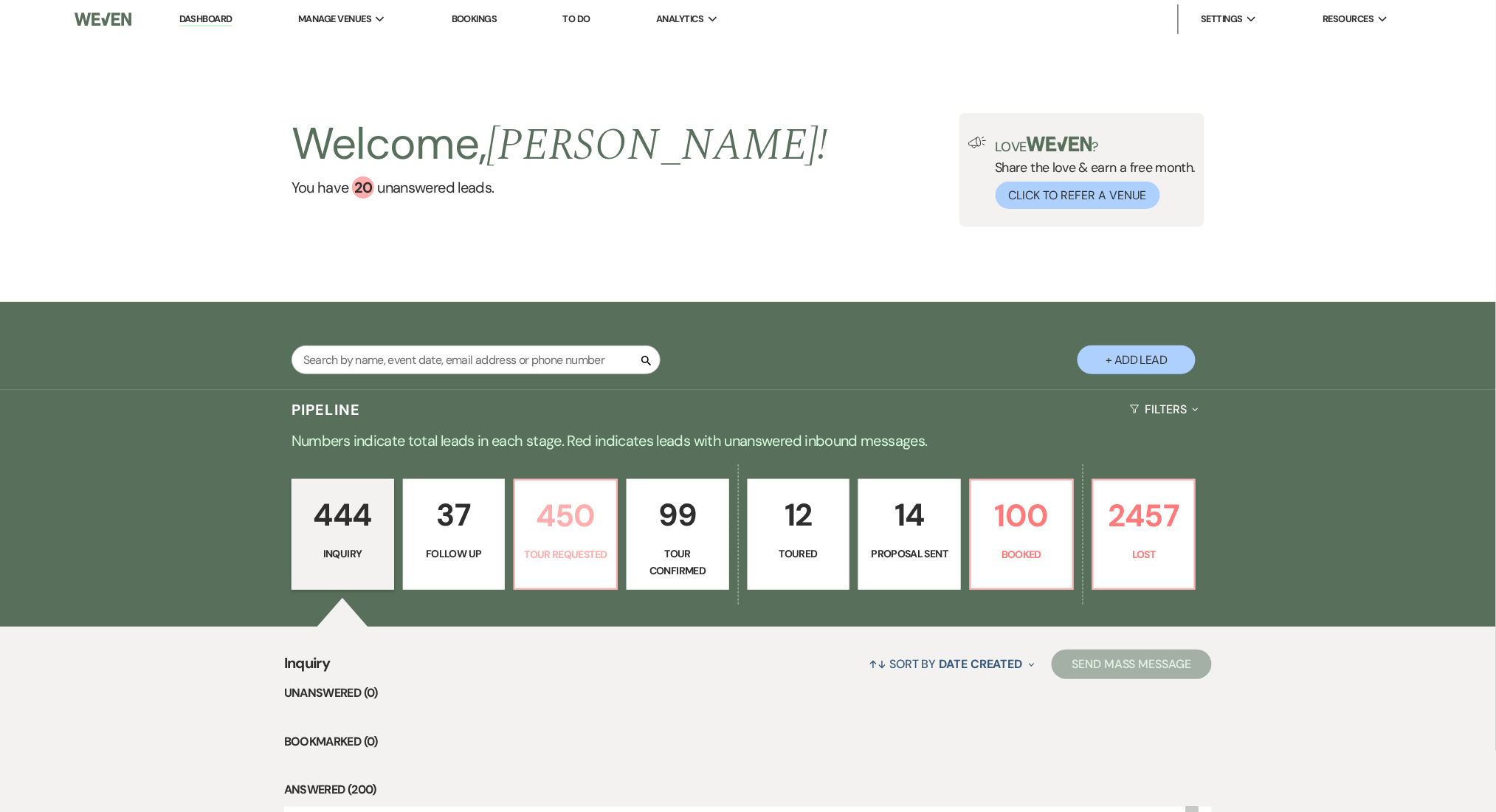
select select "2"
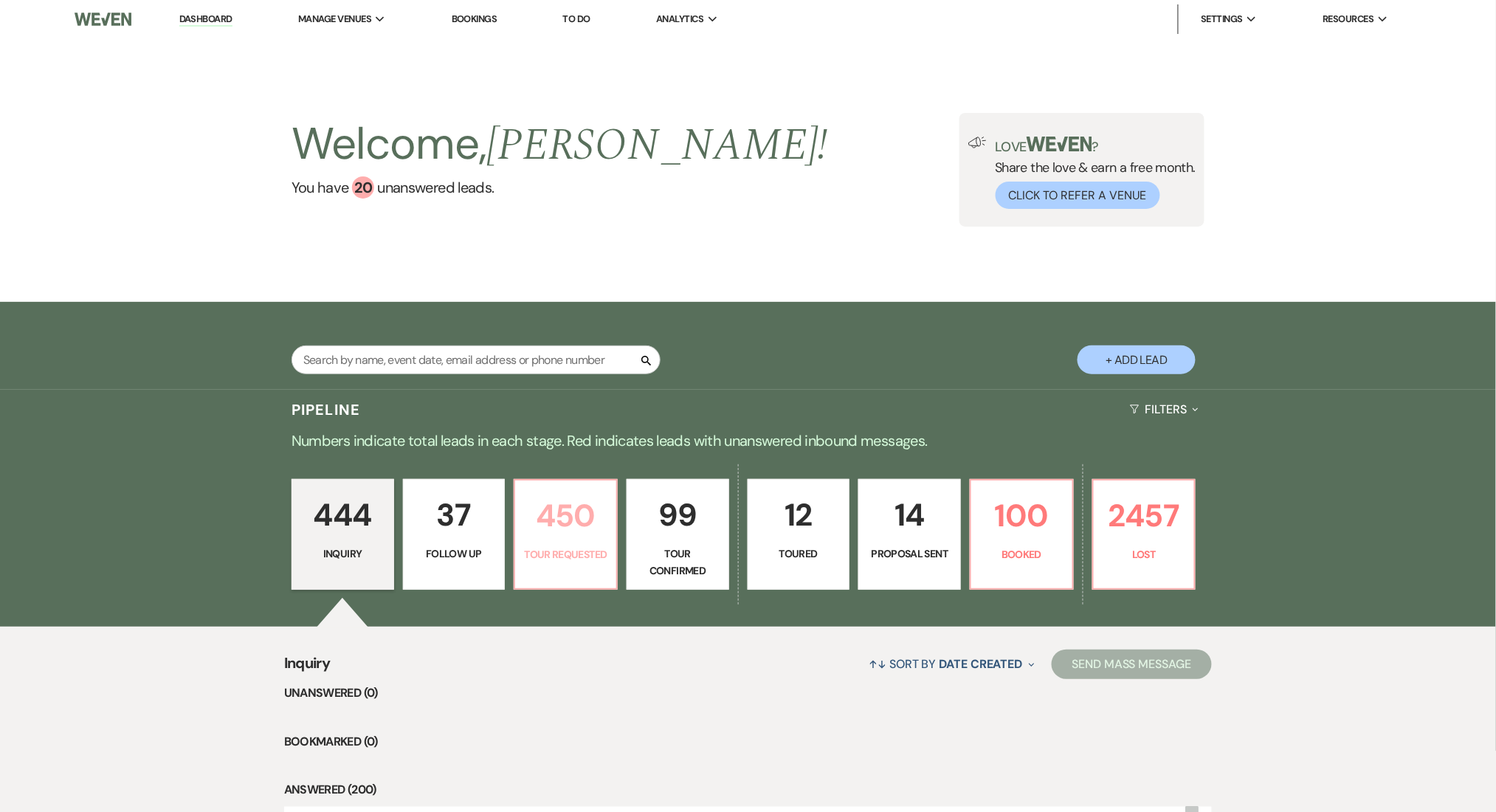
select select "2"
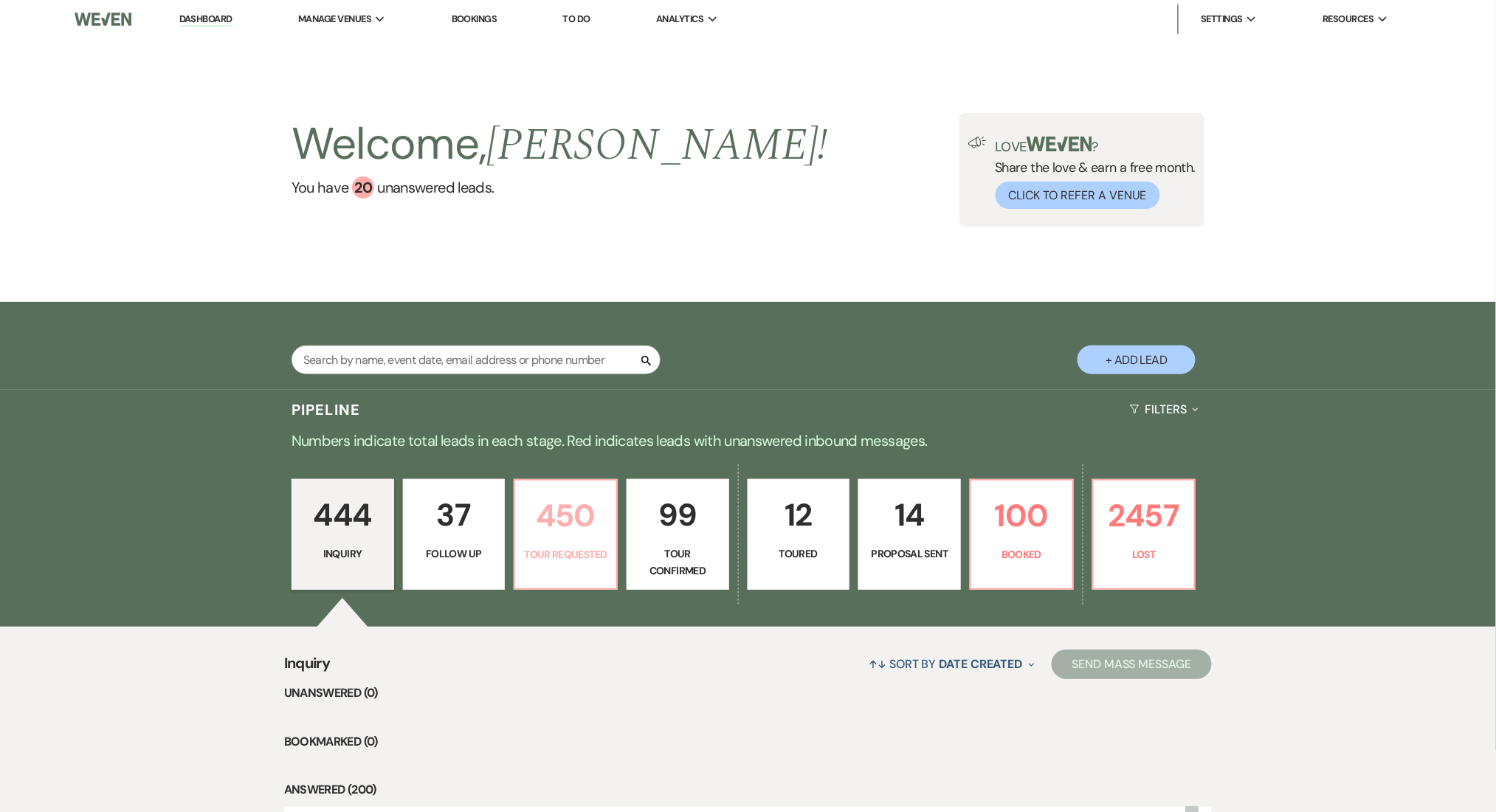
select select "2"
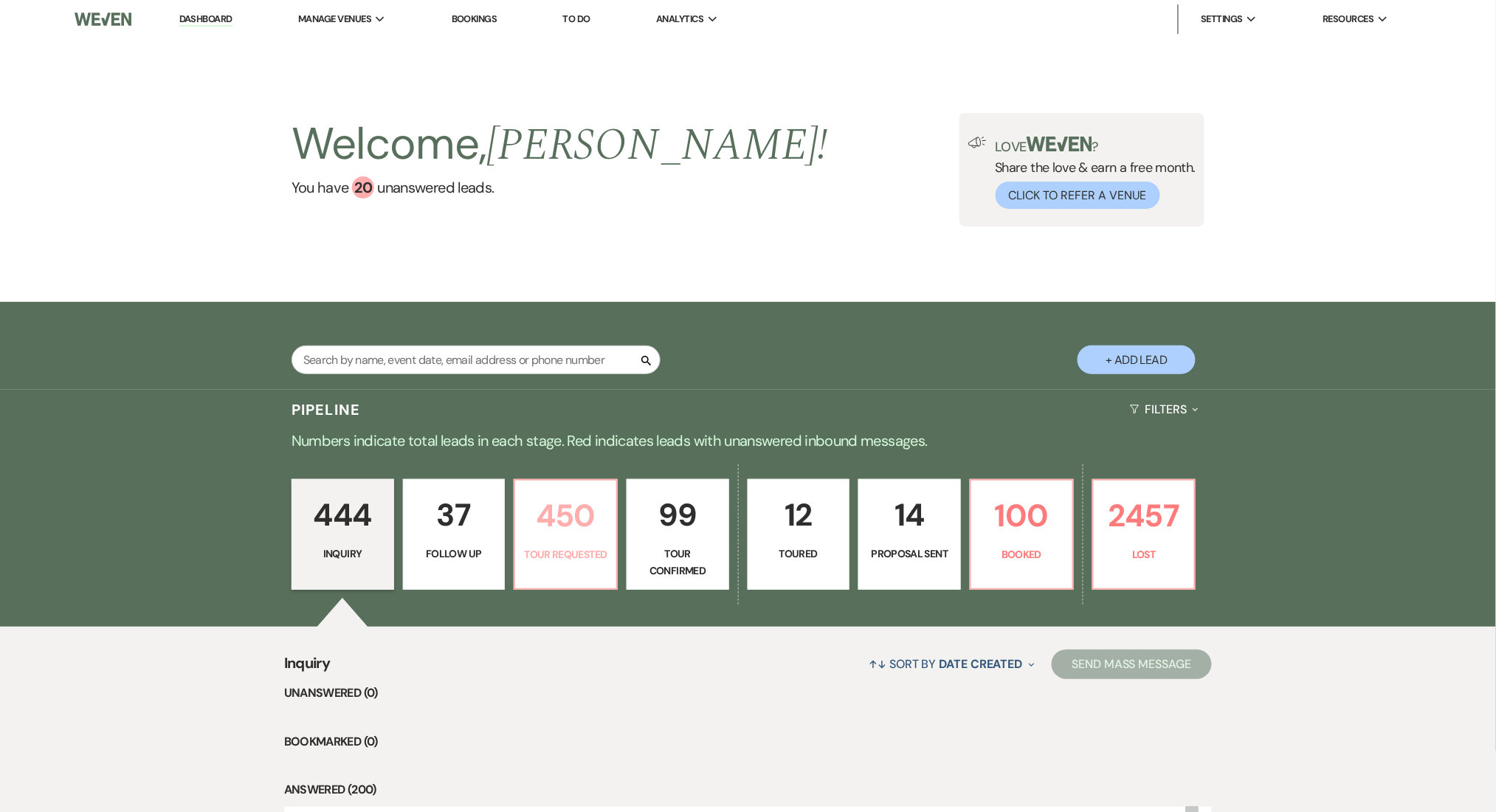
select select "2"
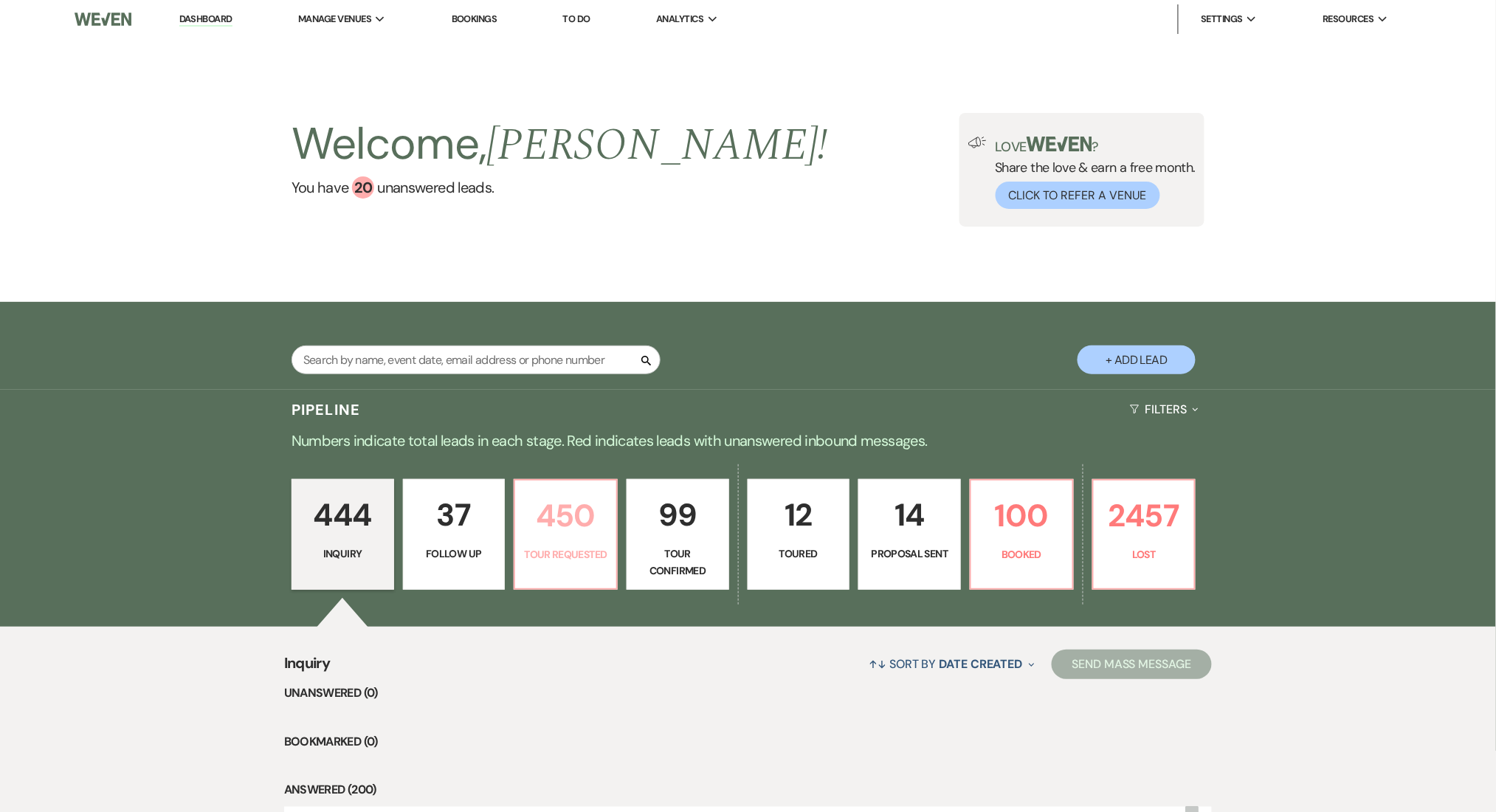
select select "2"
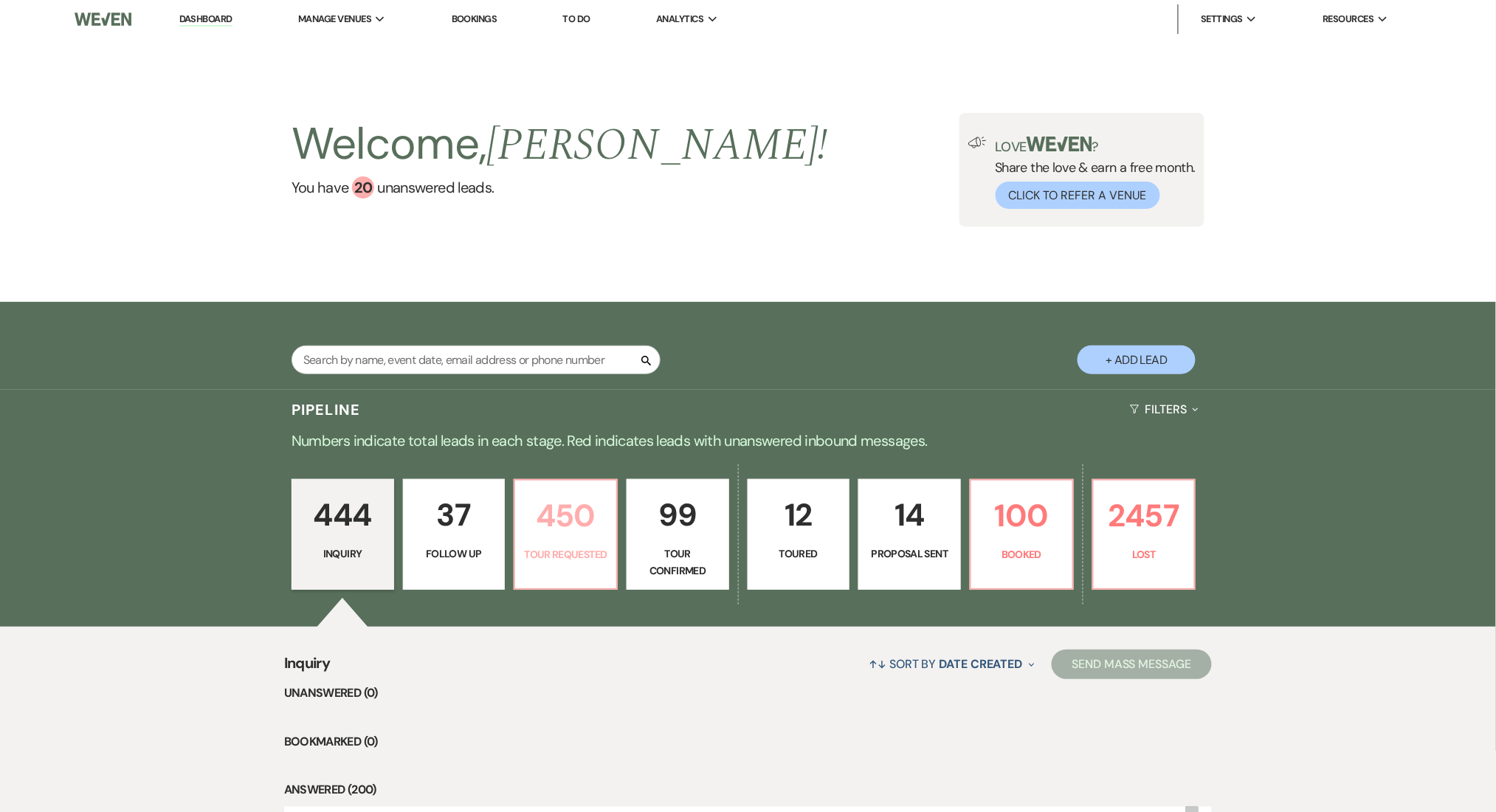
select select "2"
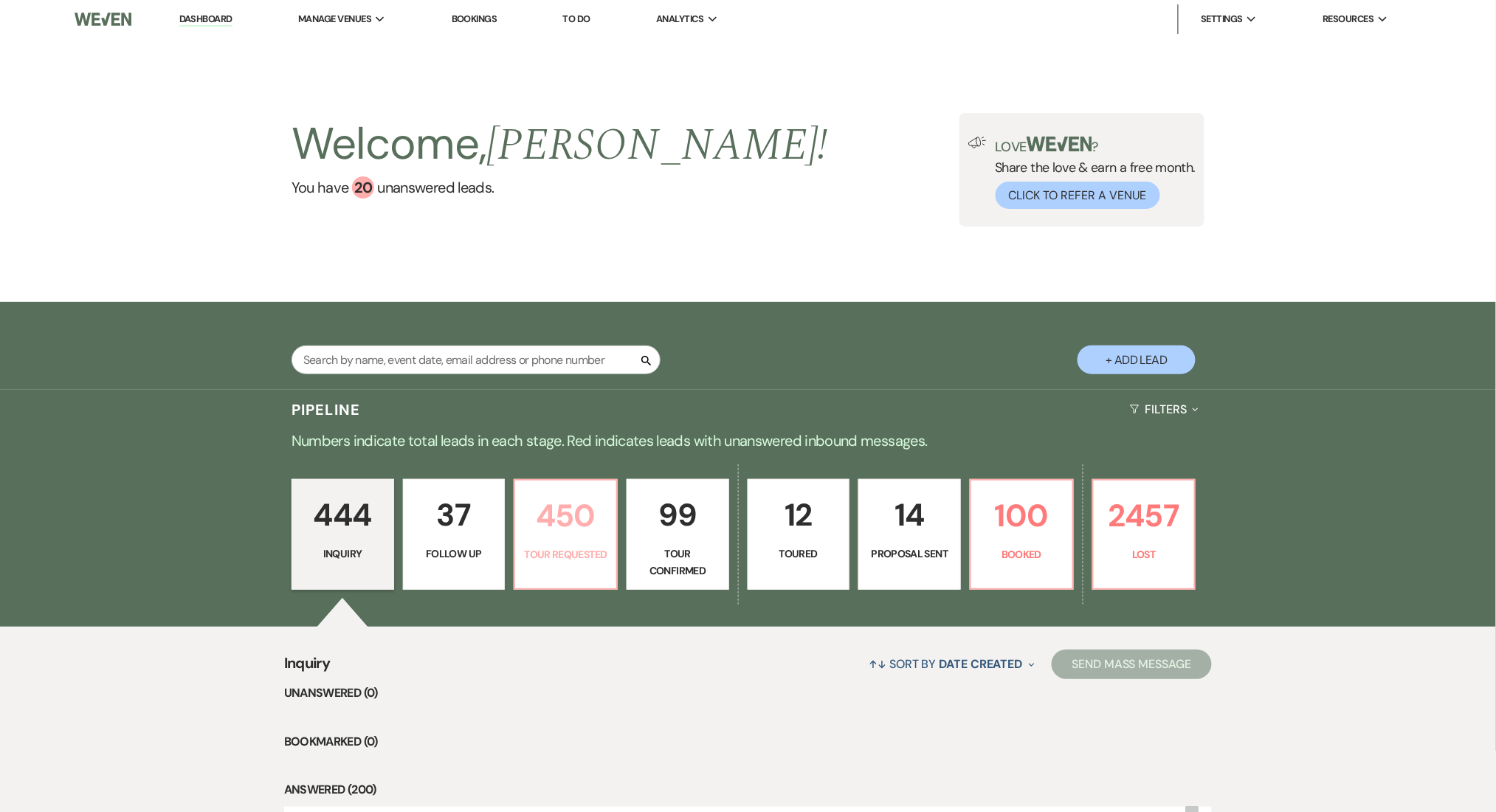
select select "2"
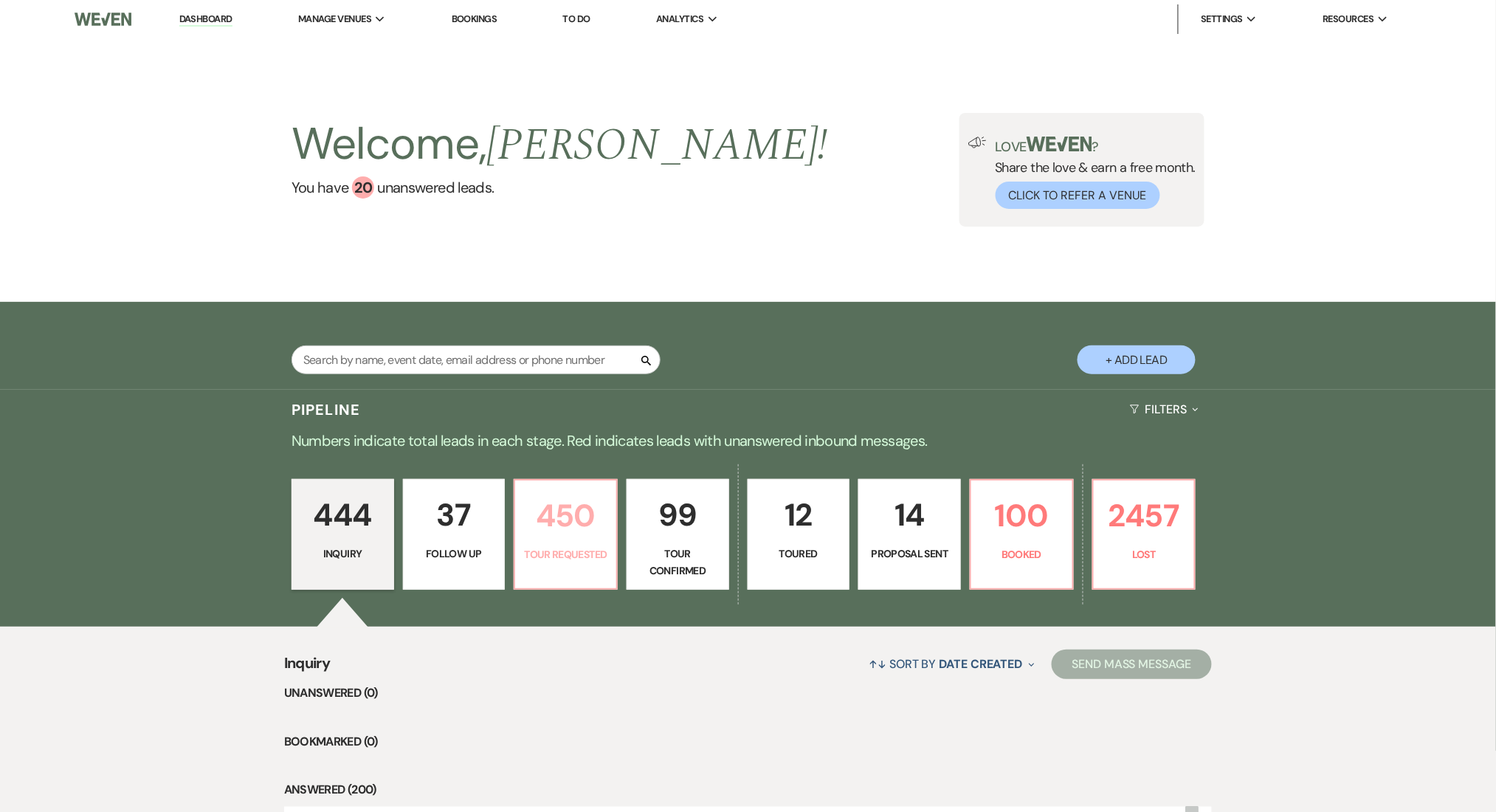
select select "2"
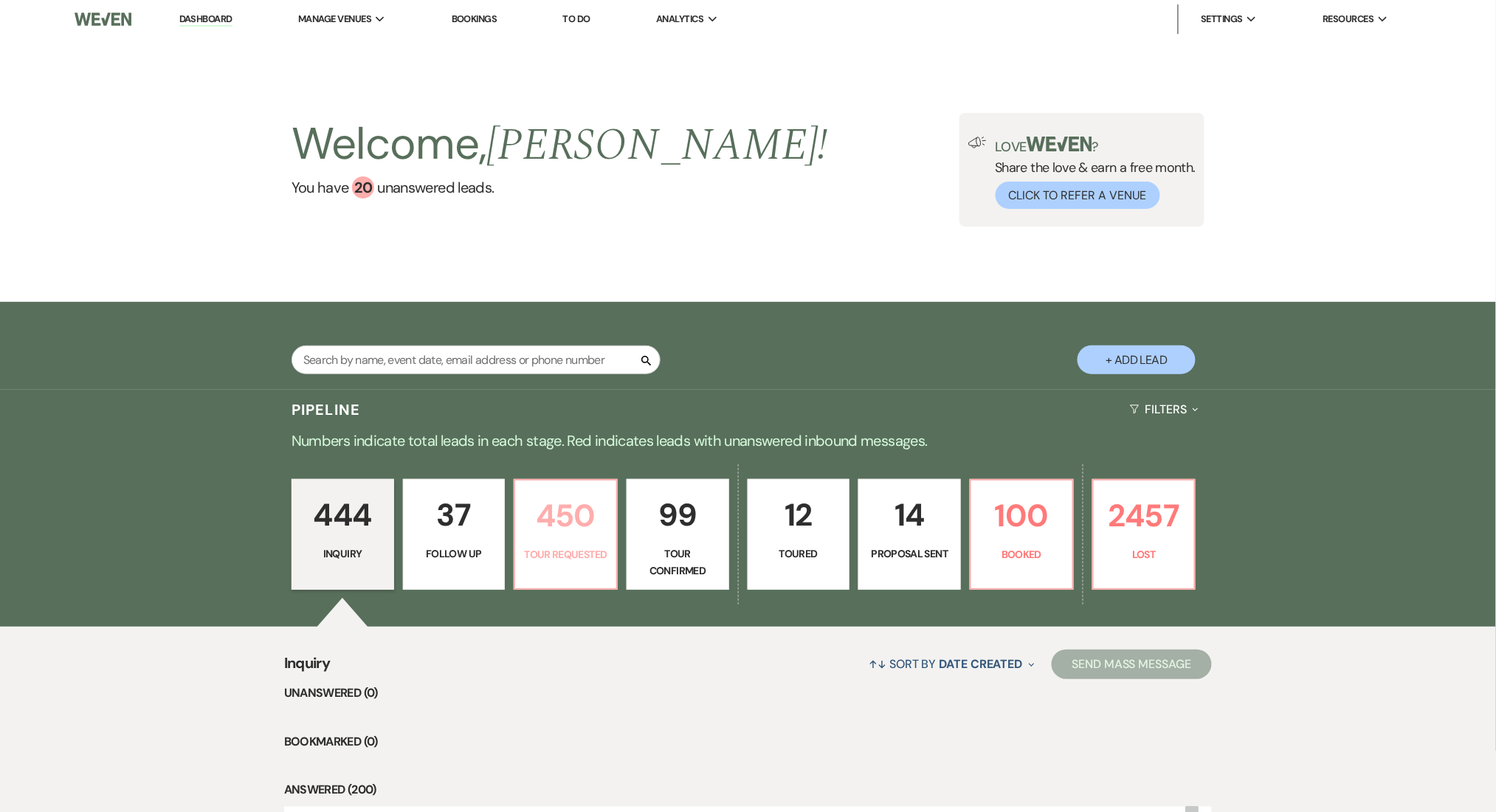
select select "2"
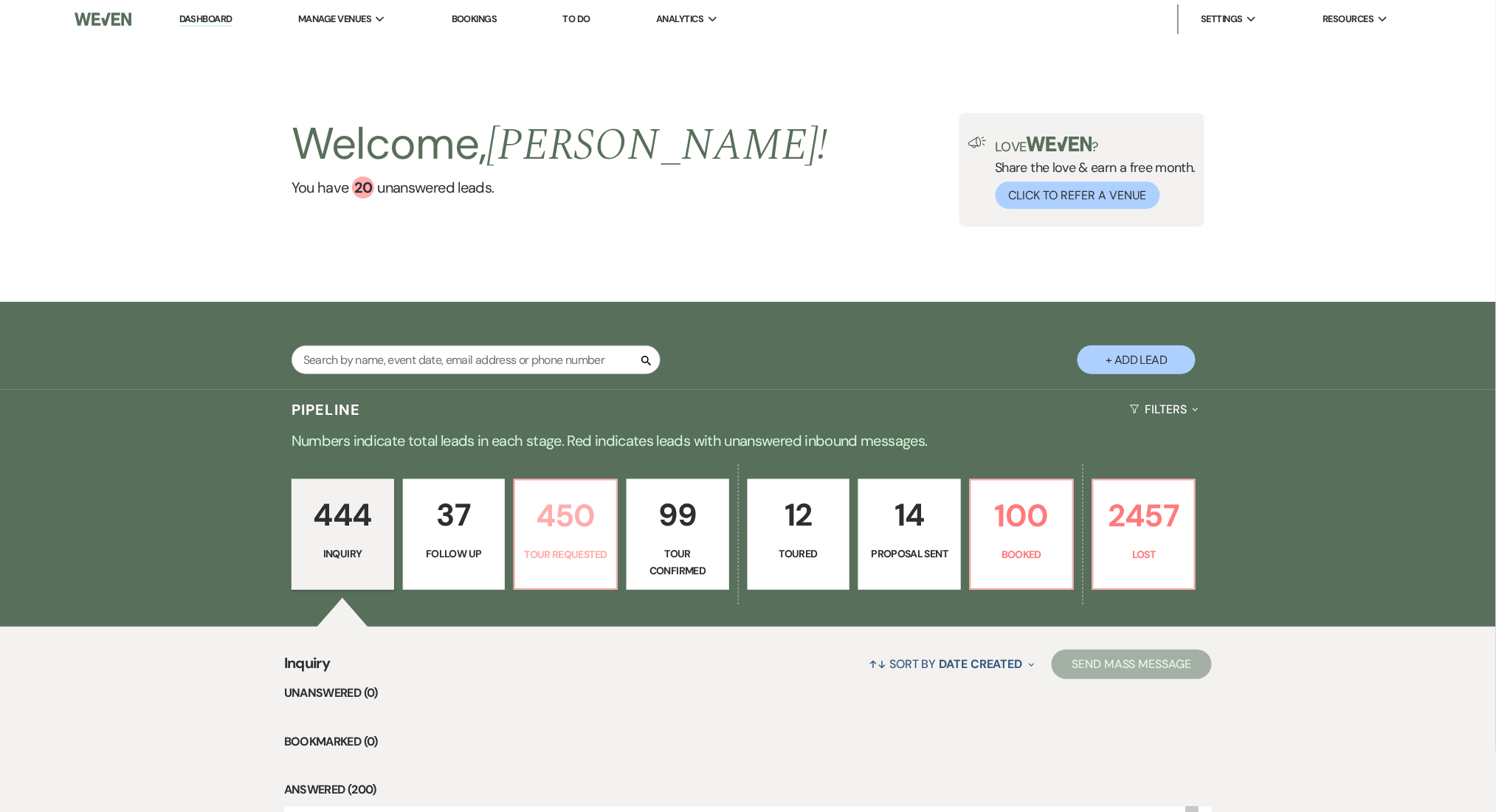
select select "2"
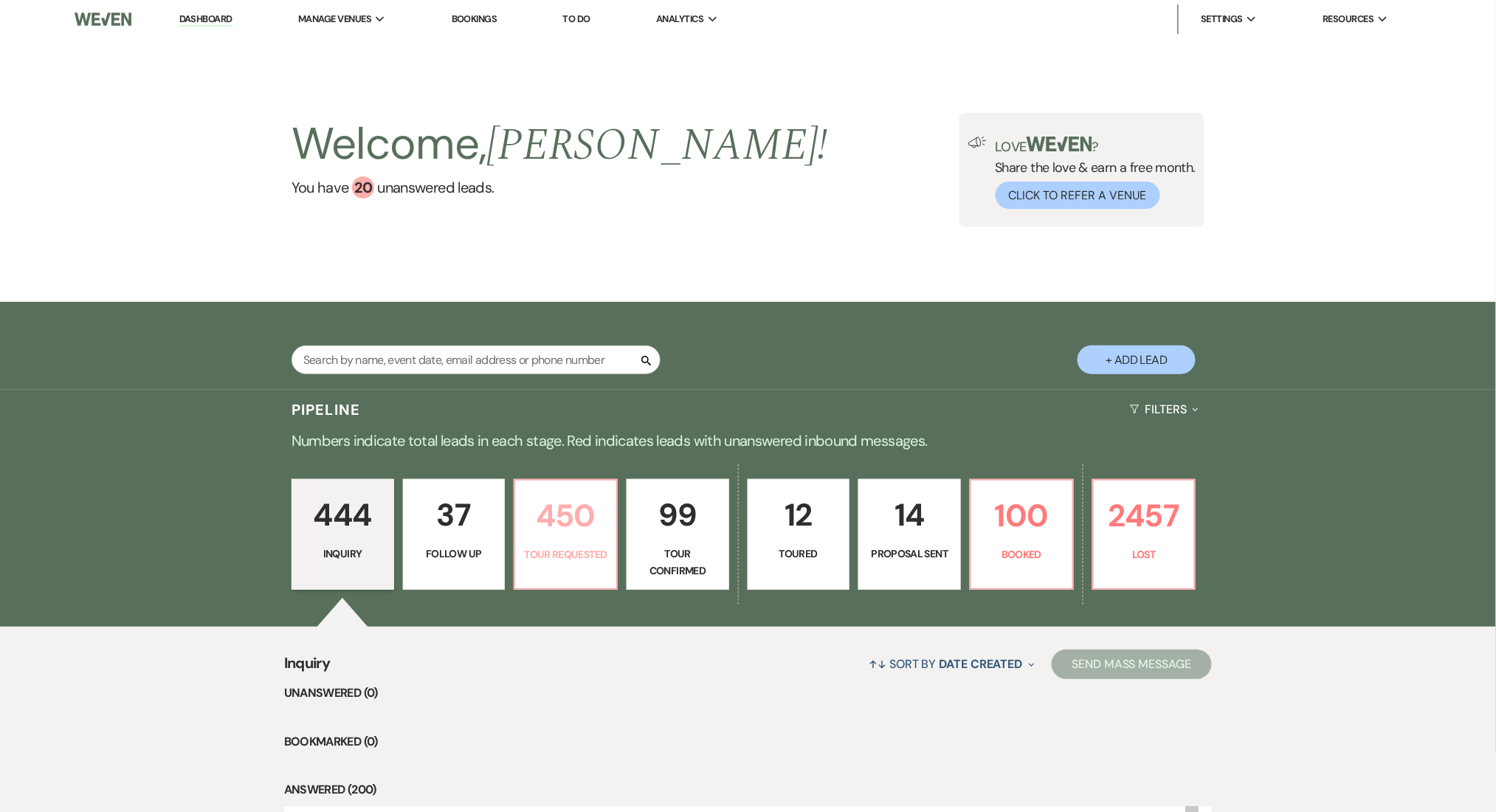
select select "2"
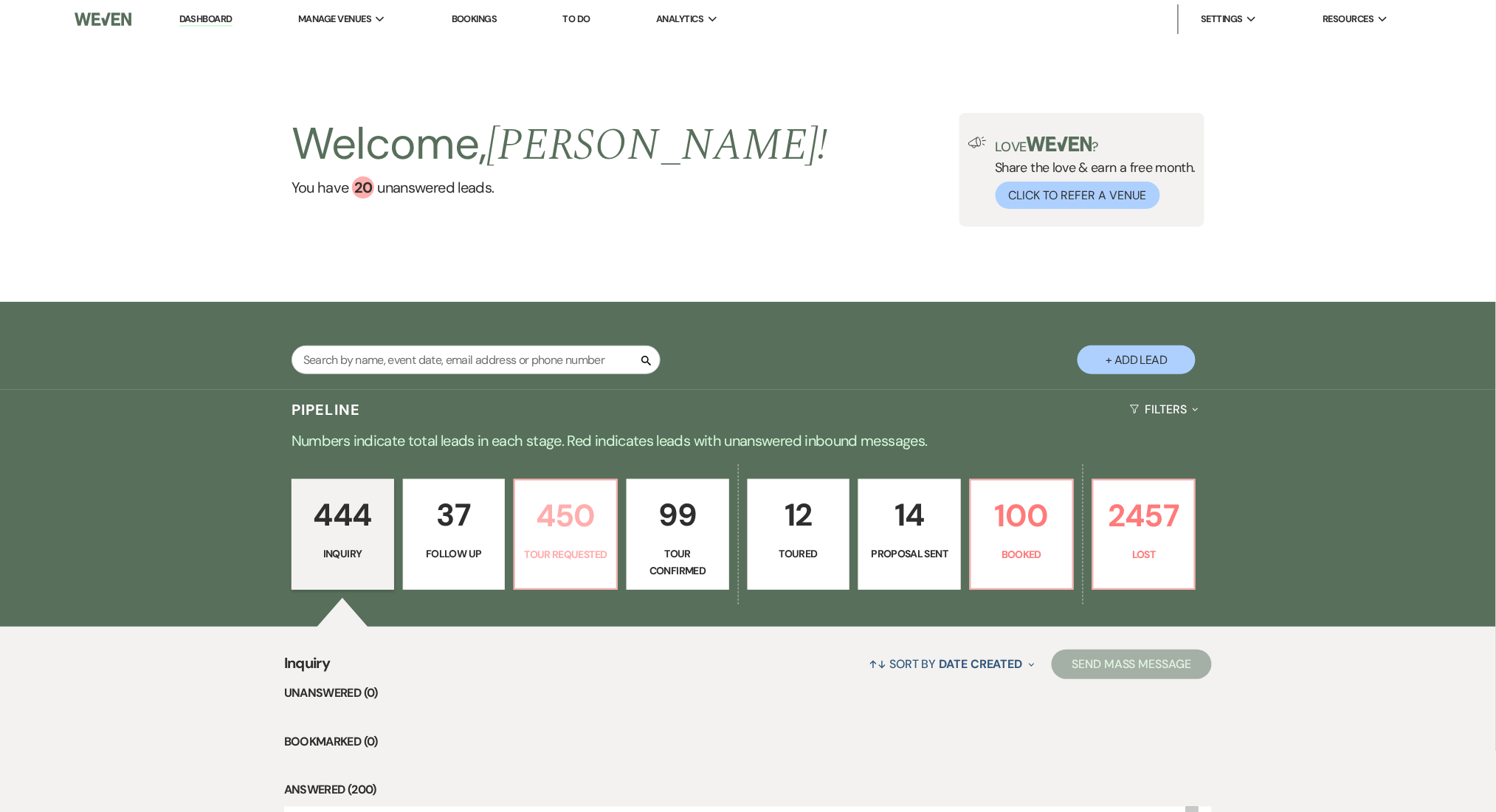
select select "2"
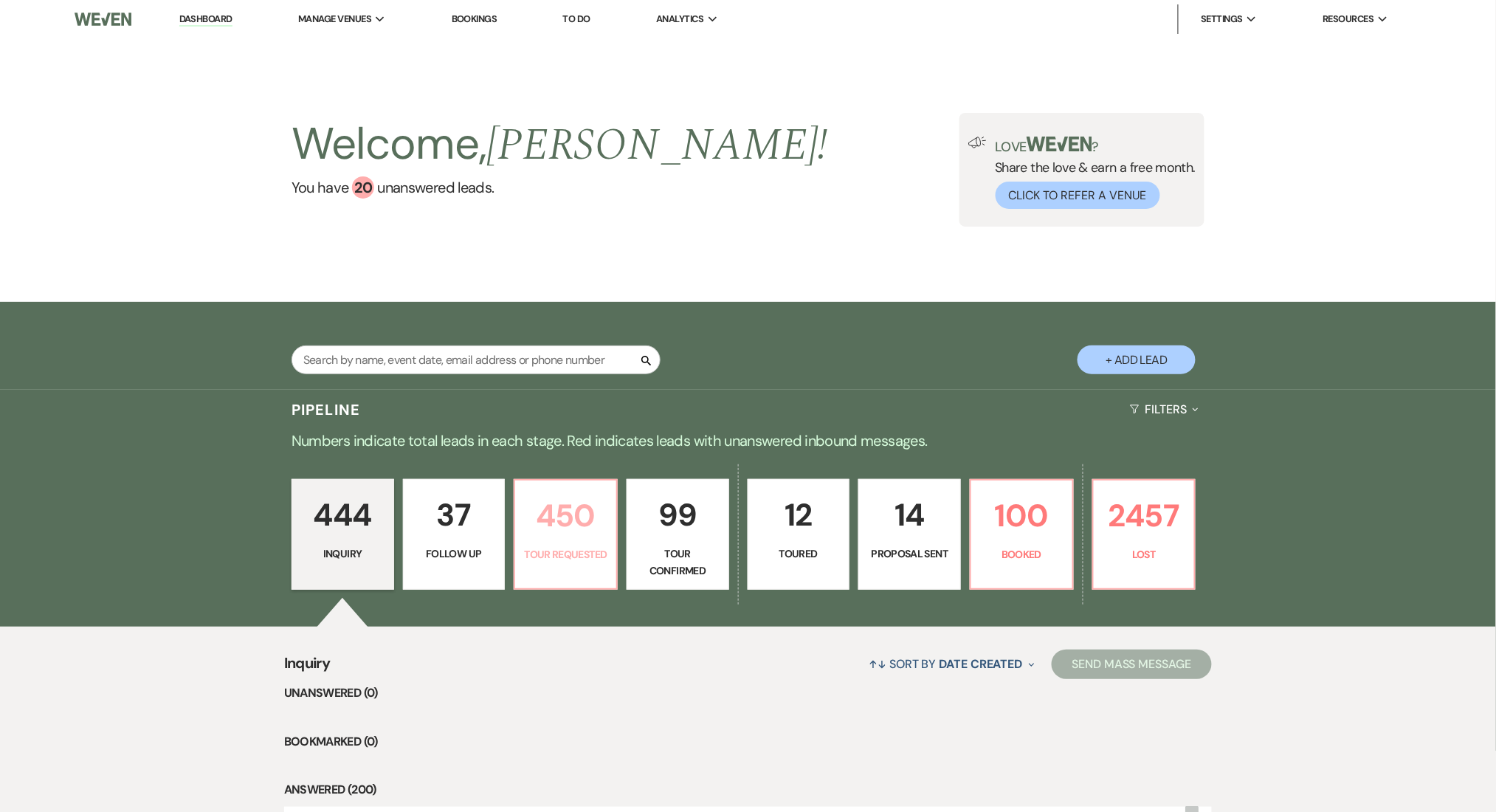
select select "2"
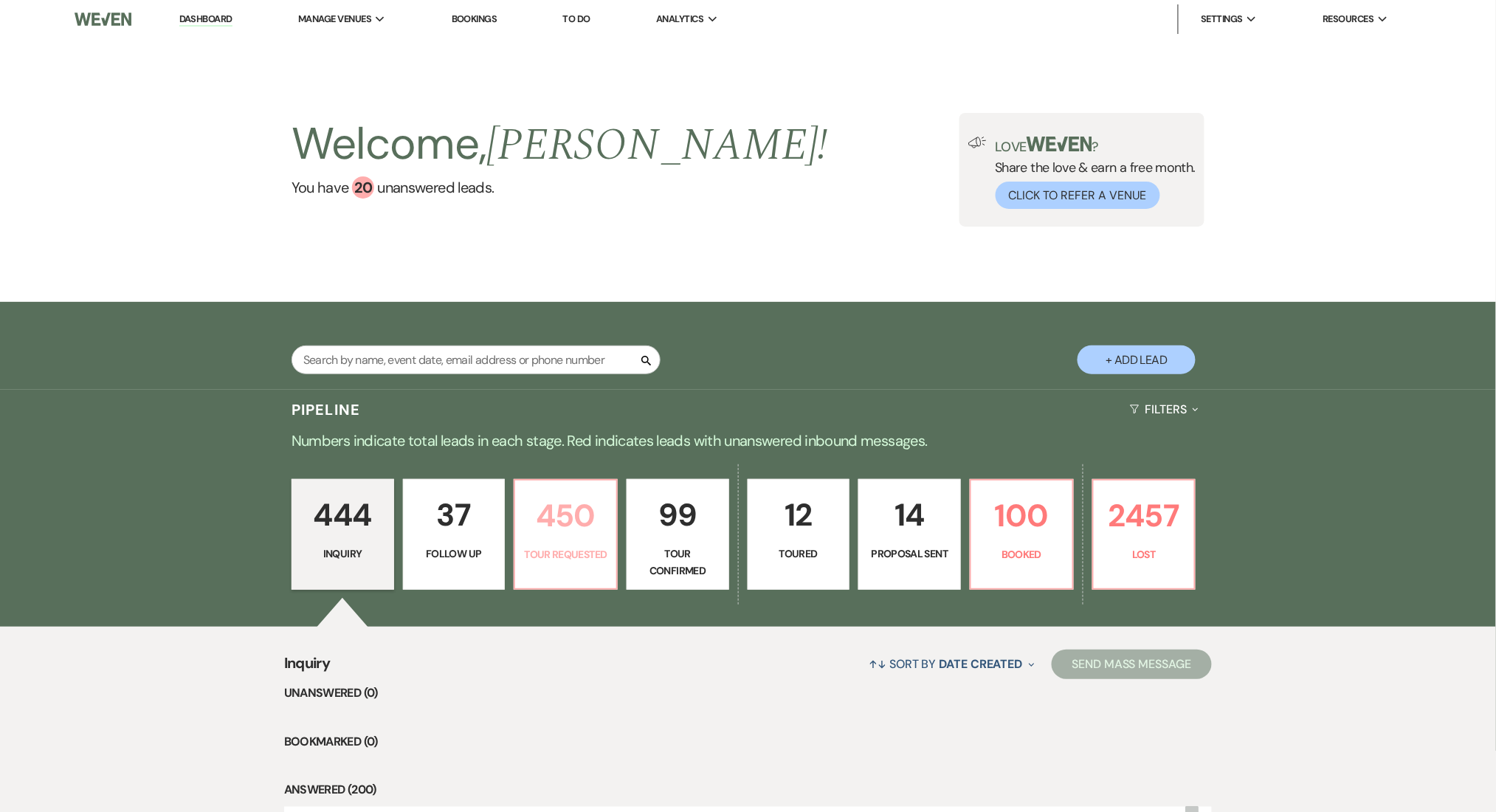
select select "2"
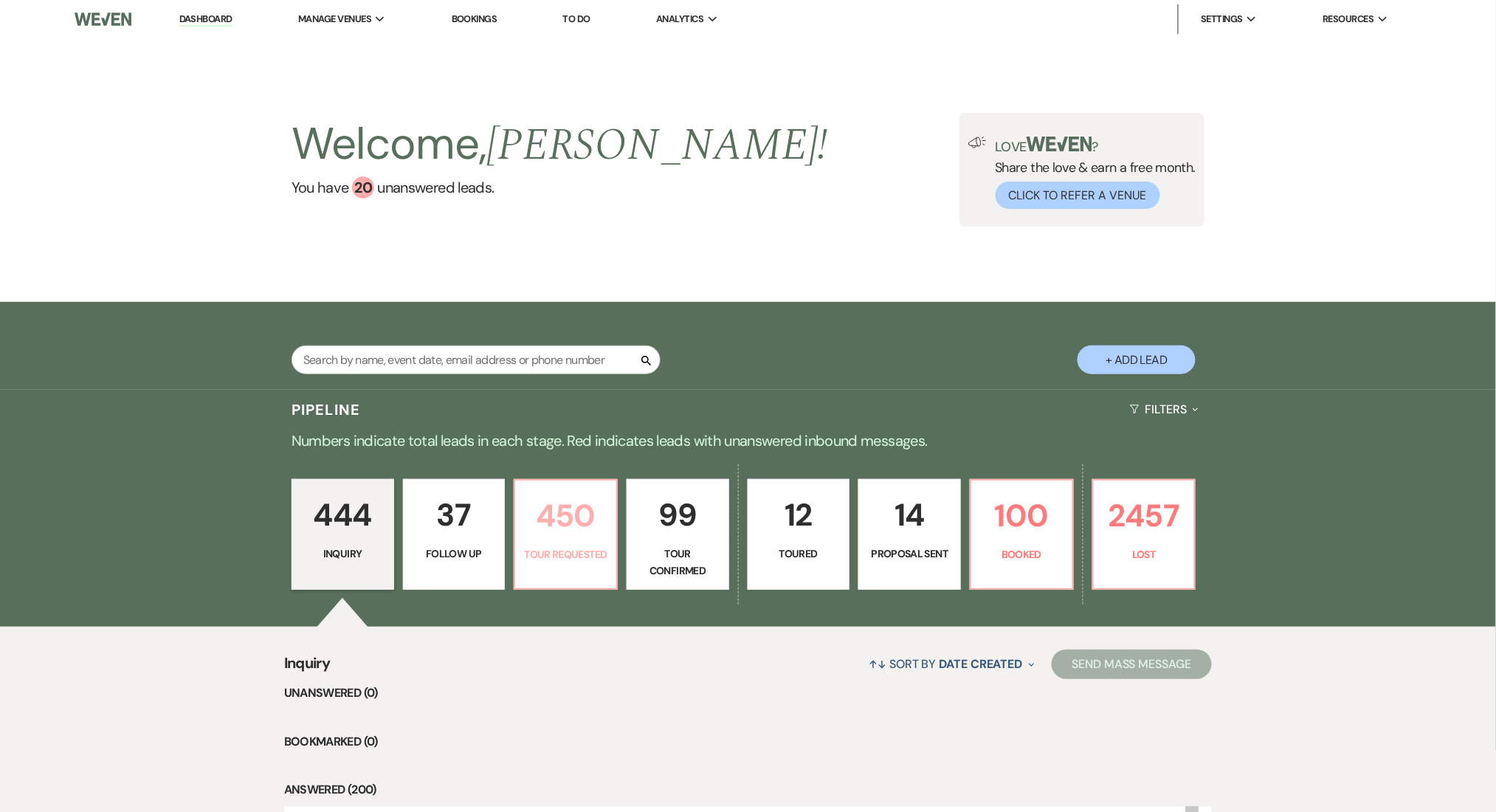
select select "2"
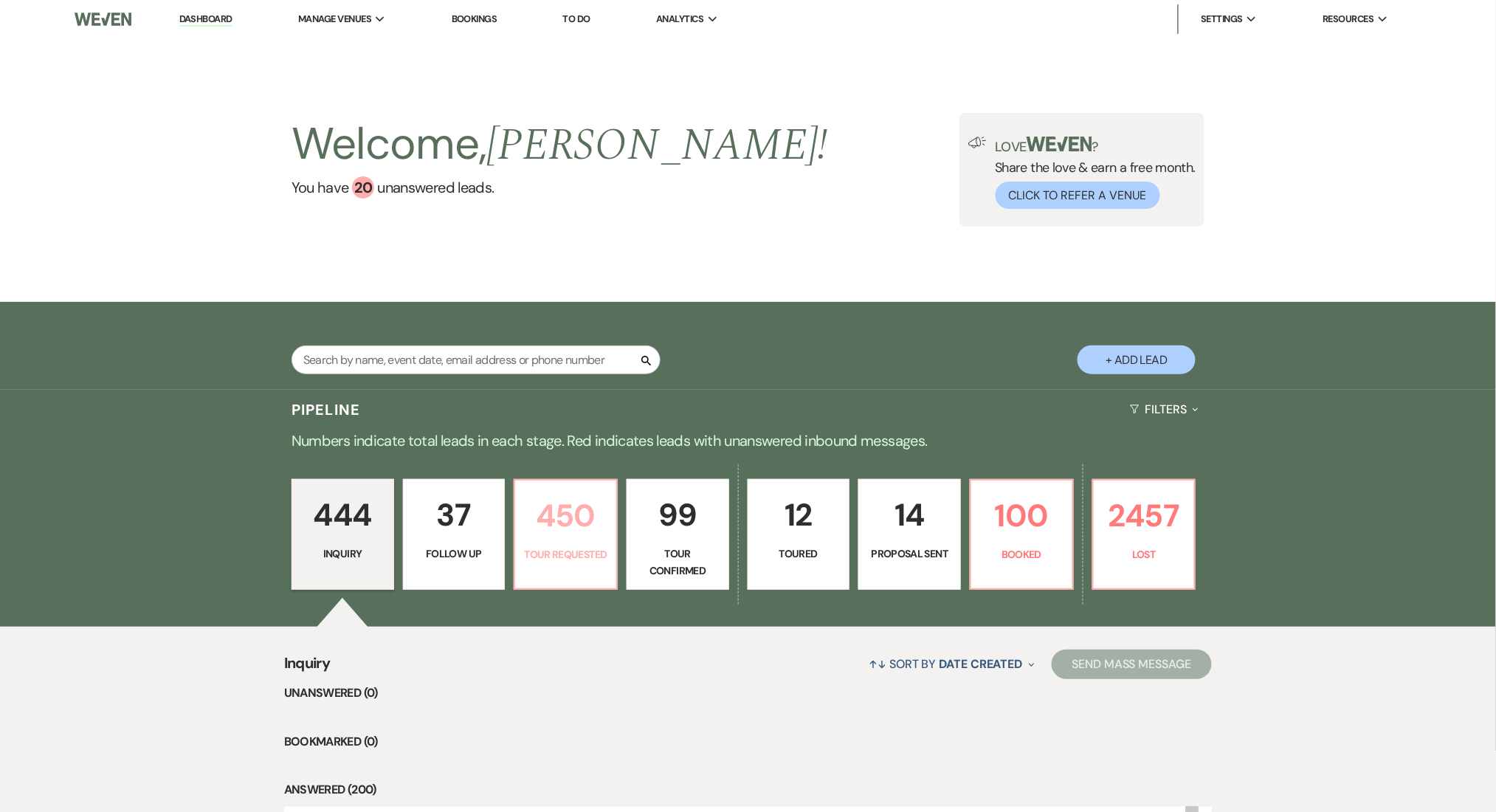
select select "2"
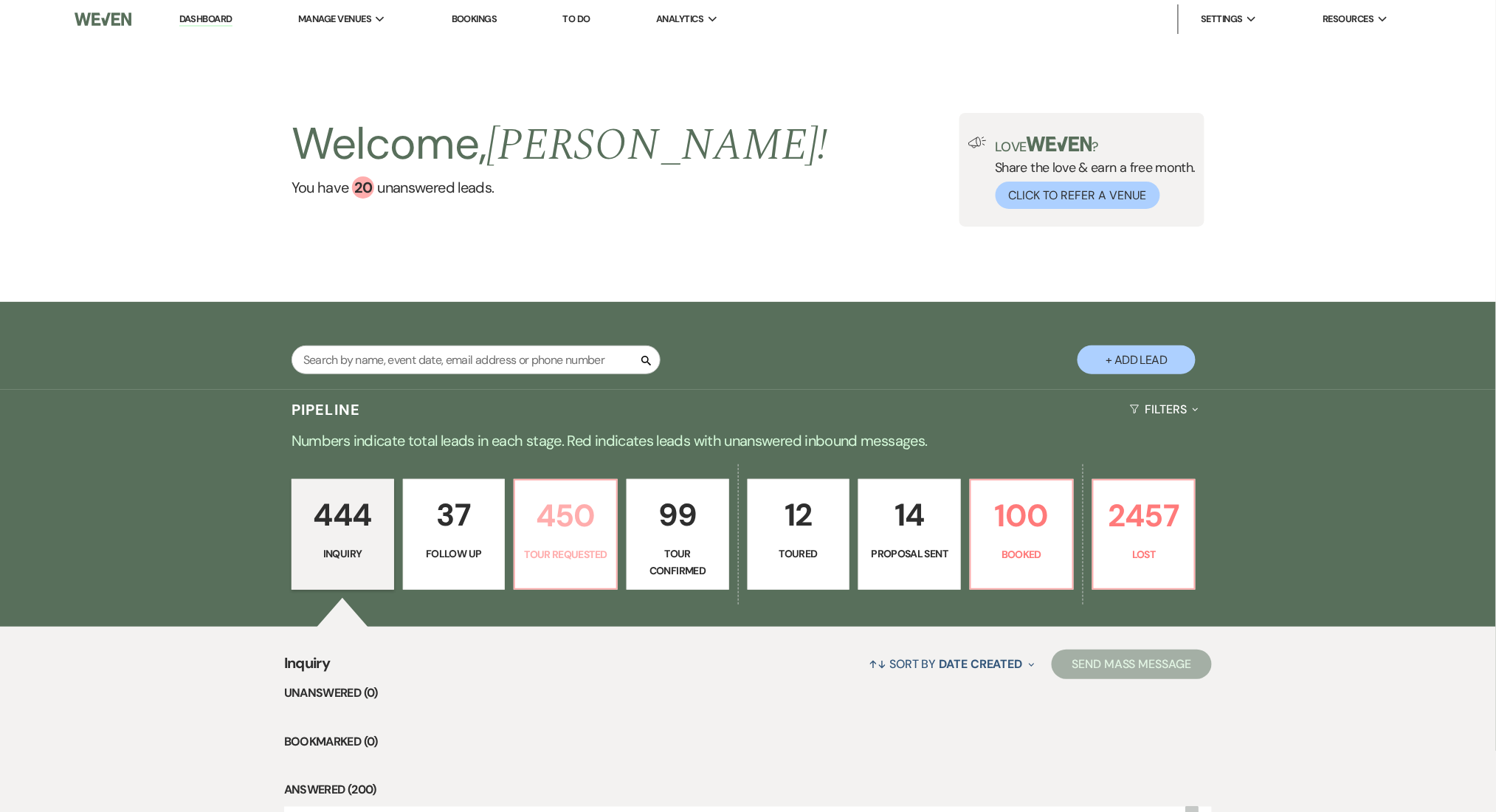
select select "2"
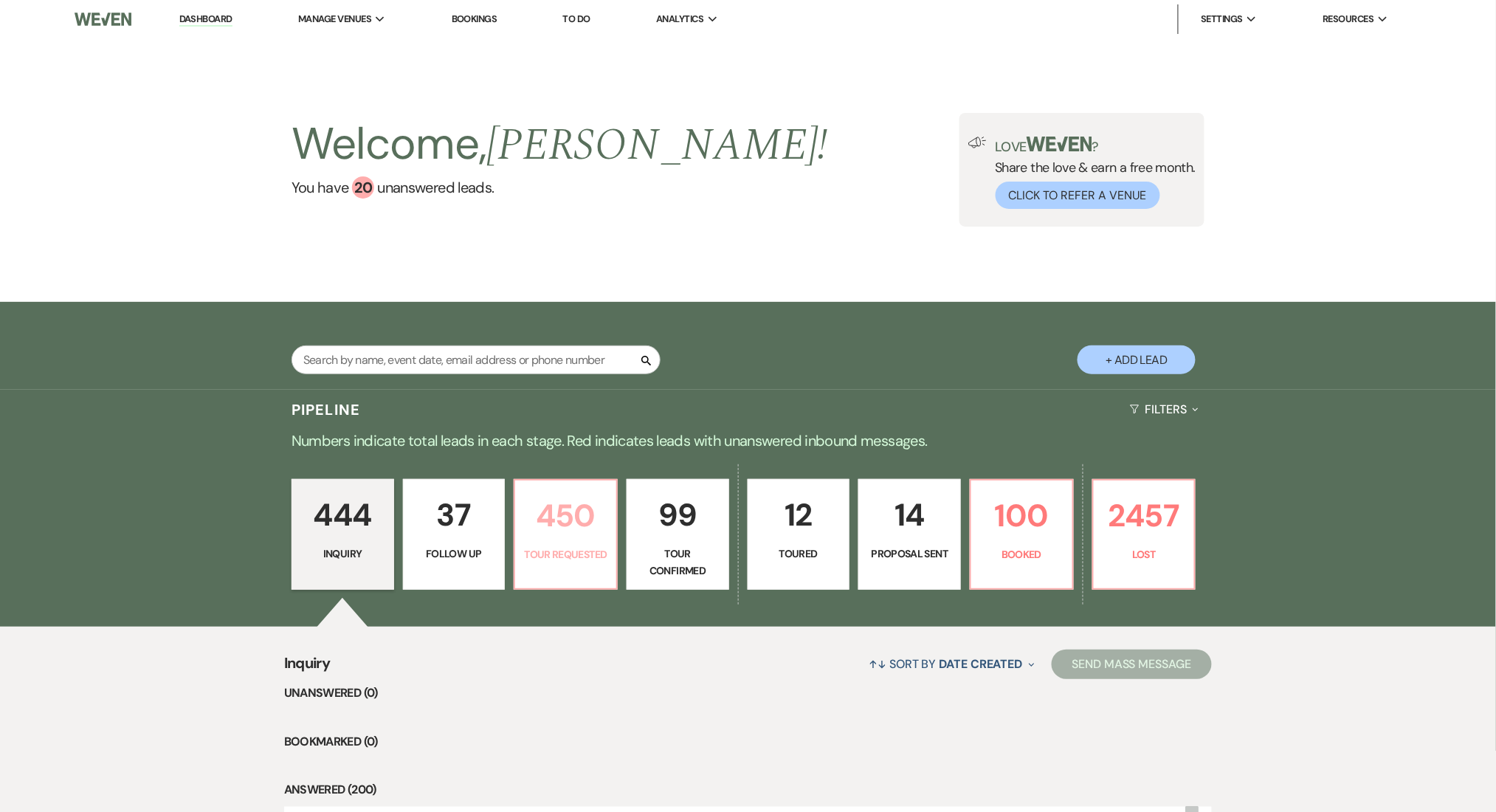
select select "2"
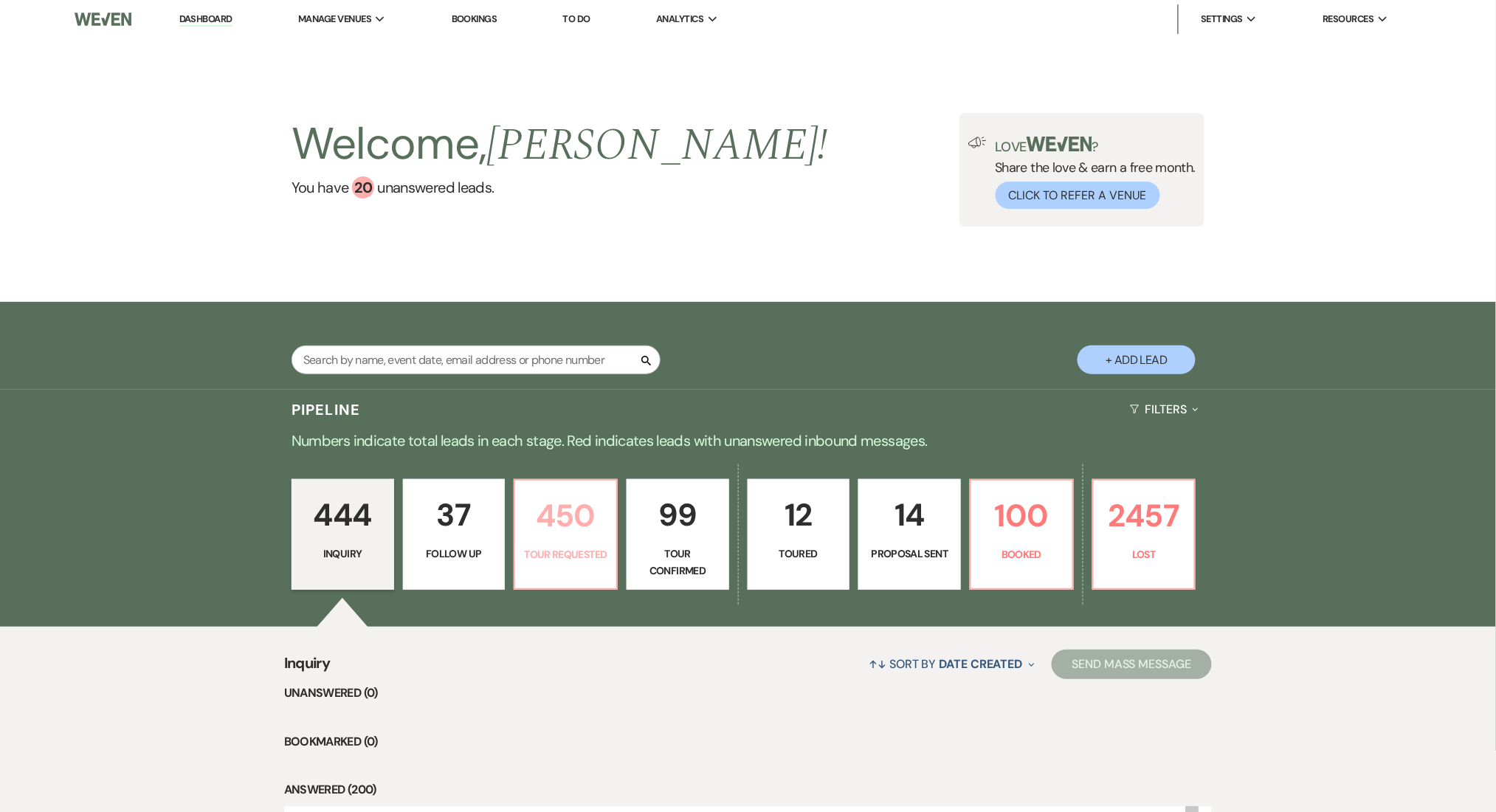
select select "2"
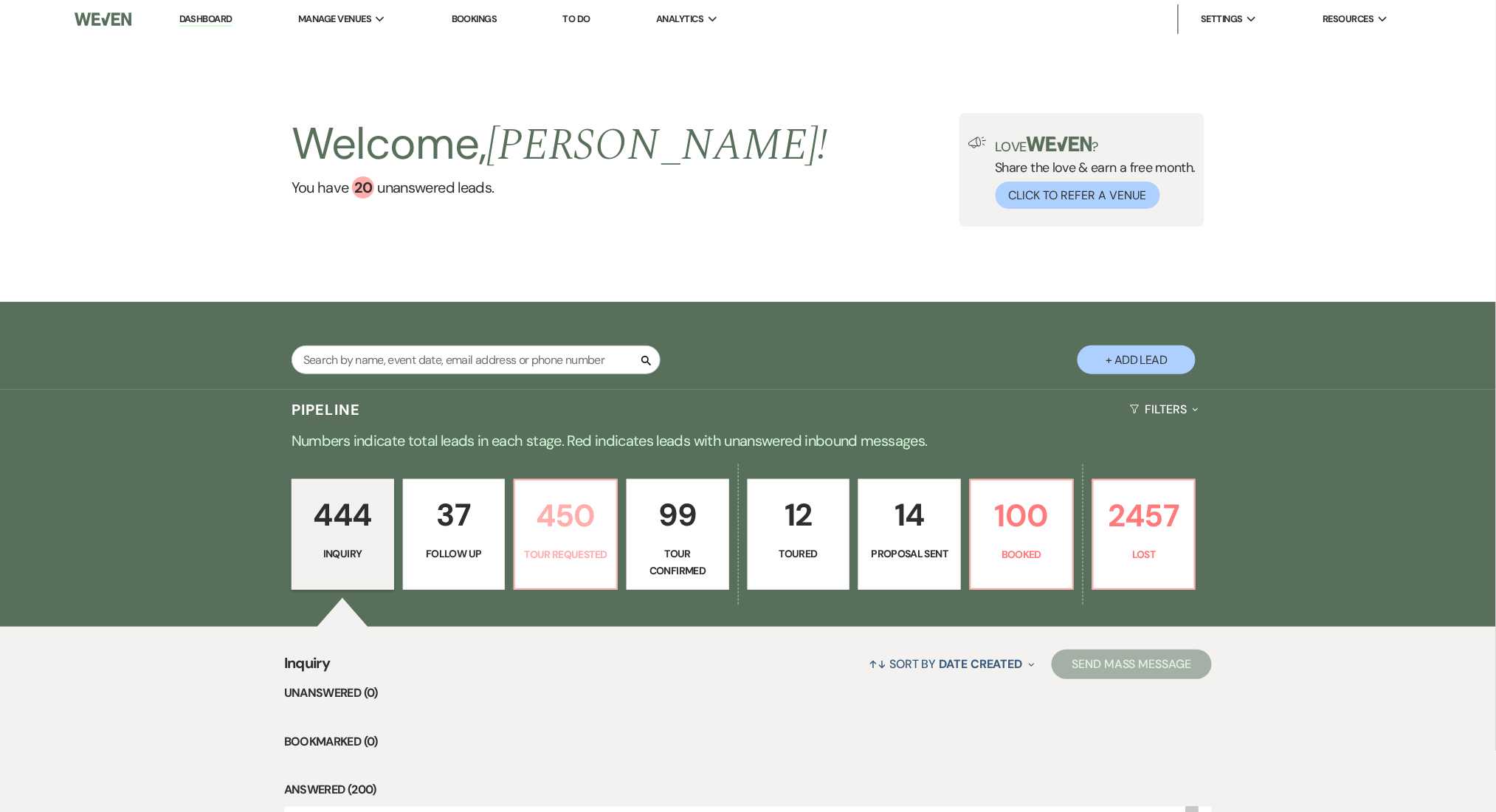
select select "2"
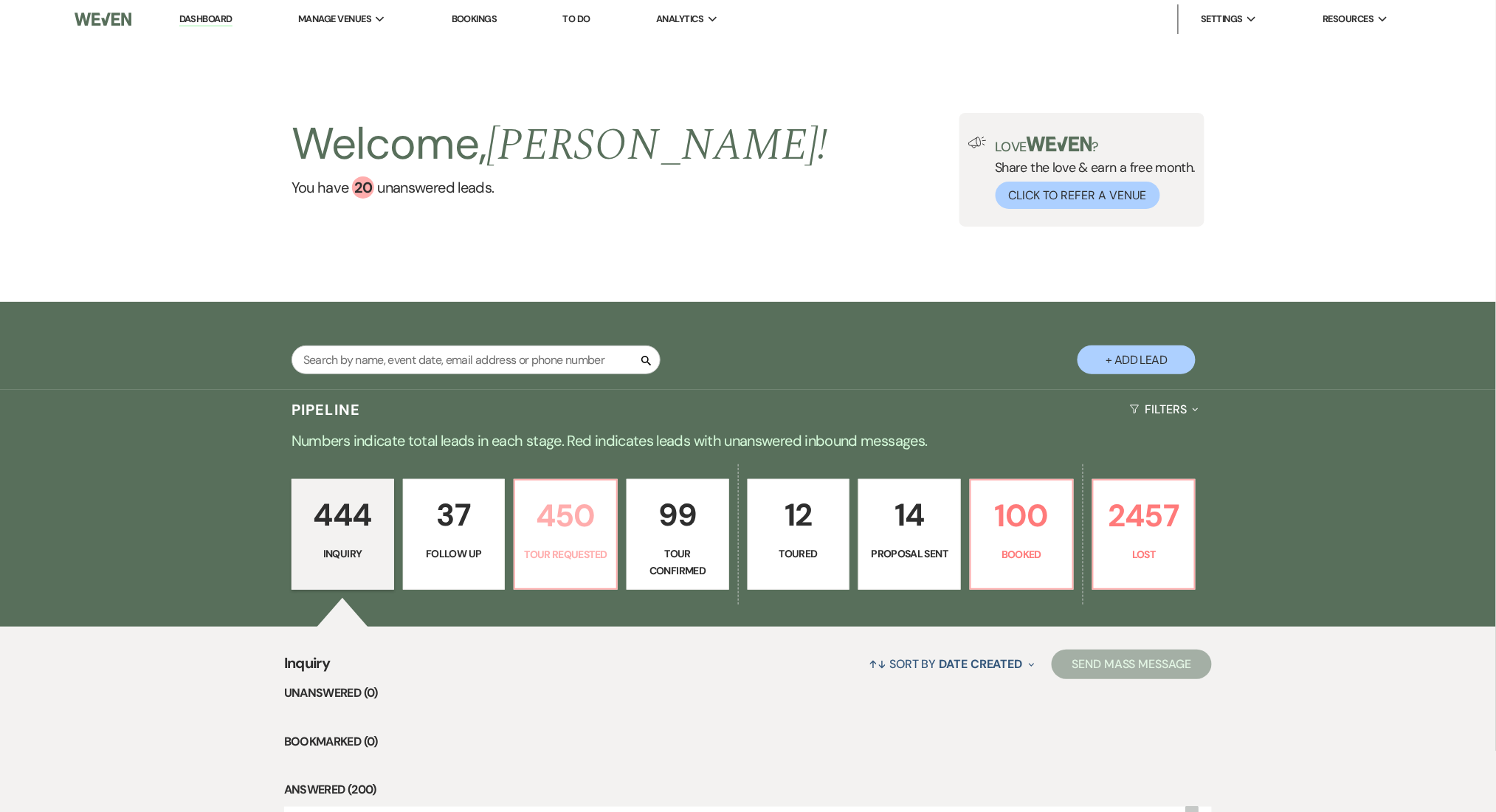
select select "2"
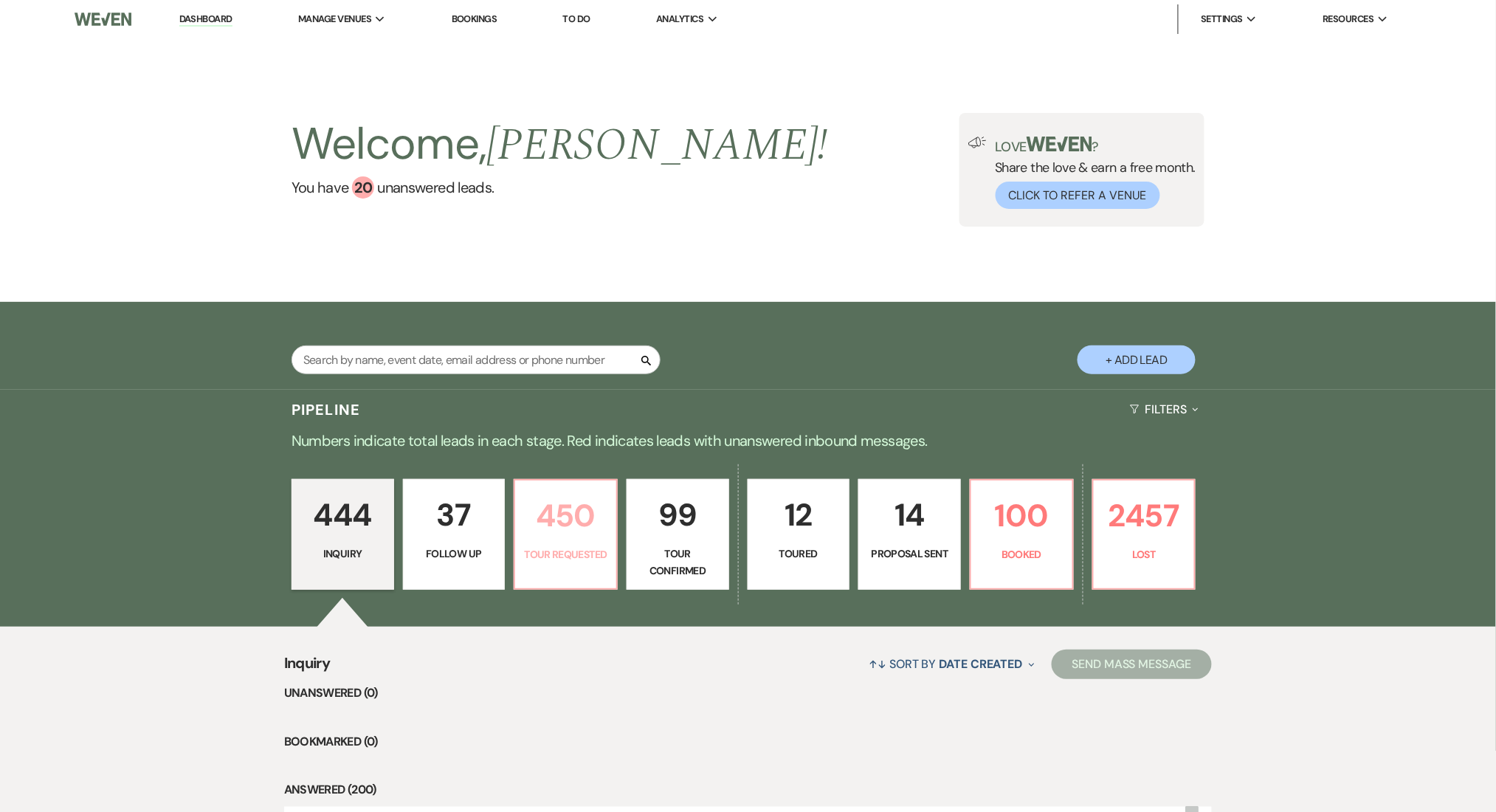
select select "2"
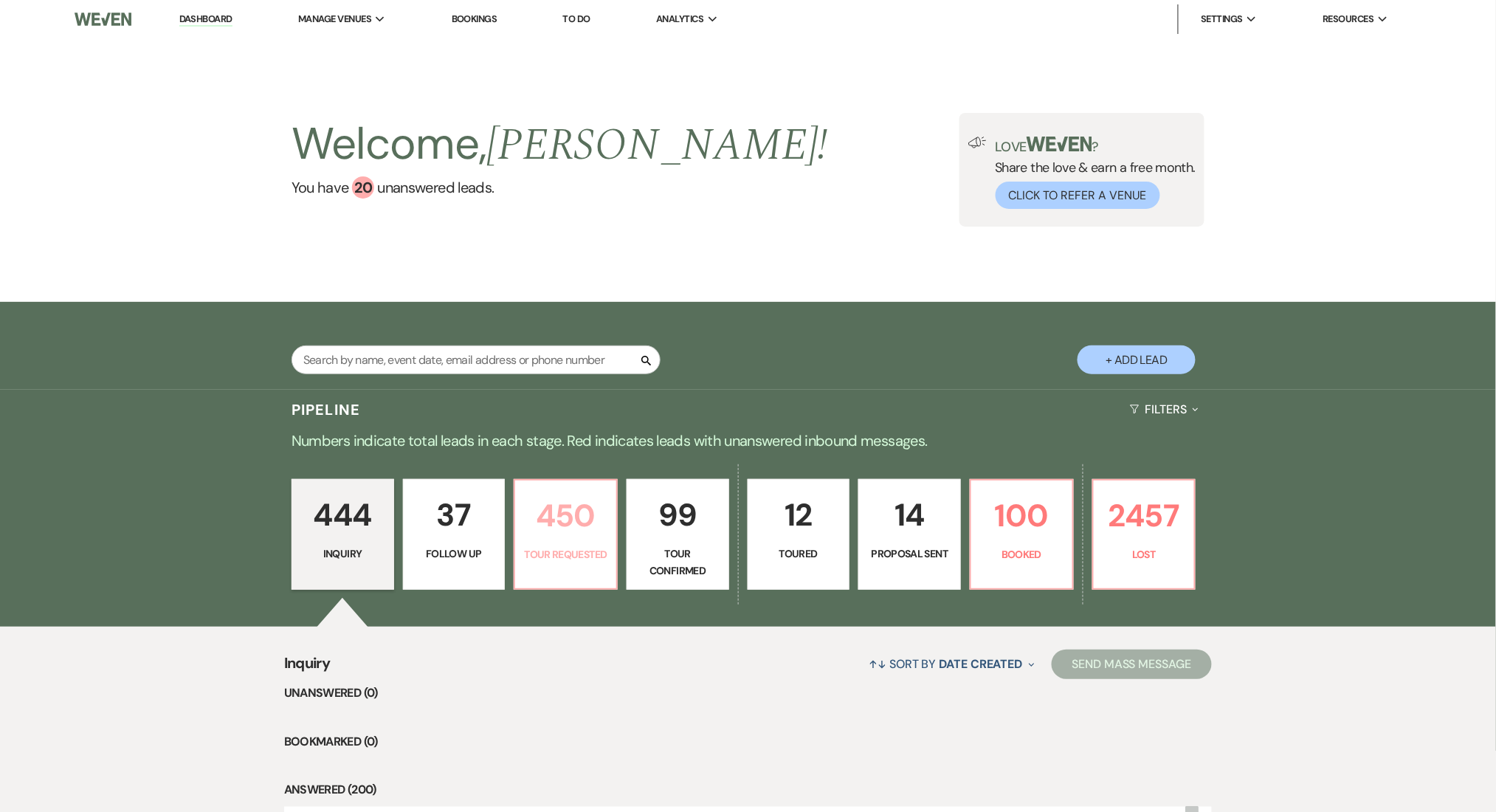
select select "2"
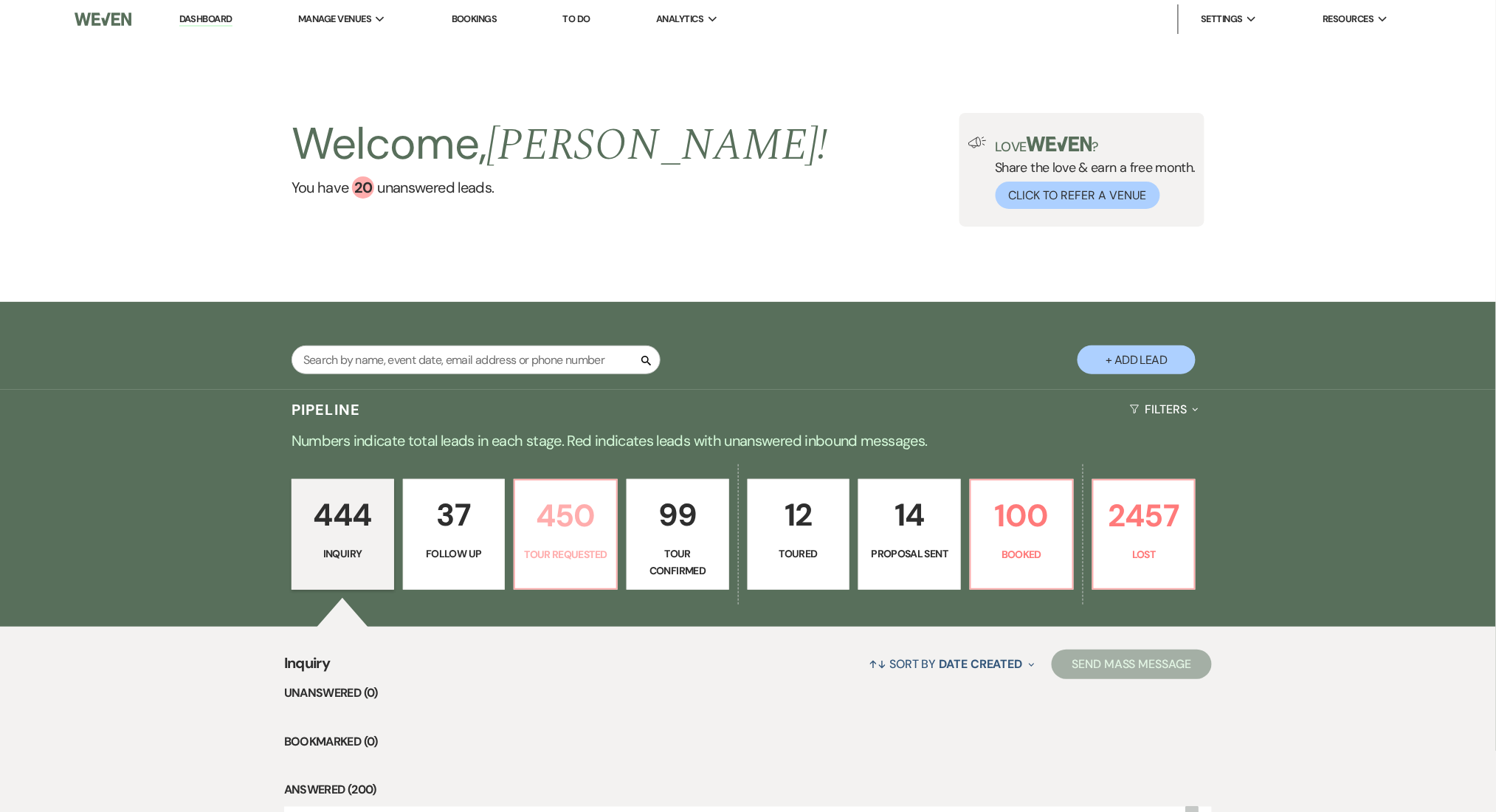
select select "2"
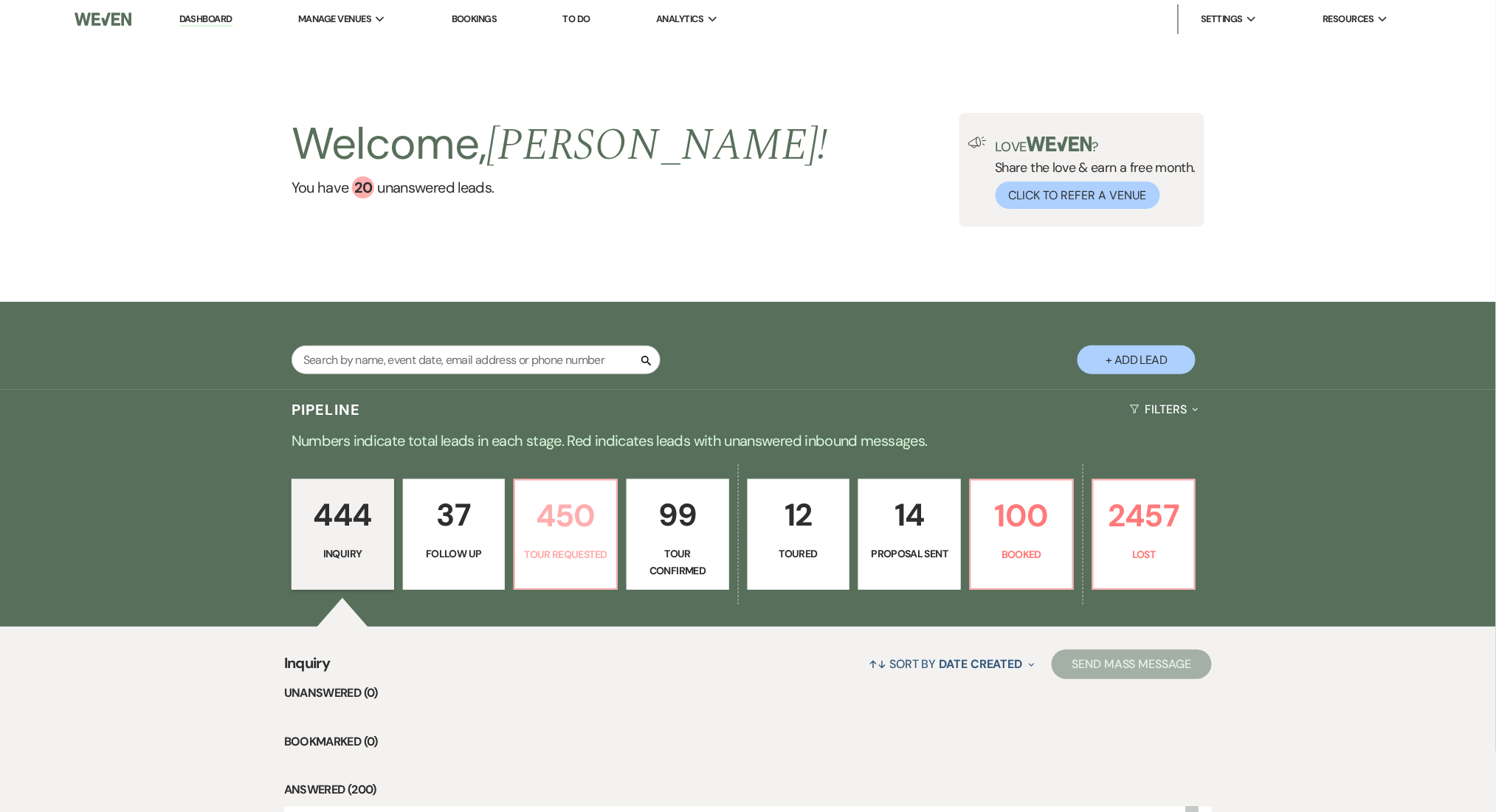
select select "2"
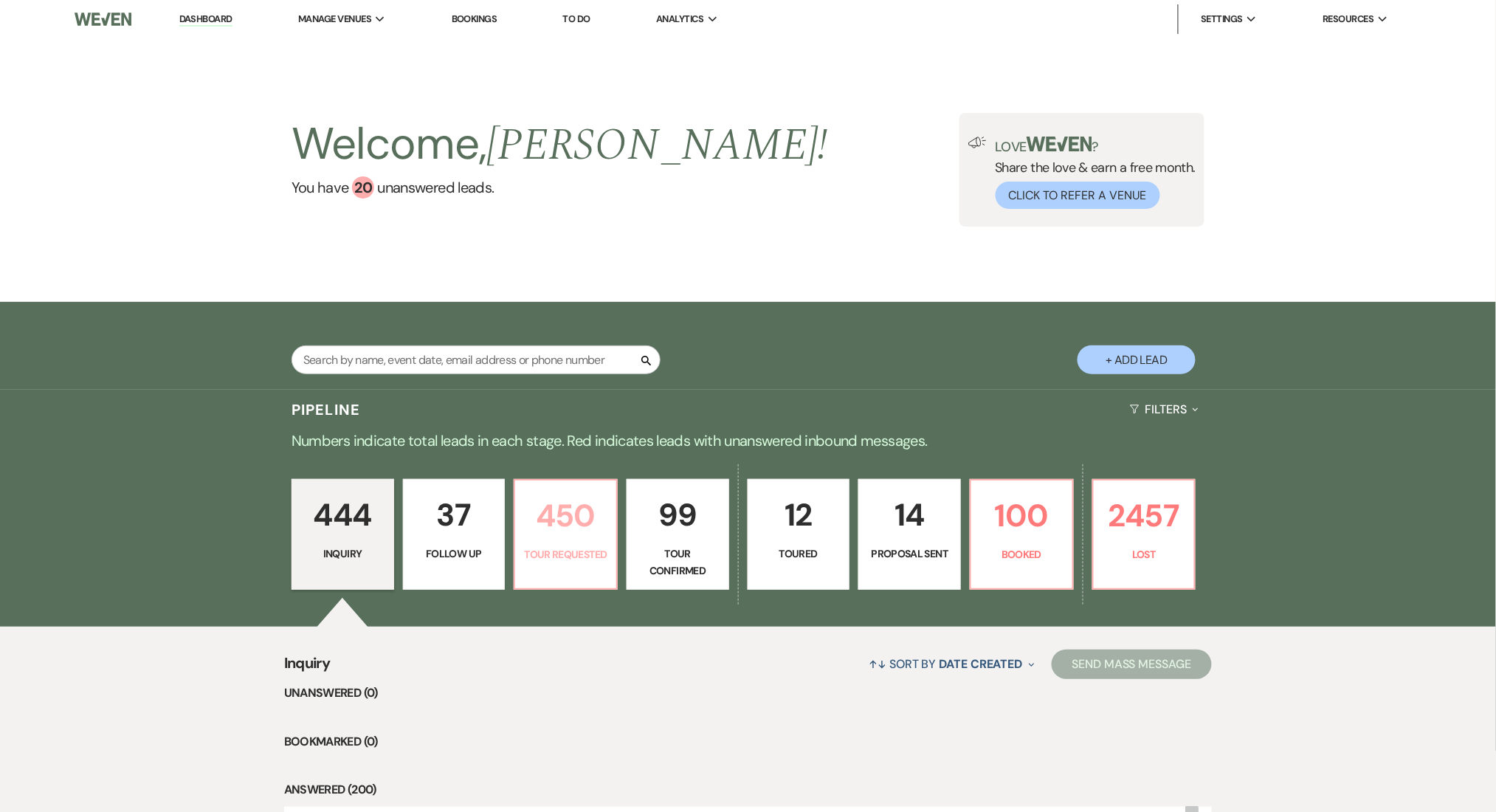
select select "2"
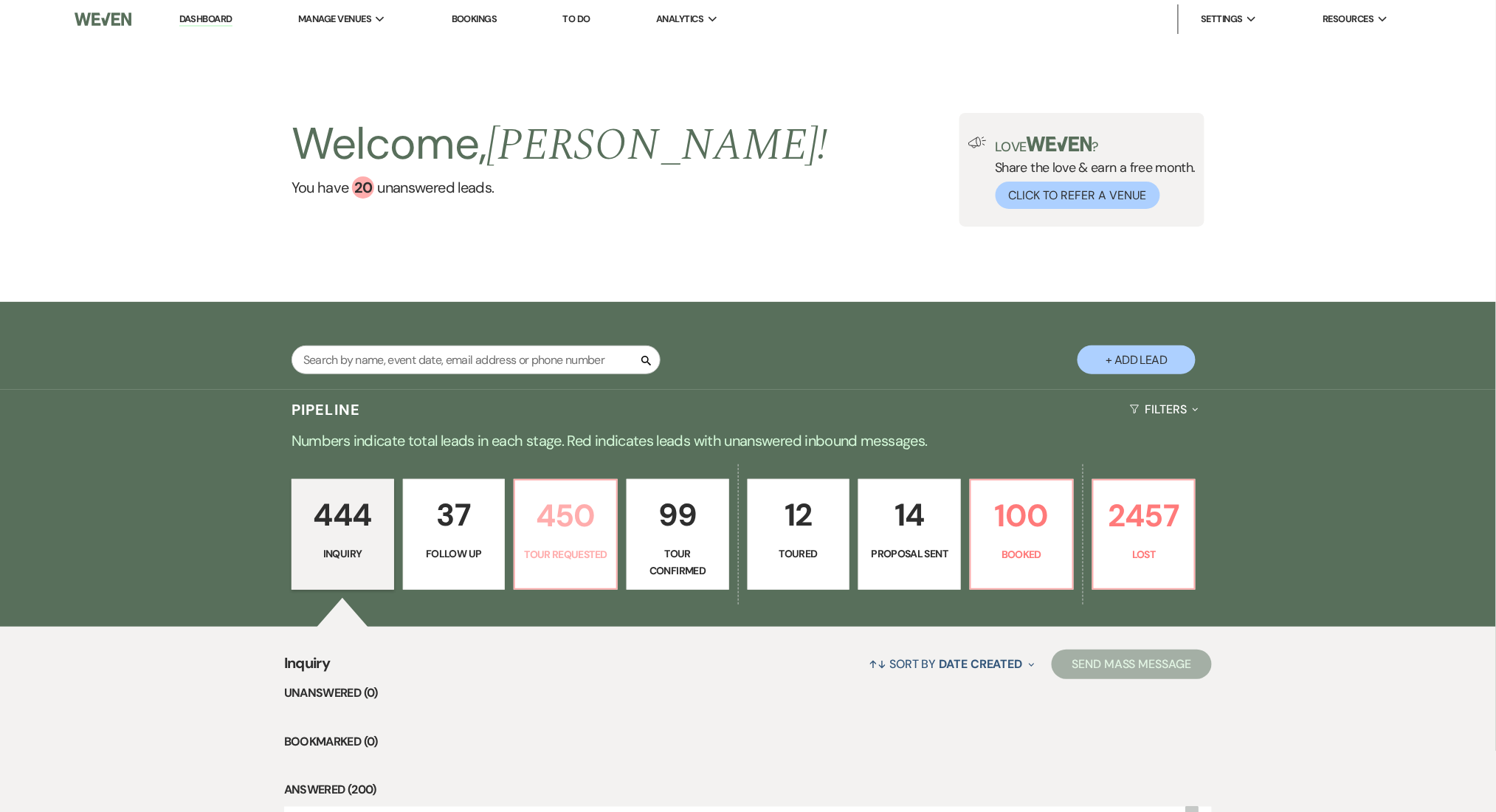
select select "2"
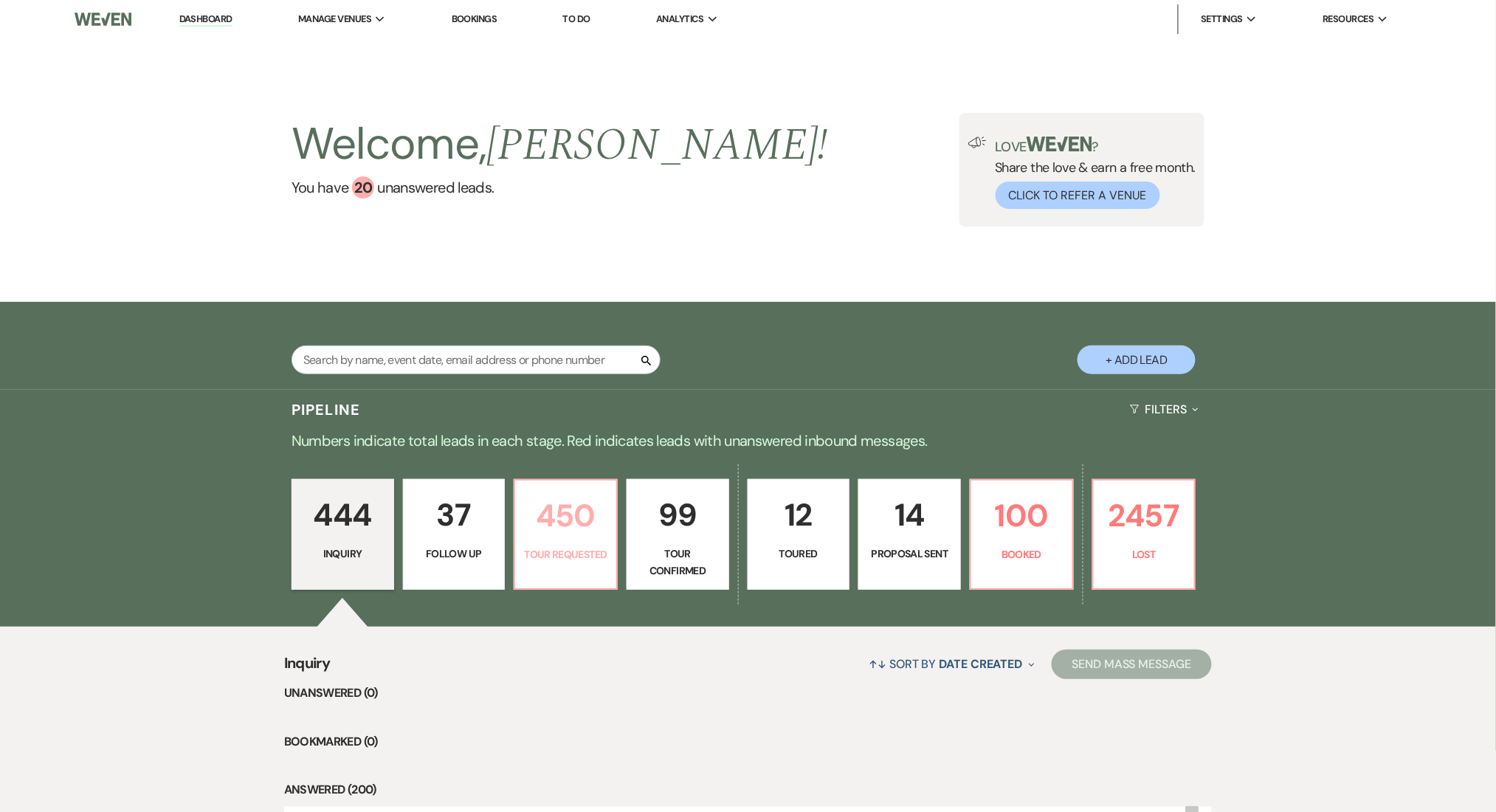
select select "2"
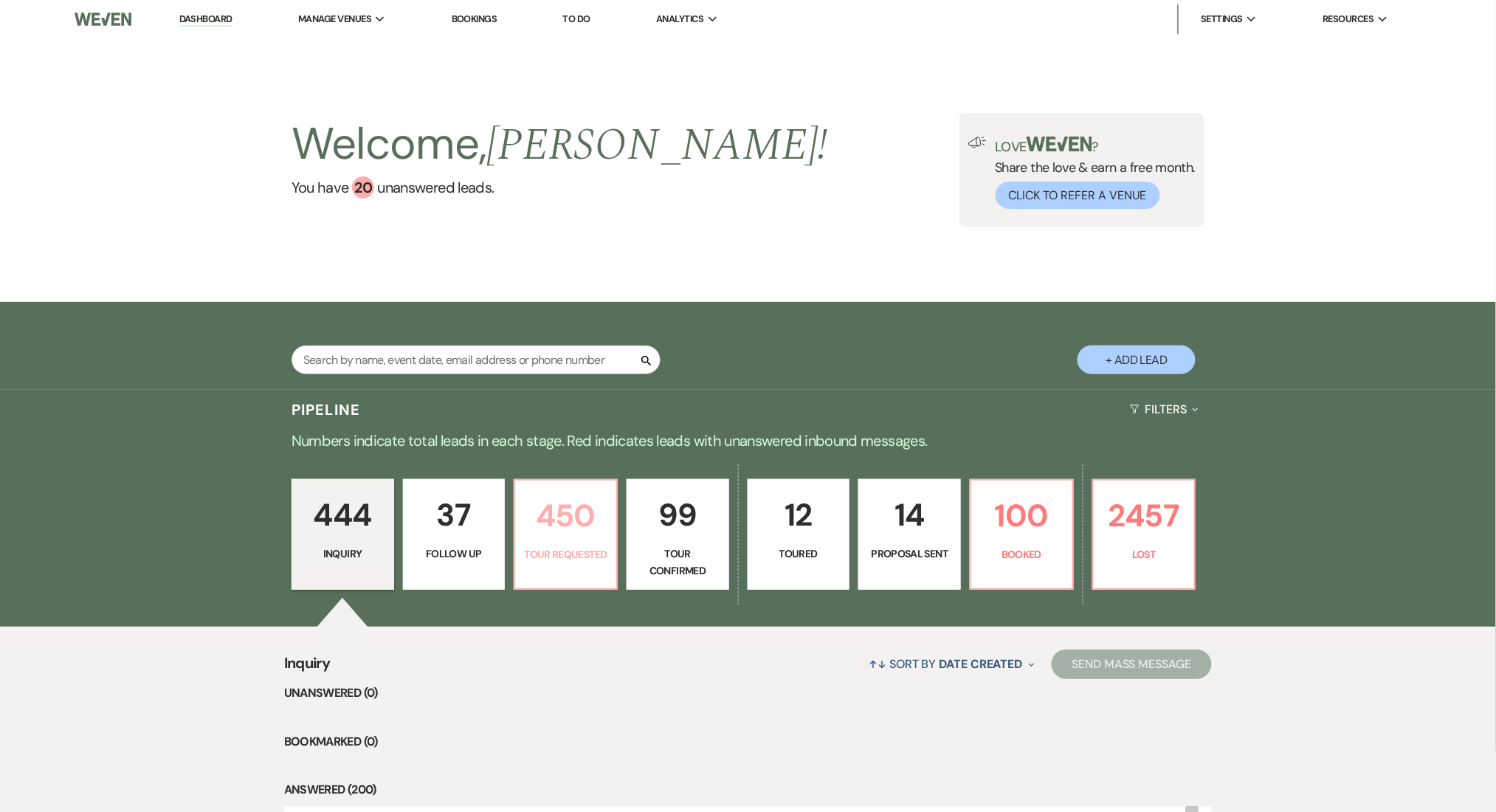
select select "2"
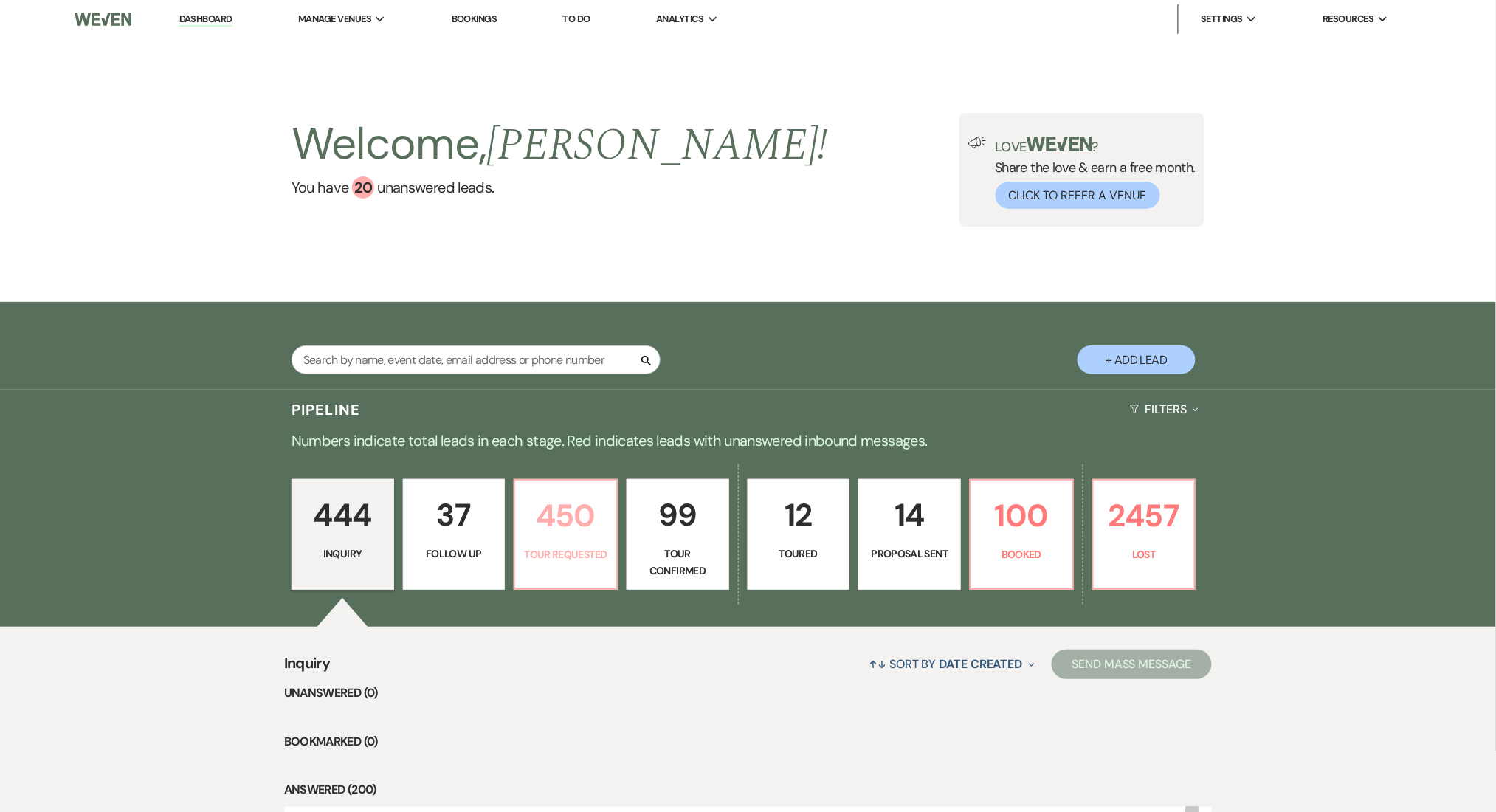
select select "2"
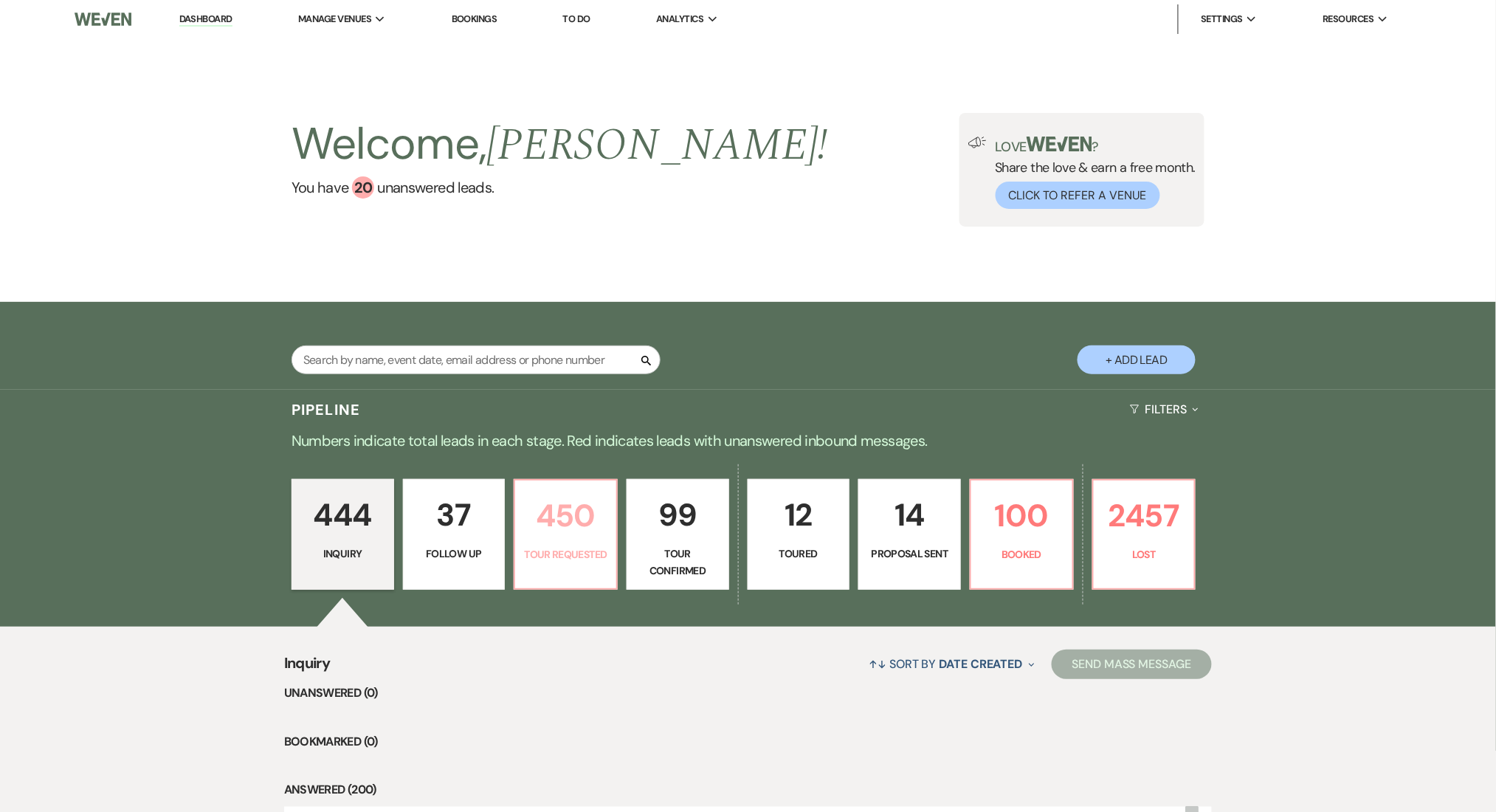
select select "2"
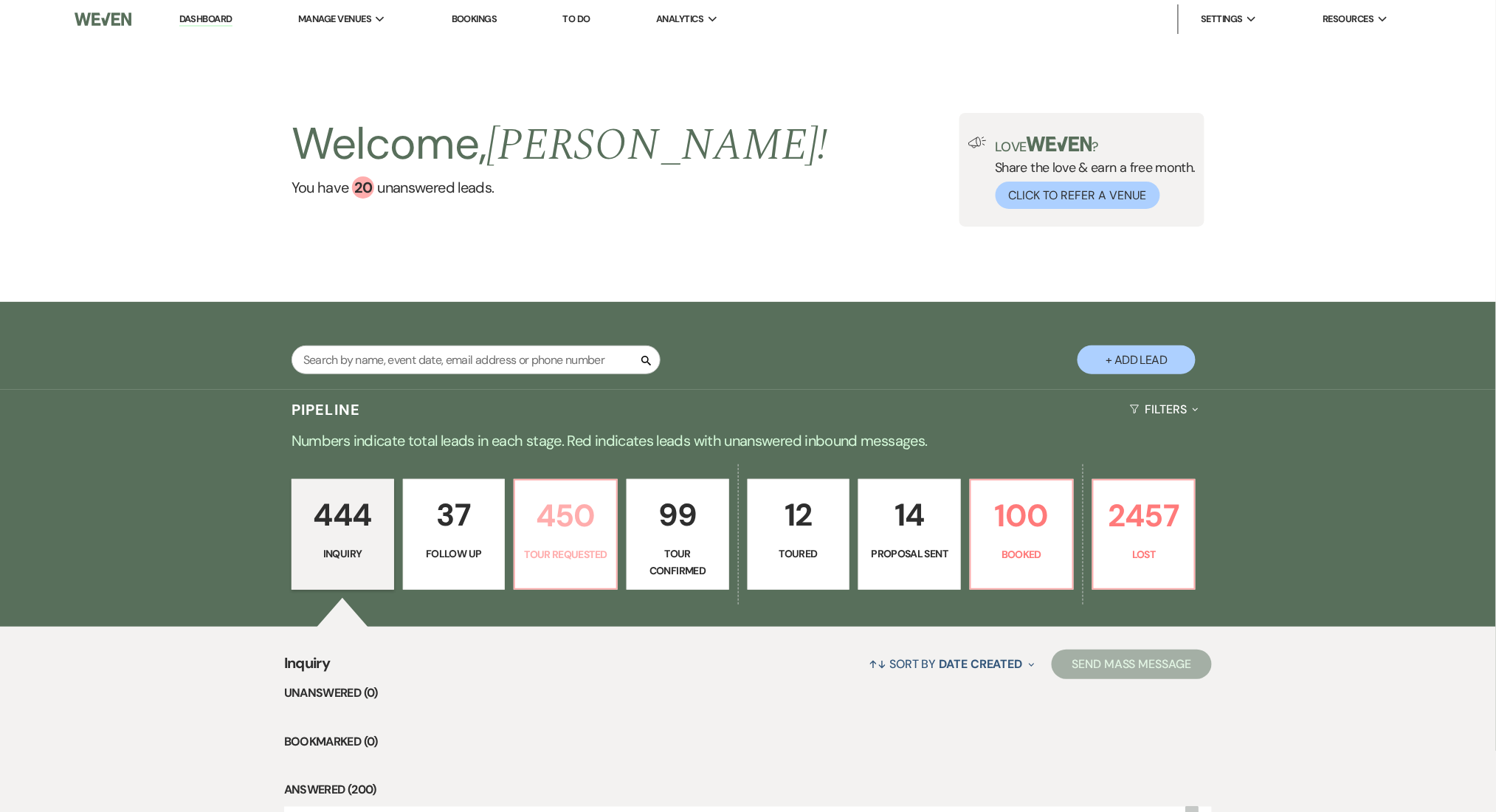
select select "2"
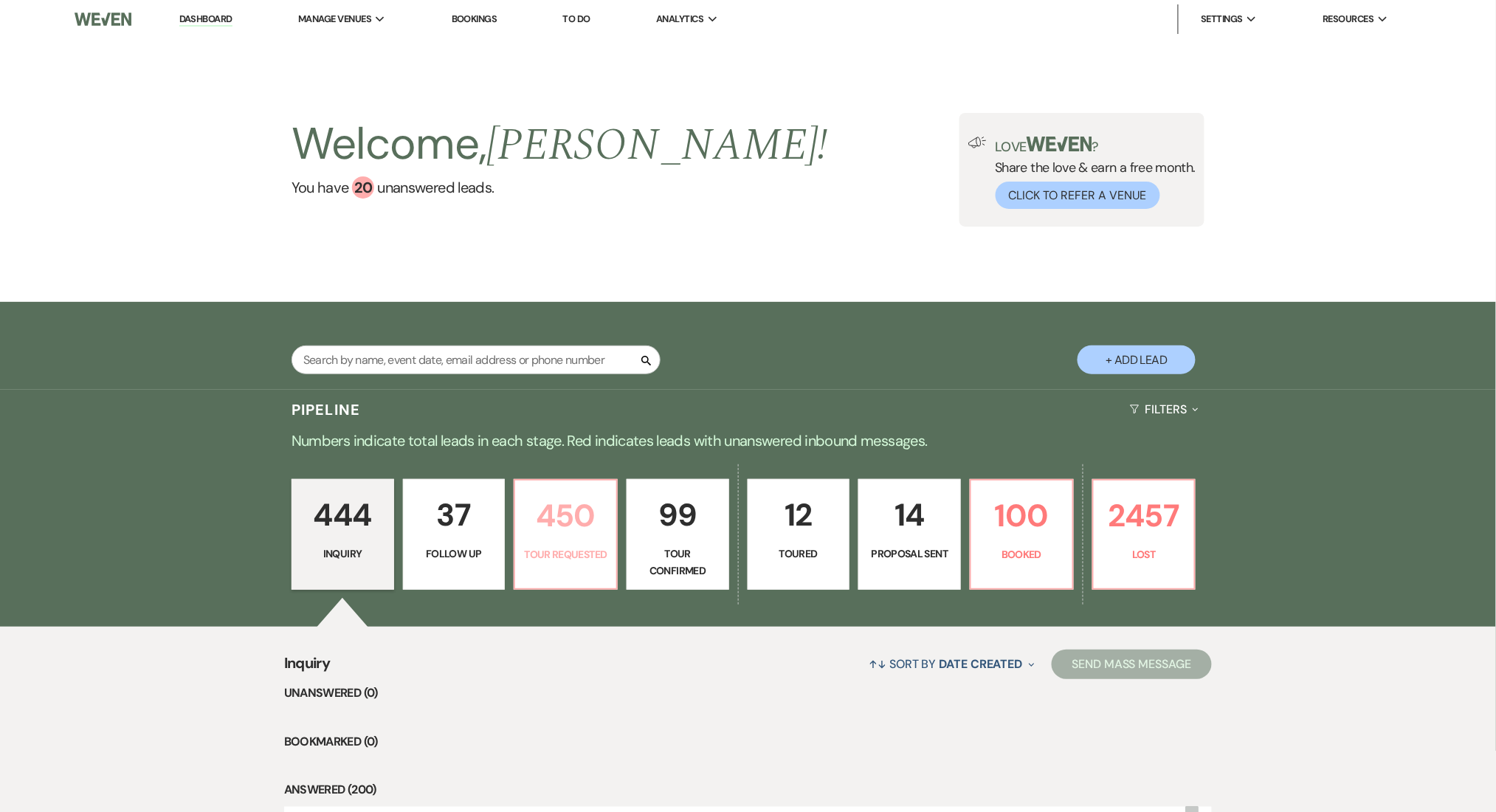
select select "2"
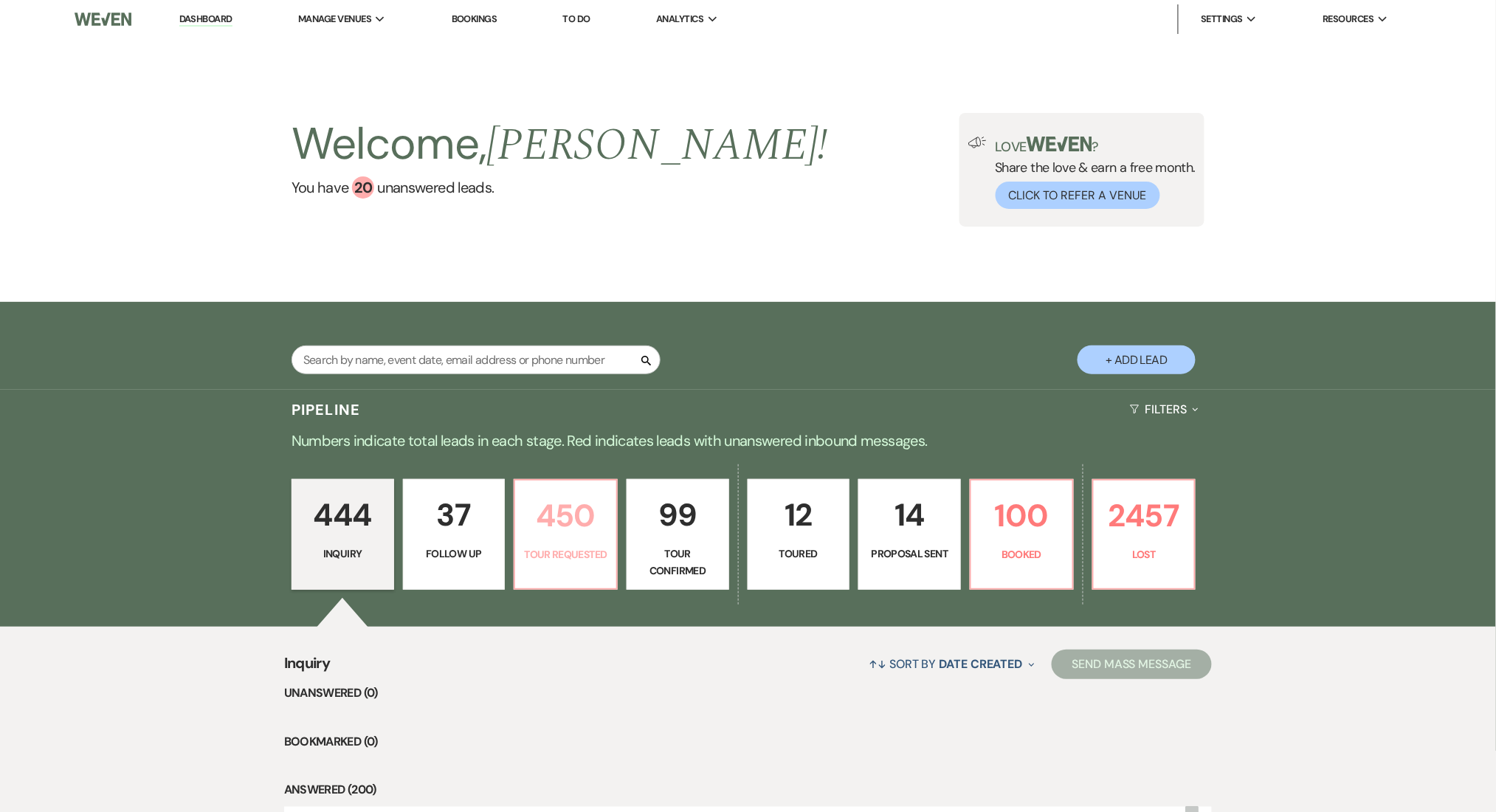
select select "2"
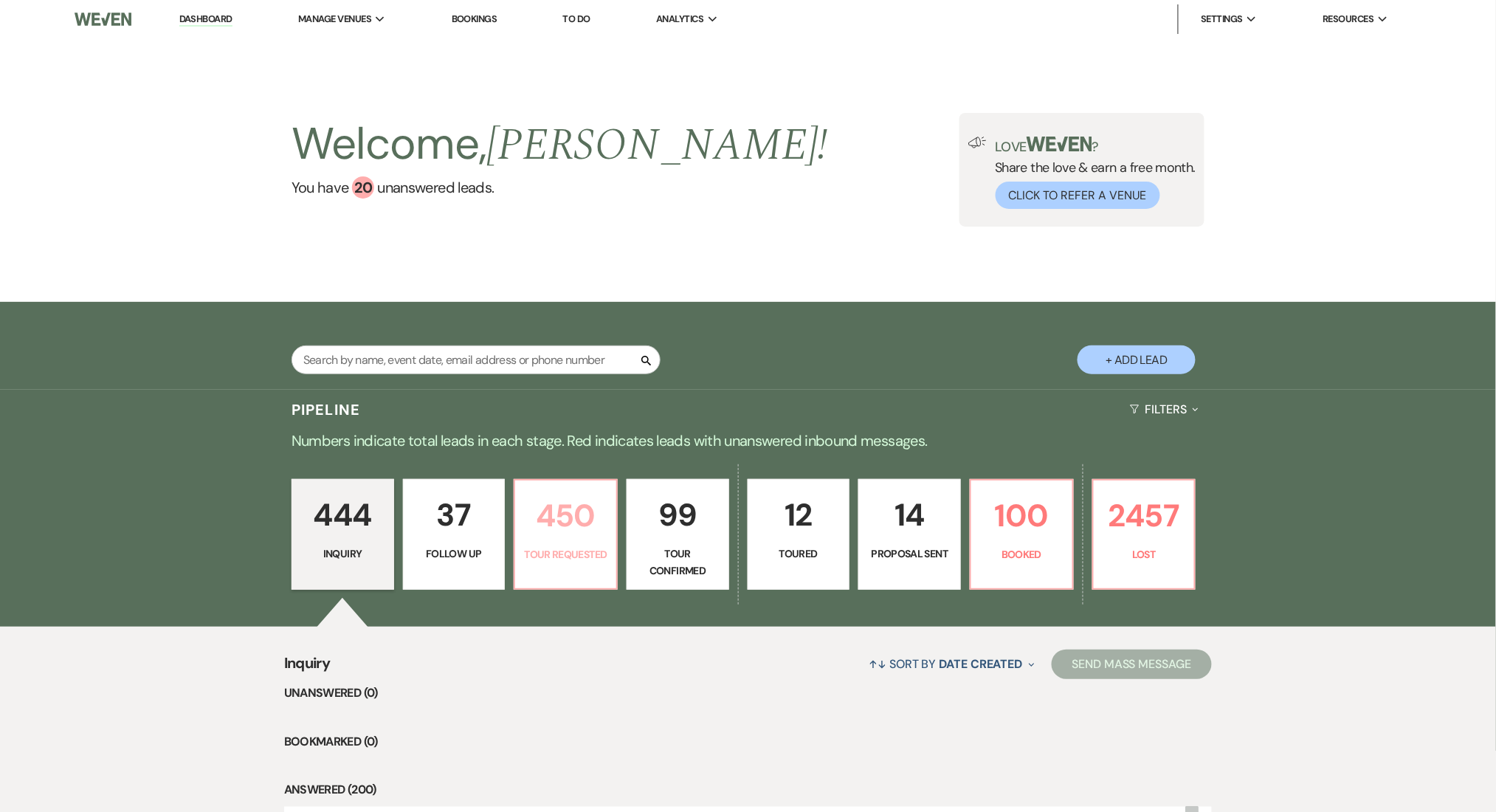
select select "2"
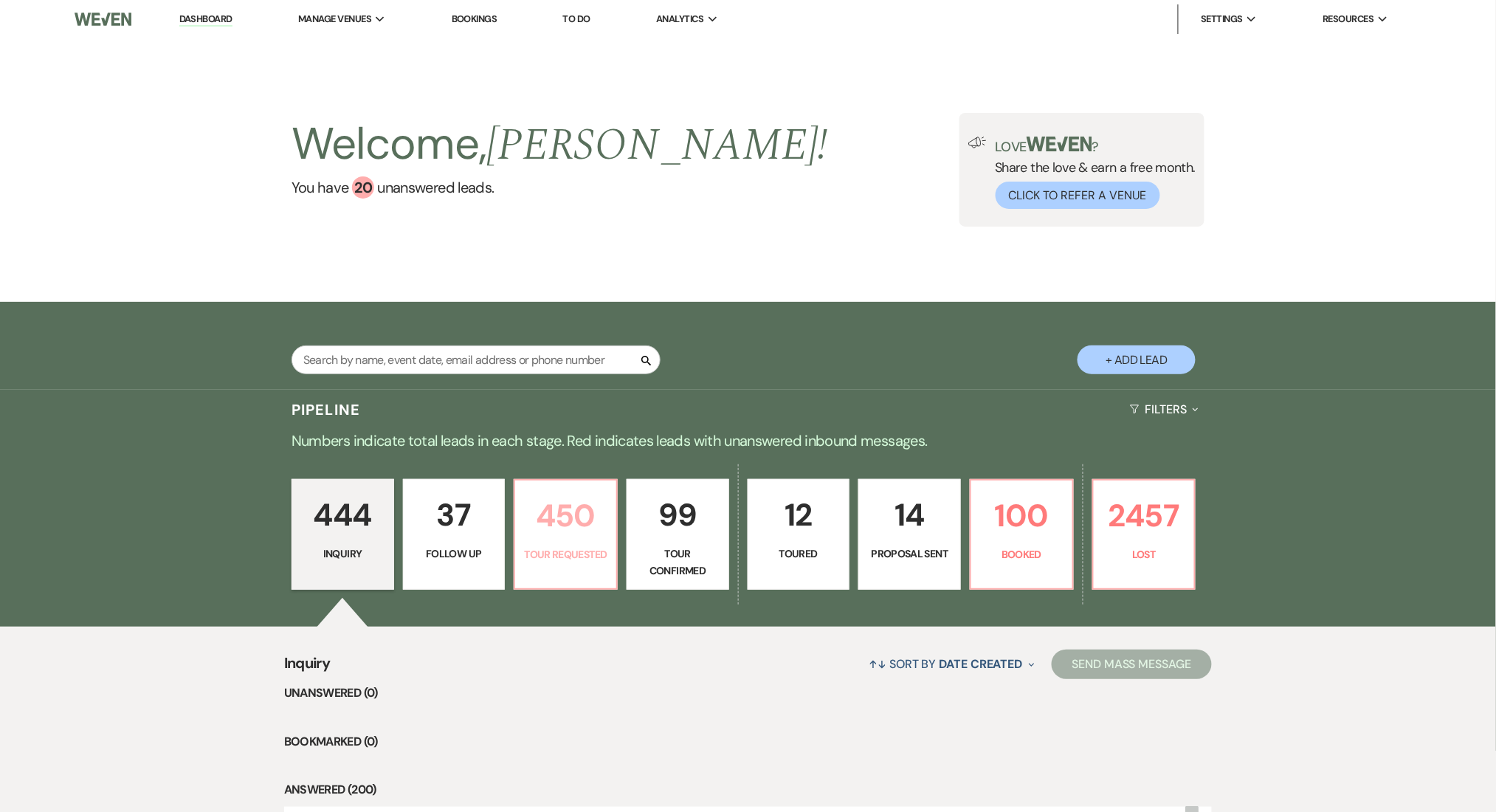
select select "2"
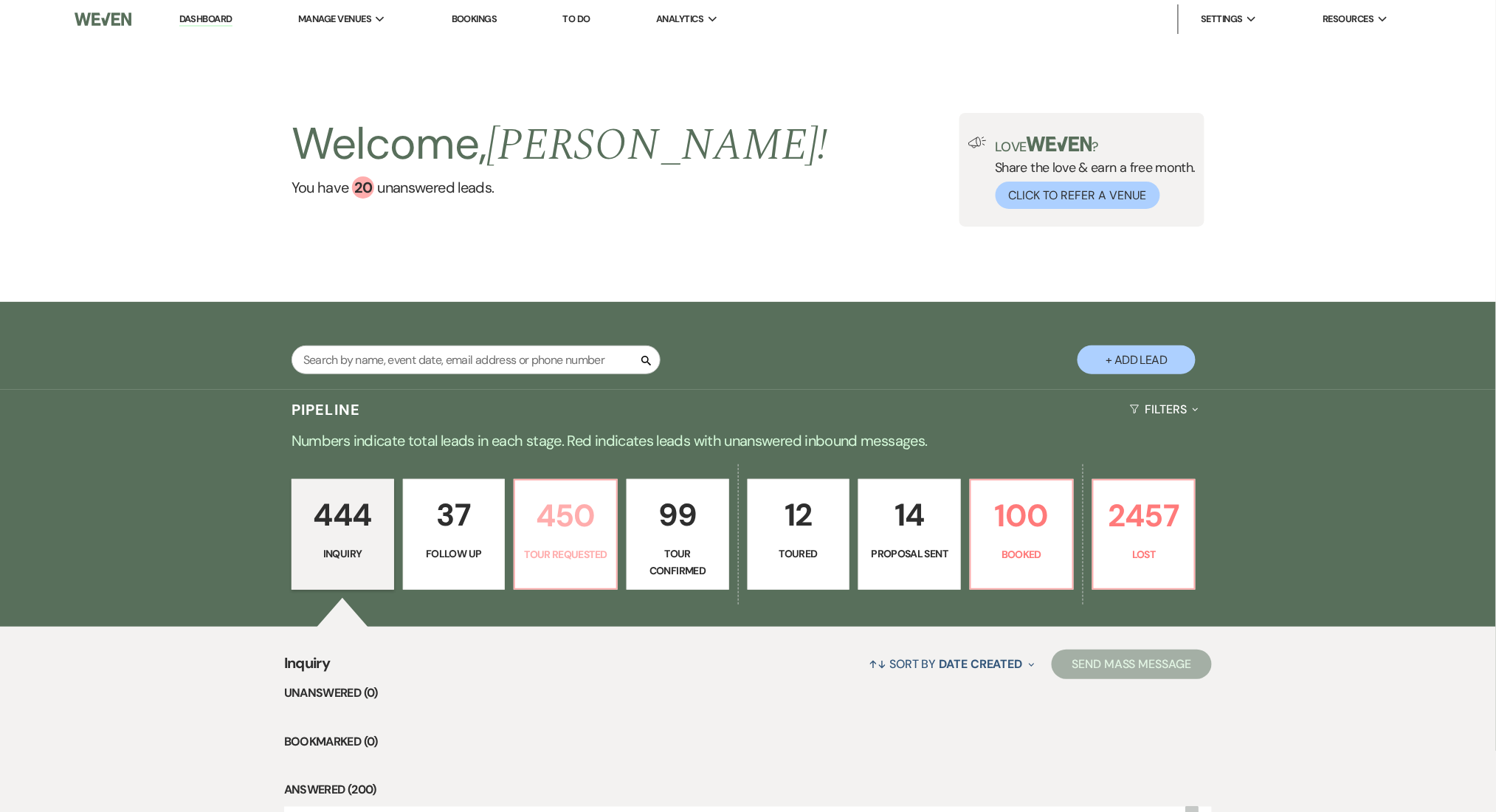
select select "2"
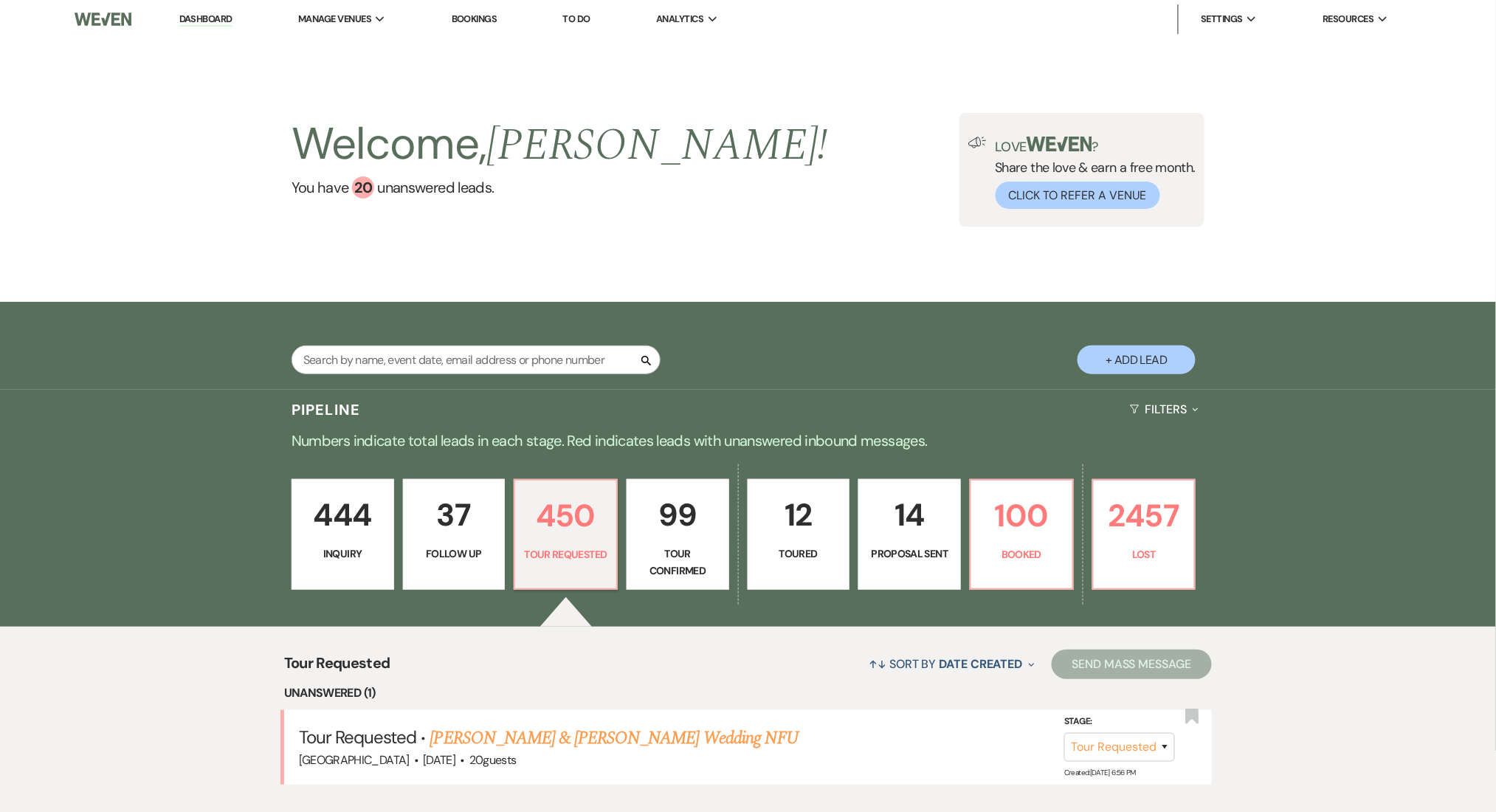
drag, startPoint x: 216, startPoint y: 13, endPoint x: 536, endPoint y: 246, distance: 395.8
click at [216, 13] on link "Dashboard" at bounding box center [206, 19] width 53 height 14
